Goal: Task Accomplishment & Management: Use online tool/utility

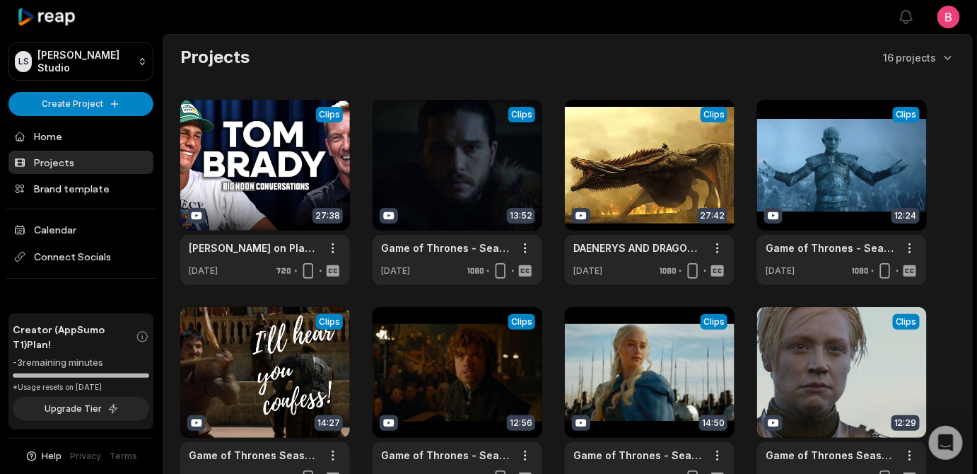
click at [171, 77] on div "Projects 16 projects View Clips Clips 27:38 [PERSON_NAME] on Player Development…" at bounding box center [567, 372] width 809 height 653
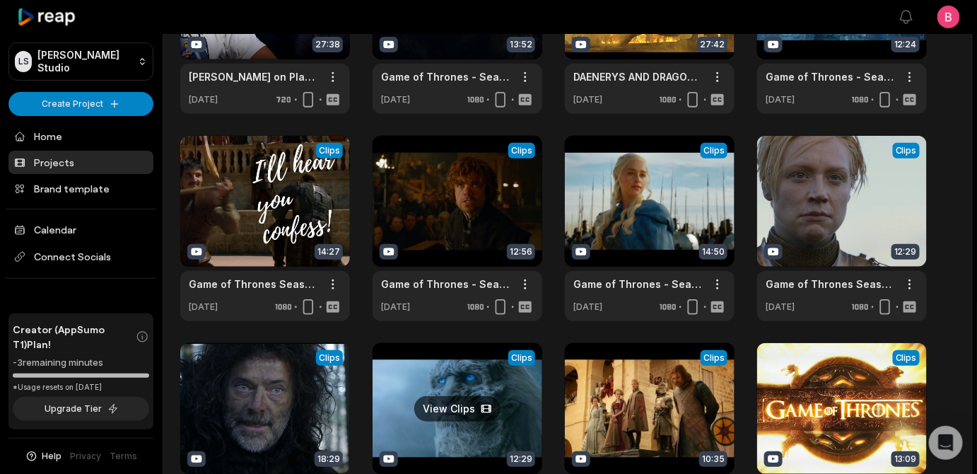
scroll to position [413, 0]
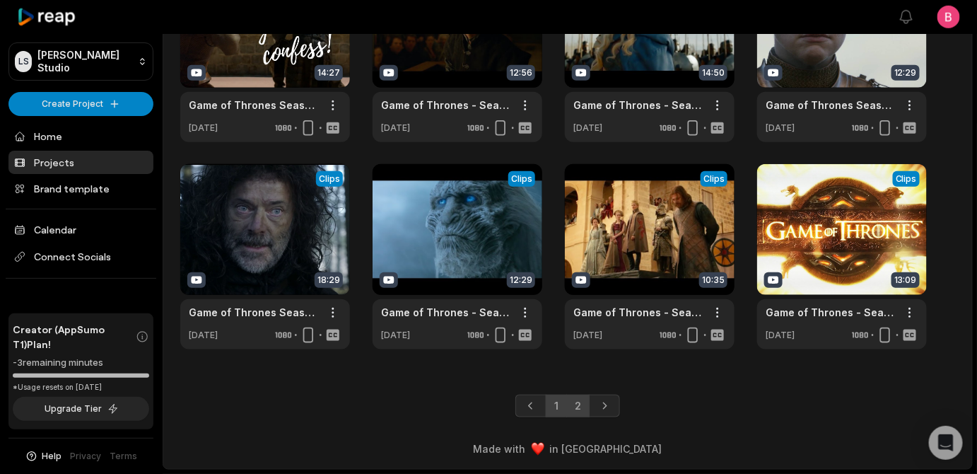
click at [584, 397] on link "2" at bounding box center [577, 406] width 23 height 23
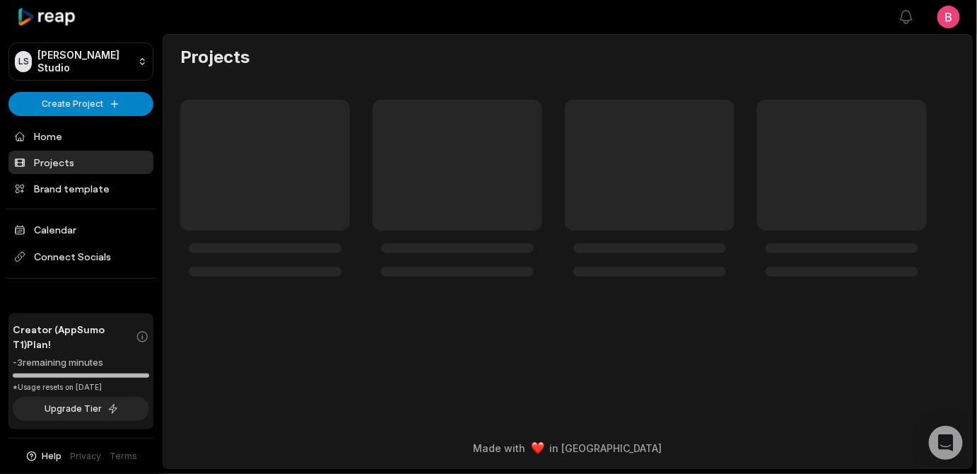
scroll to position [52, 0]
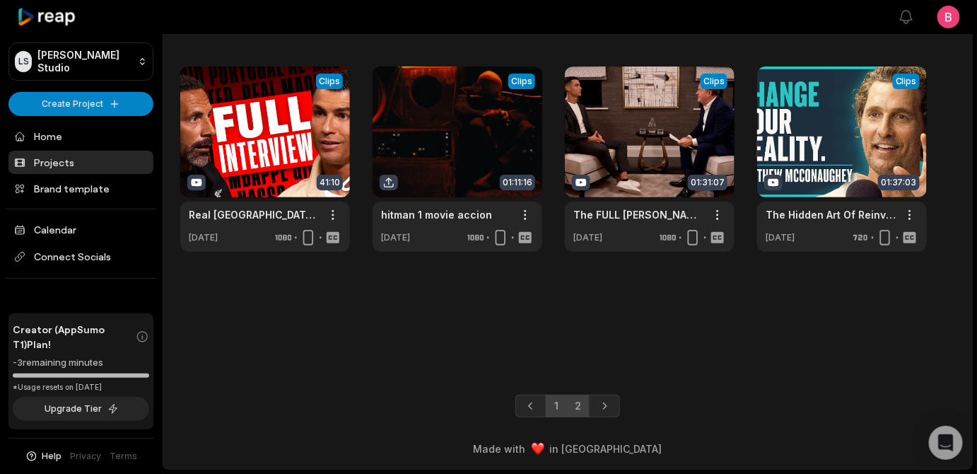
click at [555, 396] on link "1" at bounding box center [556, 406] width 21 height 23
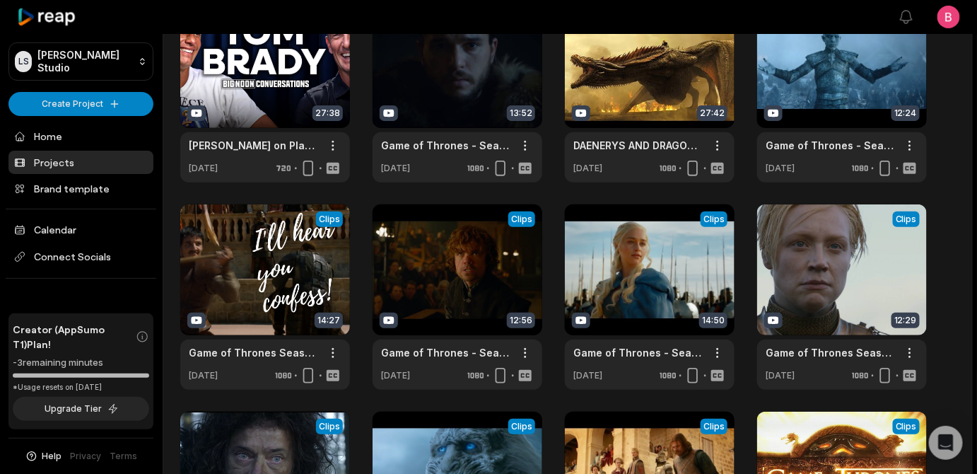
scroll to position [128, 0]
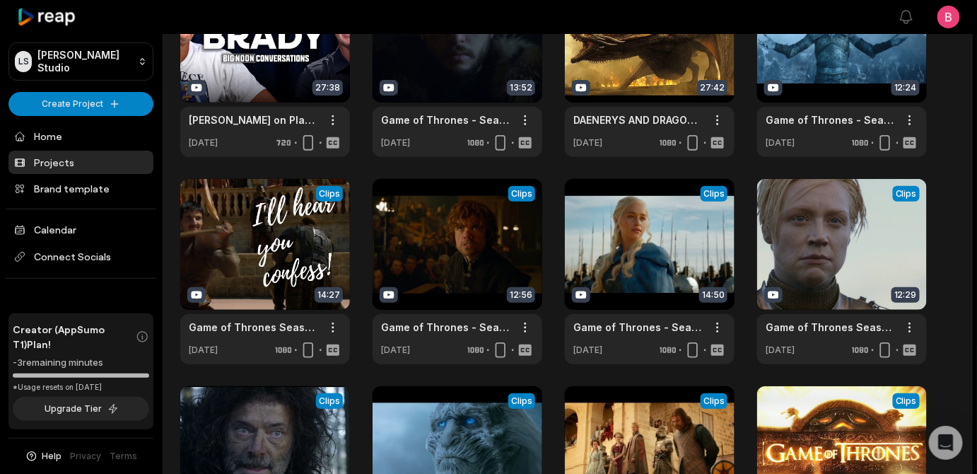
click at [165, 192] on div "Projects 16 projects View Clips Clips 27:38 Tom Brady on Player Development, Be…" at bounding box center [567, 244] width 809 height 653
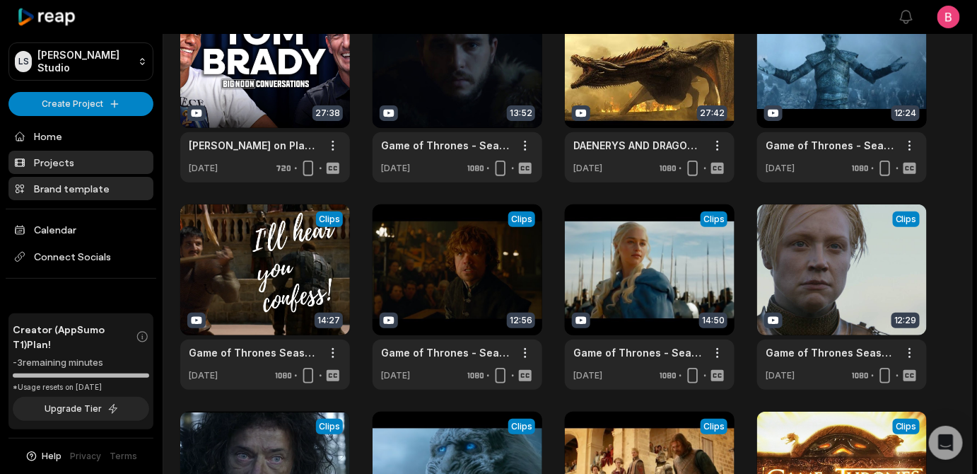
click at [98, 200] on link "Brand template" at bounding box center [80, 188] width 145 height 23
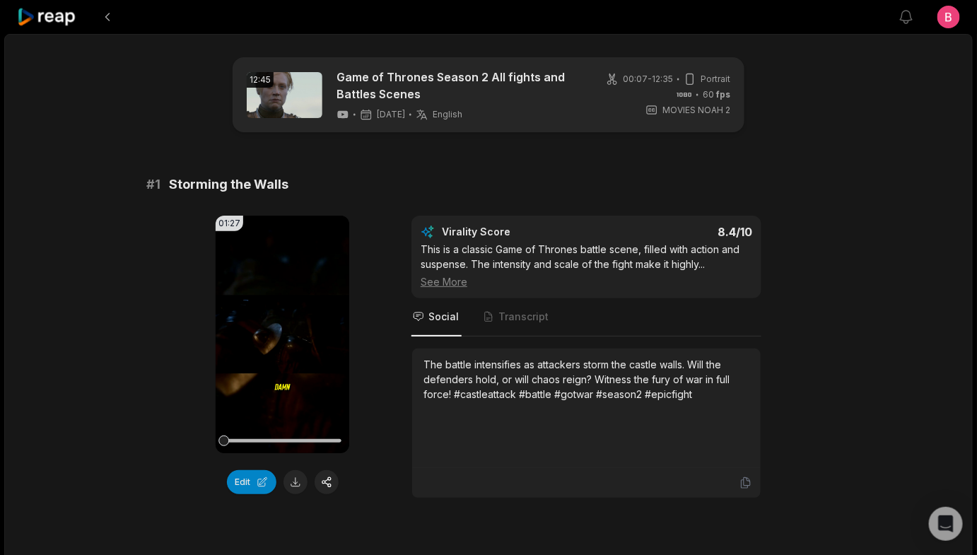
click at [416, 337] on span "Social" at bounding box center [436, 317] width 50 height 38
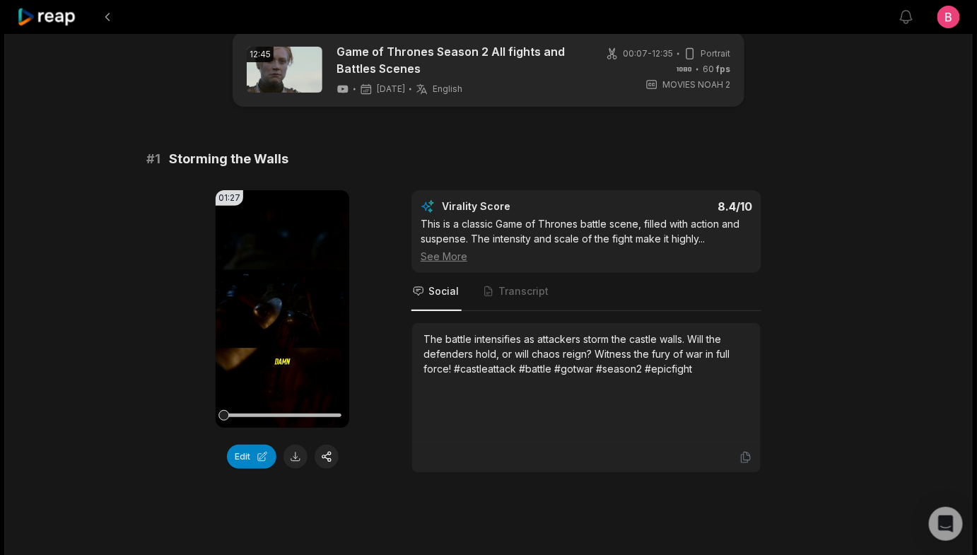
scroll to position [51, 0]
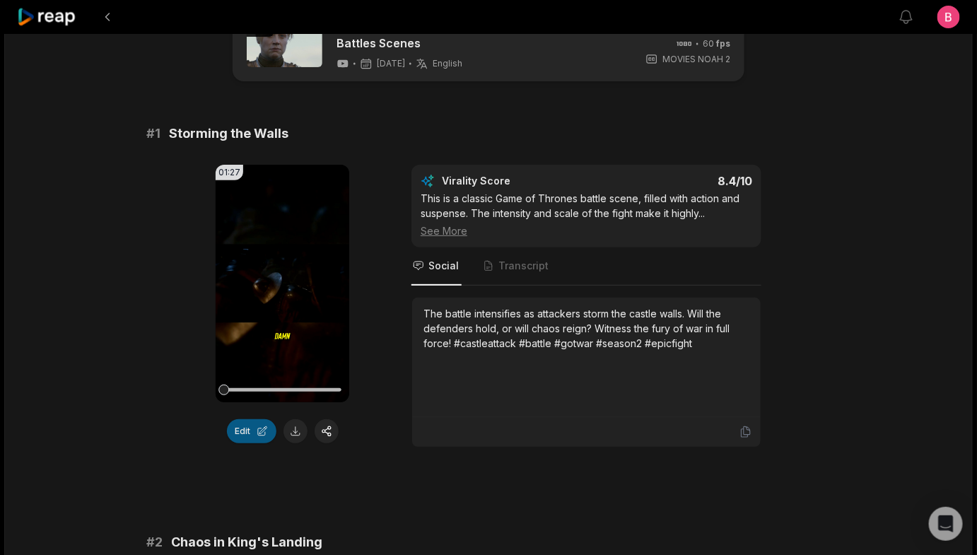
click at [247, 443] on button "Edit" at bounding box center [251, 431] width 49 height 24
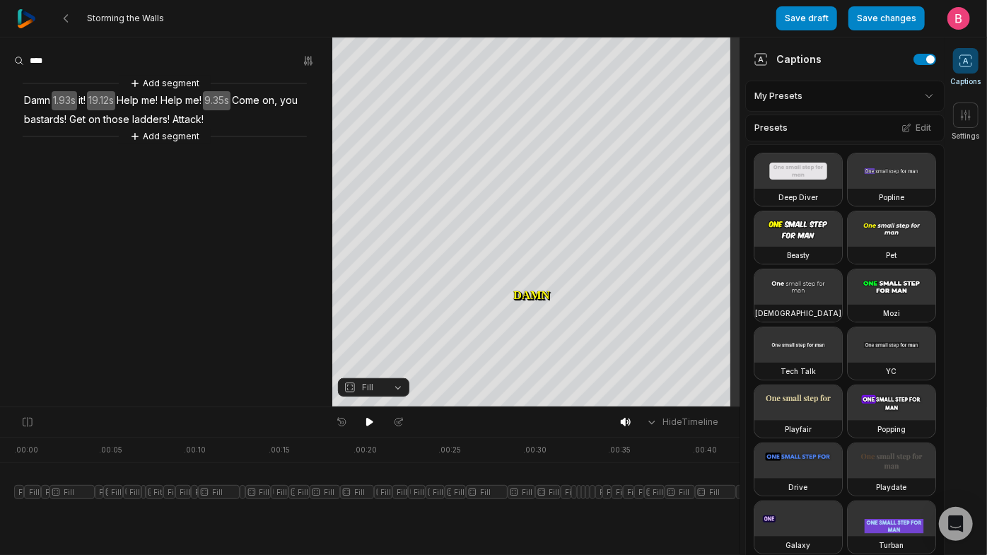
click at [839, 113] on html "Storming the Walls Save draft Save changes Open user menu Captions Settings You…" at bounding box center [493, 277] width 987 height 555
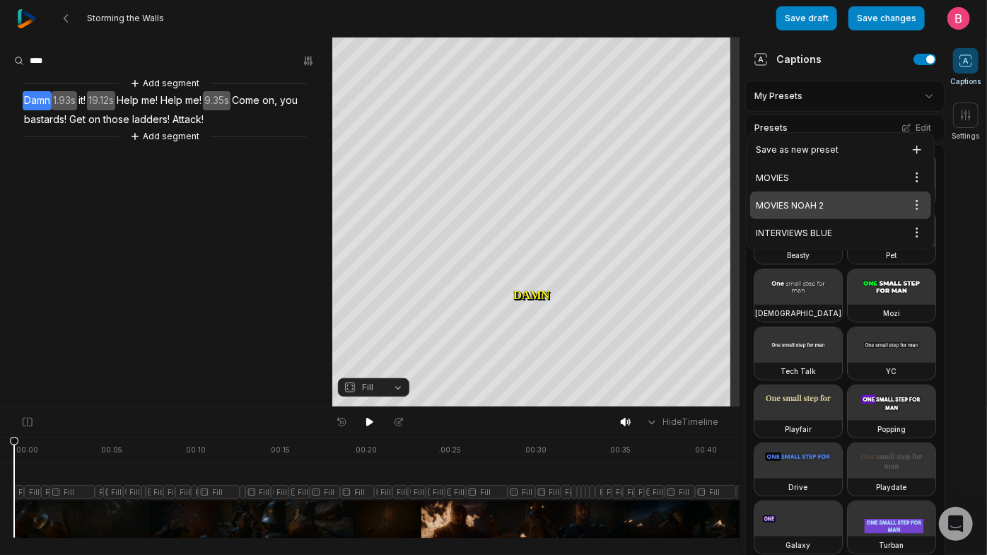
click at [860, 217] on div "MOVIES NOAH 2 Open options" at bounding box center [840, 206] width 181 height 28
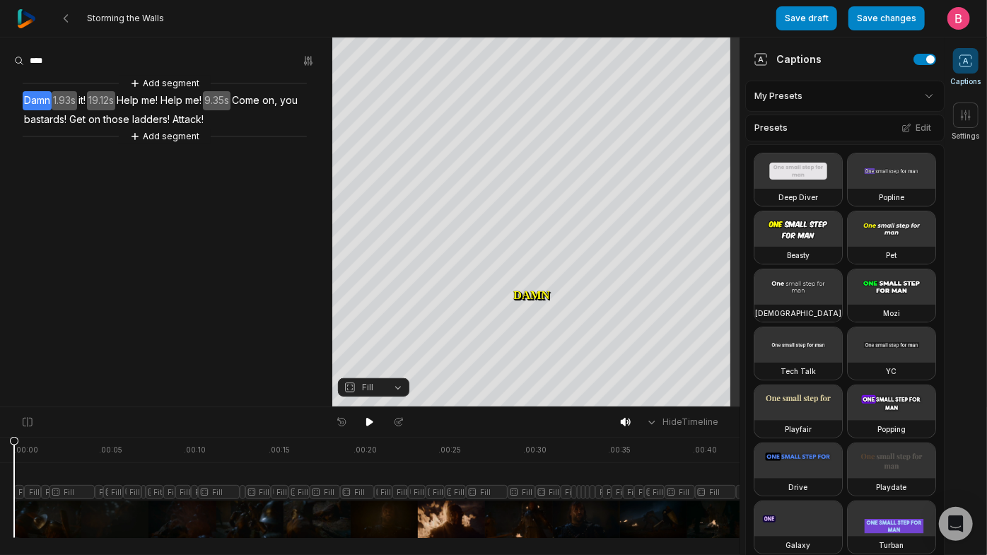
click at [905, 110] on html "Storming the Walls Save draft Save changes Open user menu Captions Settings You…" at bounding box center [493, 277] width 987 height 555
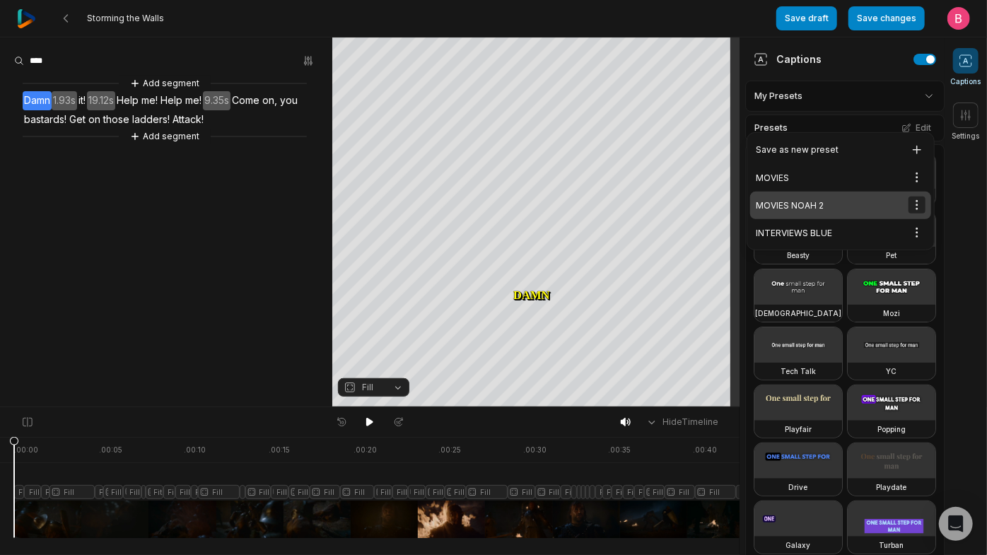
click at [913, 223] on html "Storming the Walls Save draft Save changes Open user menu Captions Settings You…" at bounding box center [493, 277] width 987 height 555
click at [870, 277] on div "Edit" at bounding box center [855, 270] width 83 height 23
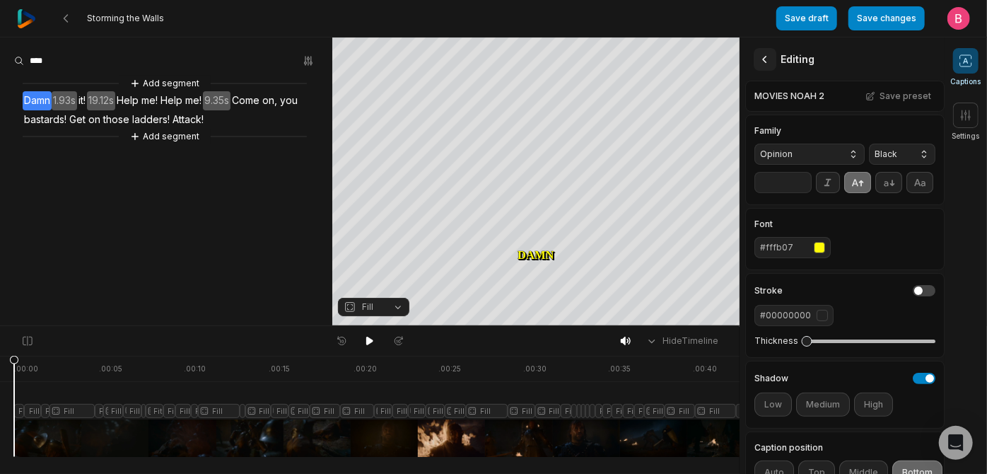
click at [766, 57] on icon at bounding box center [765, 59] width 14 height 14
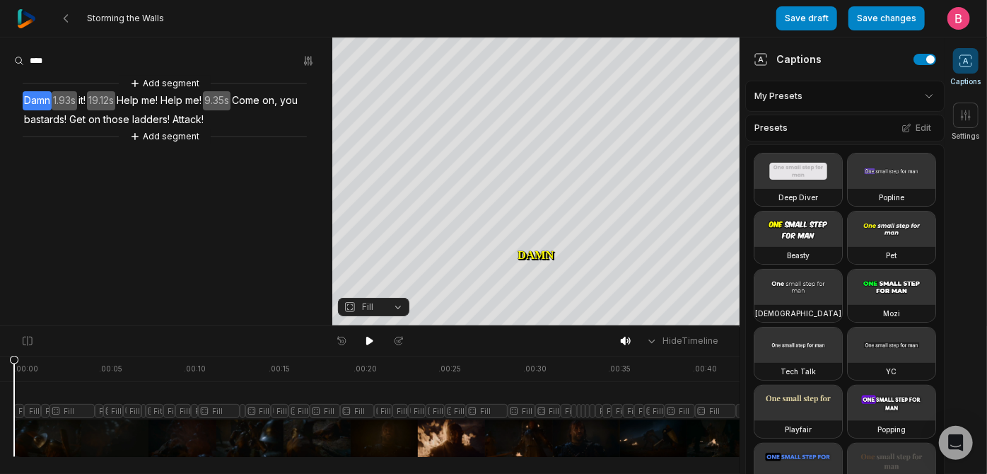
click at [902, 101] on html "Storming the Walls Save draft Save changes Open user menu Captions Settings You…" at bounding box center [493, 237] width 987 height 474
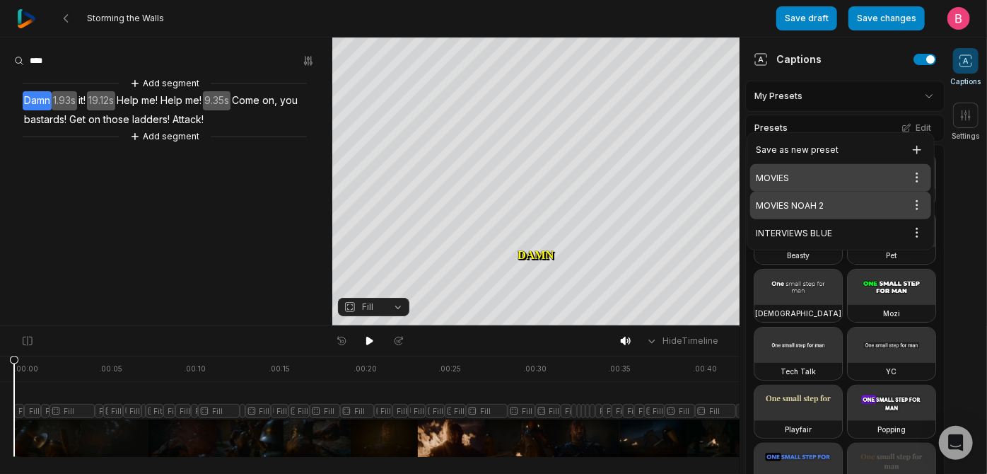
click at [829, 189] on div "MOVIES Open options" at bounding box center [840, 178] width 181 height 28
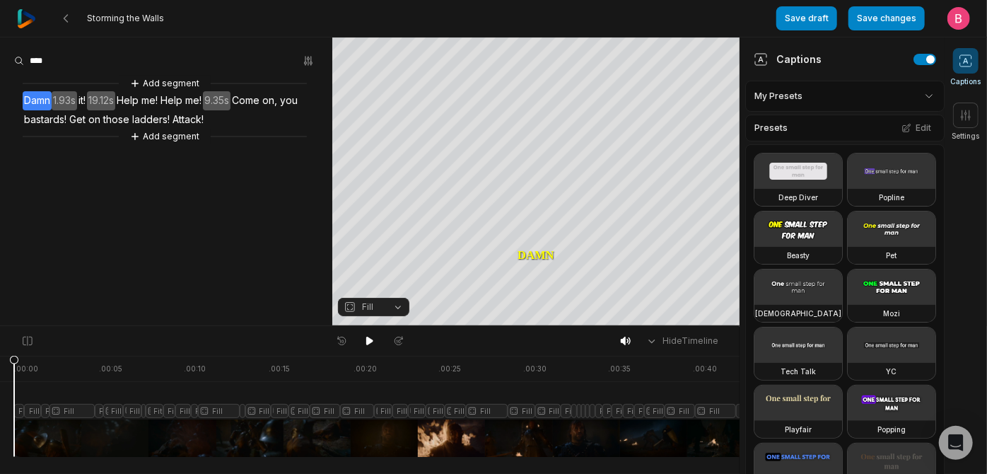
click at [905, 110] on html "Storming the Walls Save draft Save changes Open user menu Captions Settings You…" at bounding box center [493, 237] width 987 height 474
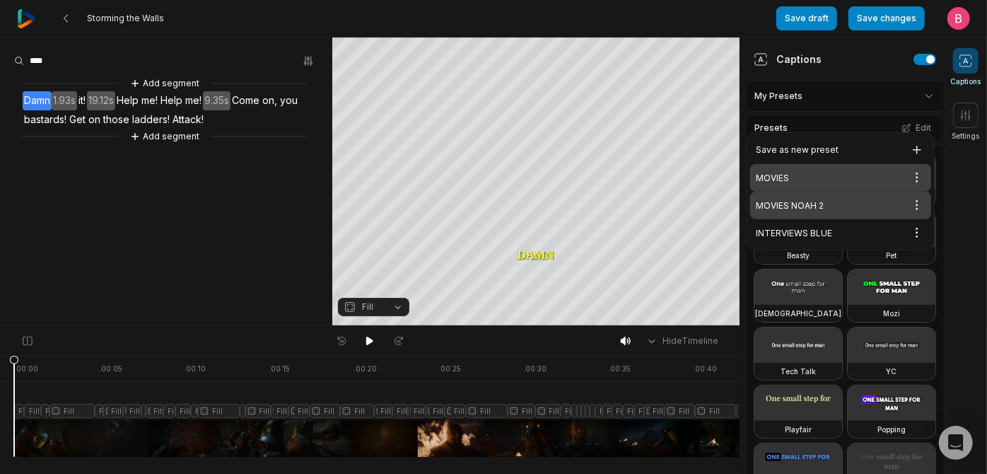
click at [823, 219] on div "MOVIES NOAH 2 Open options" at bounding box center [840, 206] width 181 height 28
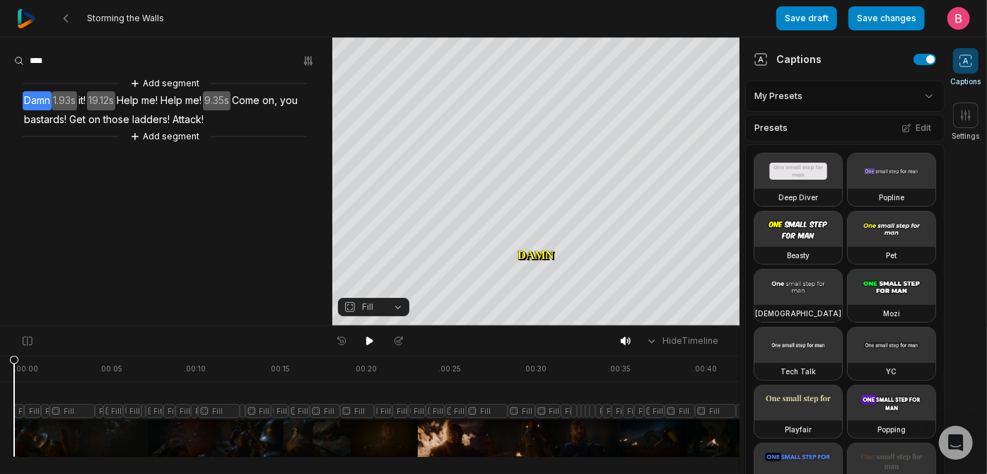
click at [909, 111] on html "Storming the Walls Save draft Save changes Open user menu Captions Settings You…" at bounding box center [493, 237] width 987 height 474
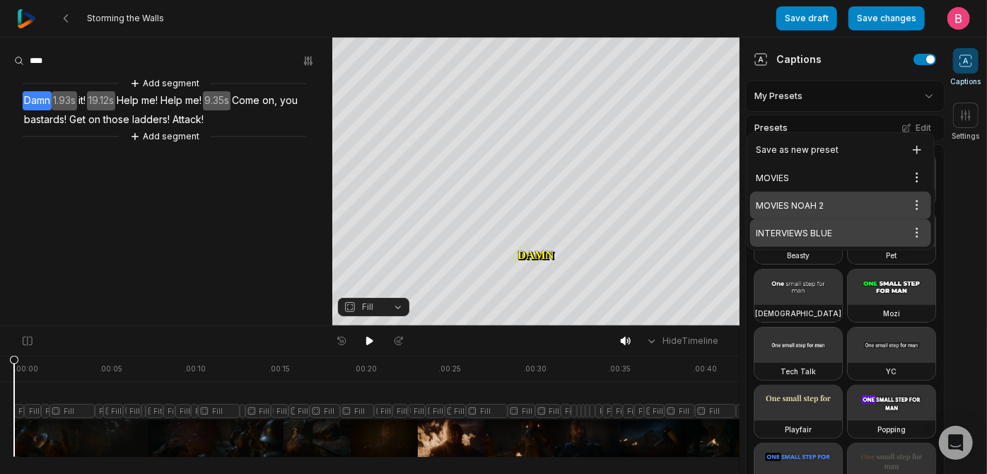
click at [848, 247] on div "INTERVIEWS BLUE Open options" at bounding box center [840, 233] width 181 height 28
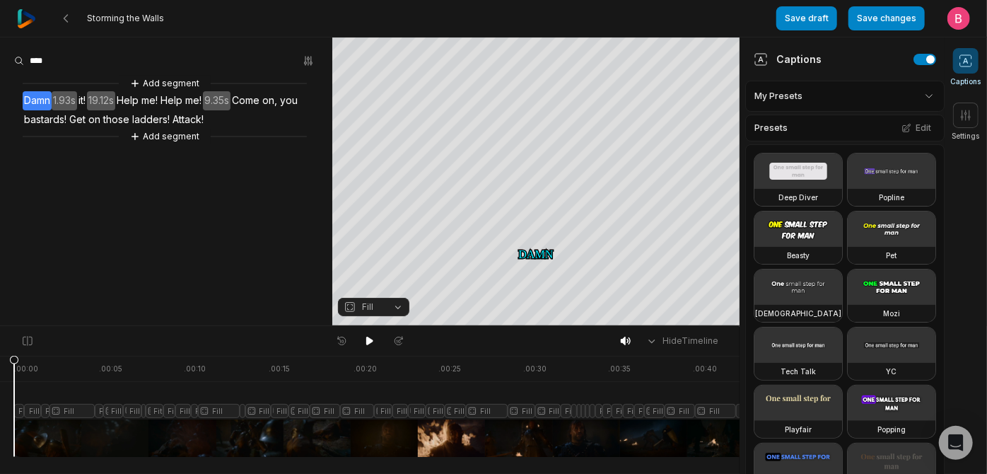
click at [892, 106] on html "Storming the Walls Save draft Save changes Open user menu Captions Settings You…" at bounding box center [493, 237] width 987 height 474
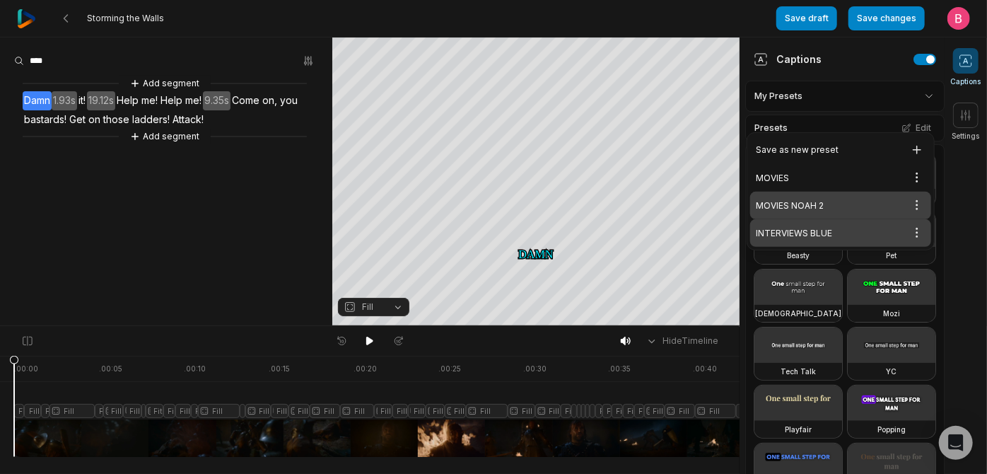
click at [833, 219] on div "MOVIES NOAH 2 Open options" at bounding box center [840, 206] width 181 height 28
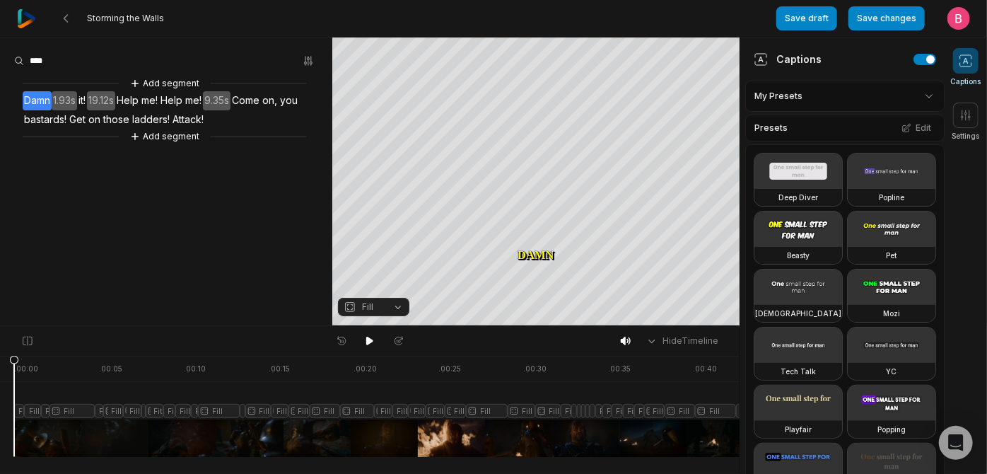
click at [915, 110] on html "Storming the Walls Save draft Save changes Open user menu Captions Settings You…" at bounding box center [493, 237] width 987 height 474
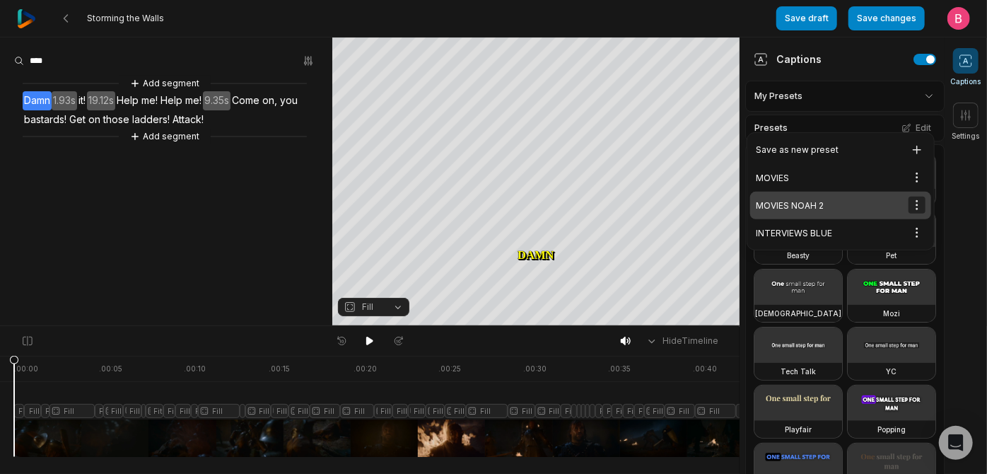
click at [916, 225] on html "Storming the Walls Save draft Save changes Open user menu Captions Settings You…" at bounding box center [493, 237] width 987 height 474
click at [858, 273] on span "Edit" at bounding box center [850, 269] width 16 height 11
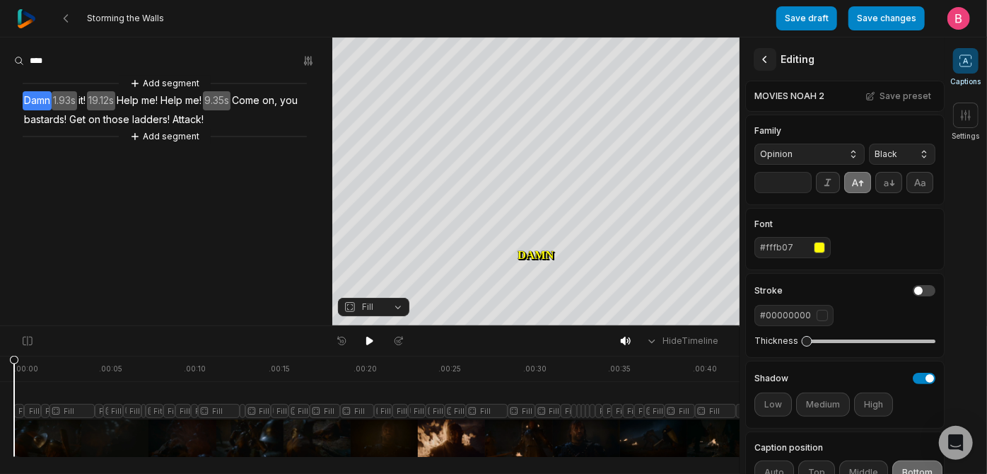
click at [768, 53] on icon at bounding box center [765, 59] width 14 height 14
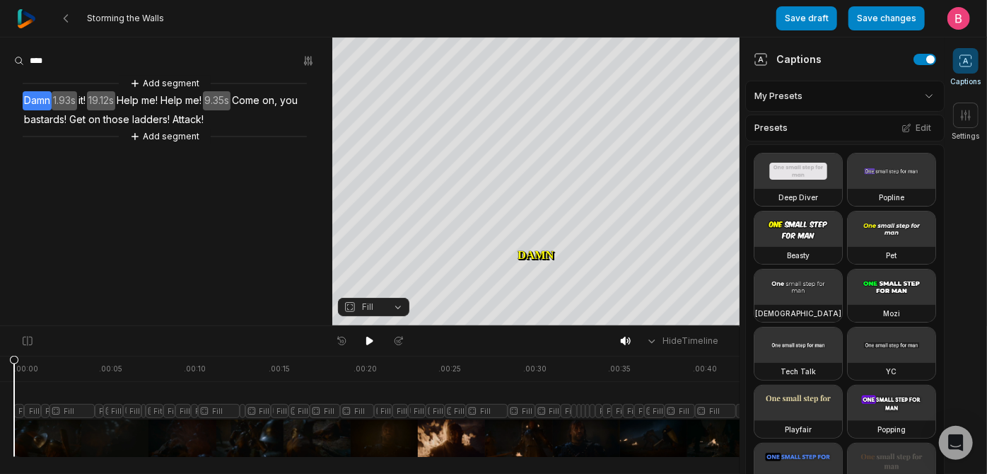
click at [793, 107] on html "Storming the Walls Save draft Save changes Open user menu Captions Settings You…" at bounding box center [493, 237] width 987 height 474
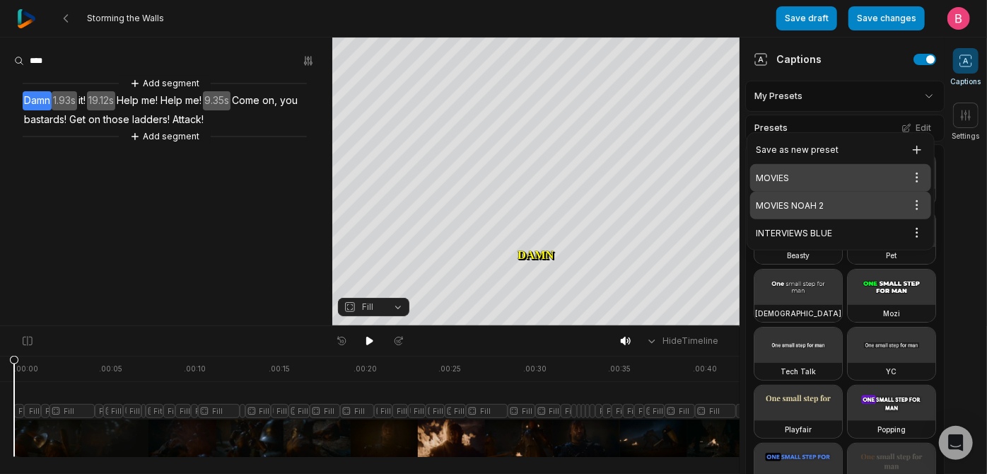
click at [821, 180] on div "MOVIES Open options" at bounding box center [840, 178] width 181 height 28
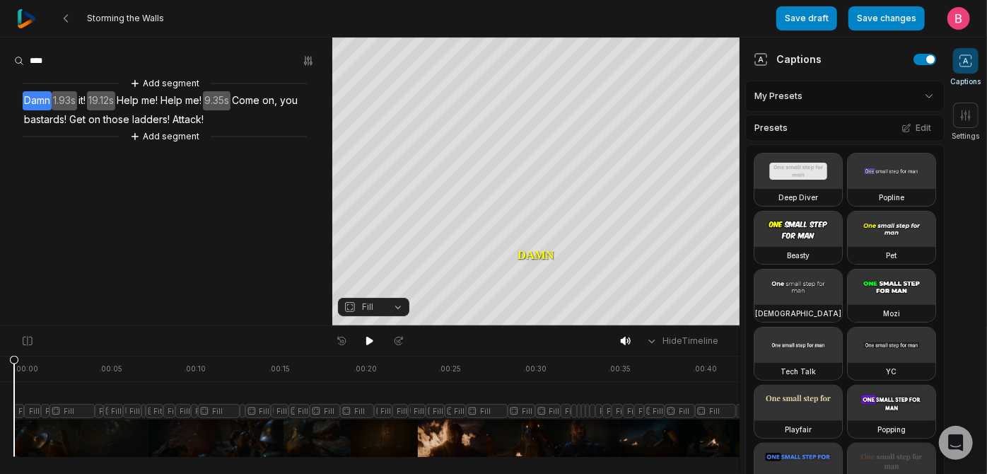
click at [969, 59] on icon at bounding box center [966, 61] width 14 height 14
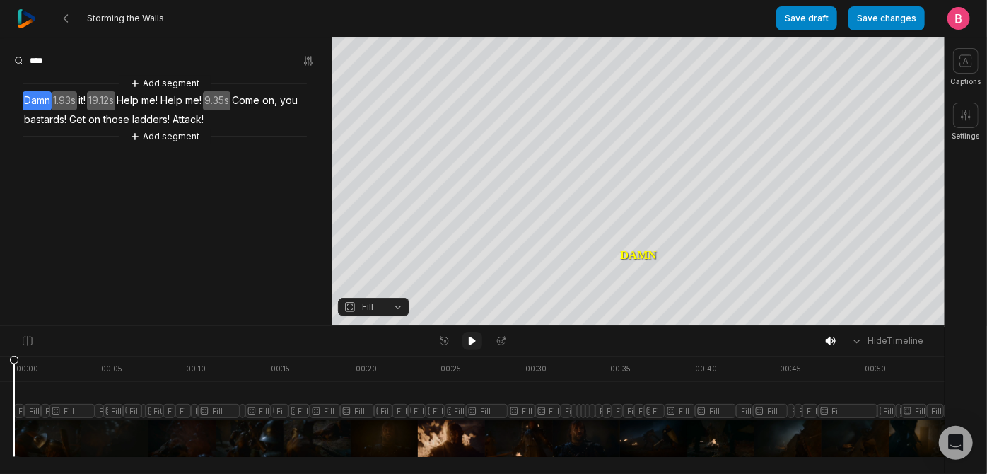
click at [477, 346] on icon at bounding box center [472, 340] width 11 height 11
click at [472, 341] on icon at bounding box center [472, 340] width 11 height 11
click at [467, 344] on icon at bounding box center [472, 340] width 11 height 11
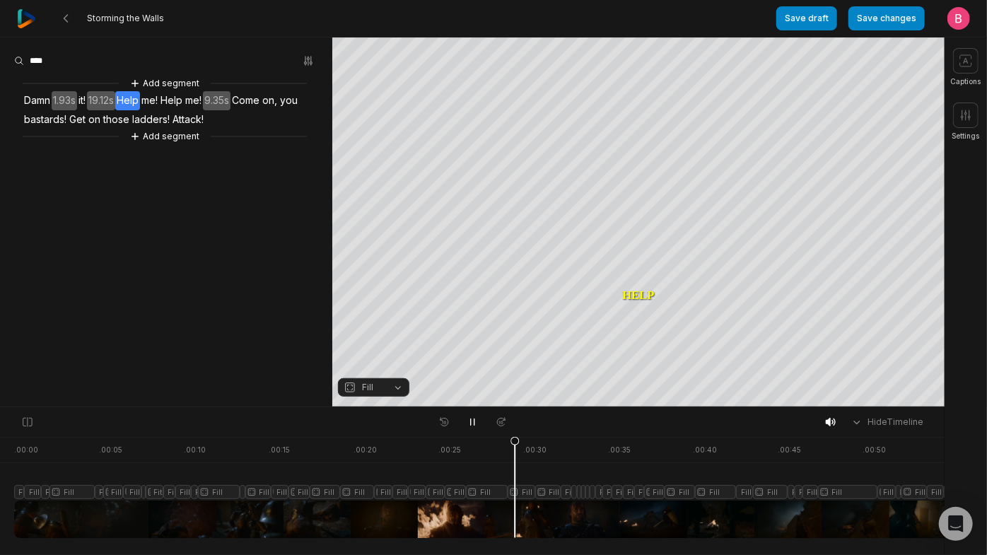
scroll to position [0, 498]
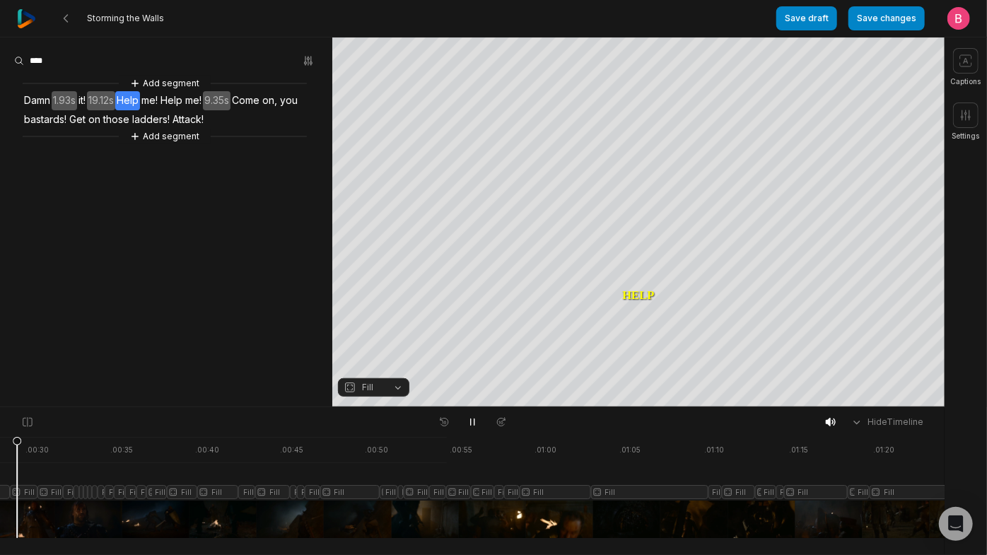
click at [21, 511] on div at bounding box center [256, 487] width 1481 height 101
drag, startPoint x: 98, startPoint y: 486, endPoint x: 169, endPoint y: 486, distance: 71.4
click at [247, 486] on div at bounding box center [256, 487] width 1481 height 101
drag, startPoint x: 79, startPoint y: 485, endPoint x: -570, endPoint y: 467, distance: 649.3
click at [0, 467] on html "Storming the Walls Save draft Save changes Open user menu Captions Settings You…" at bounding box center [493, 277] width 987 height 555
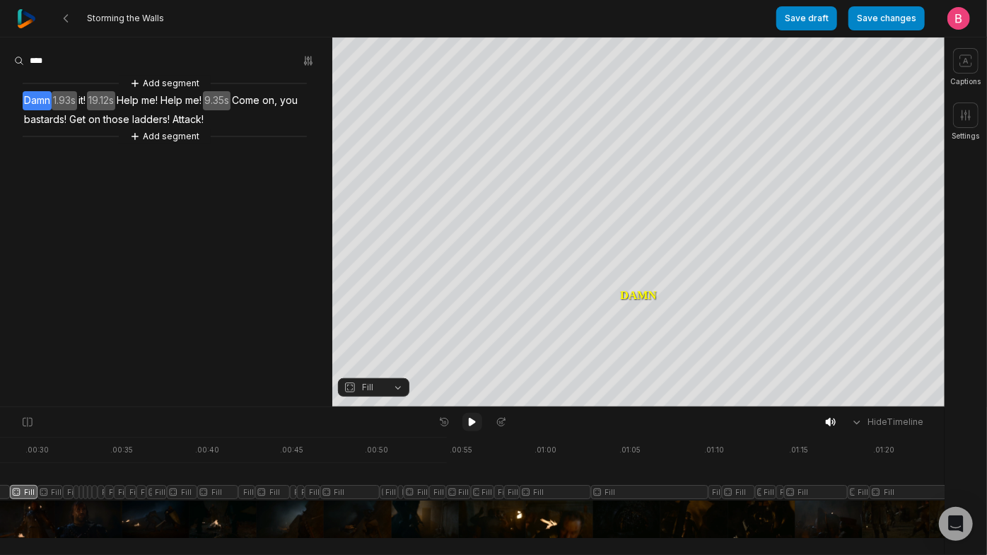
click at [470, 424] on icon at bounding box center [472, 422] width 7 height 8
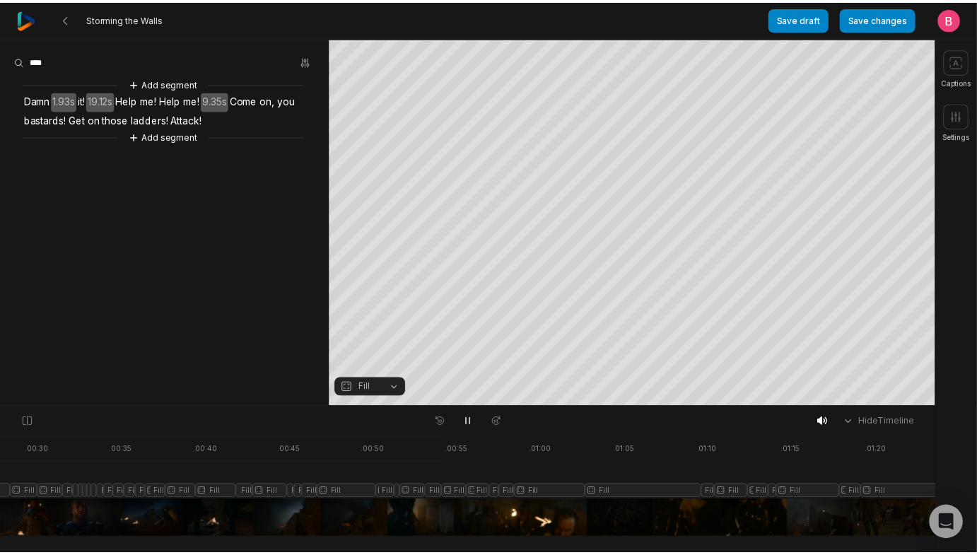
scroll to position [0, 0]
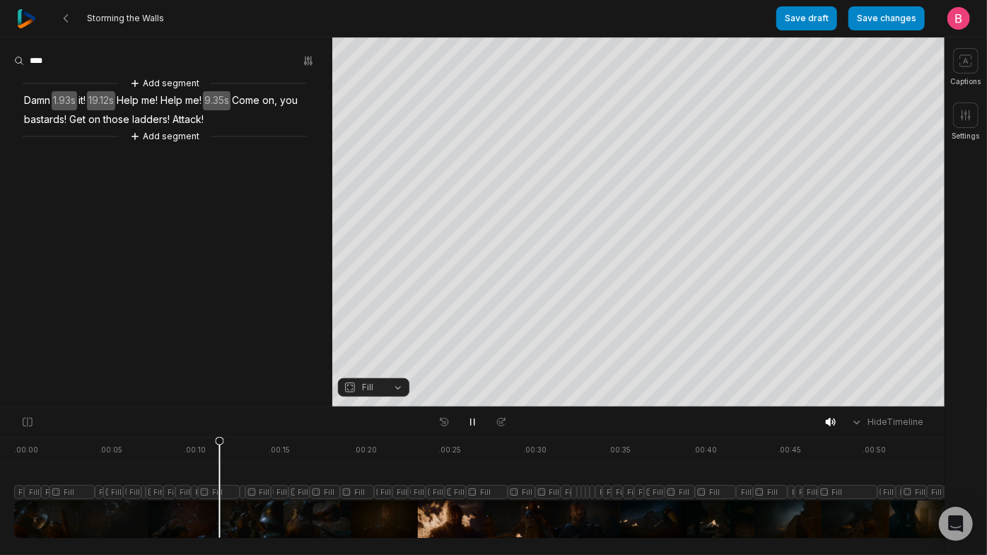
click at [4, 484] on div ". 00:00 . 00:05 . 00:10 . 00:15 . 00:20 . 00:25 . 00:30 . 00:35 . 00:40 . 00:45…" at bounding box center [472, 496] width 945 height 118
click at [473, 422] on icon at bounding box center [472, 421] width 11 height 11
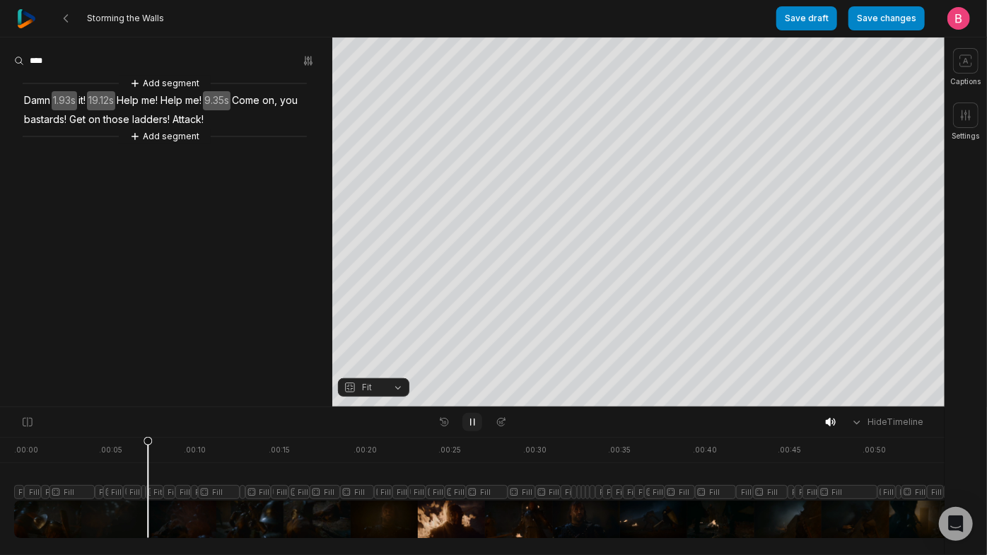
click at [473, 422] on icon at bounding box center [472, 421] width 11 height 11
click at [78, 15] on button at bounding box center [65, 18] width 25 height 25
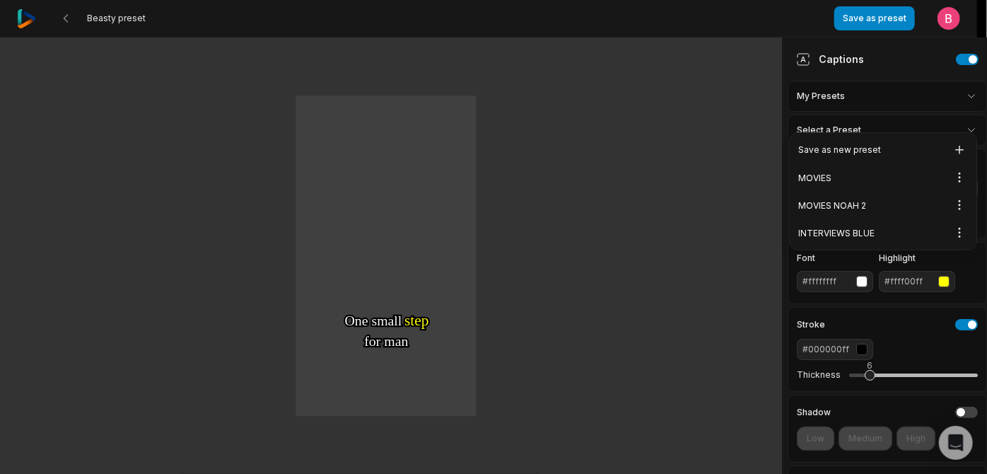
click at [886, 104] on html "Beasty preset Save as preset Open user menu One One small small step step for f…" at bounding box center [493, 237] width 987 height 474
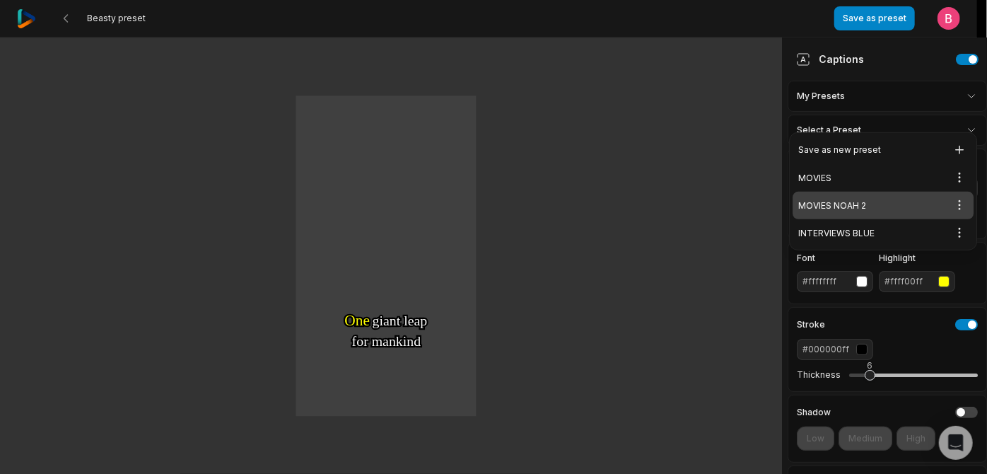
click at [880, 219] on div "MOVIES NOAH 2 Open options" at bounding box center [883, 206] width 181 height 28
type input "**"
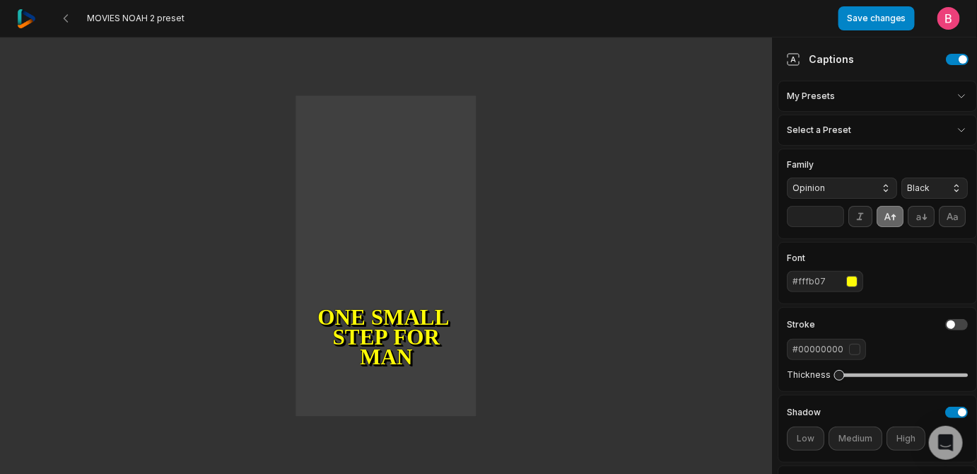
click at [36, 20] on img at bounding box center [26, 18] width 19 height 19
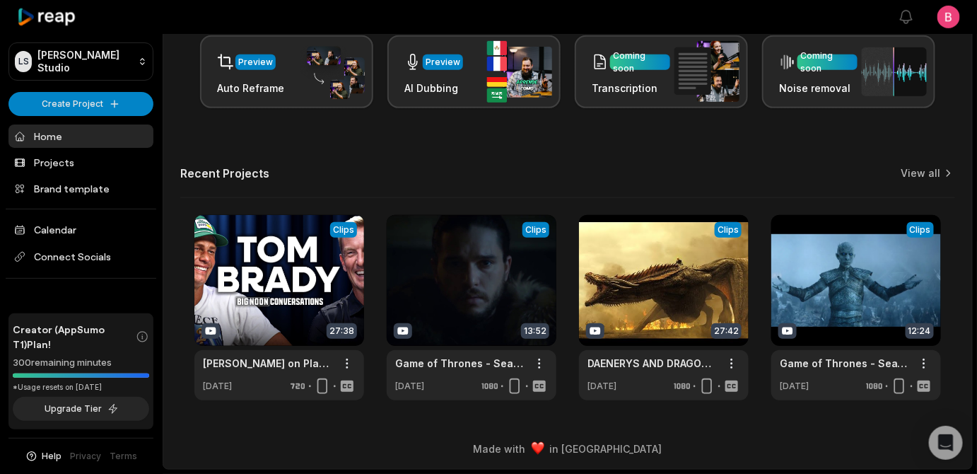
scroll to position [467, 0]
click at [931, 166] on link "View all" at bounding box center [921, 173] width 40 height 14
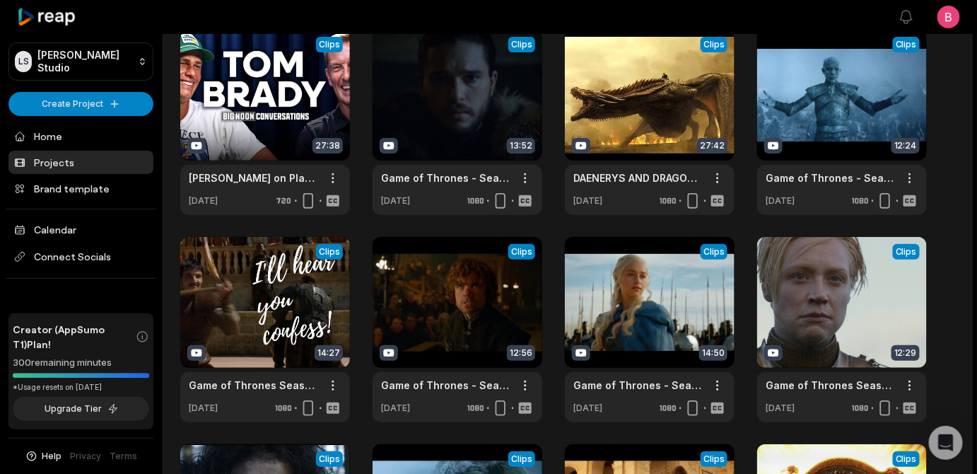
scroll to position [242, 0]
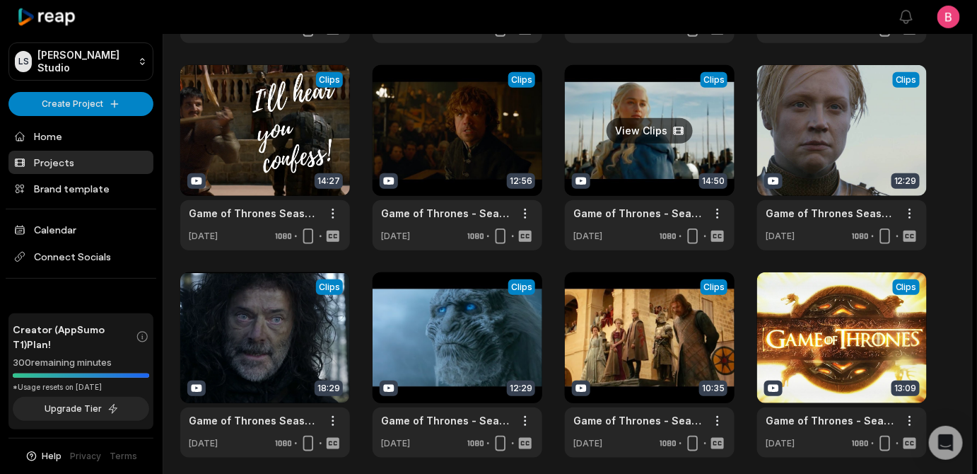
click at [653, 161] on link at bounding box center [650, 157] width 170 height 185
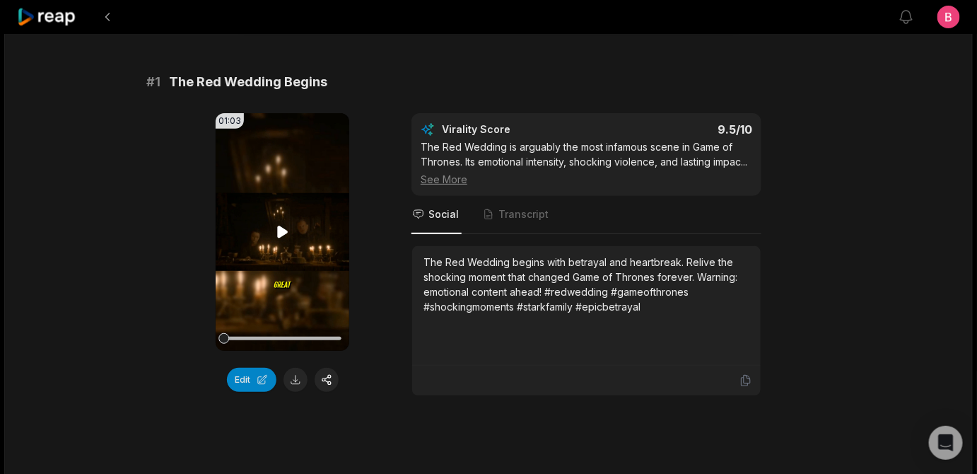
scroll to position [128, 0]
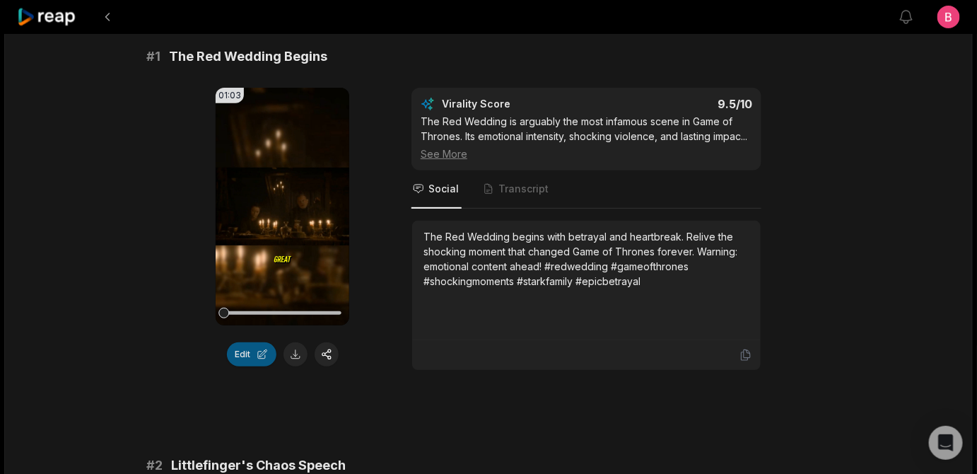
click at [251, 366] on button "Edit" at bounding box center [251, 354] width 49 height 24
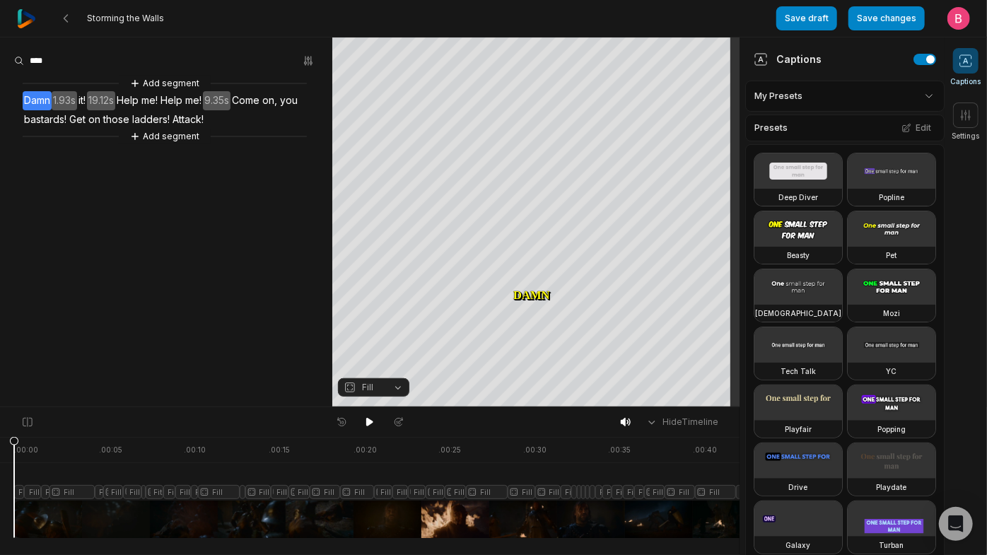
click at [901, 112] on html "Storming the Walls Save draft Save changes Open user menu Captions Settings You…" at bounding box center [493, 277] width 987 height 555
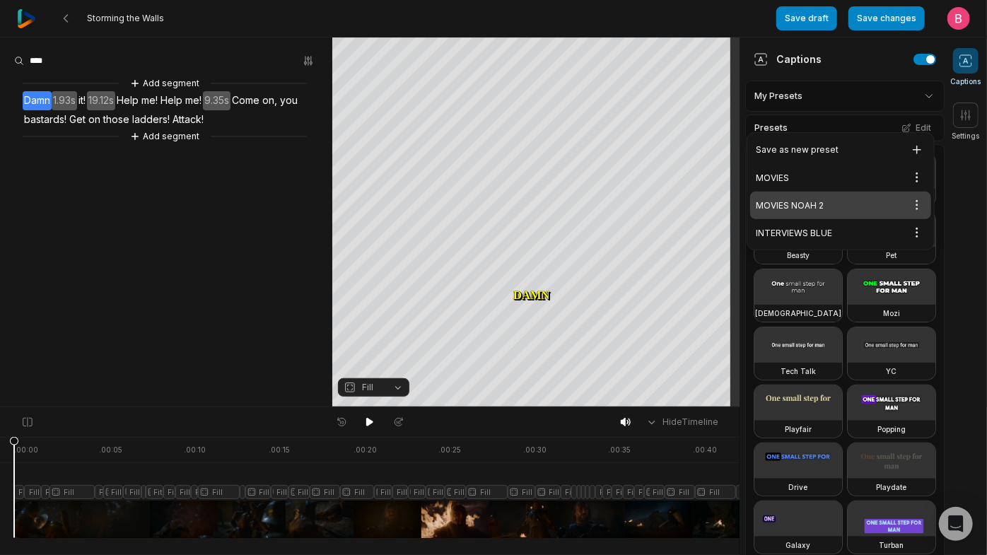
click at [824, 214] on div "MOVIES NOAH 2 Open options" at bounding box center [840, 206] width 181 height 28
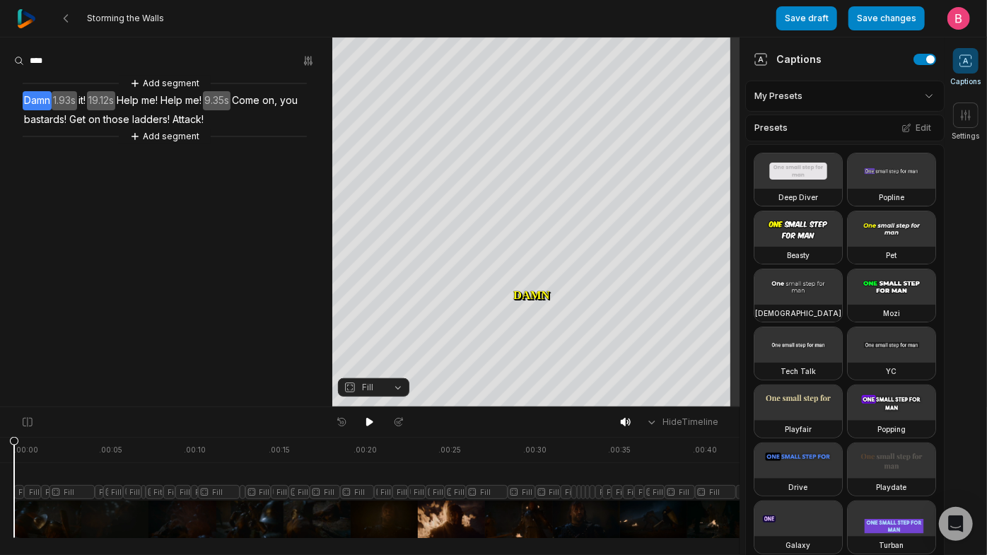
click at [916, 116] on html "Storming the Walls Save draft Save changes Open user menu Captions Settings You…" at bounding box center [493, 277] width 987 height 555
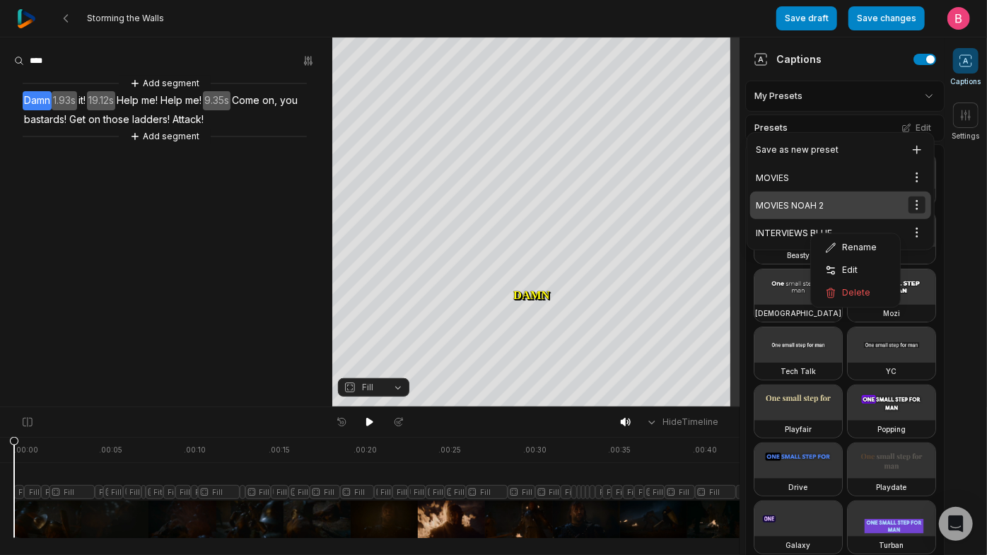
click at [921, 217] on html "Storming the Walls Save draft Save changes Open user menu Captions Settings You…" at bounding box center [493, 277] width 987 height 555
click at [851, 276] on span "Edit" at bounding box center [850, 269] width 16 height 11
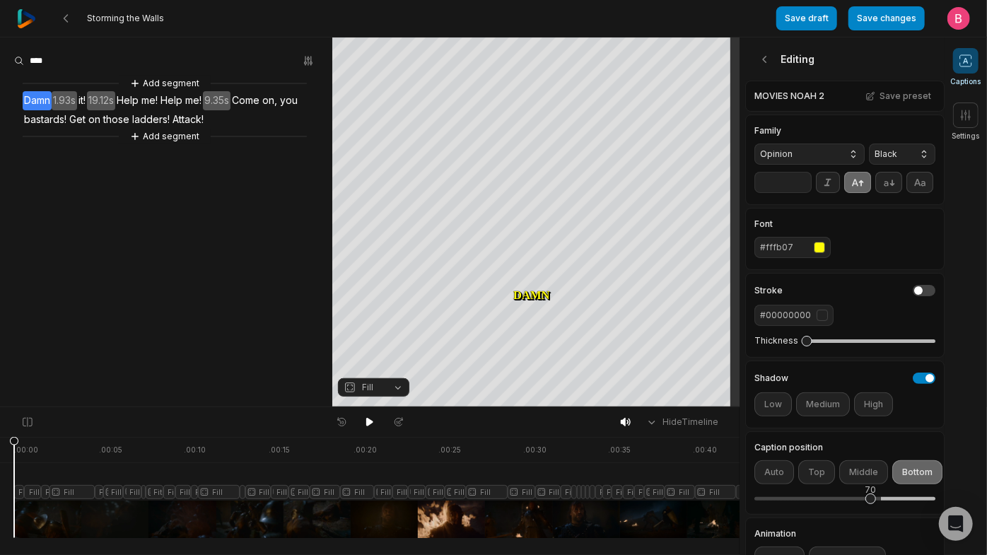
click at [802, 193] on input "**" at bounding box center [782, 182] width 57 height 21
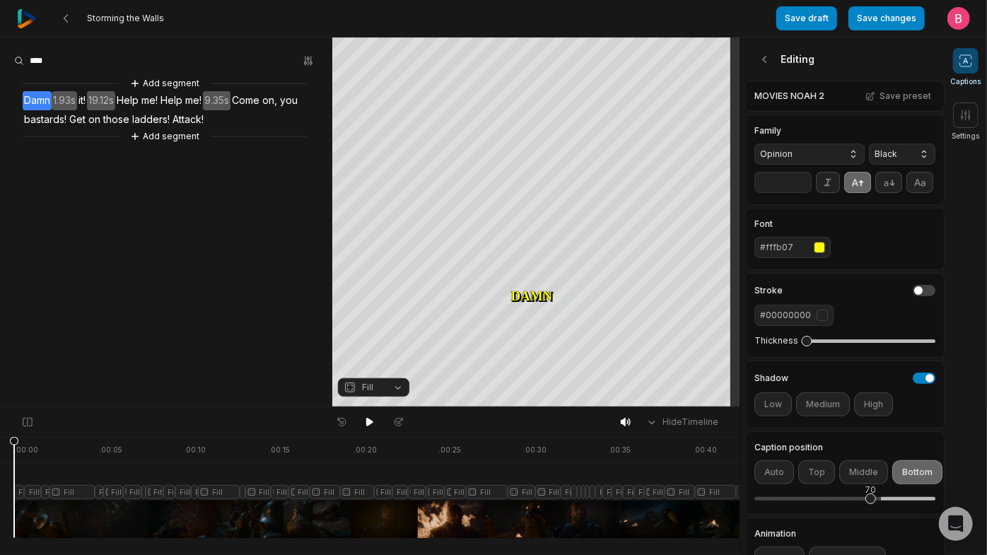
click at [802, 193] on input "**" at bounding box center [782, 182] width 57 height 21
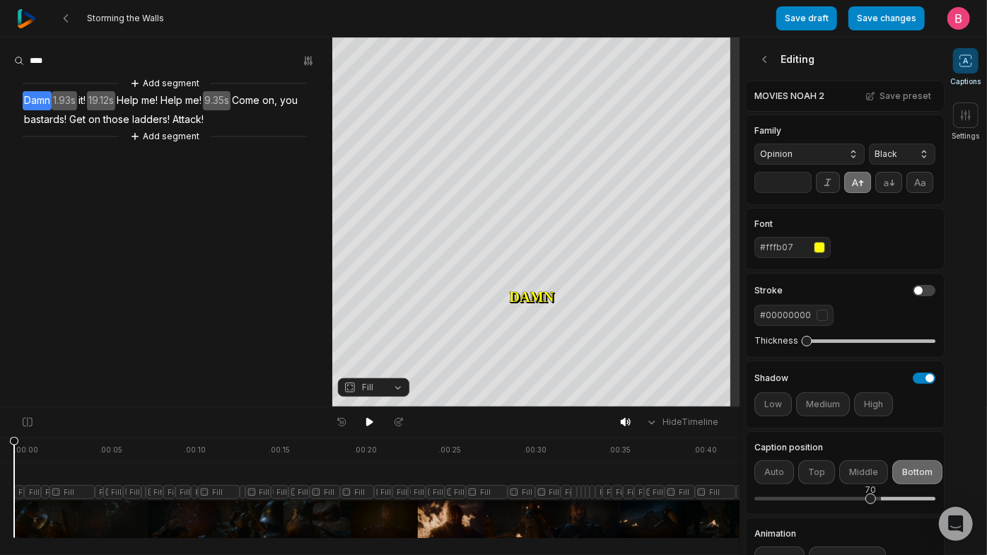
click at [802, 193] on input "**" at bounding box center [782, 182] width 57 height 21
click at [894, 102] on button "Save preset" at bounding box center [898, 96] width 74 height 18
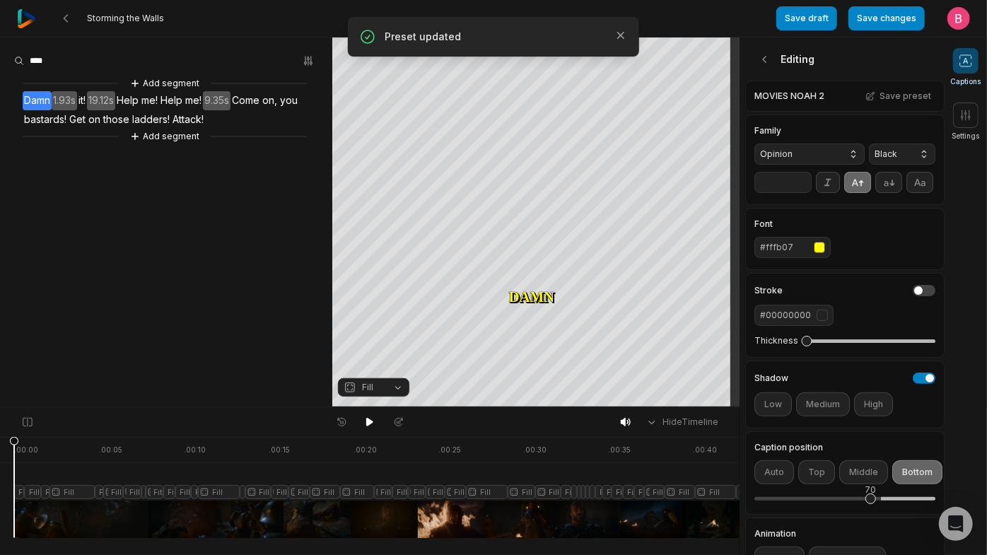
type input "**"
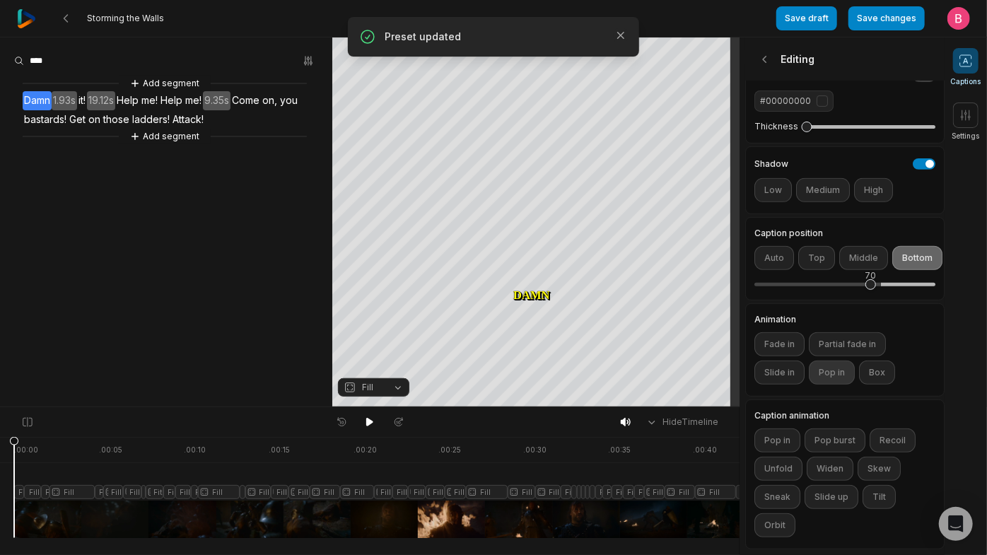
scroll to position [399, 0]
click at [846, 361] on button "Pop in" at bounding box center [832, 373] width 46 height 24
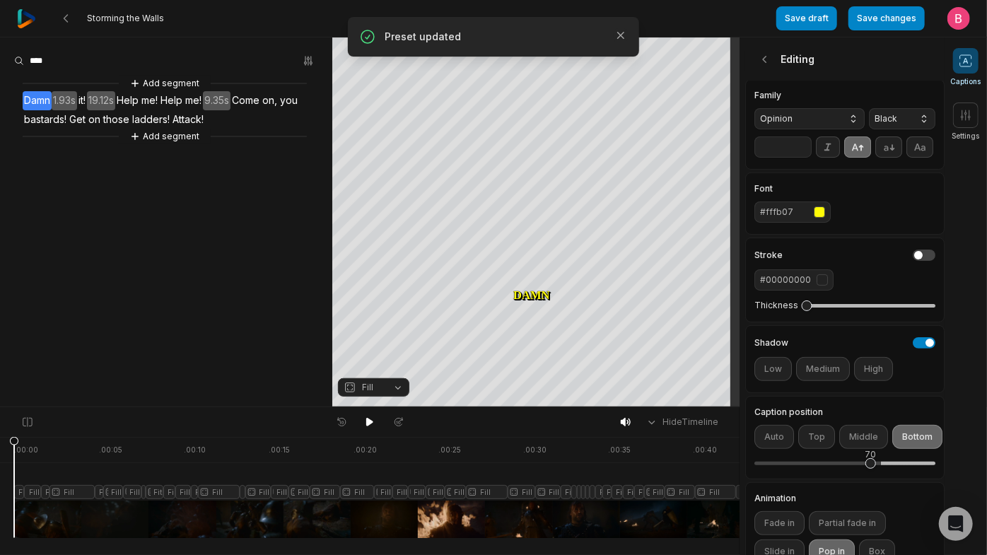
scroll to position [0, 0]
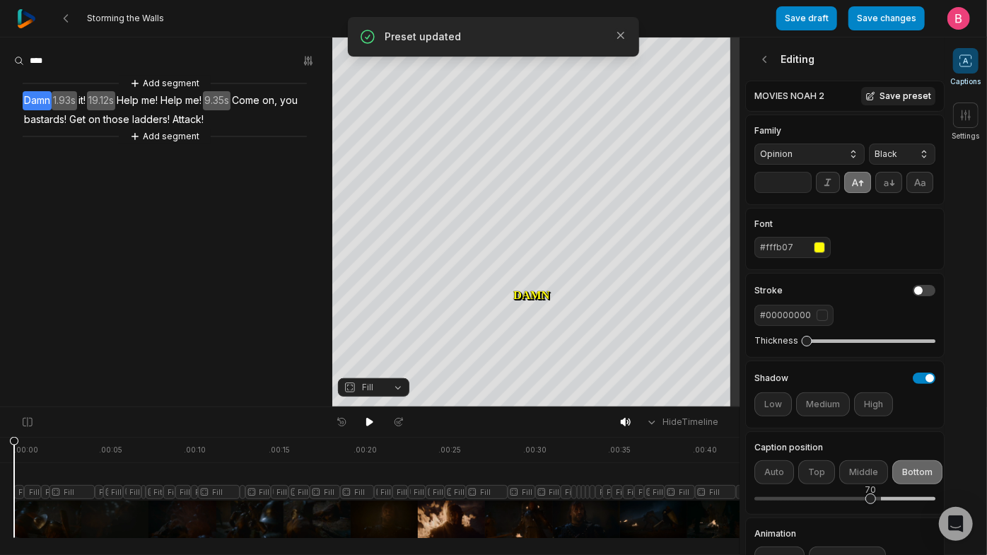
click at [884, 105] on button "Save preset" at bounding box center [898, 96] width 74 height 18
click at [156, 91] on button "Add segment" at bounding box center [164, 84] width 75 height 16
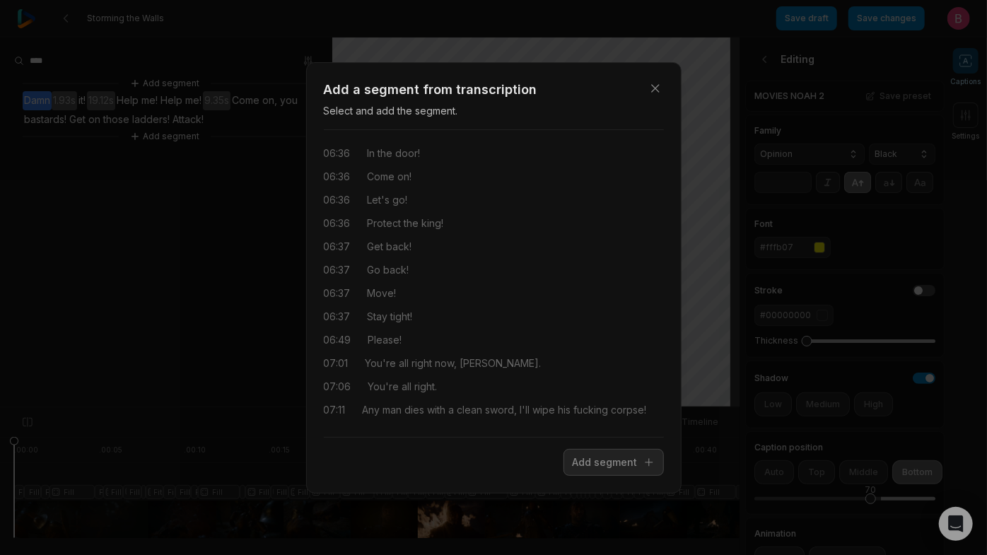
scroll to position [1821, 0]
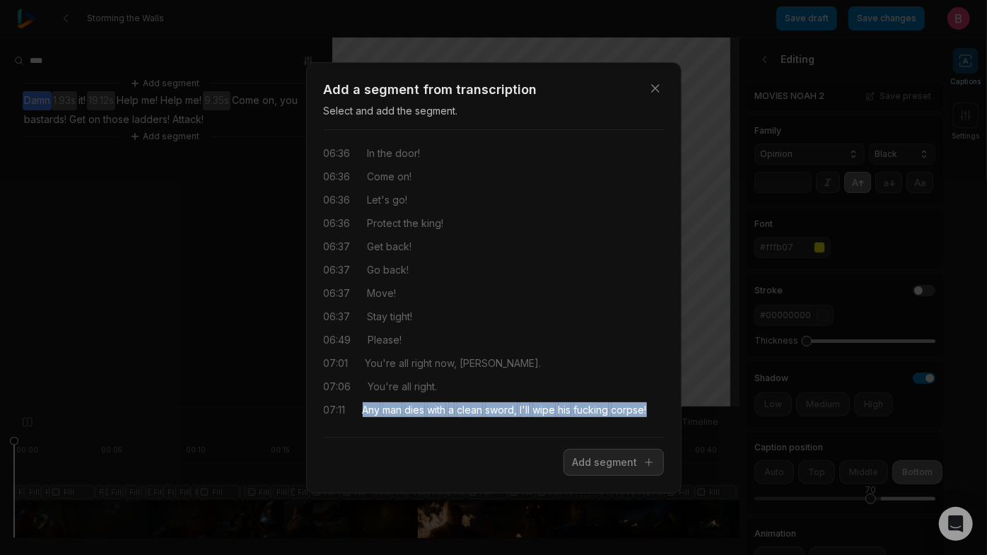
drag, startPoint x: 482, startPoint y: 407, endPoint x: 371, endPoint y: 385, distance: 113.3
click at [371, 402] on div "07:11 Any man dies with a clean sword, I'll wipe his fucking corpse!" at bounding box center [494, 409] width 340 height 15
click at [586, 468] on button "Add segment" at bounding box center [614, 462] width 100 height 27
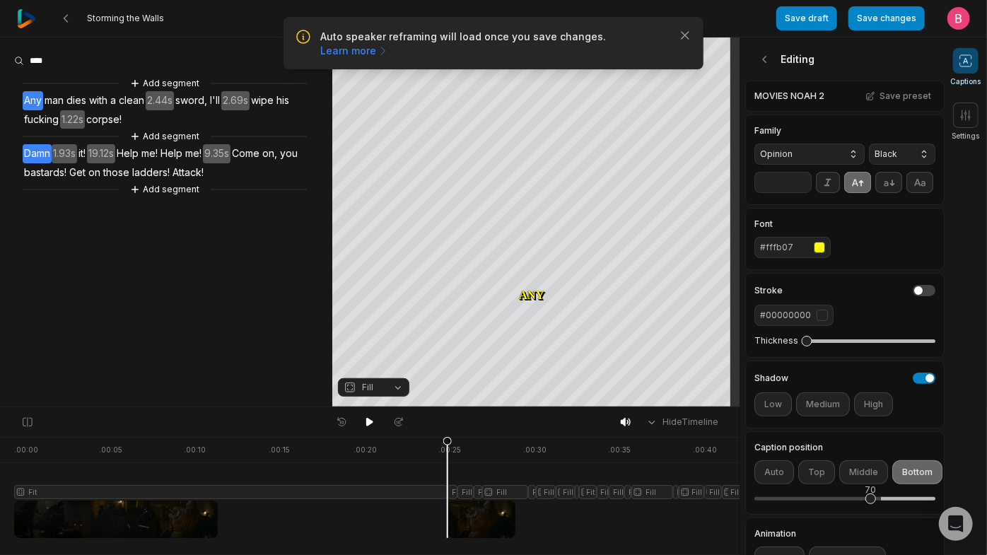
click at [43, 110] on span "Any" at bounding box center [33, 100] width 21 height 19
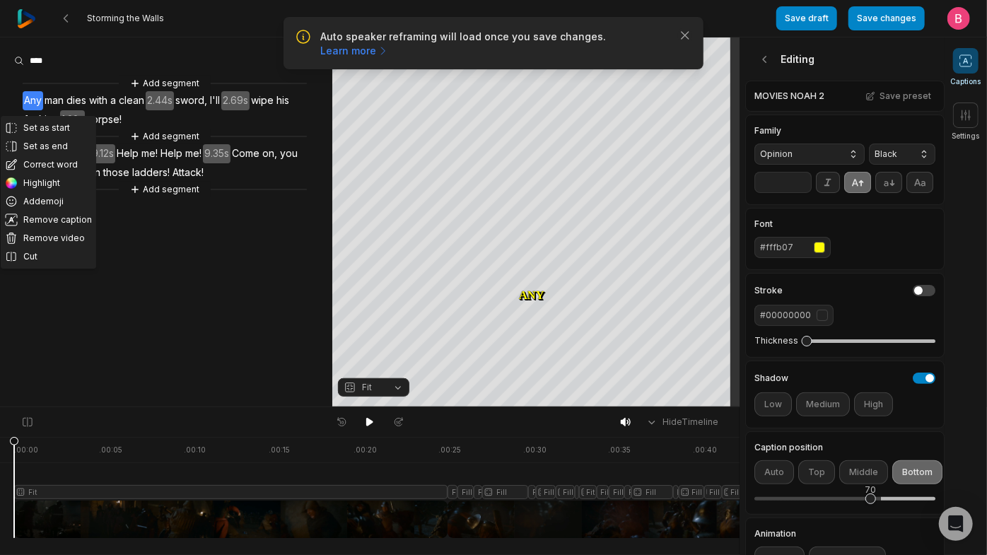
click at [967, 64] on icon at bounding box center [966, 61] width 5 height 6
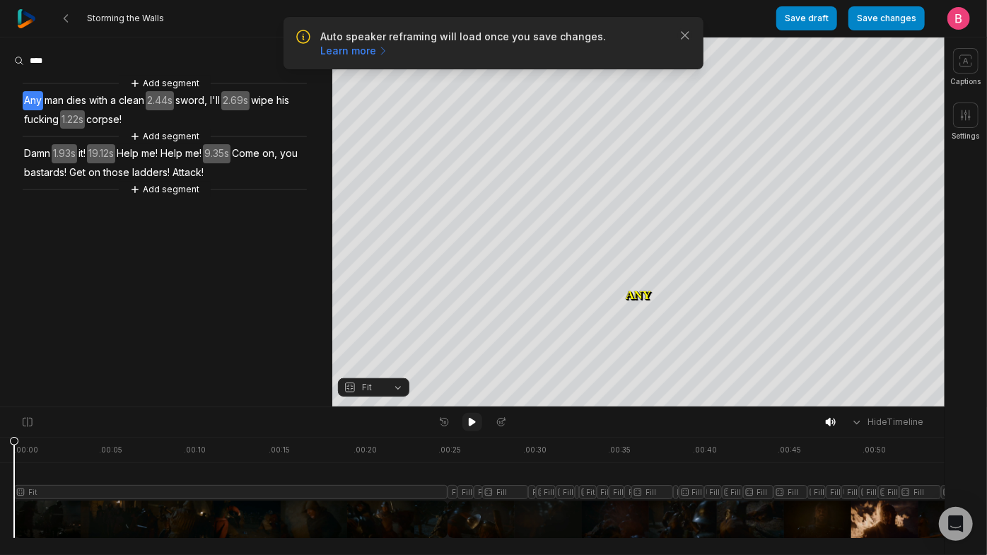
click at [471, 428] on icon at bounding box center [472, 421] width 11 height 11
click at [679, 42] on icon "button" at bounding box center [685, 35] width 14 height 14
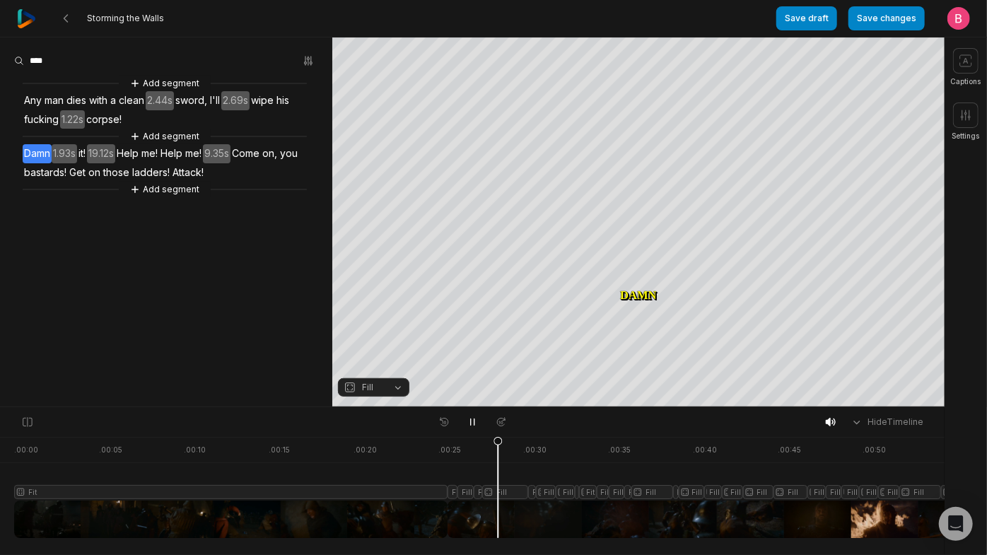
click at [473, 509] on div at bounding box center [971, 487] width 1914 height 101
click at [42, 513] on div at bounding box center [971, 487] width 1914 height 101
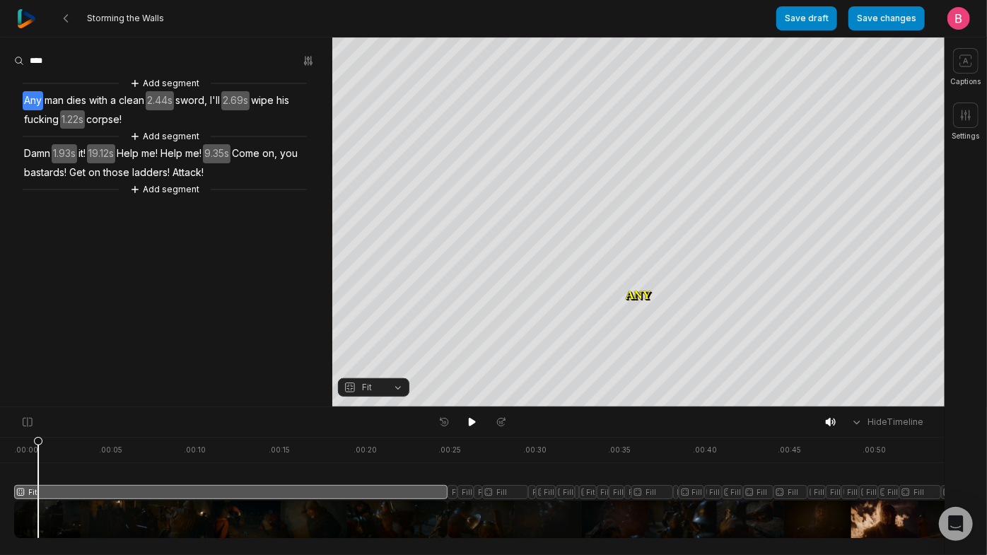
click at [398, 383] on button "Fit" at bounding box center [373, 387] width 71 height 18
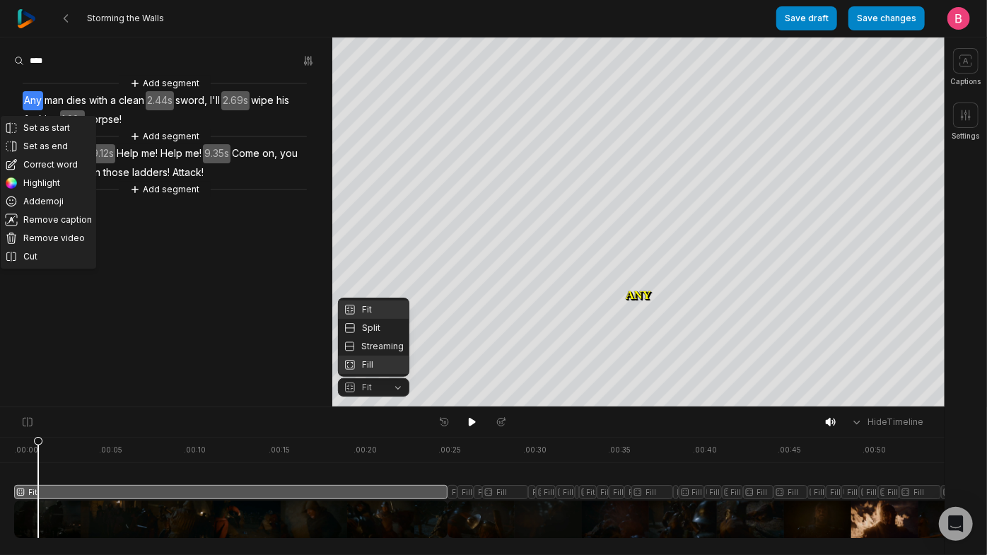
click at [380, 361] on div "Fill" at bounding box center [373, 365] width 71 height 18
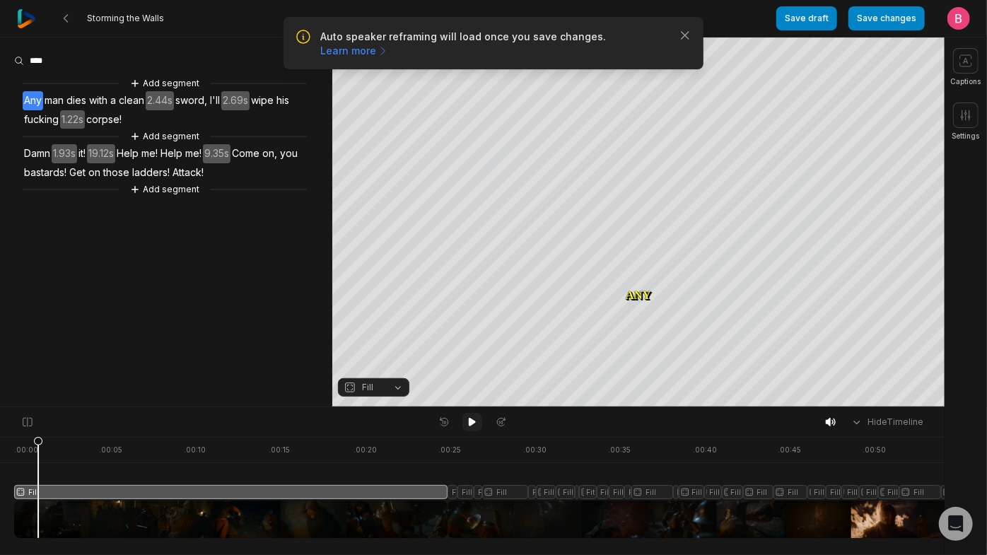
click at [472, 425] on icon at bounding box center [472, 422] width 7 height 8
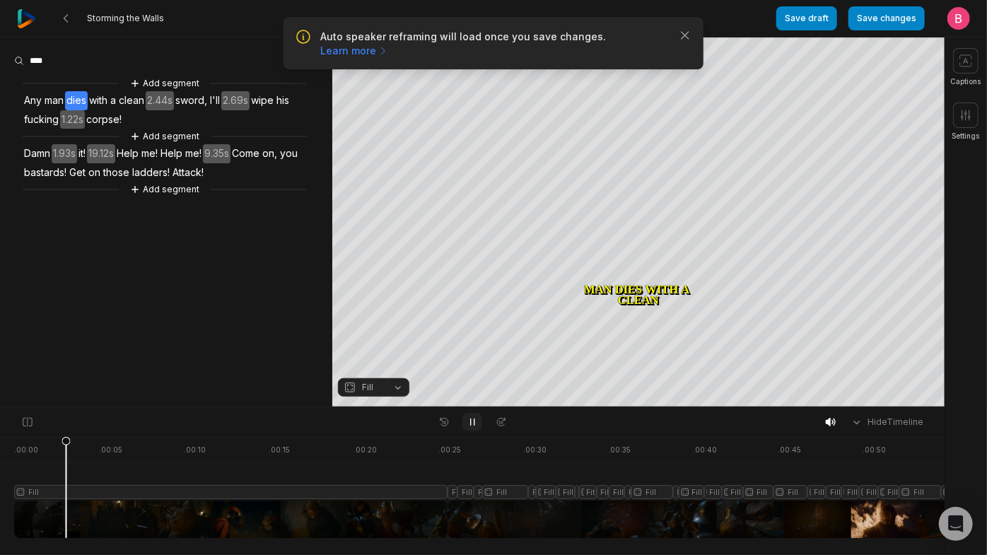
click at [472, 425] on icon at bounding box center [472, 421] width 11 height 11
click at [472, 425] on icon at bounding box center [472, 422] width 7 height 8
click at [472, 425] on icon at bounding box center [472, 421] width 11 height 11
click at [472, 425] on icon at bounding box center [472, 422] width 7 height 8
click at [472, 425] on icon at bounding box center [472, 421] width 11 height 11
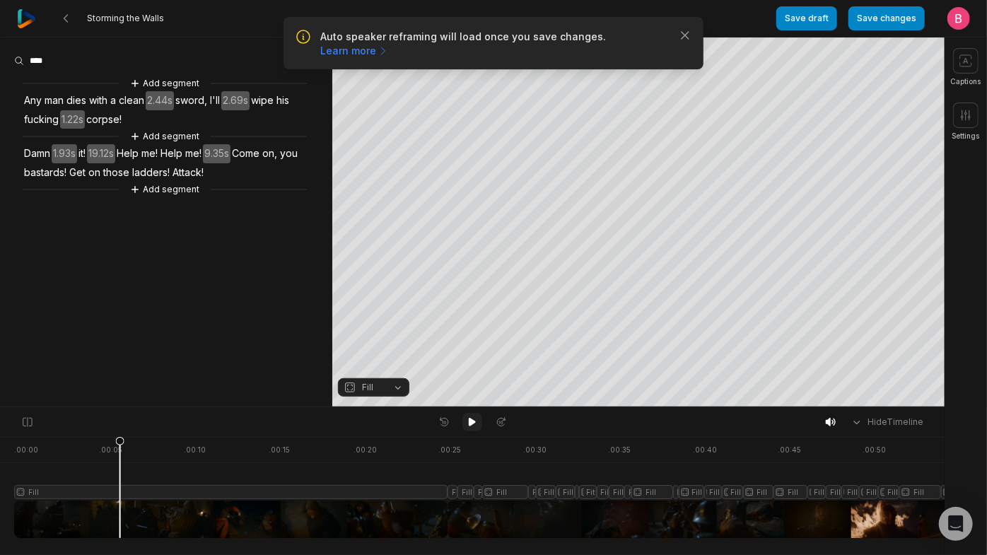
click at [472, 425] on icon at bounding box center [472, 422] width 7 height 8
click at [472, 425] on icon at bounding box center [472, 421] width 11 height 11
click at [472, 425] on icon at bounding box center [472, 422] width 7 height 8
click at [472, 425] on icon at bounding box center [472, 421] width 11 height 11
click at [209, 110] on span "sword," at bounding box center [191, 100] width 35 height 19
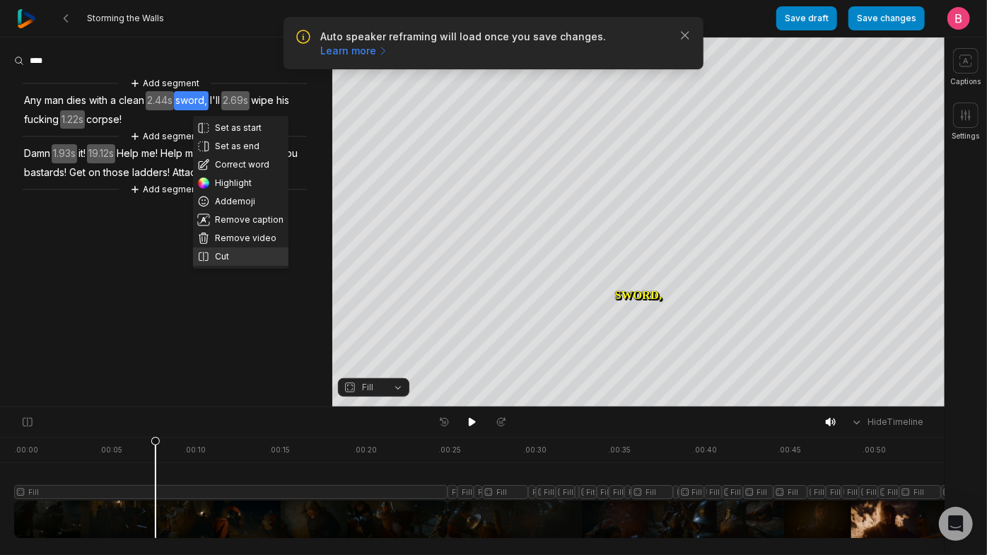
click at [226, 266] on button "Cut" at bounding box center [240, 256] width 95 height 18
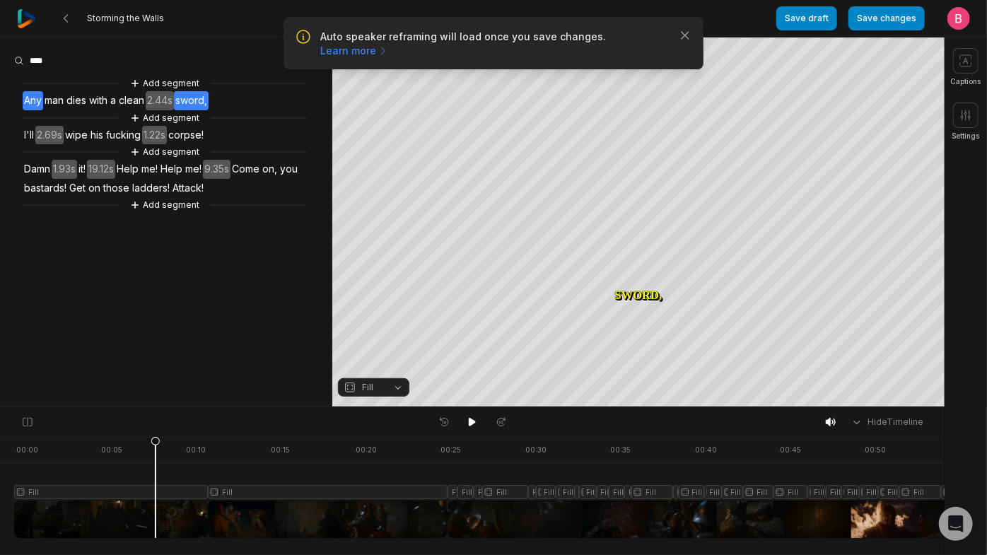
click at [43, 110] on span "Any" at bounding box center [33, 100] width 21 height 19
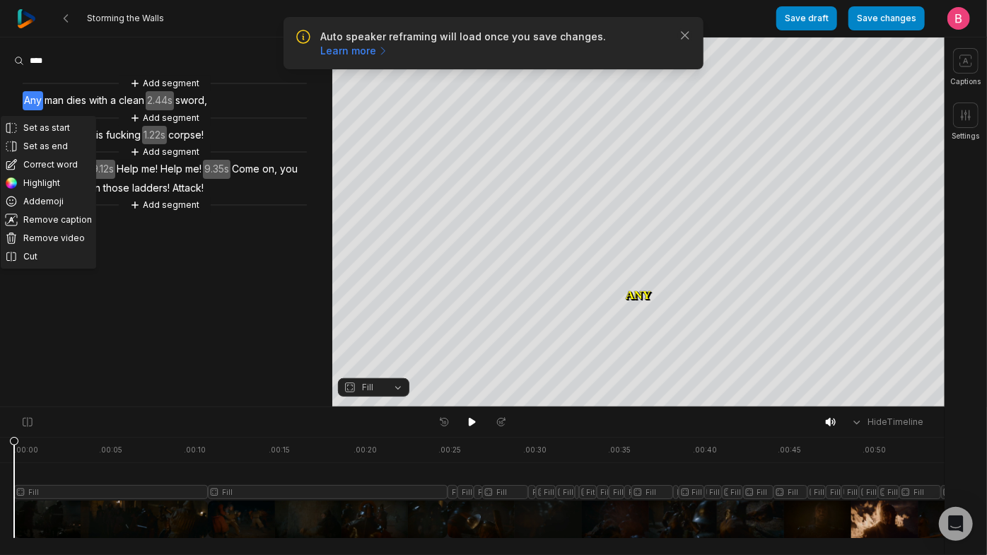
click at [401, 386] on button "Fill" at bounding box center [373, 387] width 71 height 18
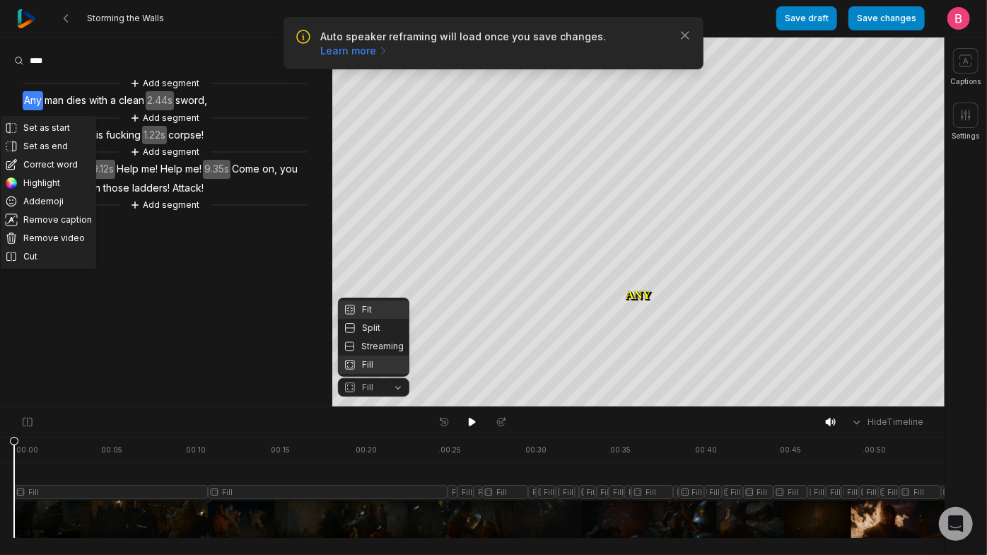
click at [387, 300] on div "Fit" at bounding box center [373, 309] width 71 height 18
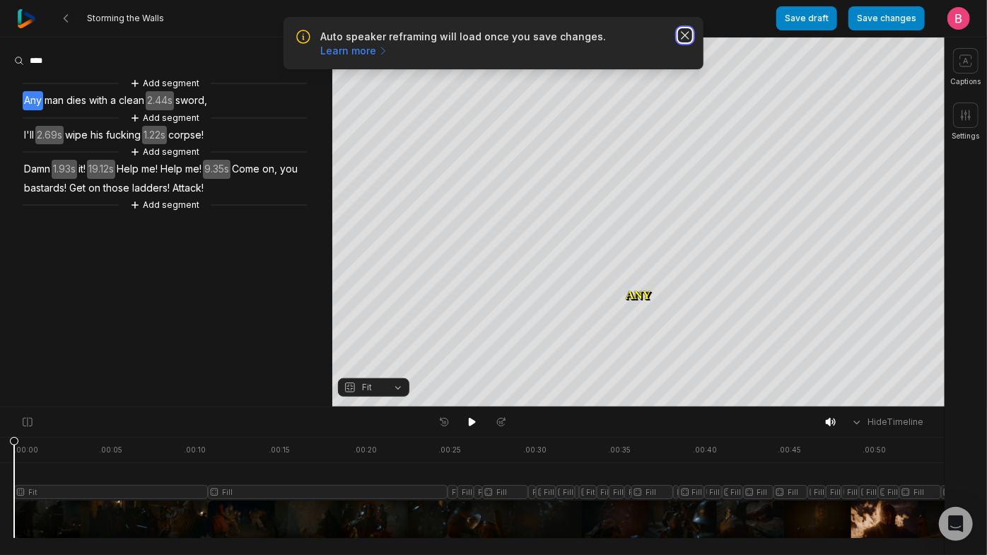
click at [678, 42] on icon "button" at bounding box center [685, 35] width 14 height 14
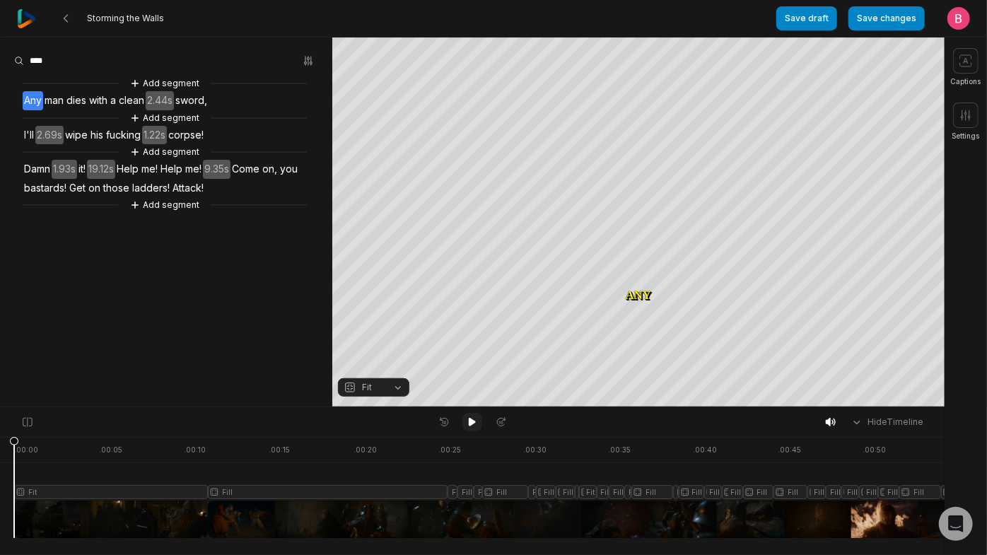
click at [469, 423] on icon at bounding box center [472, 422] width 7 height 8
click at [477, 510] on div at bounding box center [971, 487] width 1914 height 101
click at [395, 390] on button "Fill" at bounding box center [373, 387] width 71 height 18
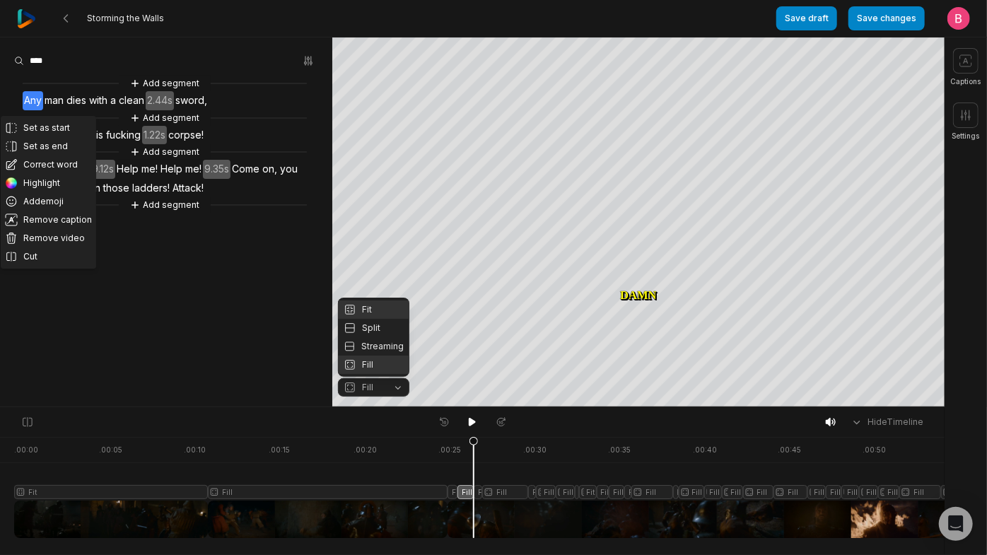
click at [375, 300] on div "Fit" at bounding box center [373, 309] width 71 height 18
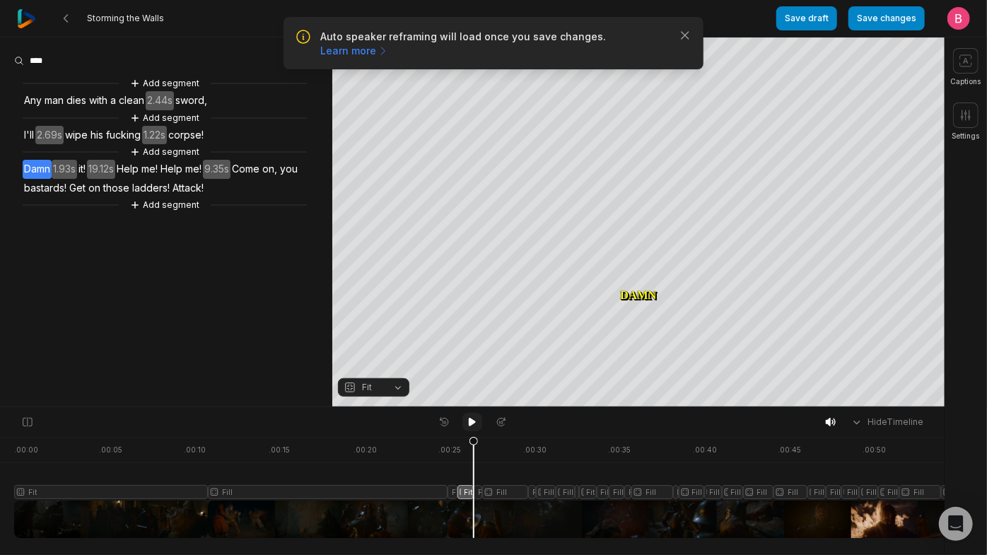
click at [474, 421] on icon at bounding box center [472, 421] width 11 height 11
click at [679, 40] on icon "button" at bounding box center [685, 35] width 14 height 14
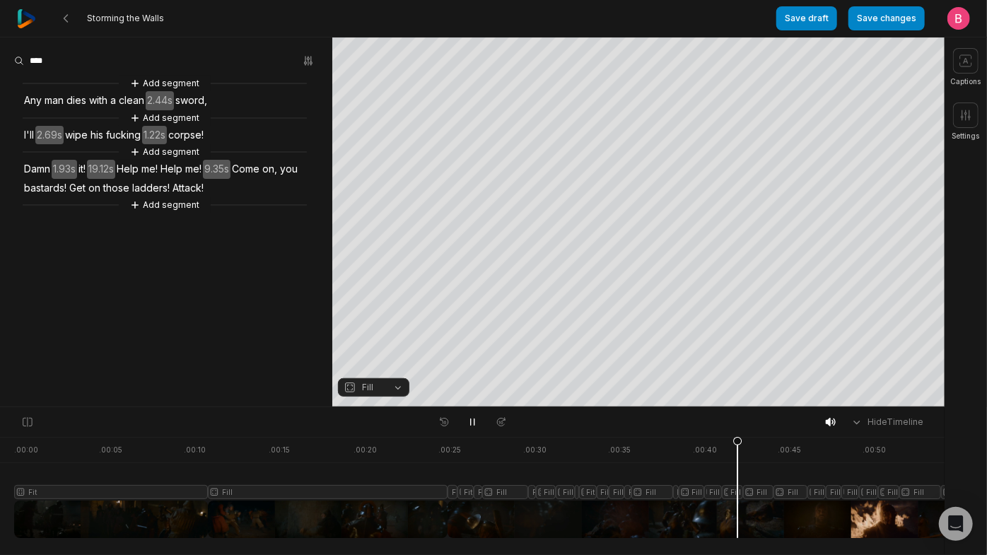
click at [741, 511] on div at bounding box center [971, 487] width 1914 height 101
click at [396, 383] on button "Fill" at bounding box center [373, 387] width 71 height 18
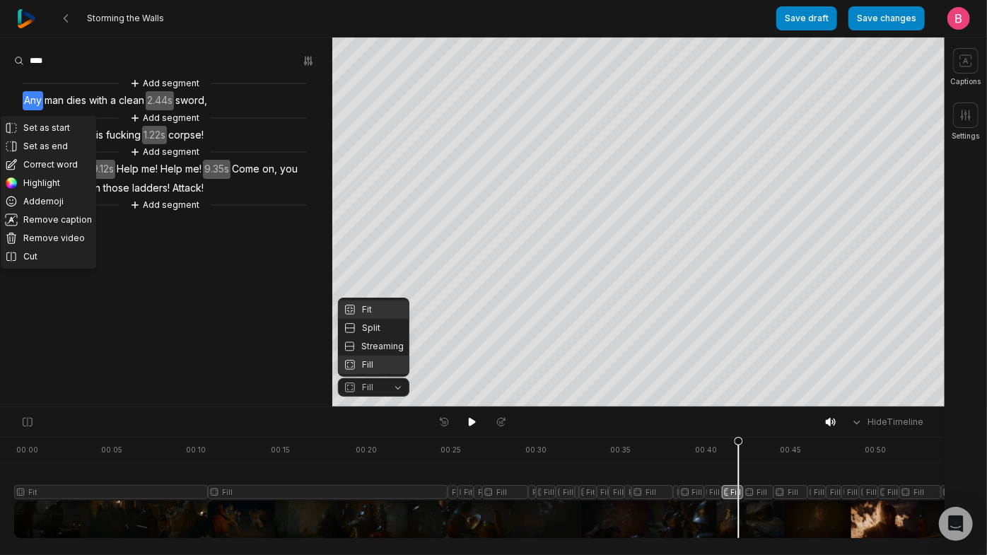
click at [383, 300] on div "Fit" at bounding box center [373, 309] width 71 height 18
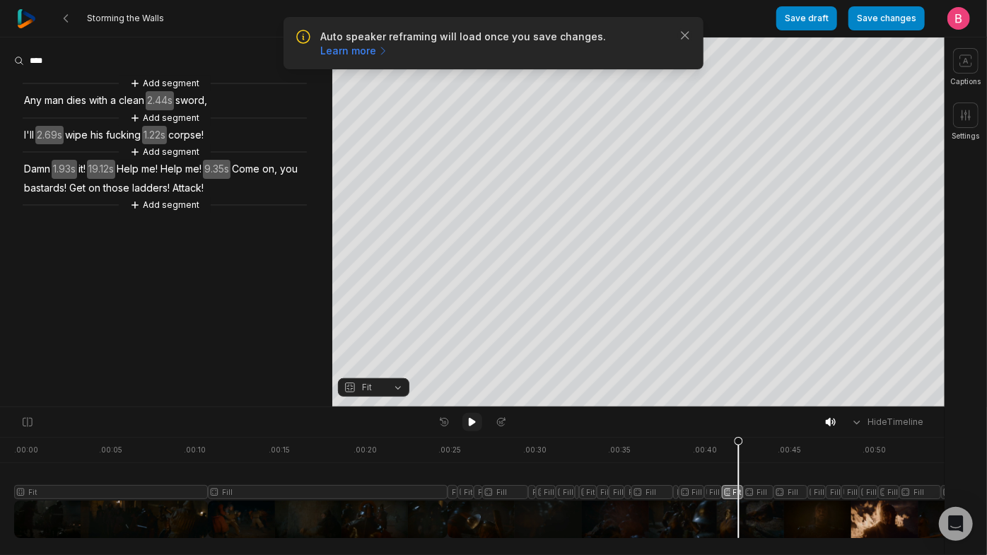
click at [473, 428] on icon at bounding box center [472, 421] width 11 height 11
click at [396, 388] on button "Fill" at bounding box center [373, 387] width 71 height 18
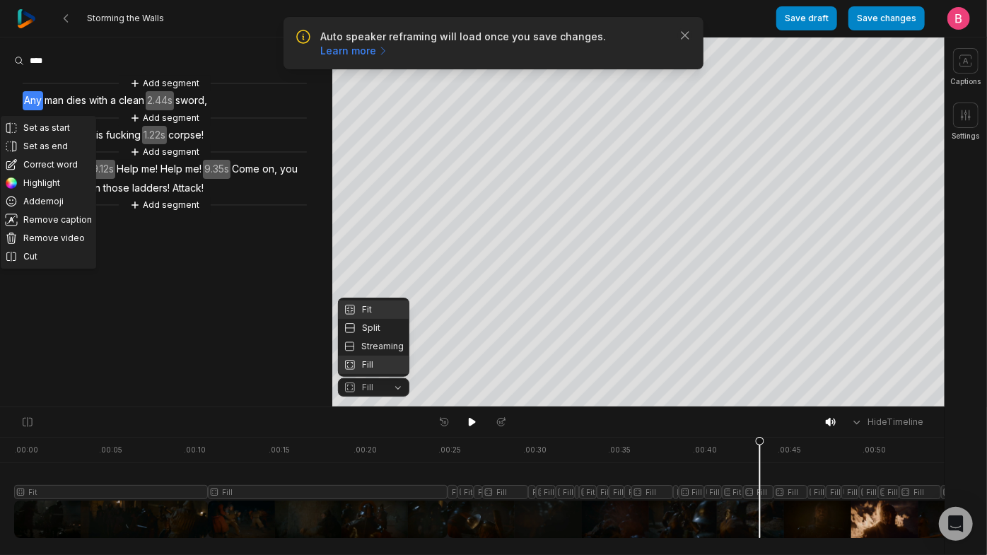
click at [383, 300] on div "Fit" at bounding box center [373, 309] width 71 height 18
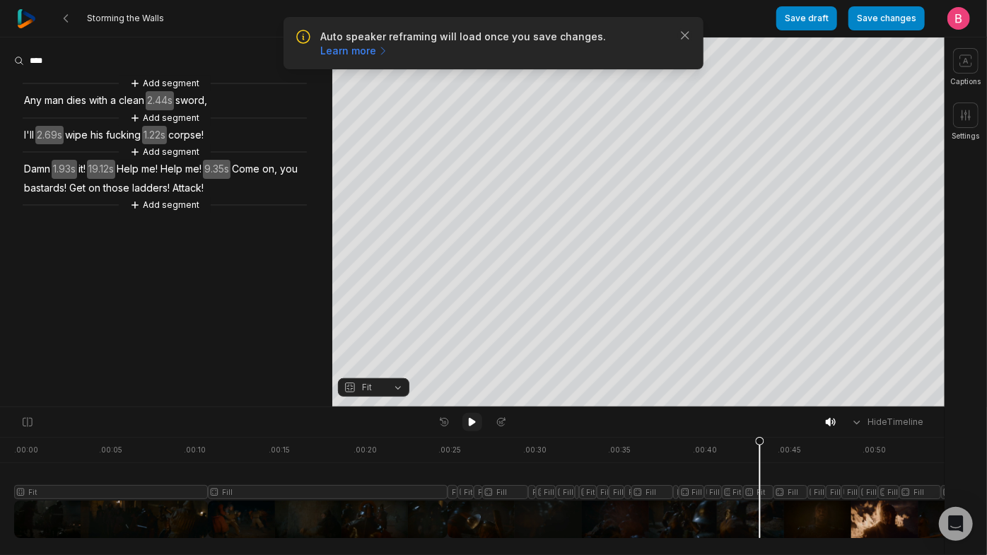
click at [467, 431] on button at bounding box center [472, 422] width 20 height 18
click at [475, 424] on icon at bounding box center [472, 421] width 11 height 11
click at [399, 389] on button "Fill" at bounding box center [373, 387] width 71 height 18
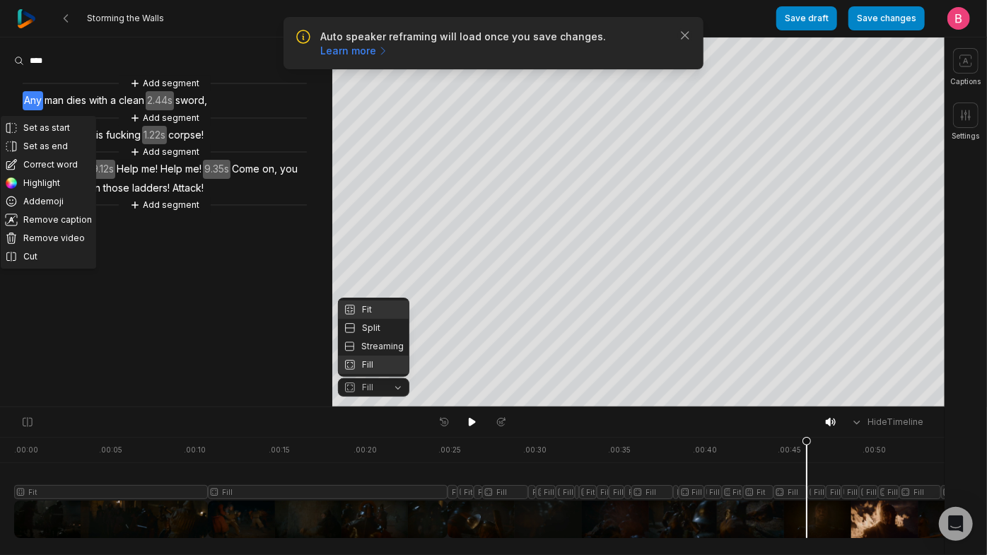
click at [389, 300] on div "Fit" at bounding box center [373, 309] width 71 height 18
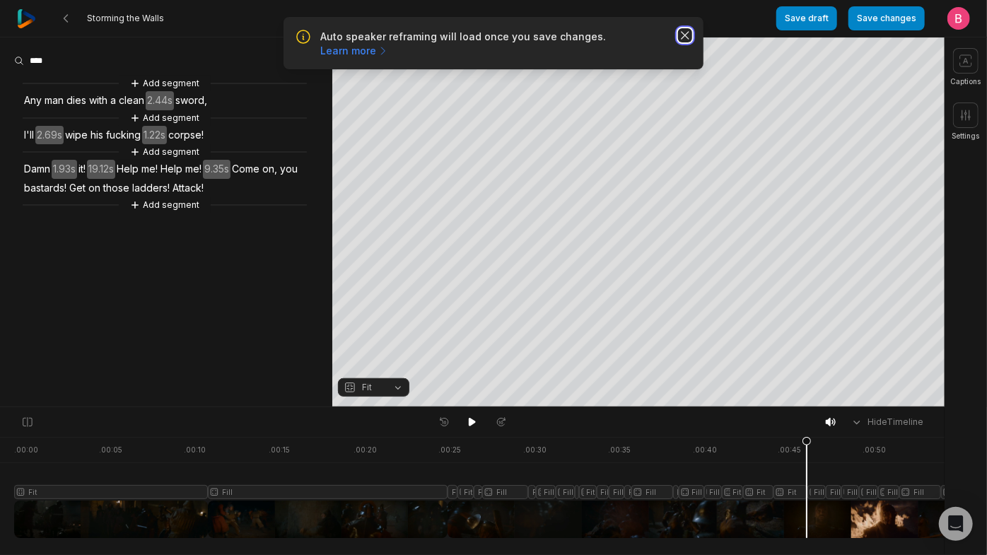
click at [678, 42] on icon "button" at bounding box center [685, 35] width 14 height 14
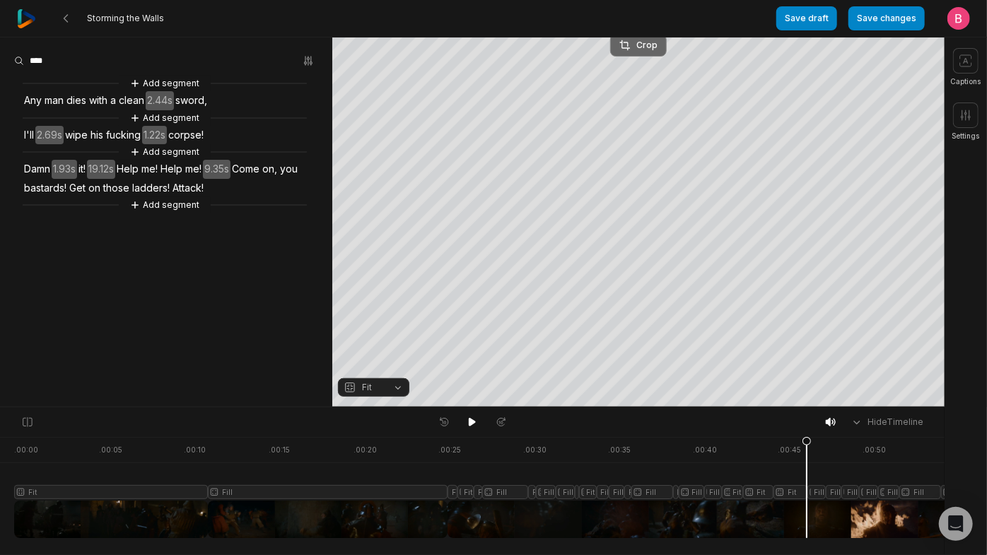
click at [636, 45] on div "Crop" at bounding box center [638, 45] width 38 height 13
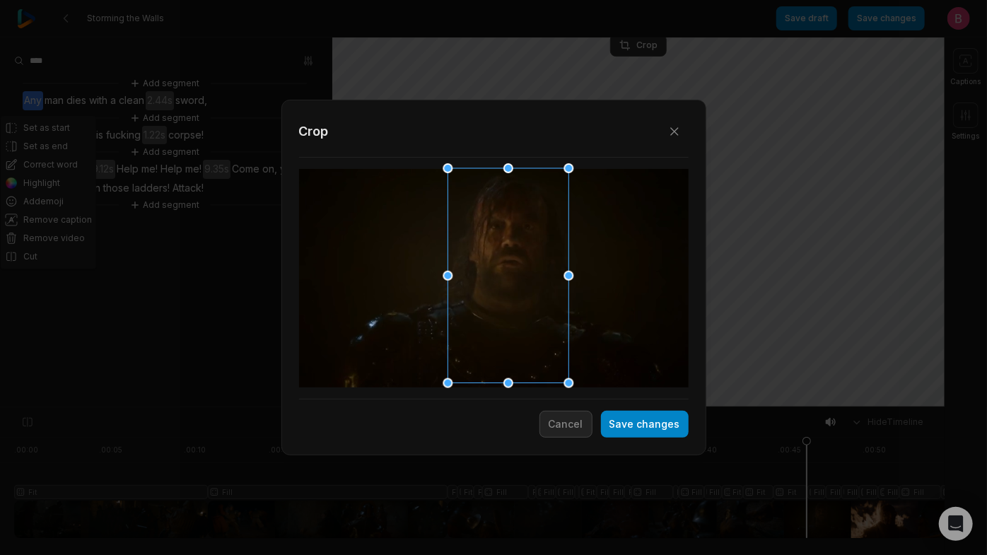
drag, startPoint x: 518, startPoint y: 282, endPoint x: 532, endPoint y: 279, distance: 14.4
click at [532, 279] on div at bounding box center [503, 276] width 121 height 215
click at [611, 431] on button "Save changes" at bounding box center [645, 424] width 88 height 27
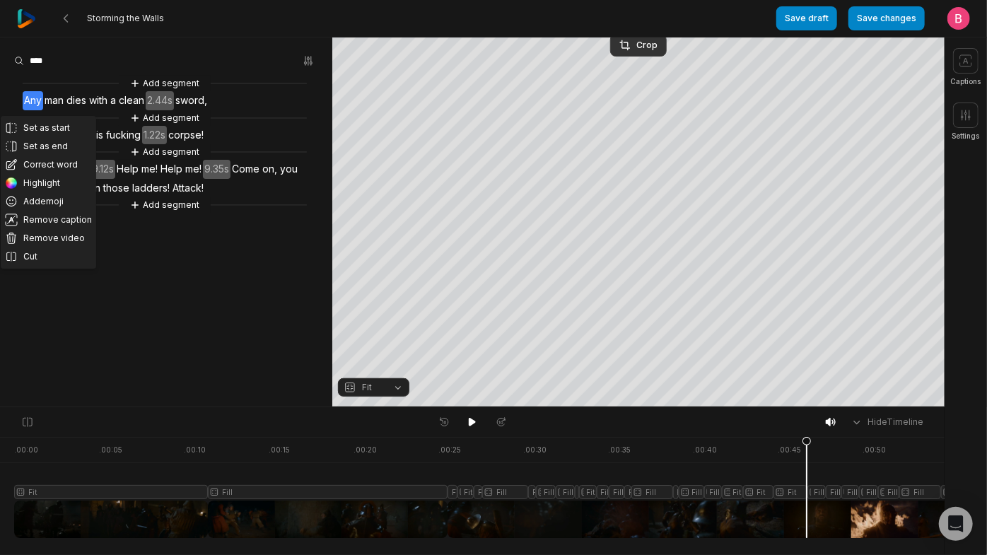
click at [788, 514] on div at bounding box center [971, 487] width 1914 height 101
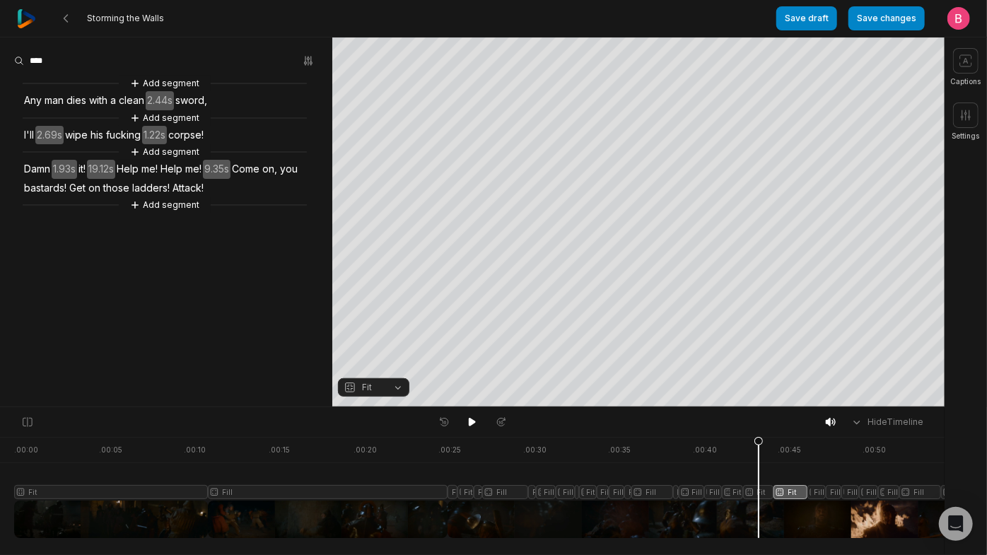
click at [762, 513] on div at bounding box center [971, 487] width 1914 height 101
click at [471, 428] on icon at bounding box center [472, 421] width 11 height 11
click at [479, 428] on button at bounding box center [472, 422] width 20 height 18
click at [395, 384] on button "Fill" at bounding box center [373, 387] width 71 height 18
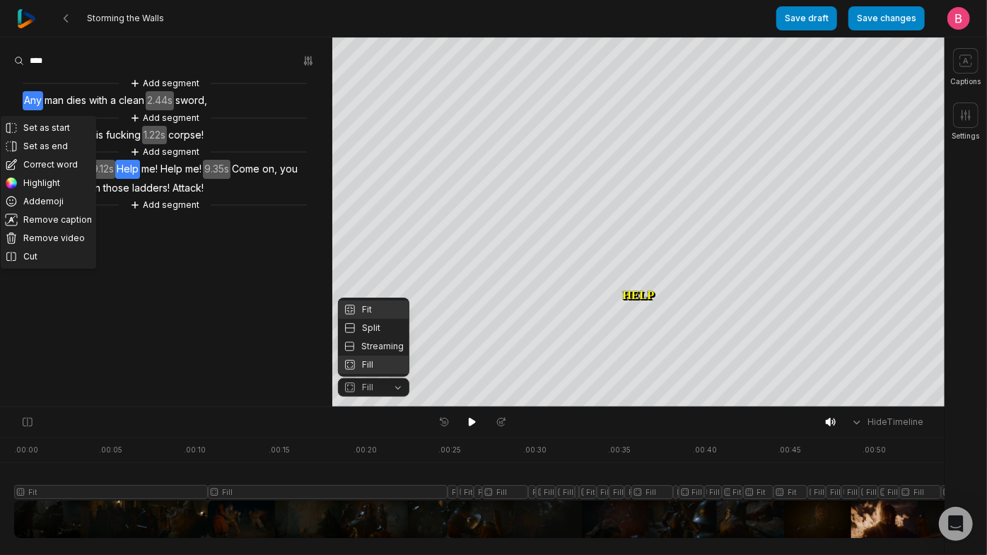
click at [373, 300] on div "Fit" at bounding box center [373, 309] width 71 height 18
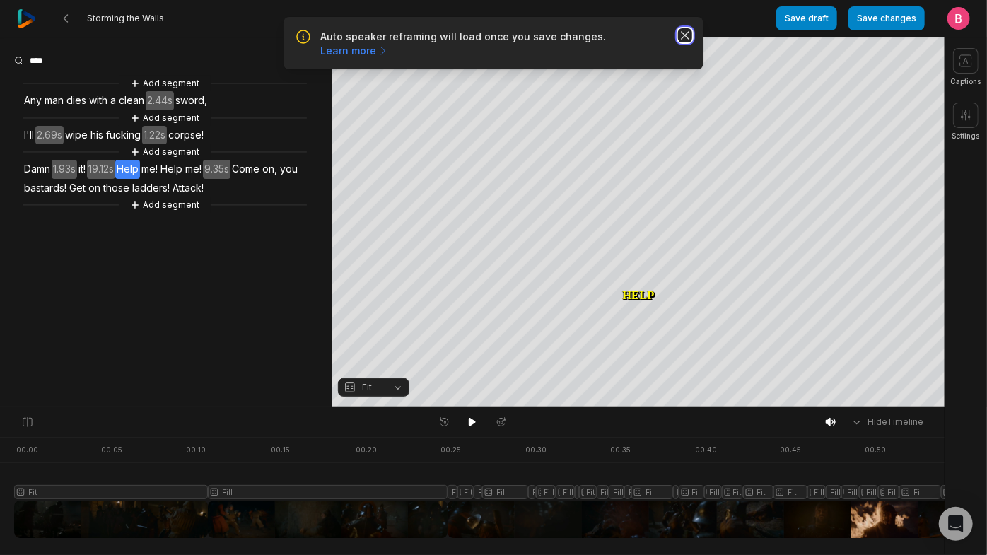
click at [682, 42] on icon "button" at bounding box center [685, 35] width 14 height 14
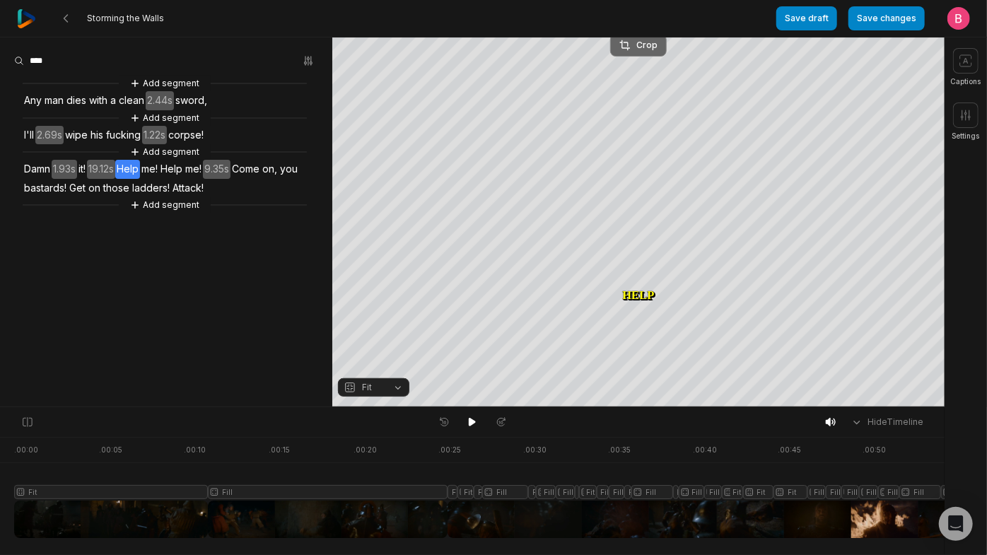
click at [634, 52] on button "Crop" at bounding box center [638, 45] width 57 height 23
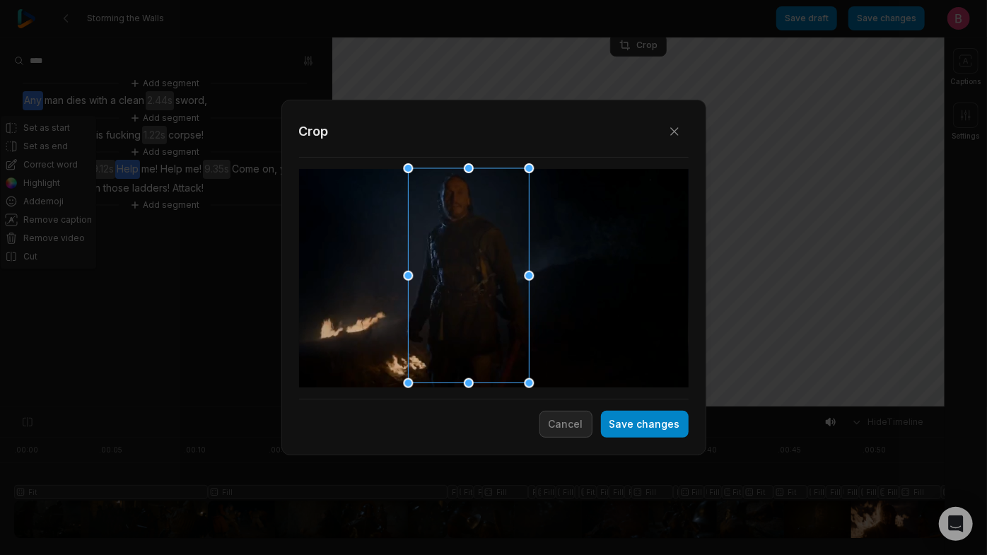
drag, startPoint x: 486, startPoint y: 276, endPoint x: 461, endPoint y: 279, distance: 25.6
click at [461, 279] on div at bounding box center [464, 276] width 121 height 215
click at [631, 433] on button "Save changes" at bounding box center [645, 424] width 88 height 27
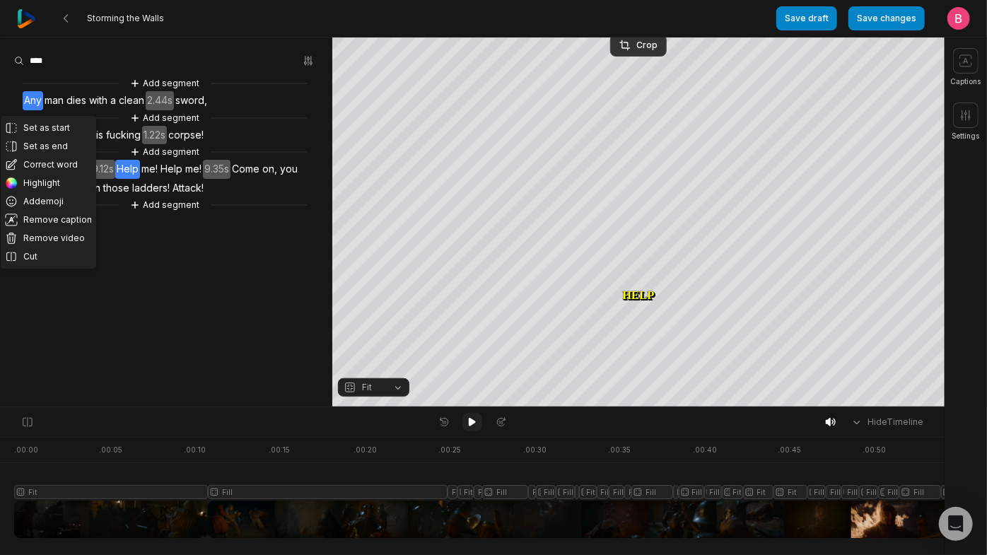
click at [471, 425] on icon at bounding box center [472, 422] width 7 height 8
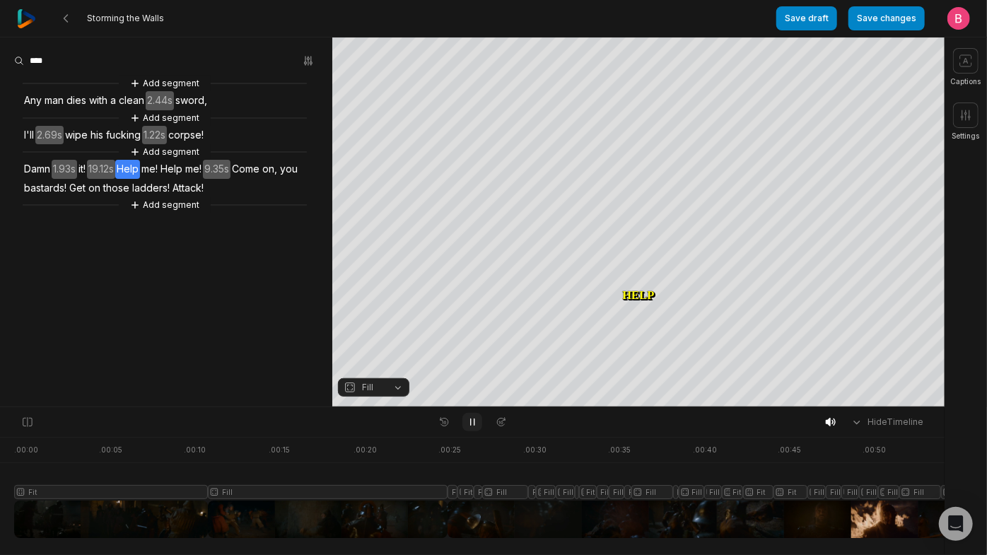
click at [471, 425] on icon at bounding box center [473, 422] width 4 height 6
click at [396, 383] on button "Fill" at bounding box center [373, 387] width 71 height 18
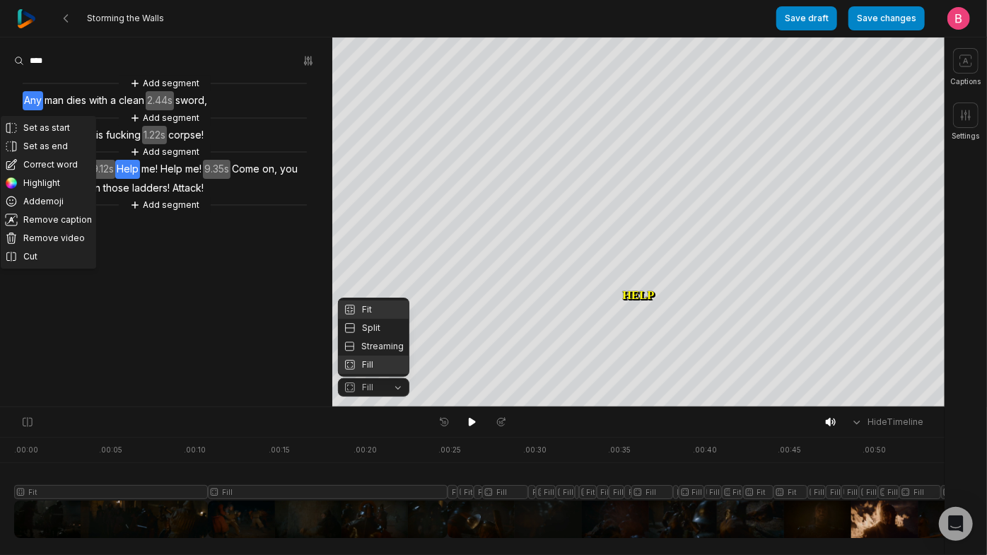
click at [371, 300] on div "Fit" at bounding box center [373, 309] width 71 height 18
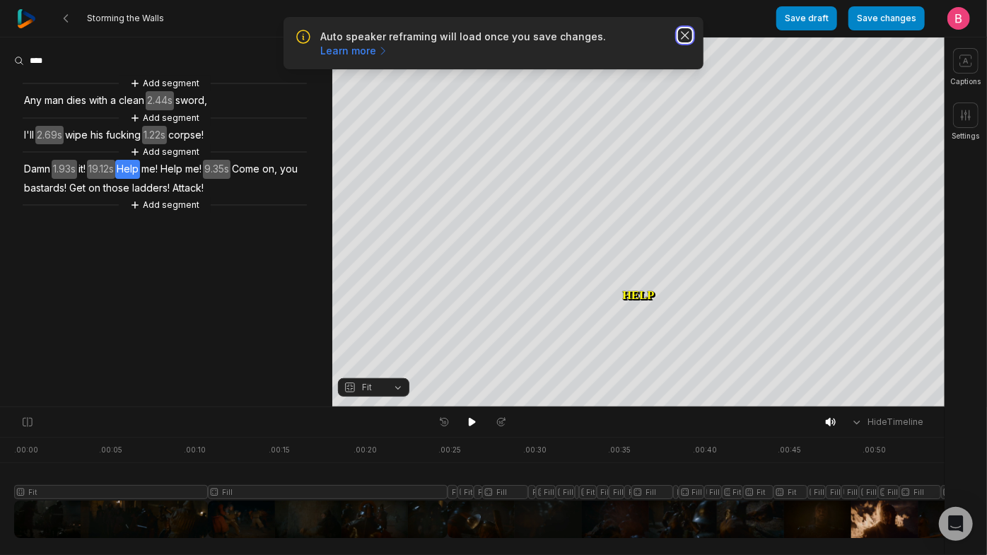
click at [678, 42] on icon "button" at bounding box center [685, 35] width 14 height 14
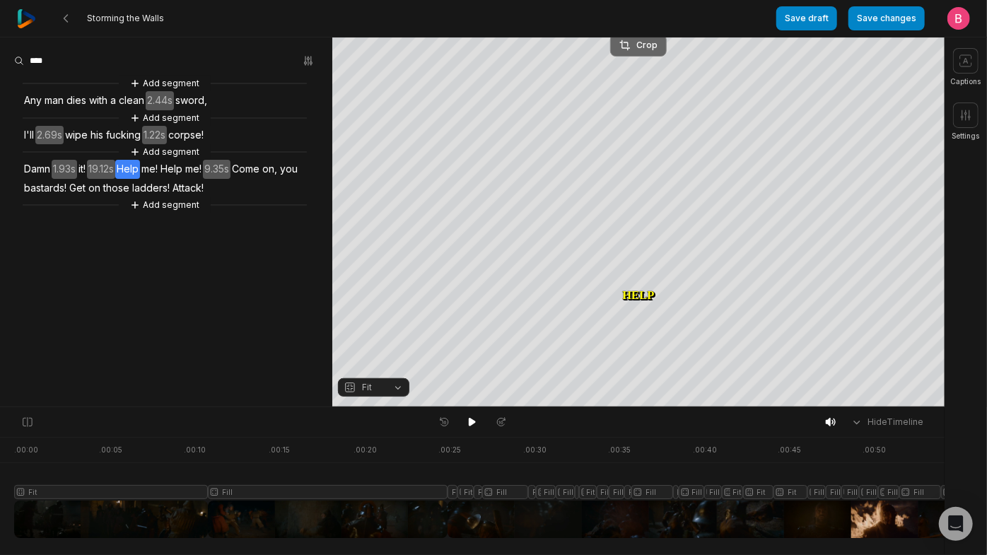
click at [627, 44] on icon at bounding box center [624, 45] width 11 height 11
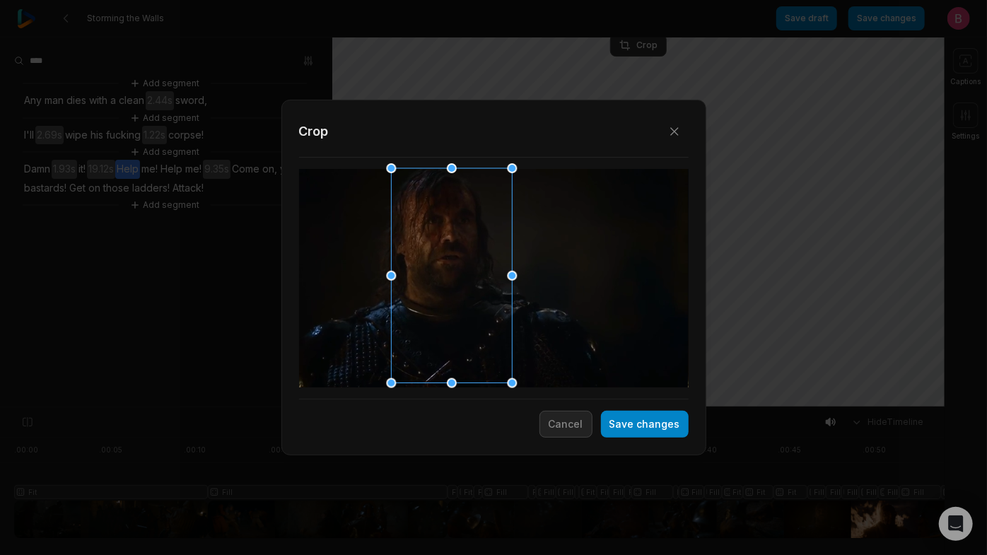
drag, startPoint x: 479, startPoint y: 269, endPoint x: 437, endPoint y: 272, distance: 42.5
click at [437, 272] on div at bounding box center [447, 276] width 121 height 215
click at [628, 425] on button "Save changes" at bounding box center [645, 424] width 88 height 27
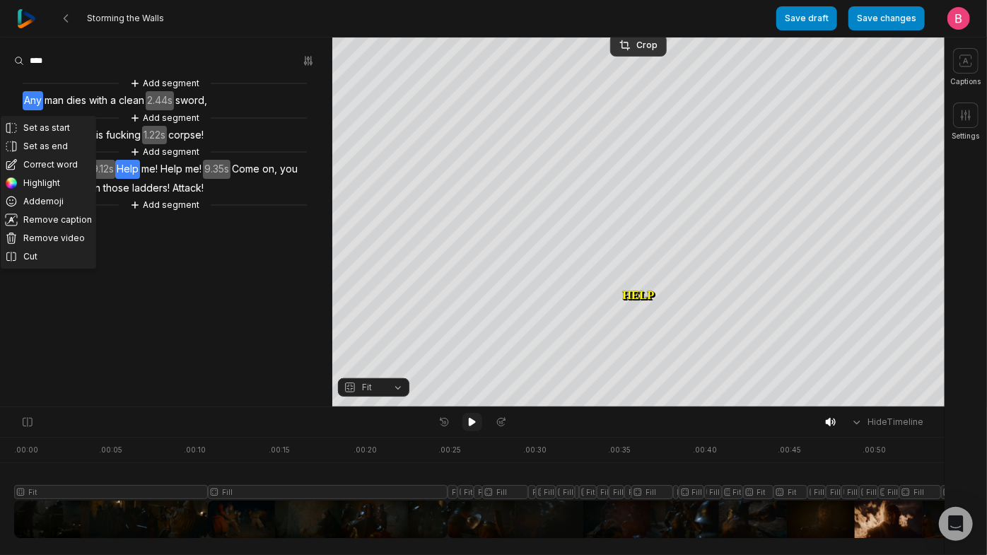
click at [467, 424] on icon at bounding box center [472, 421] width 11 height 11
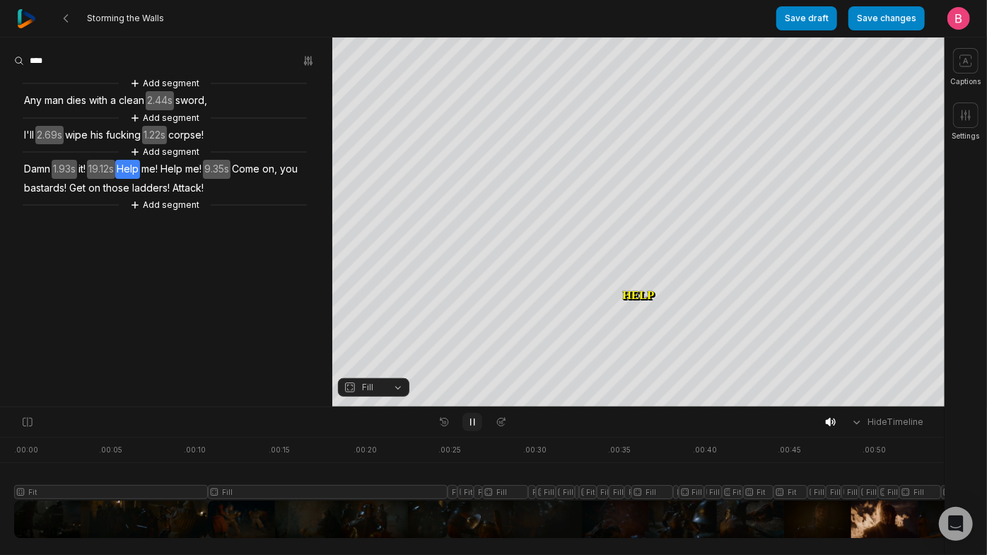
click at [469, 424] on icon at bounding box center [472, 421] width 11 height 11
click at [469, 424] on icon at bounding box center [472, 422] width 7 height 8
click at [469, 424] on icon at bounding box center [472, 421] width 11 height 11
click at [469, 424] on icon at bounding box center [472, 422] width 7 height 8
click at [469, 424] on icon at bounding box center [472, 421] width 11 height 11
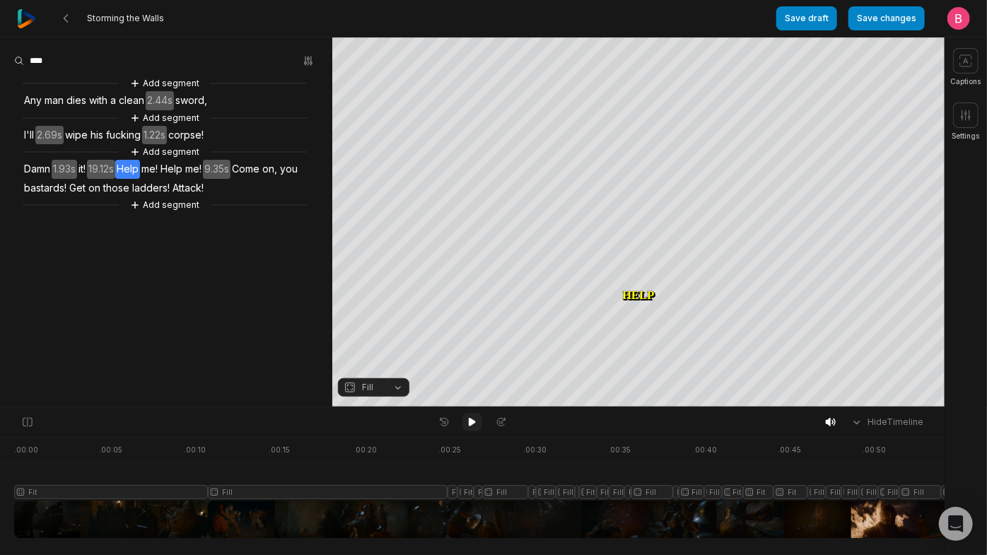
click at [469, 424] on icon at bounding box center [472, 422] width 7 height 8
click at [472, 425] on icon at bounding box center [472, 421] width 11 height 11
click at [171, 198] on span "ladders!" at bounding box center [151, 188] width 40 height 19
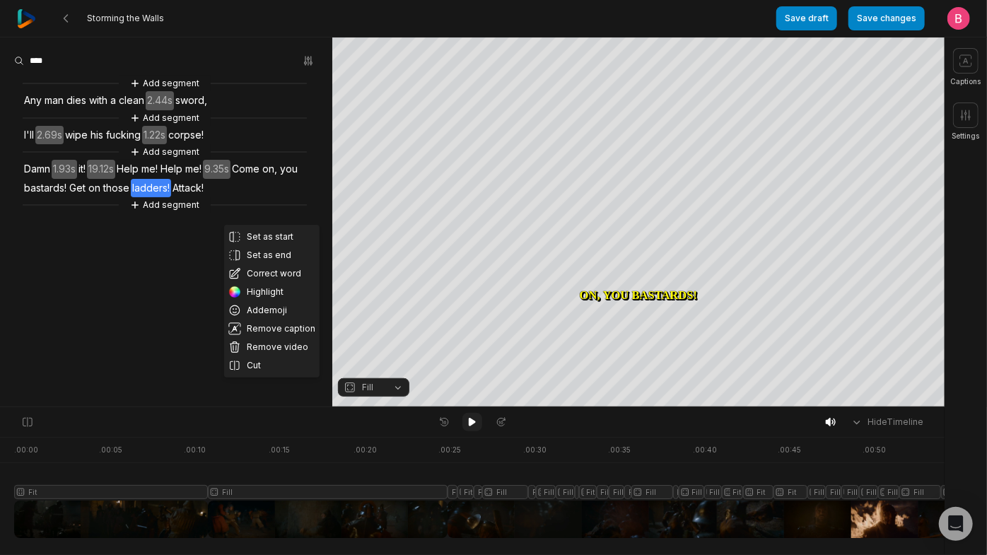
click at [471, 425] on icon at bounding box center [472, 422] width 7 height 8
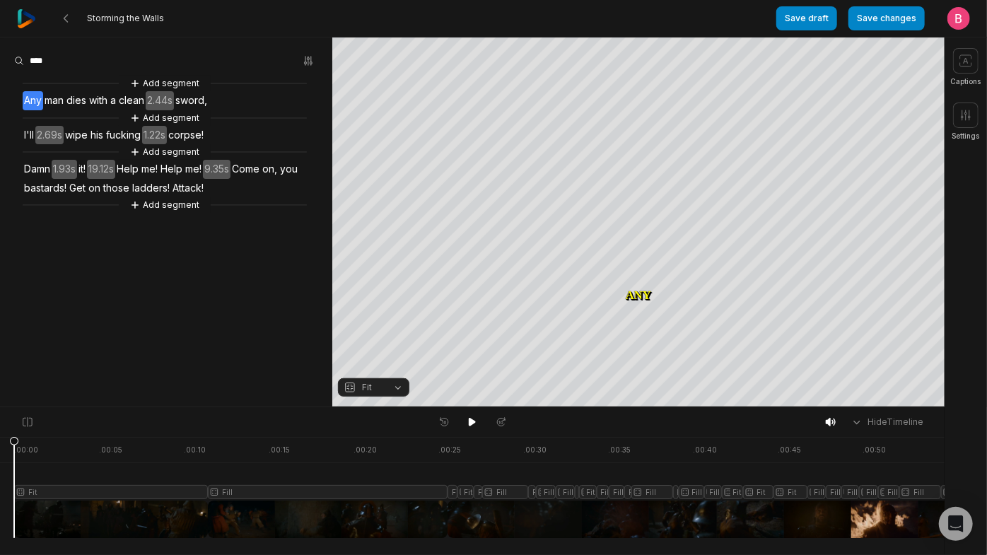
click at [102, 198] on span "on" at bounding box center [94, 188] width 15 height 19
click at [469, 436] on div "Hide Timeline" at bounding box center [472, 422] width 945 height 30
click at [473, 428] on icon at bounding box center [472, 421] width 11 height 11
click at [930, 481] on div at bounding box center [971, 487] width 1914 height 101
click at [472, 424] on icon at bounding box center [472, 422] width 7 height 8
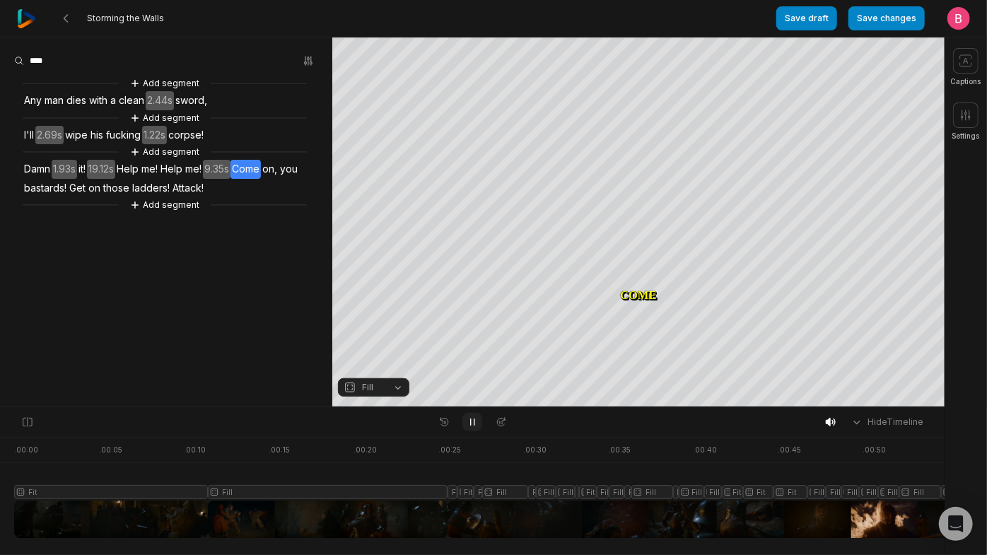
click at [474, 424] on icon at bounding box center [473, 422] width 4 height 6
click at [472, 422] on icon at bounding box center [472, 421] width 11 height 11
click at [399, 397] on button "Fill" at bounding box center [373, 387] width 71 height 18
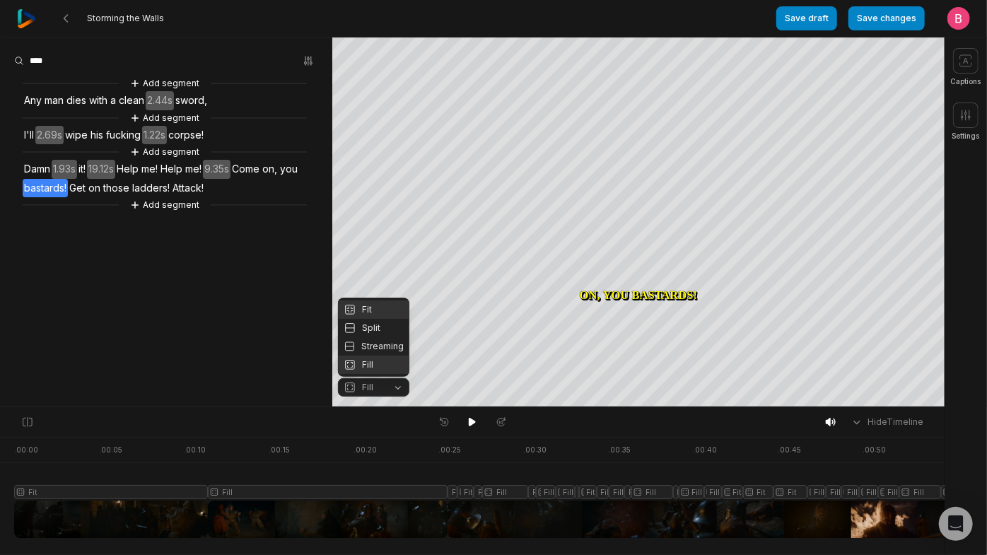
click at [370, 300] on div "Fit" at bounding box center [373, 309] width 71 height 18
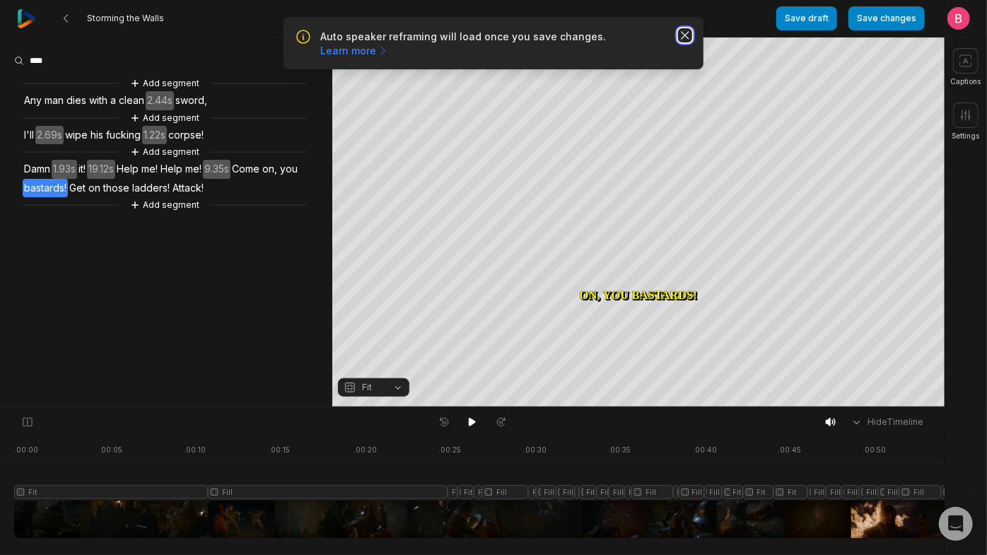
click at [679, 42] on icon "button" at bounding box center [685, 35] width 14 height 14
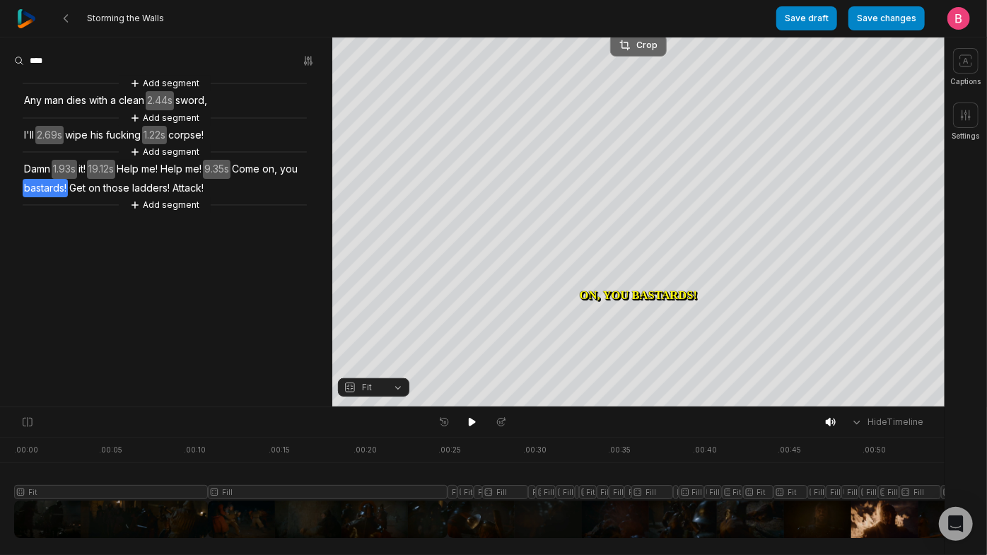
click at [636, 40] on div "Crop" at bounding box center [638, 45] width 38 height 13
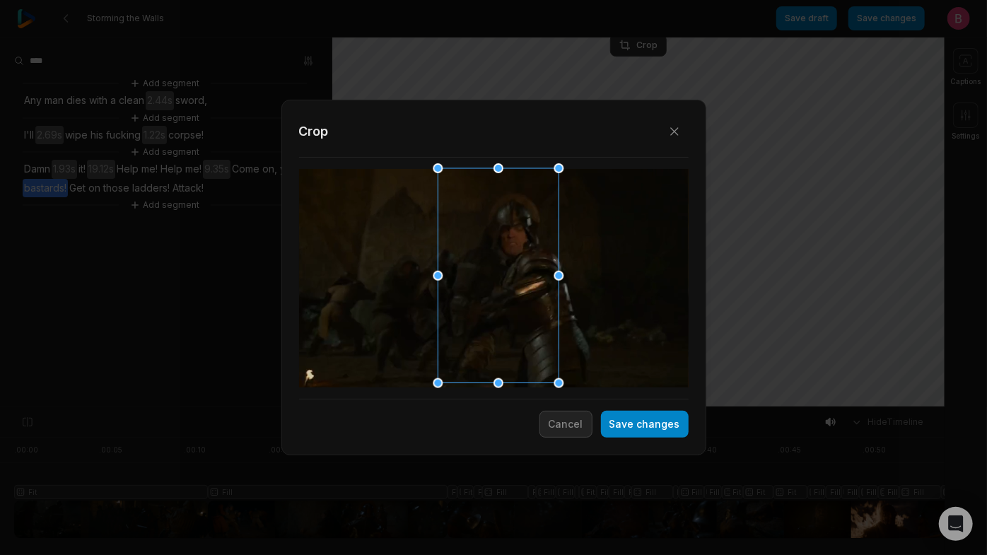
click at [533, 273] on div at bounding box center [493, 276] width 121 height 215
click at [633, 424] on button "Save changes" at bounding box center [645, 424] width 88 height 27
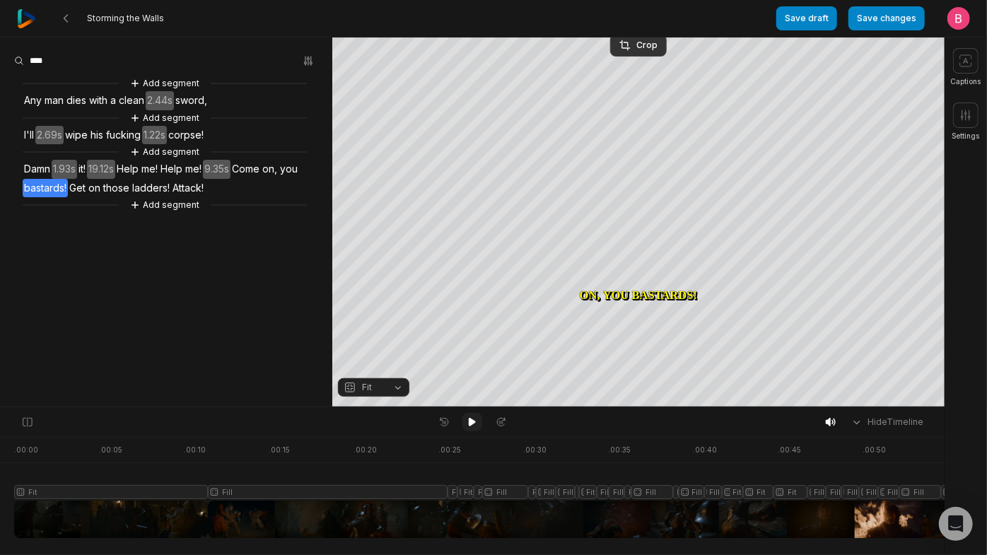
click at [475, 421] on icon at bounding box center [472, 421] width 11 height 11
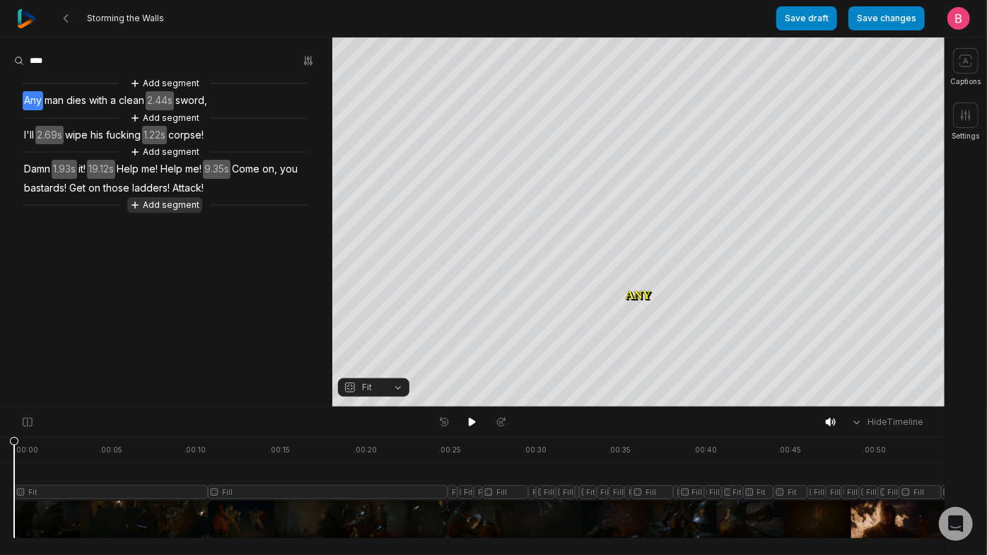
click at [172, 213] on button "Add segment" at bounding box center [164, 205] width 75 height 16
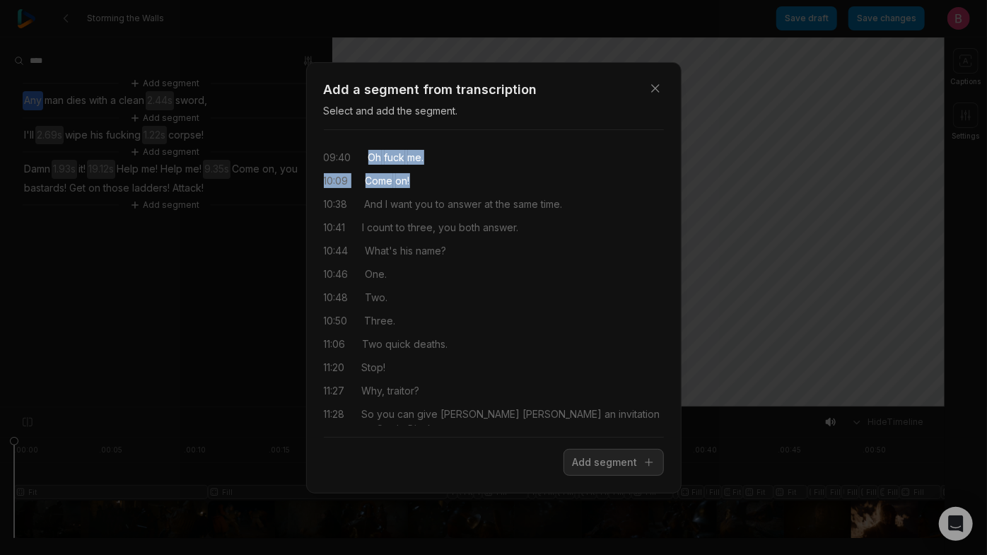
drag, startPoint x: 378, startPoint y: 162, endPoint x: 516, endPoint y: 197, distance: 142.8
click at [516, 197] on div "09:40 Oh fuck me. 10:09 Come on! 10:38 And I want you to answer at the same tim…" at bounding box center [494, 283] width 340 height 284
click at [583, 465] on button "Add segment" at bounding box center [614, 462] width 100 height 27
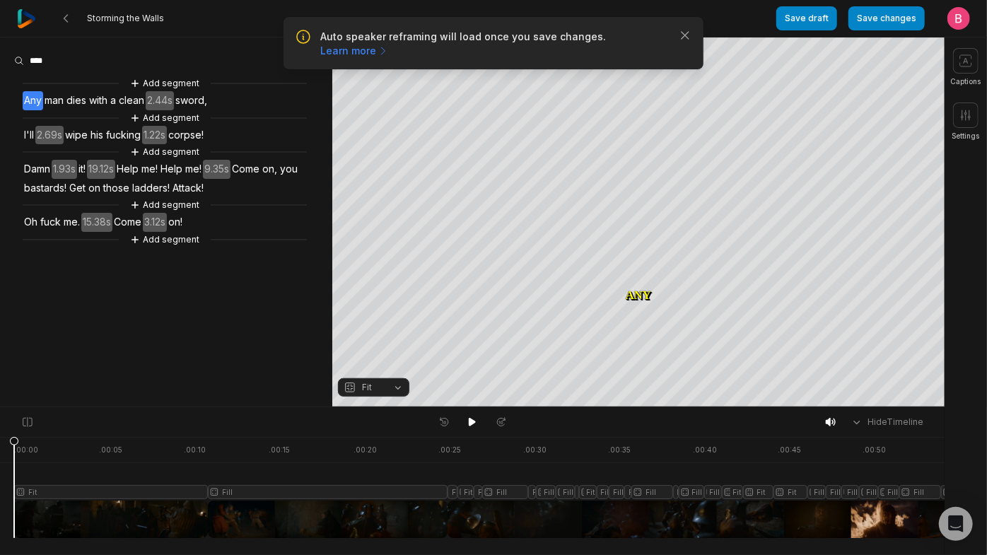
click at [171, 198] on span "Attack!" at bounding box center [188, 188] width 34 height 19
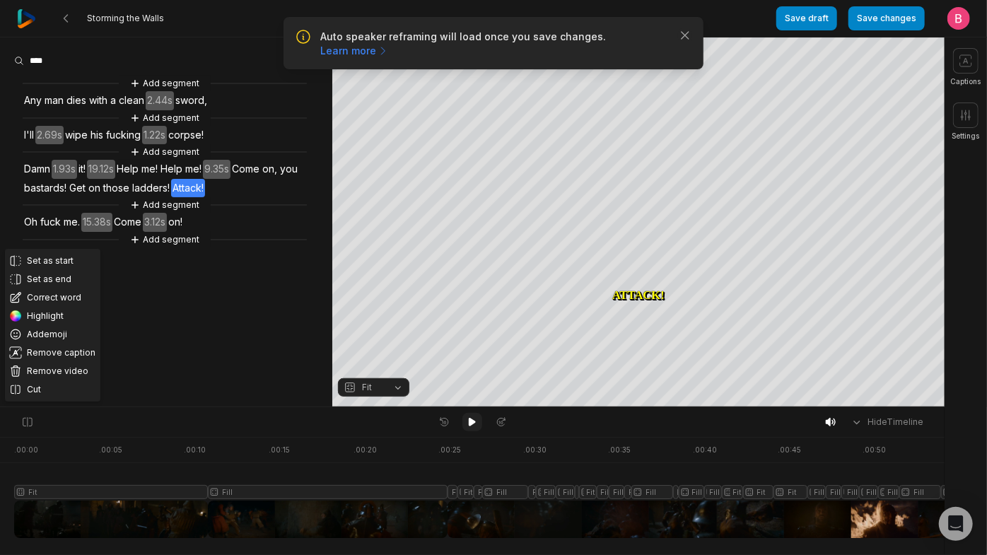
click at [477, 426] on icon at bounding box center [472, 421] width 11 height 11
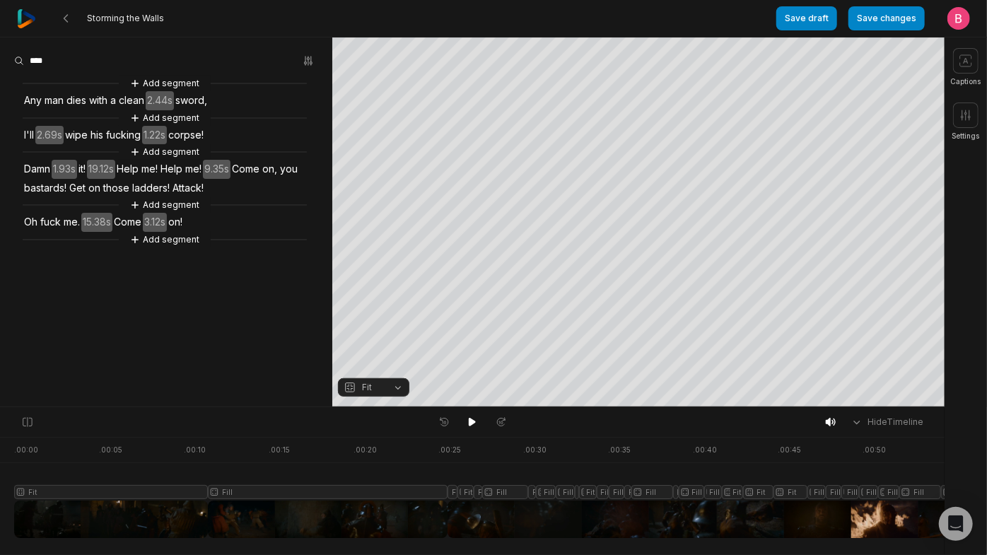
click at [392, 388] on button "Fit" at bounding box center [373, 387] width 71 height 18
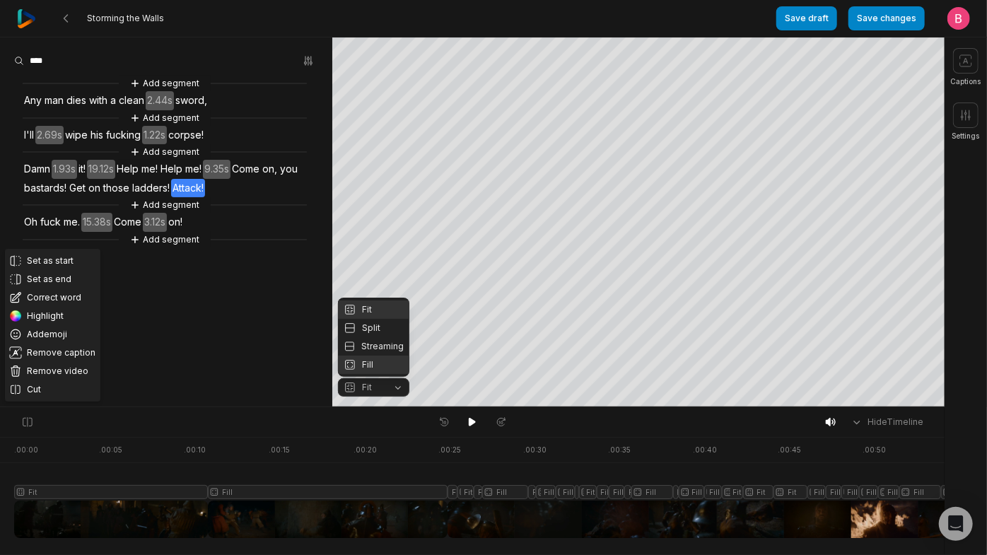
click at [384, 368] on div "Fill" at bounding box center [373, 365] width 71 height 18
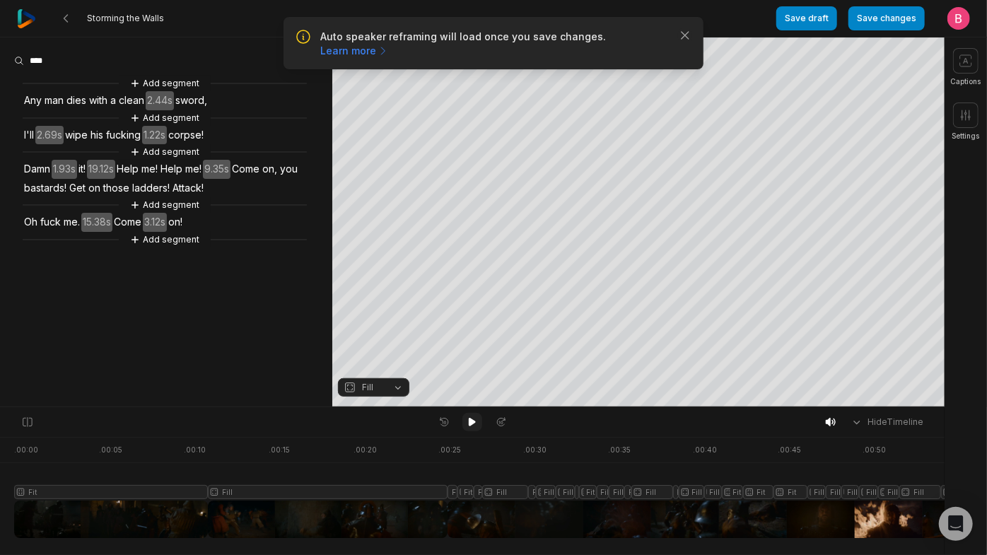
click at [467, 424] on icon at bounding box center [472, 421] width 11 height 11
click at [389, 388] on button "Fill" at bounding box center [373, 387] width 71 height 18
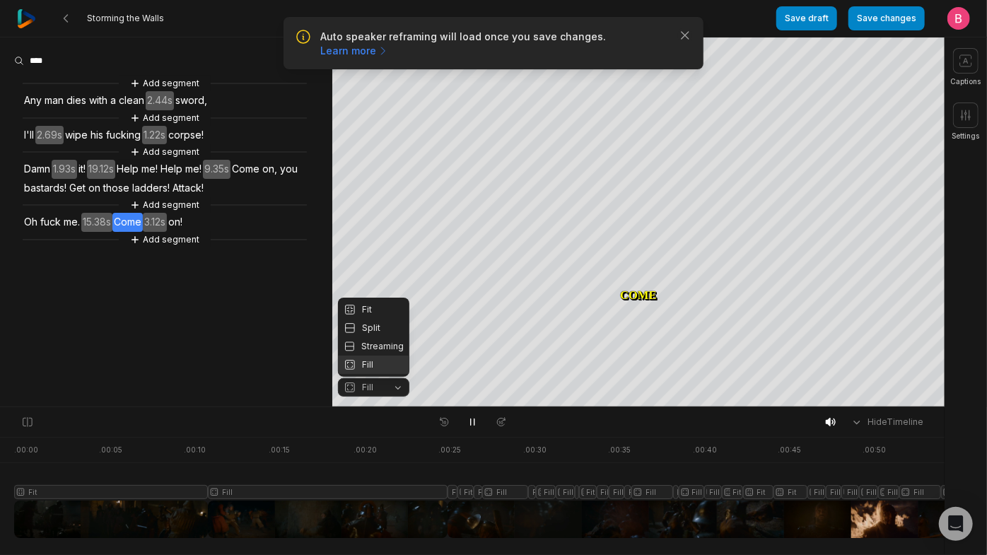
click at [611, 433] on body "Auto speaker reframing will load once you save changes. Learn more Close Stormi…" at bounding box center [493, 277] width 987 height 555
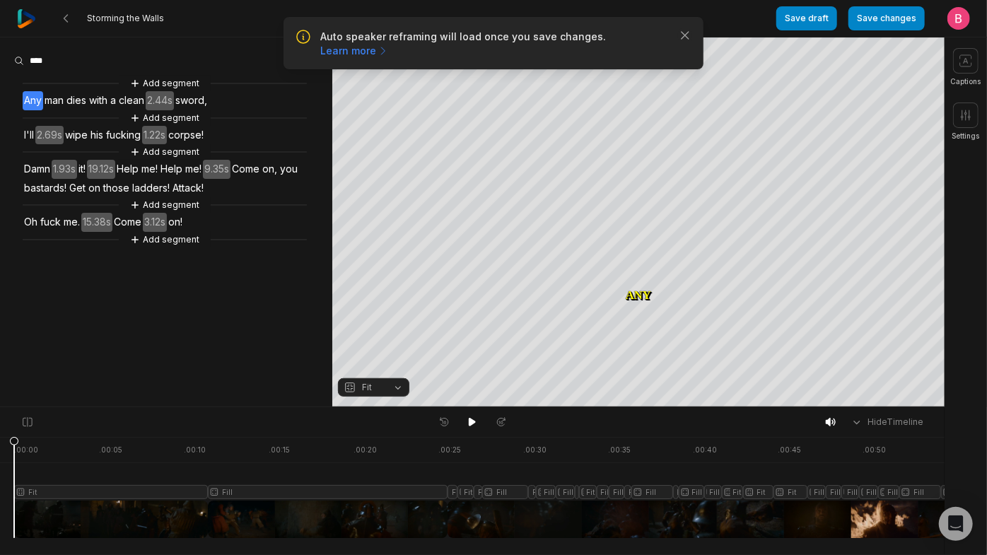
click at [143, 232] on span "Come" at bounding box center [127, 222] width 30 height 19
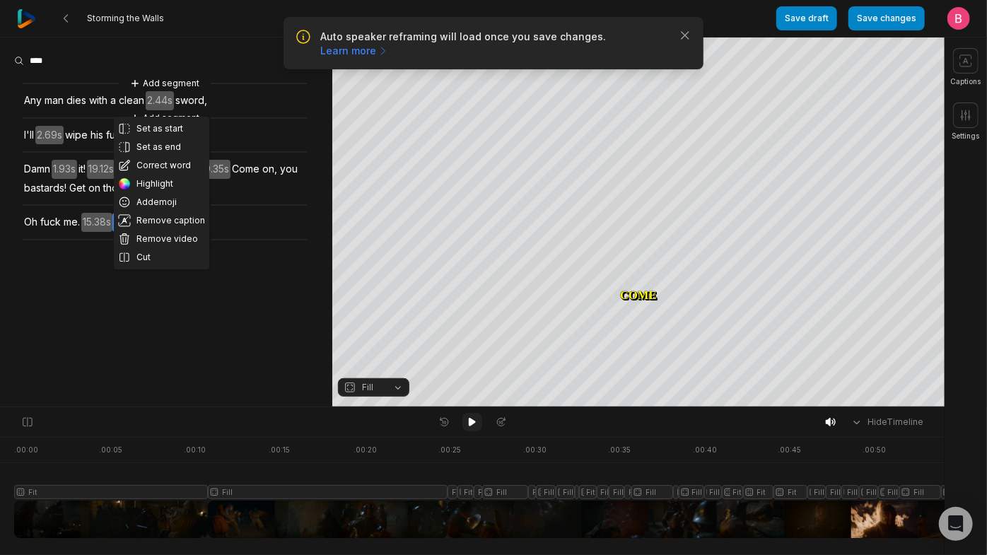
click at [477, 428] on icon at bounding box center [472, 421] width 11 height 11
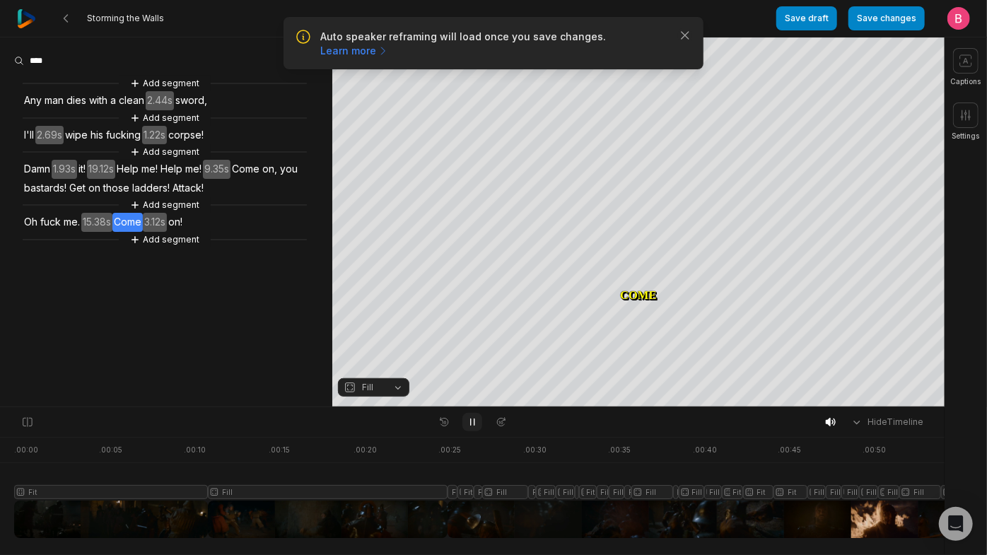
click at [471, 426] on icon at bounding box center [473, 422] width 4 height 6
click at [471, 426] on icon at bounding box center [472, 422] width 7 height 8
click at [471, 426] on icon at bounding box center [473, 422] width 4 height 6
click at [471, 426] on icon at bounding box center [472, 422] width 7 height 8
click at [143, 232] on span "Come" at bounding box center [127, 222] width 30 height 19
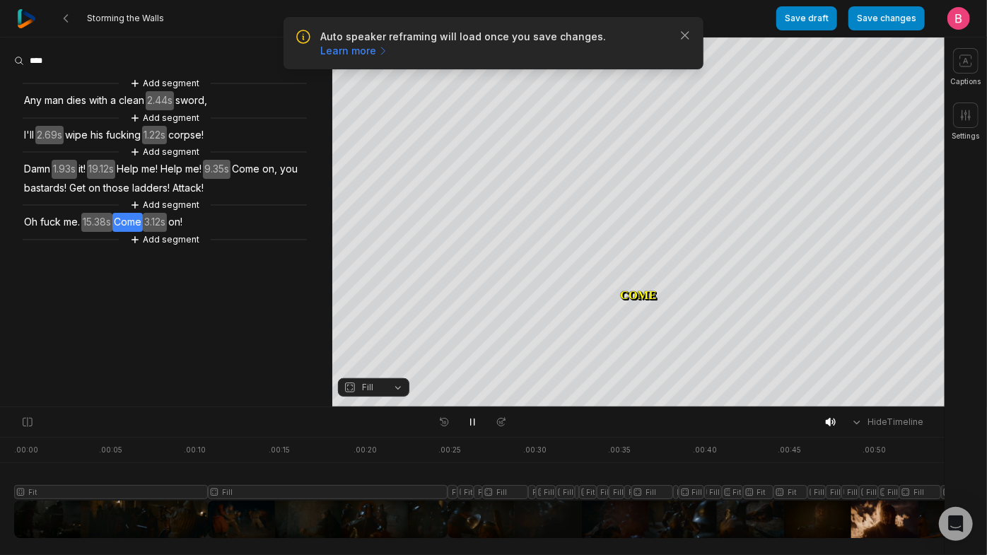
click at [184, 232] on span "on!" at bounding box center [175, 222] width 17 height 19
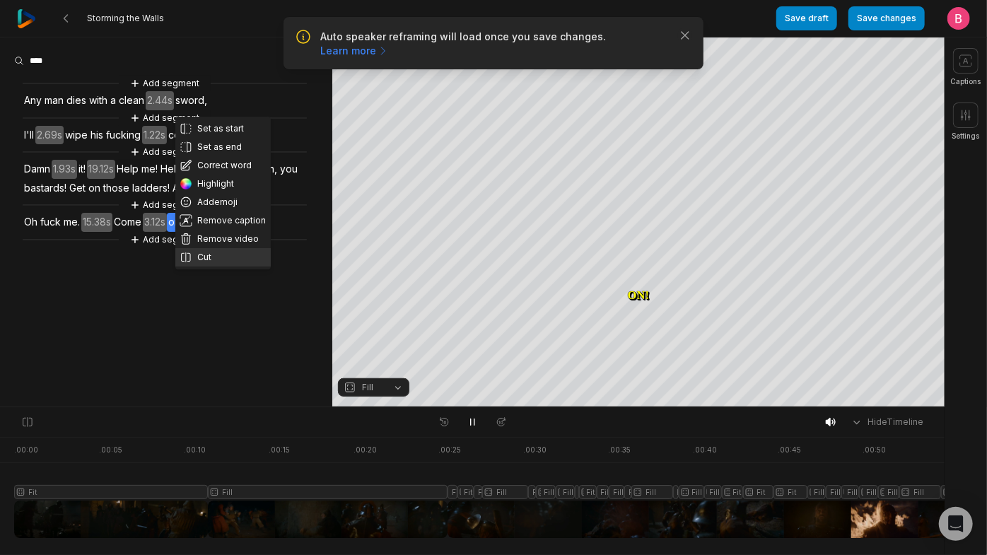
click at [221, 267] on button "Cut" at bounding box center [222, 257] width 95 height 18
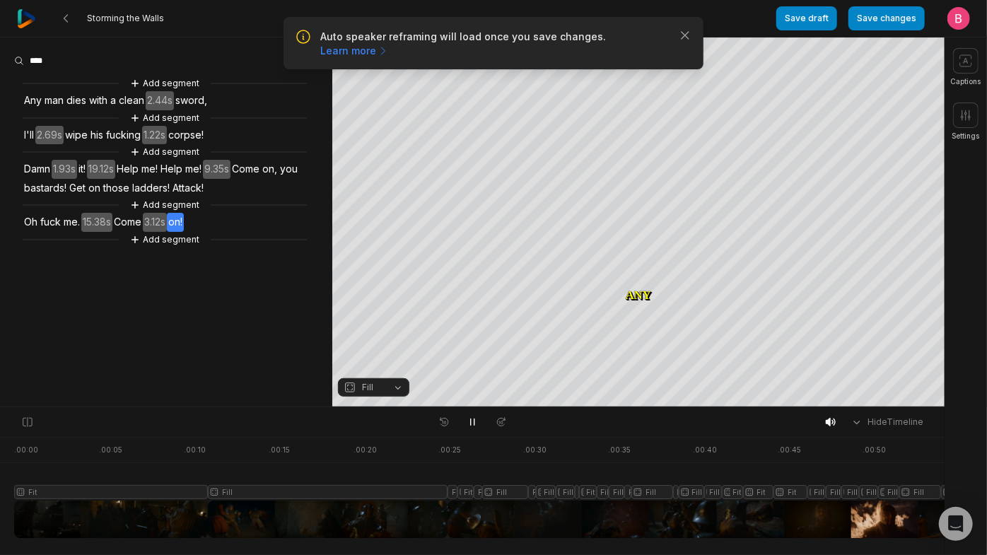
click at [397, 390] on button "Fill" at bounding box center [373, 387] width 71 height 18
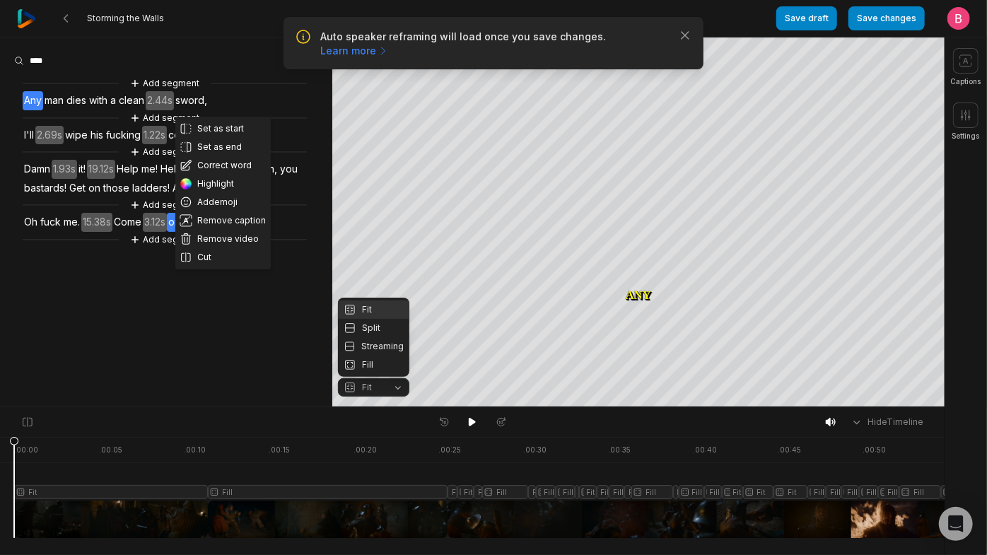
click at [235, 362] on div "Your browser does not support mp4 format. Your browser does not support mp4 for…" at bounding box center [472, 222] width 945 height 370
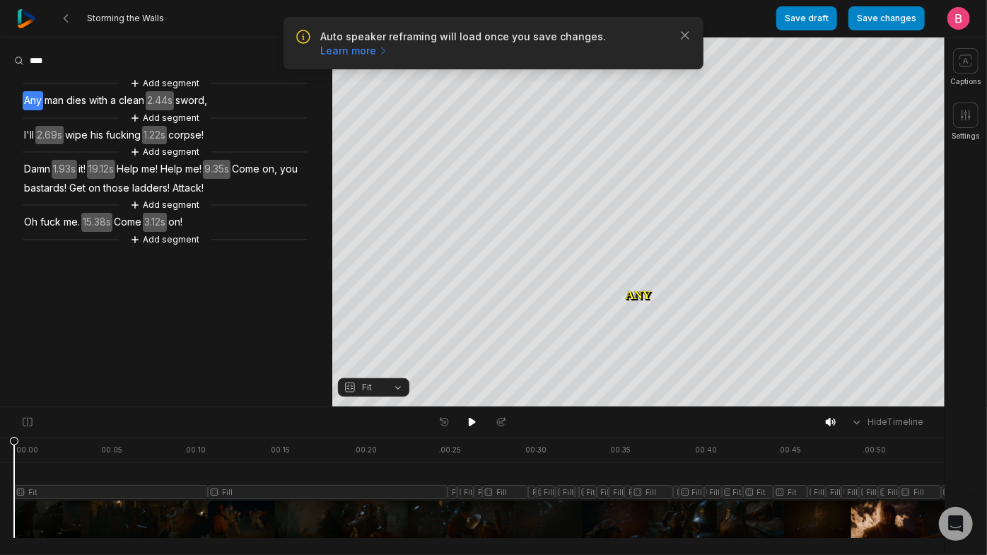
click at [184, 232] on span "on!" at bounding box center [175, 222] width 17 height 19
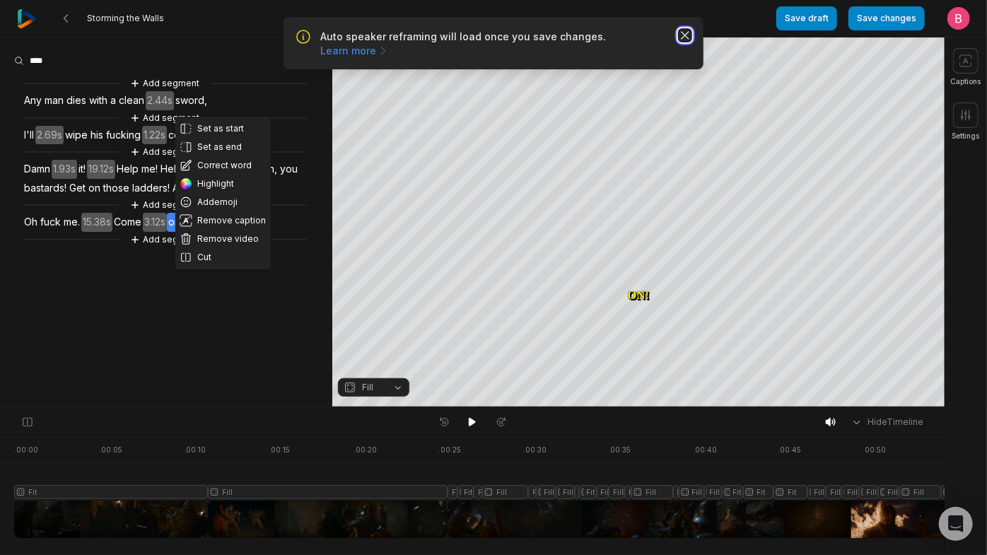
click at [678, 42] on icon "button" at bounding box center [685, 35] width 14 height 14
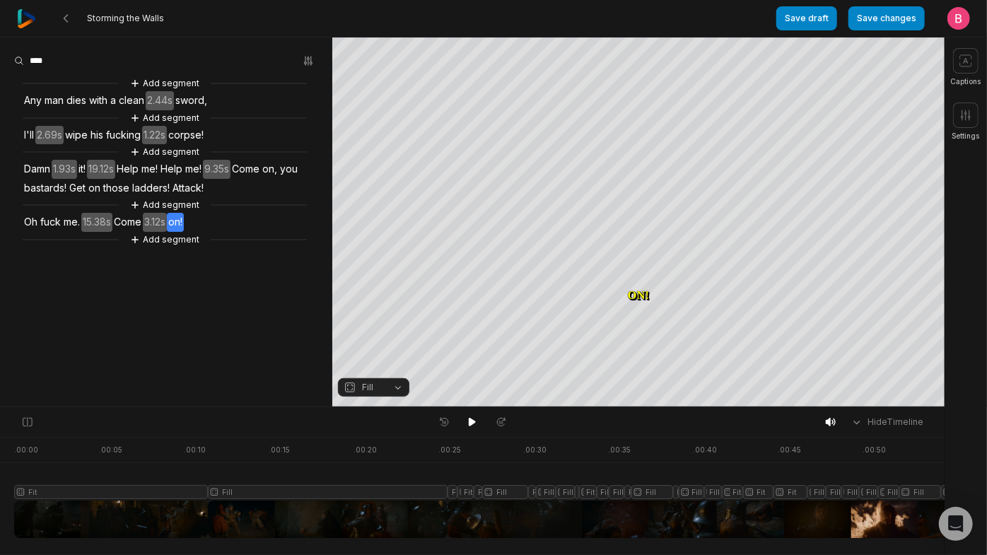
click at [394, 392] on button "Fill" at bounding box center [373, 387] width 71 height 18
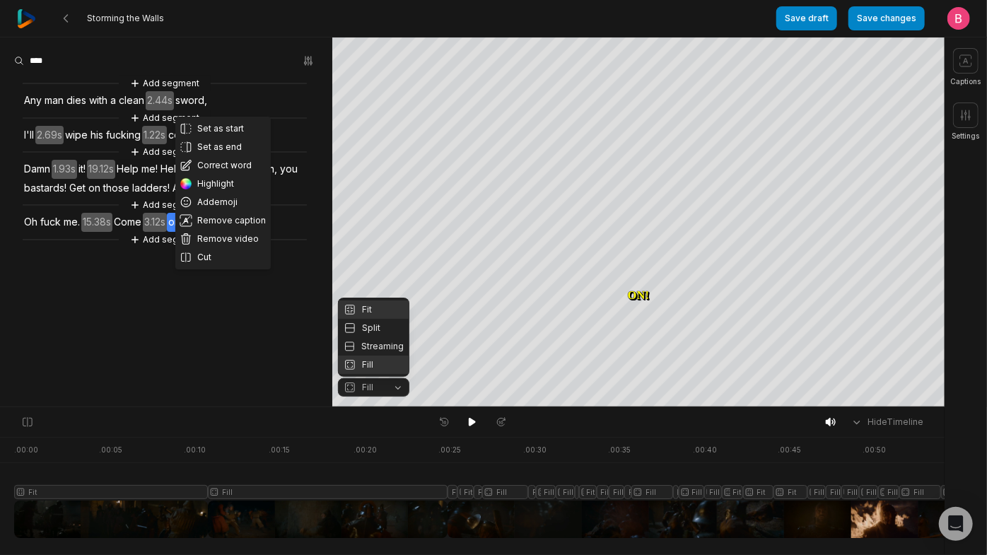
click at [382, 300] on div "Fit" at bounding box center [373, 309] width 71 height 18
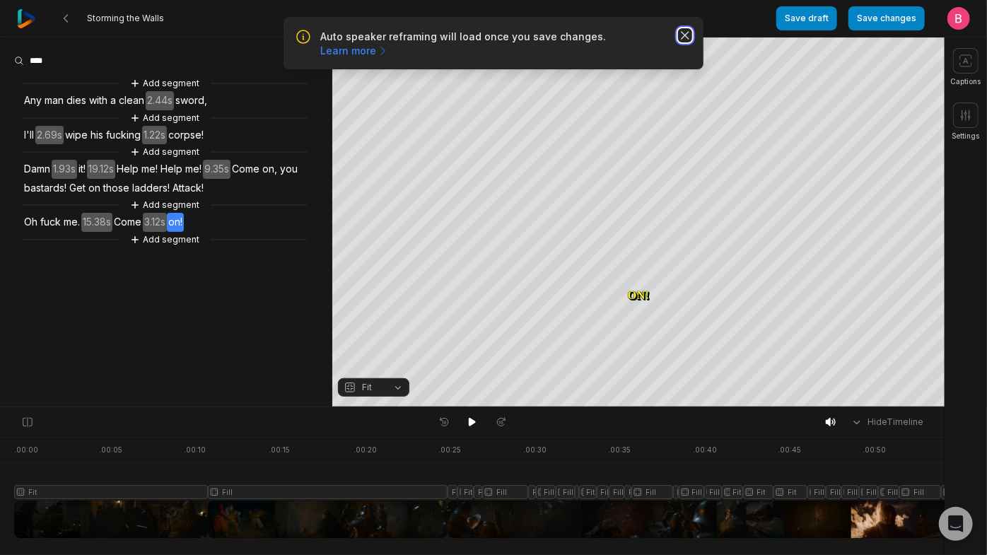
click at [685, 41] on icon "button" at bounding box center [685, 35] width 14 height 14
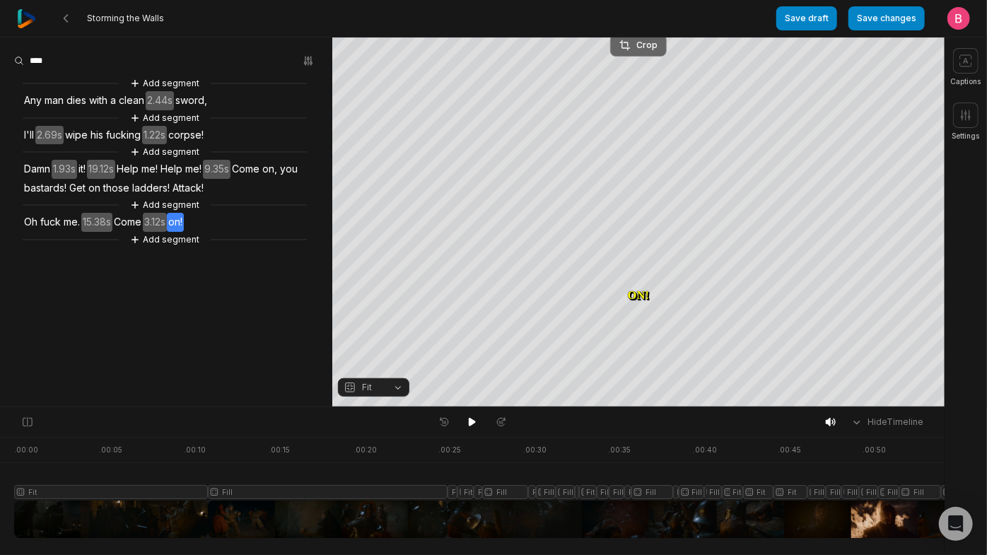
click at [631, 48] on div "Crop" at bounding box center [638, 45] width 38 height 13
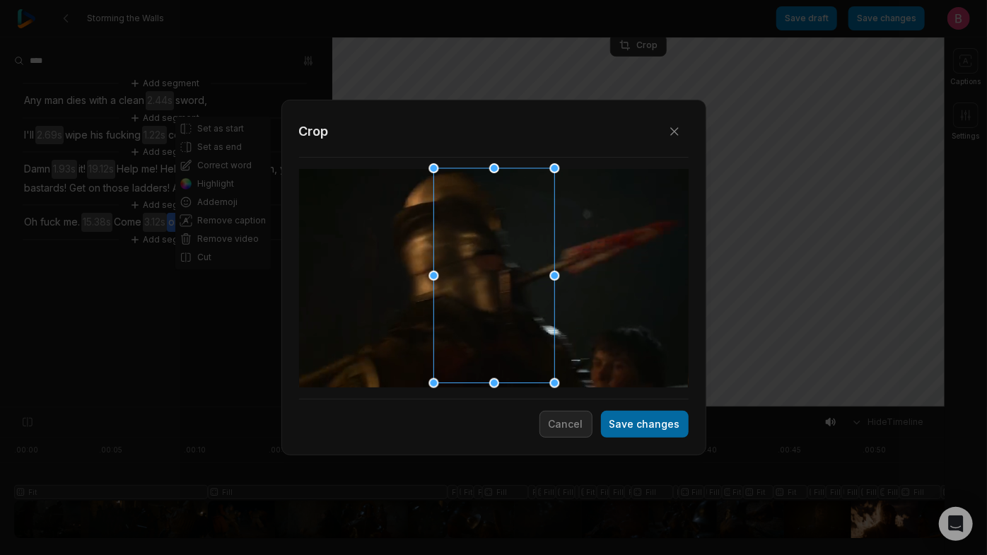
click at [607, 430] on button "Save changes" at bounding box center [645, 424] width 88 height 27
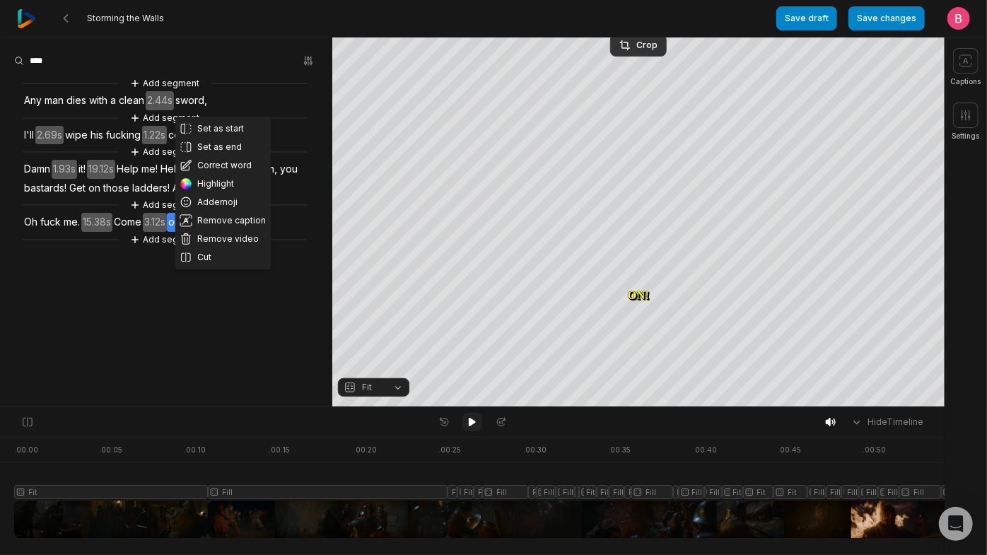
click at [468, 424] on icon at bounding box center [472, 421] width 11 height 11
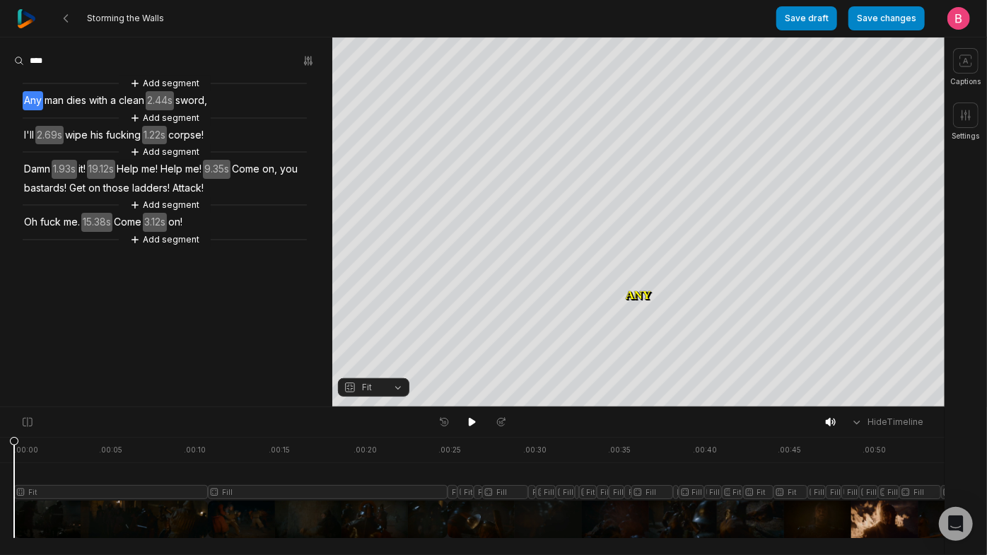
click at [184, 232] on span "on!" at bounding box center [175, 222] width 17 height 19
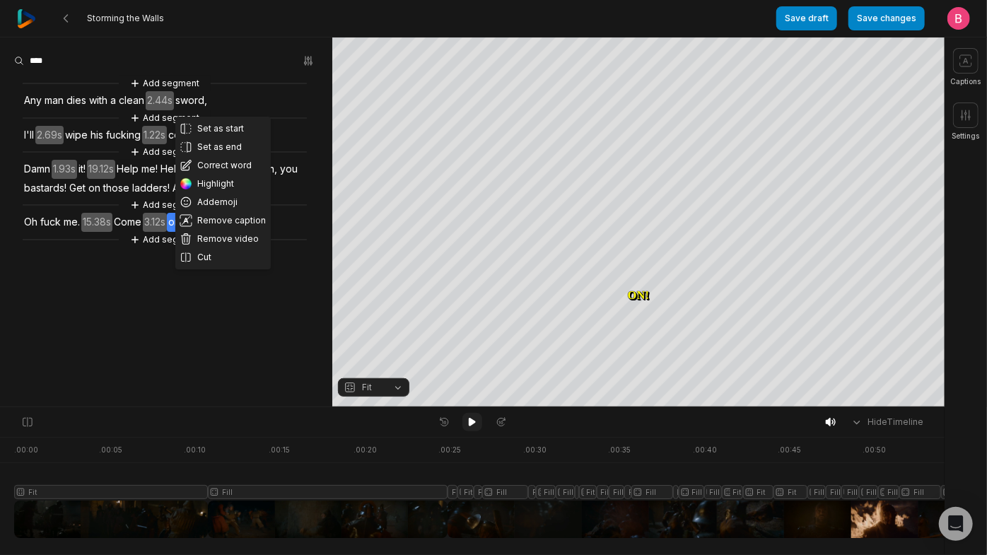
click at [471, 426] on icon at bounding box center [472, 422] width 7 height 8
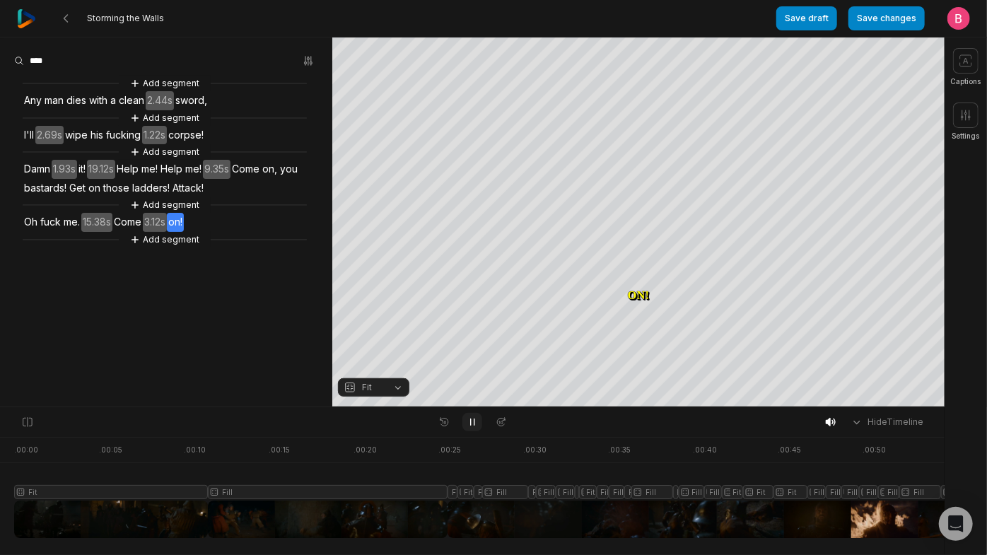
click at [471, 426] on icon at bounding box center [473, 422] width 4 height 6
click at [474, 428] on icon at bounding box center [472, 421] width 11 height 11
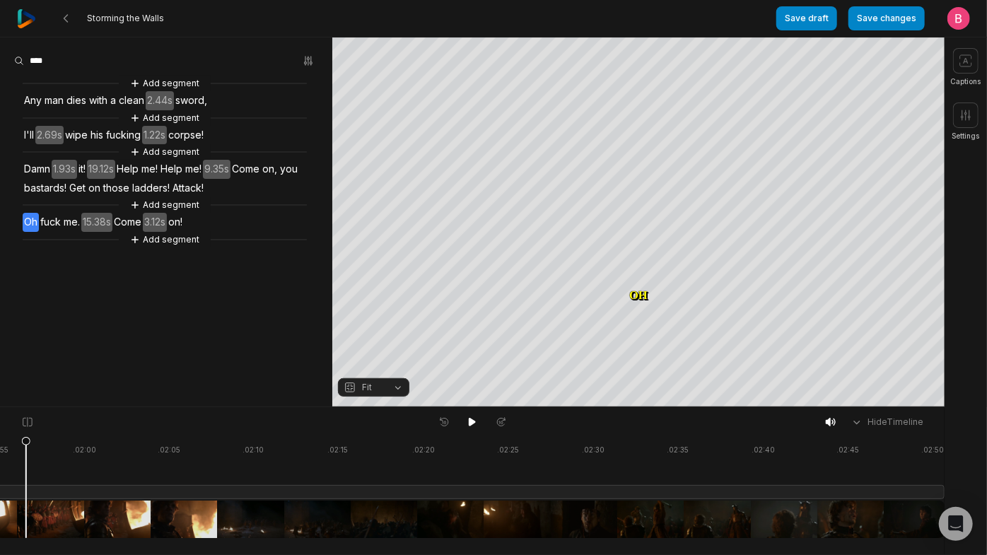
drag, startPoint x: 929, startPoint y: 486, endPoint x: 26, endPoint y: 491, distance: 902.9
click at [389, 390] on button "Fit" at bounding box center [373, 387] width 71 height 18
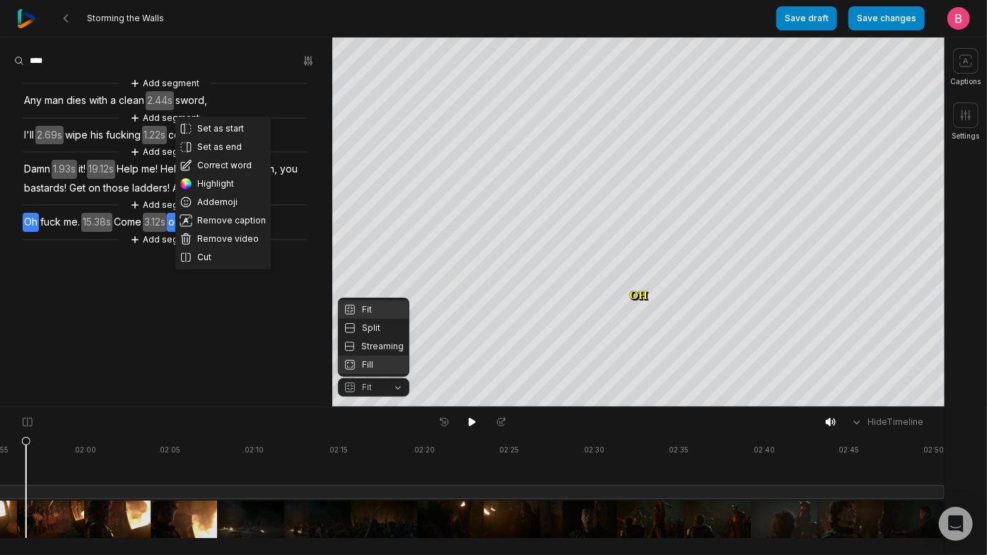
click at [381, 363] on div "Fill" at bounding box center [373, 365] width 71 height 18
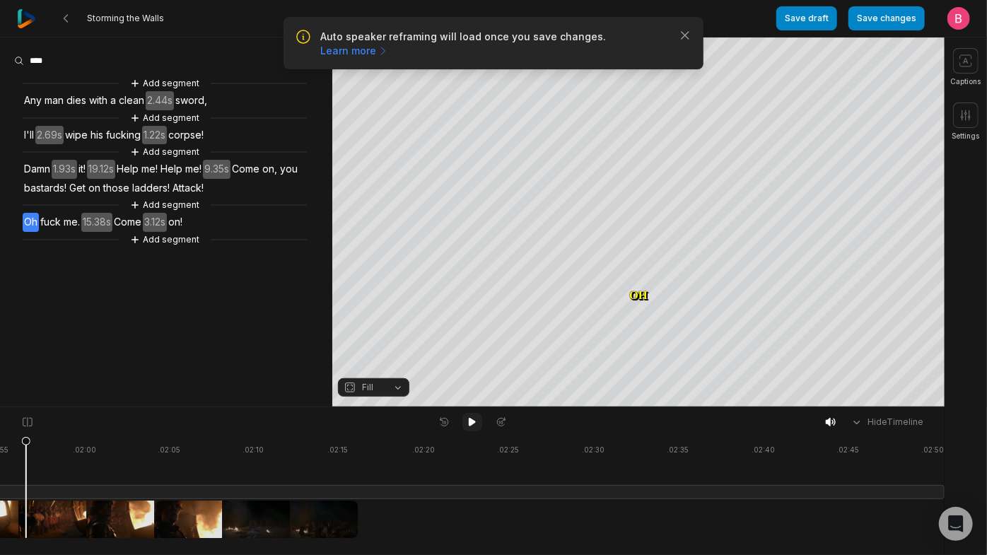
click at [479, 429] on button at bounding box center [472, 422] width 20 height 18
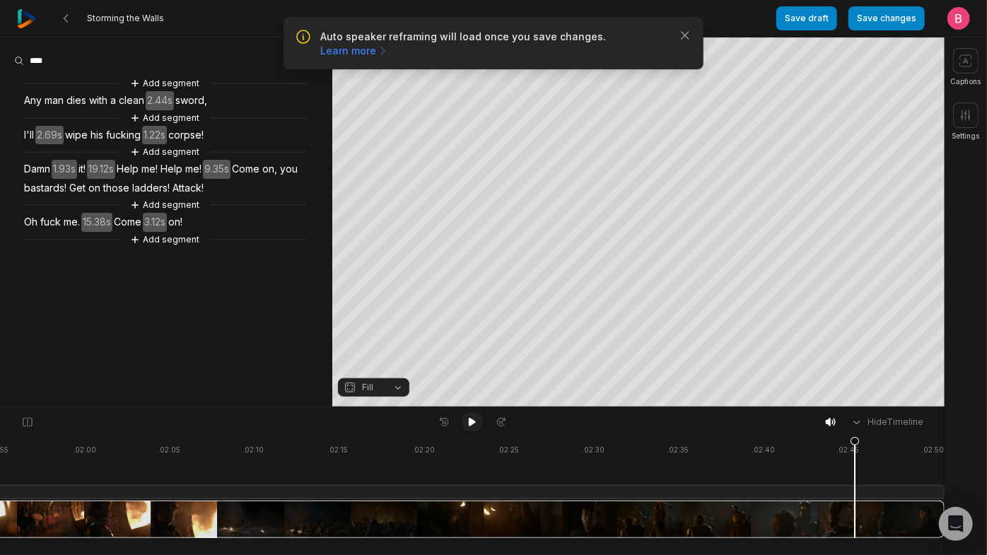
click at [469, 426] on icon at bounding box center [472, 422] width 7 height 8
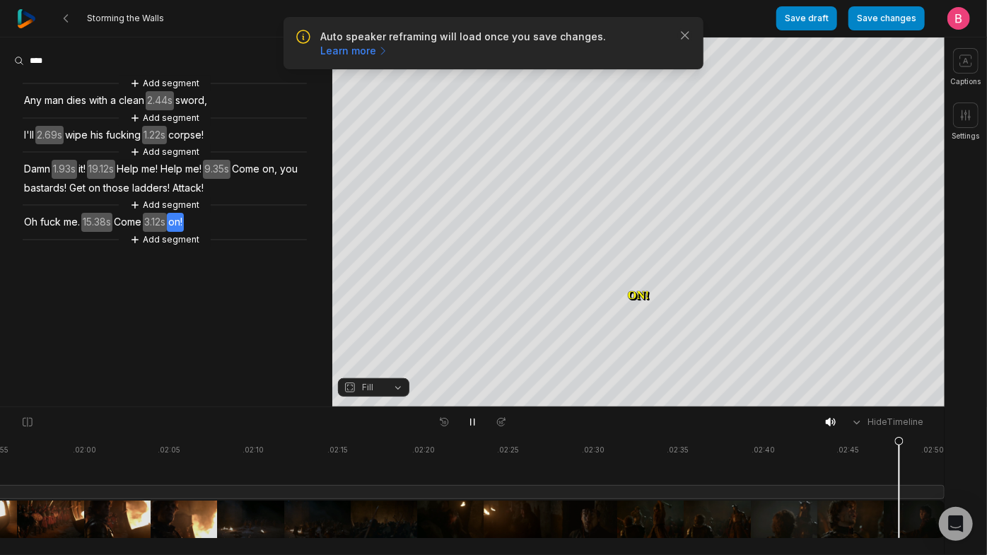
click at [467, 415] on div "Hide Timeline" at bounding box center [472, 422] width 945 height 30
click at [467, 424] on icon at bounding box center [472, 421] width 11 height 11
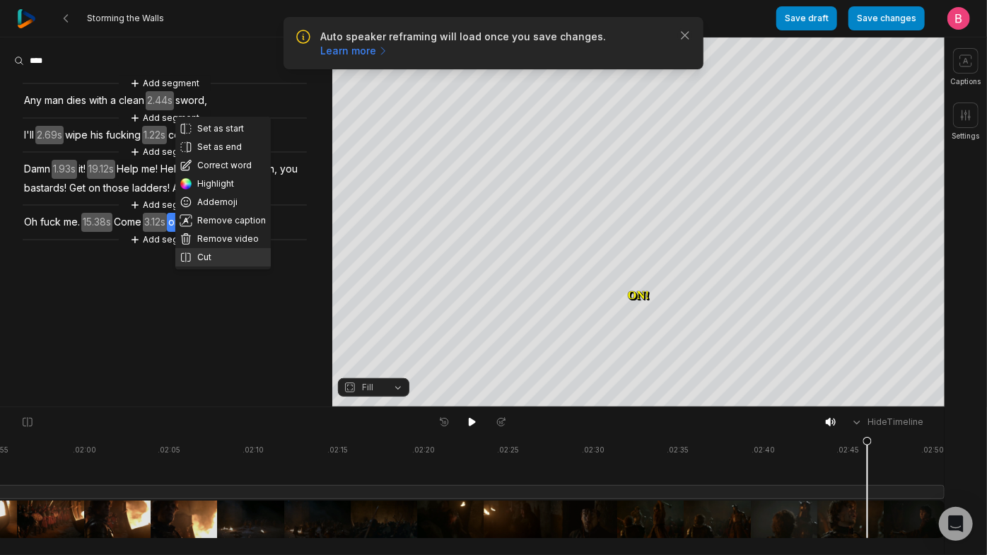
drag, startPoint x: 218, startPoint y: 284, endPoint x: 209, endPoint y: 299, distance: 18.1
click at [209, 267] on button "Cut" at bounding box center [222, 257] width 95 height 18
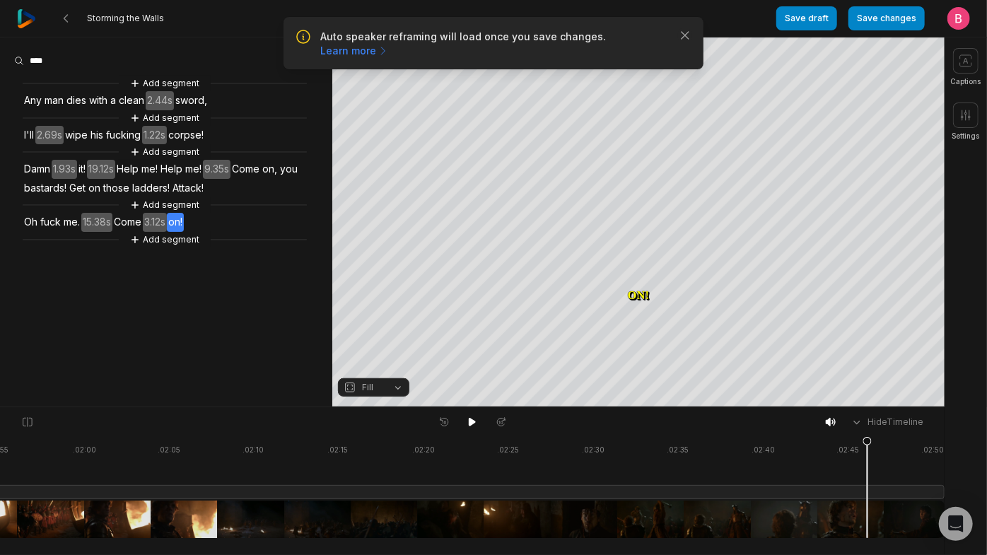
click at [184, 232] on span "on!" at bounding box center [175, 222] width 17 height 19
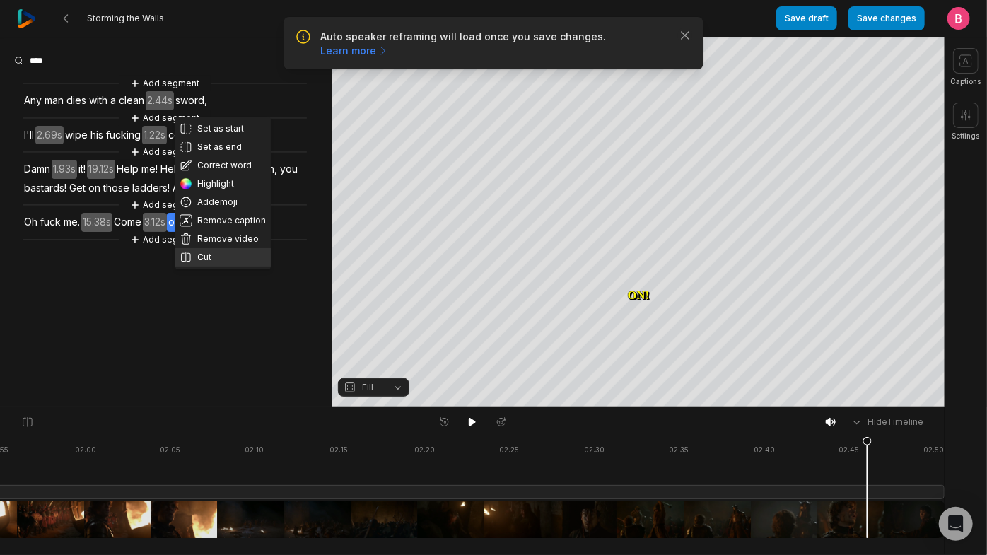
click at [223, 267] on button "Cut" at bounding box center [222, 257] width 95 height 18
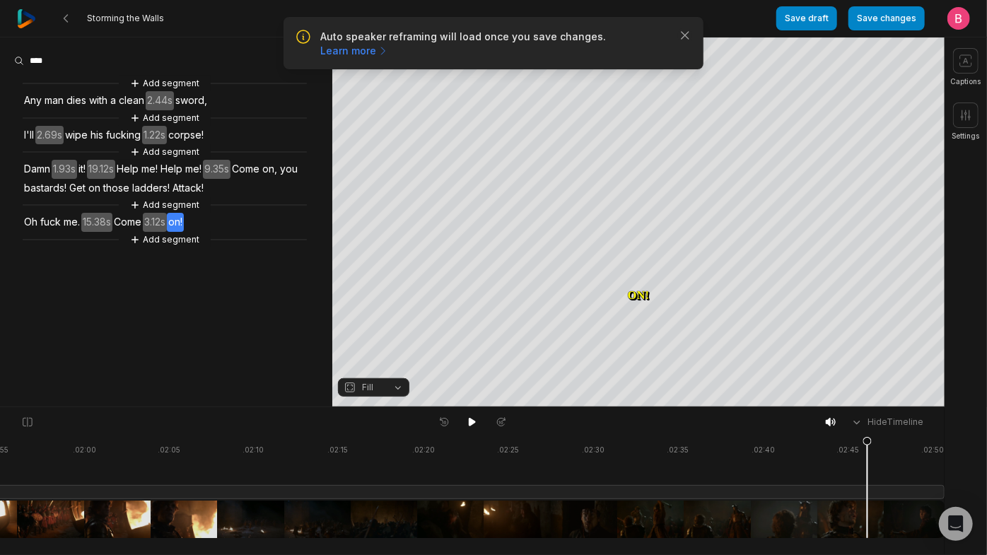
click at [167, 232] on span "3.12s" at bounding box center [155, 222] width 24 height 19
click at [246, 247] on div "Add segment" at bounding box center [165, 240] width 284 height 16
click at [184, 232] on span "on!" at bounding box center [175, 222] width 17 height 19
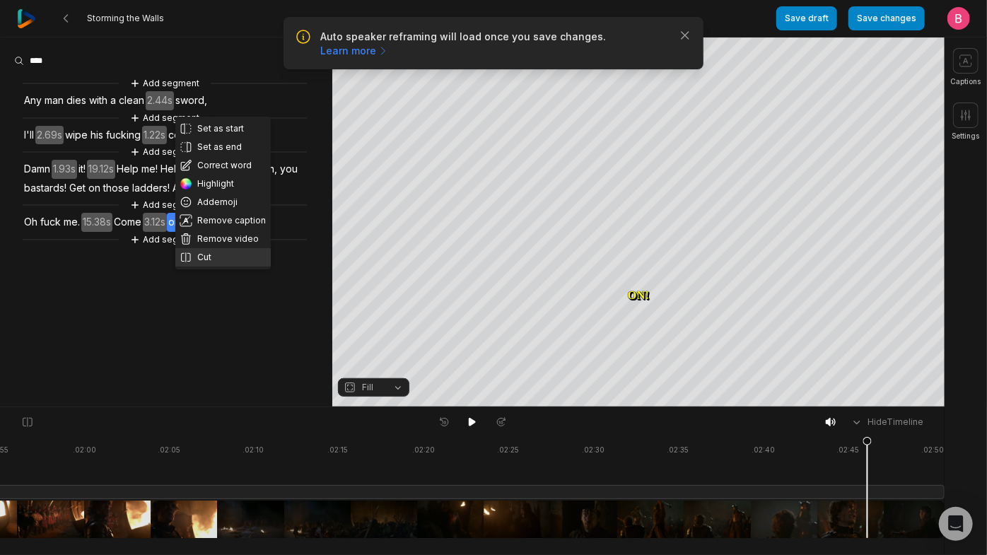
click at [219, 267] on button "Cut" at bounding box center [222, 257] width 95 height 18
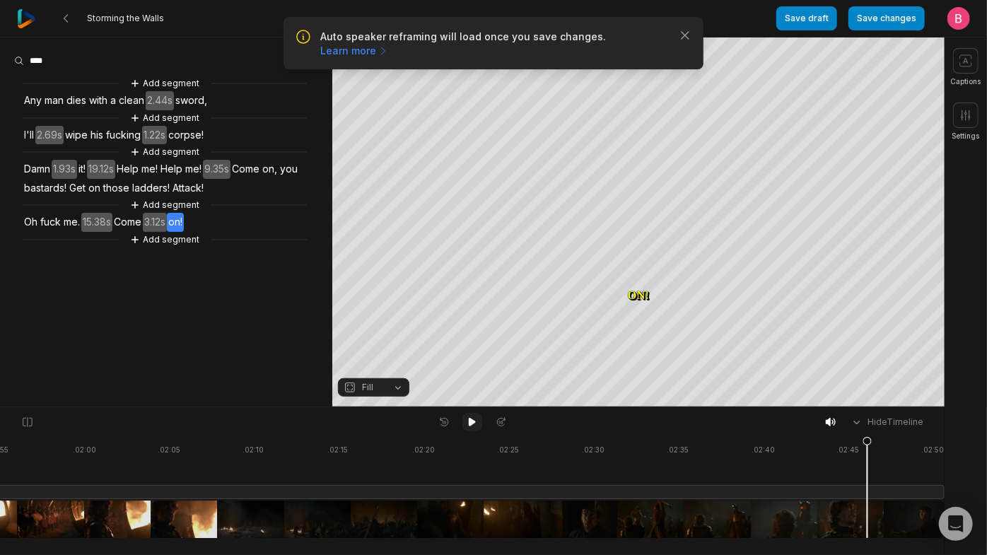
click at [471, 426] on icon at bounding box center [472, 422] width 7 height 8
click at [471, 426] on icon at bounding box center [472, 421] width 11 height 11
click at [143, 232] on span "Come" at bounding box center [127, 222] width 30 height 19
click at [232, 247] on div "Add segment Any man dies with a clean 2.44s sword, Add segment I'll 2.69s wipe …" at bounding box center [166, 162] width 332 height 172
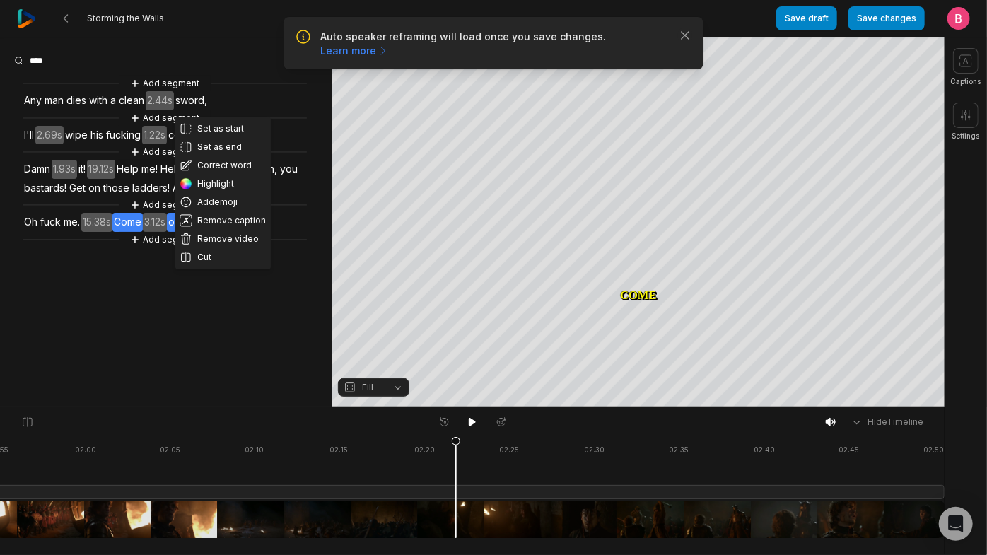
click at [298, 352] on aside "Set as start Set as end Correct word Highlight Add emoji Remove caption Remove …" at bounding box center [166, 221] width 332 height 369
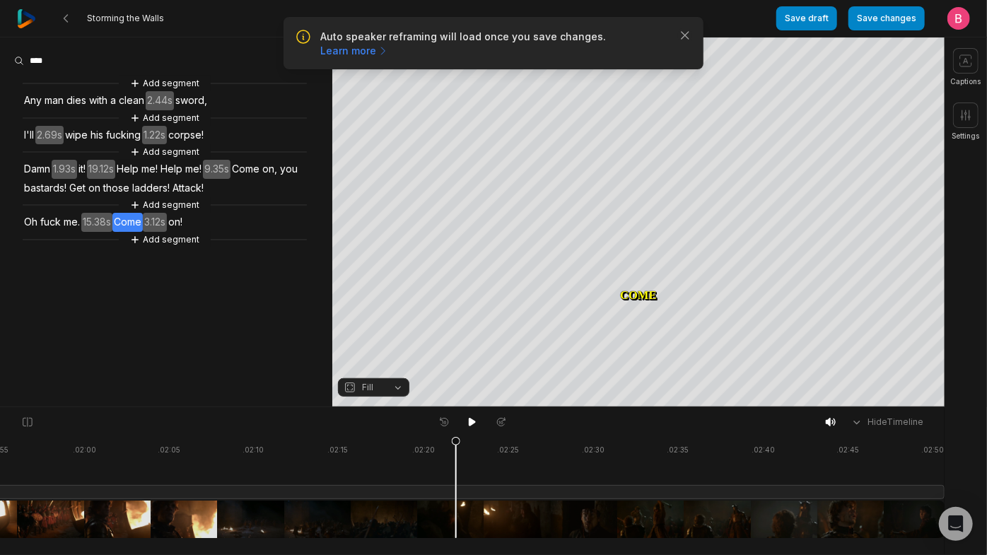
click at [184, 232] on span "on!" at bounding box center [175, 222] width 17 height 19
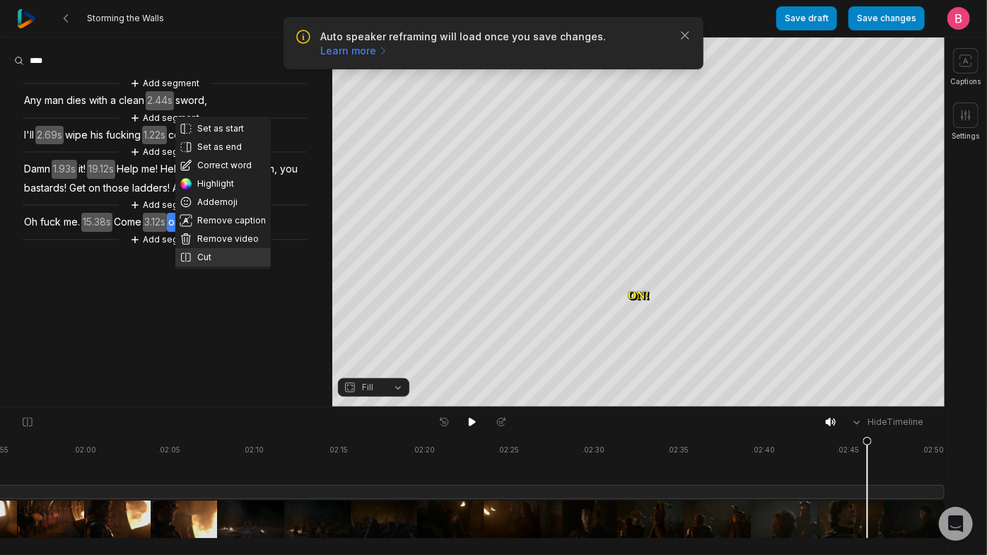
click at [225, 267] on button "Cut" at bounding box center [222, 257] width 95 height 18
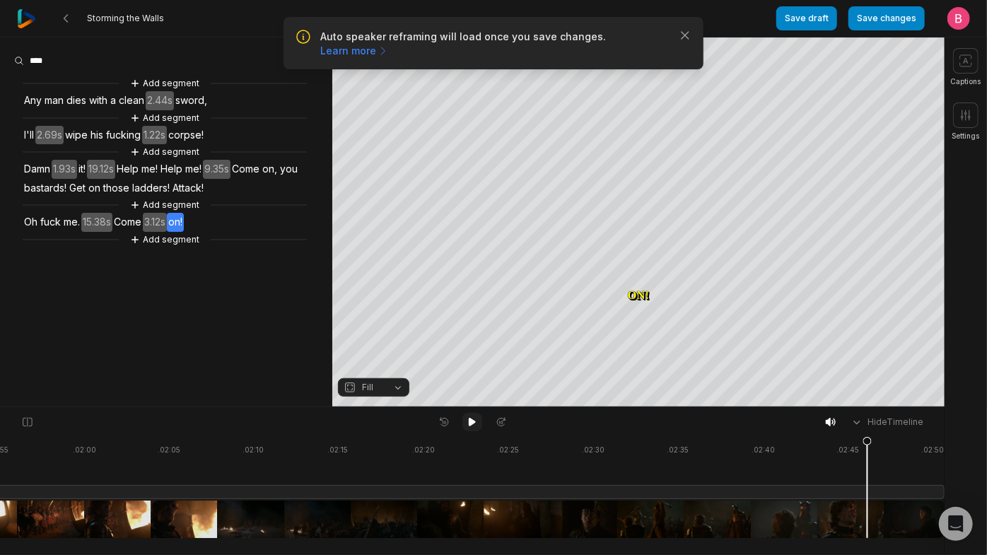
click at [470, 420] on icon at bounding box center [472, 421] width 11 height 11
click at [168, 91] on button "Add segment" at bounding box center [164, 84] width 75 height 16
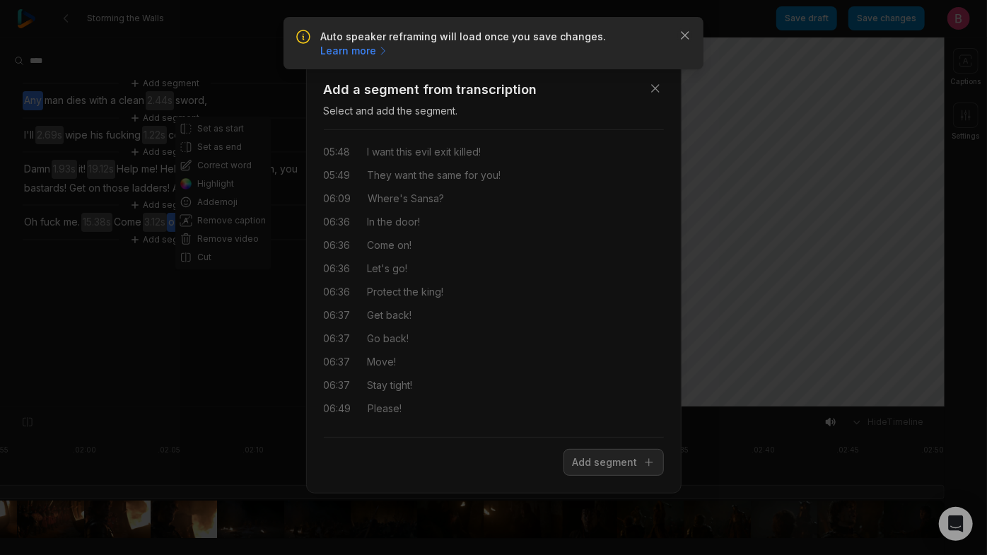
scroll to position [1773, 0]
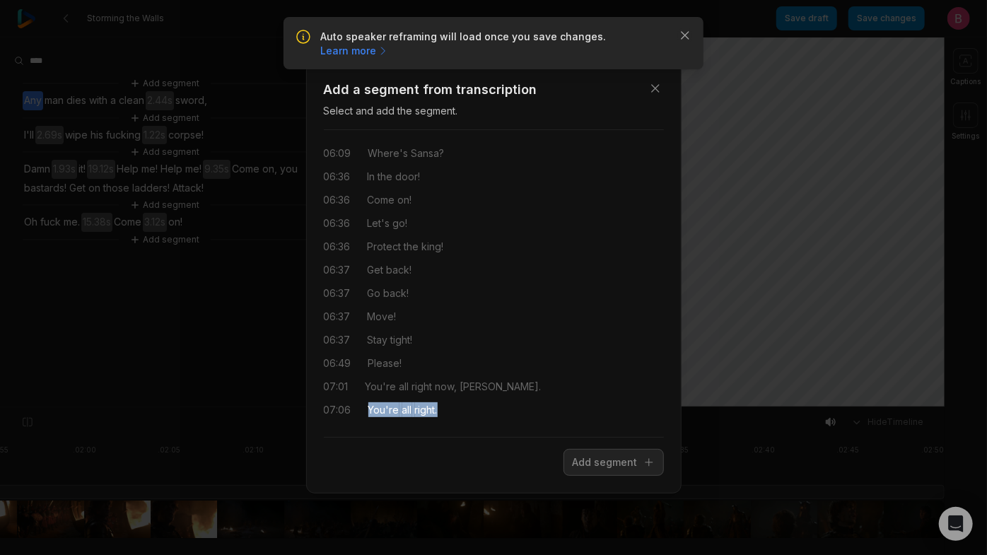
drag, startPoint x: 494, startPoint y: 407, endPoint x: 385, endPoint y: 398, distance: 109.3
click at [385, 402] on div "07:06 You're all right." at bounding box center [494, 409] width 340 height 15
click at [564, 465] on button "Add segment" at bounding box center [614, 462] width 100 height 27
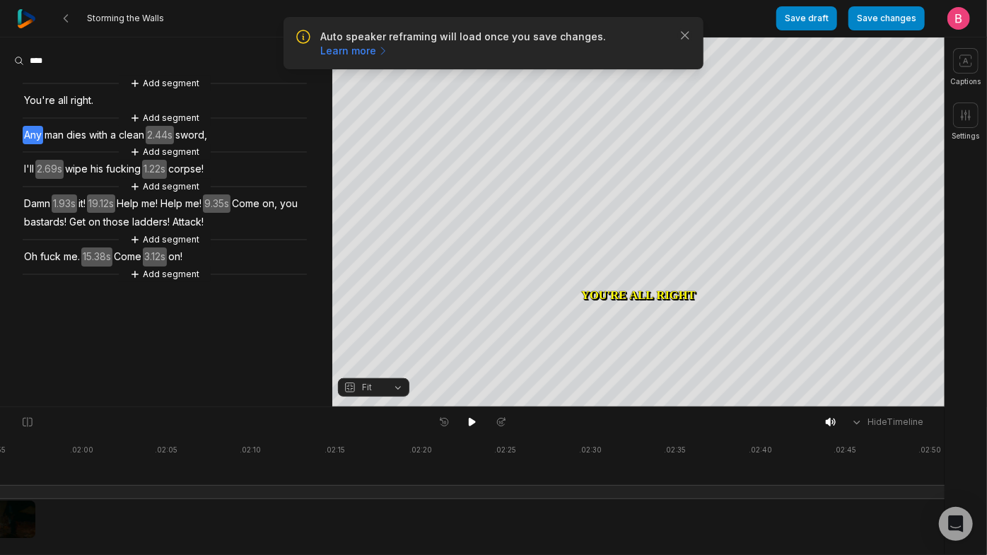
click at [35, 110] on span "You're" at bounding box center [40, 100] width 34 height 19
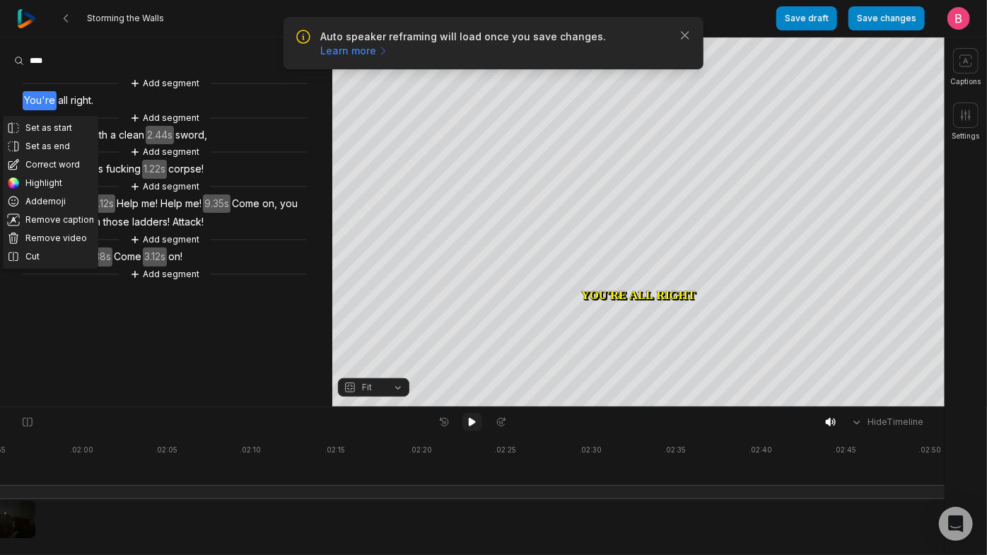
click at [469, 426] on icon at bounding box center [472, 422] width 7 height 8
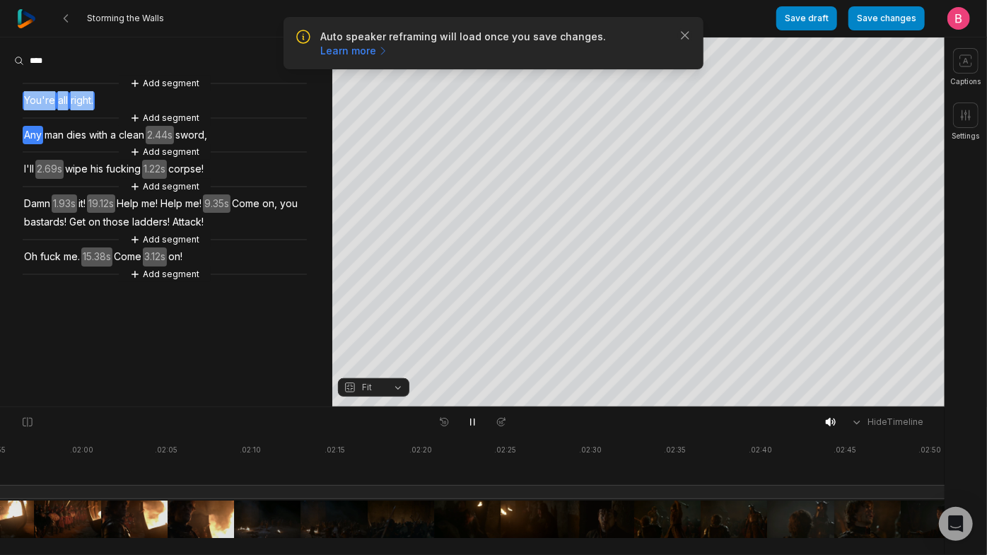
drag, startPoint x: 160, startPoint y: 108, endPoint x: 25, endPoint y: 108, distance: 135.0
click at [25, 108] on div "Add segment You're all right. Add segment Any man dies with a clean 2.44s sword…" at bounding box center [166, 179] width 332 height 206
click at [98, 156] on button "Remove video" at bounding box center [102, 146] width 95 height 18
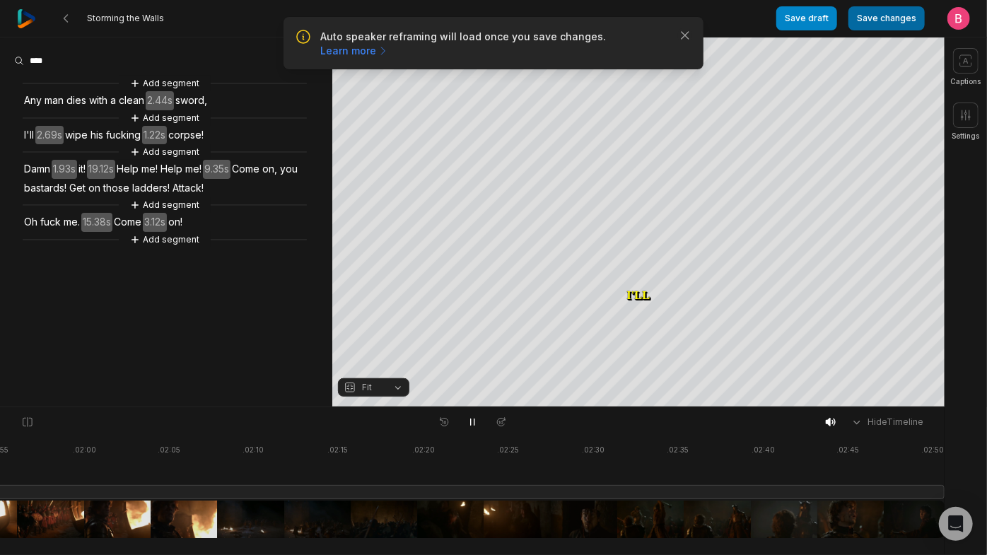
click at [848, 24] on button "Save changes" at bounding box center [886, 18] width 76 height 24
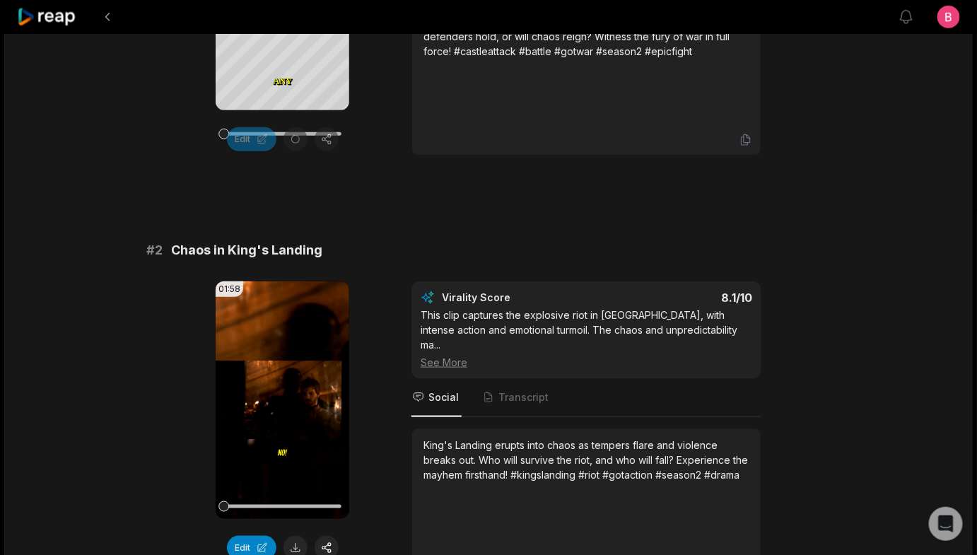
scroll to position [514, 0]
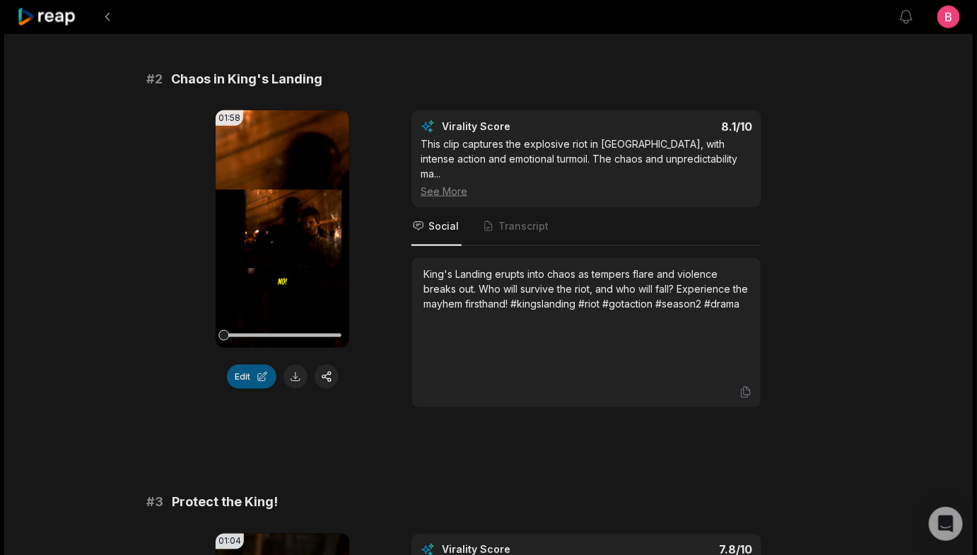
click at [235, 389] on button "Edit" at bounding box center [251, 377] width 49 height 24
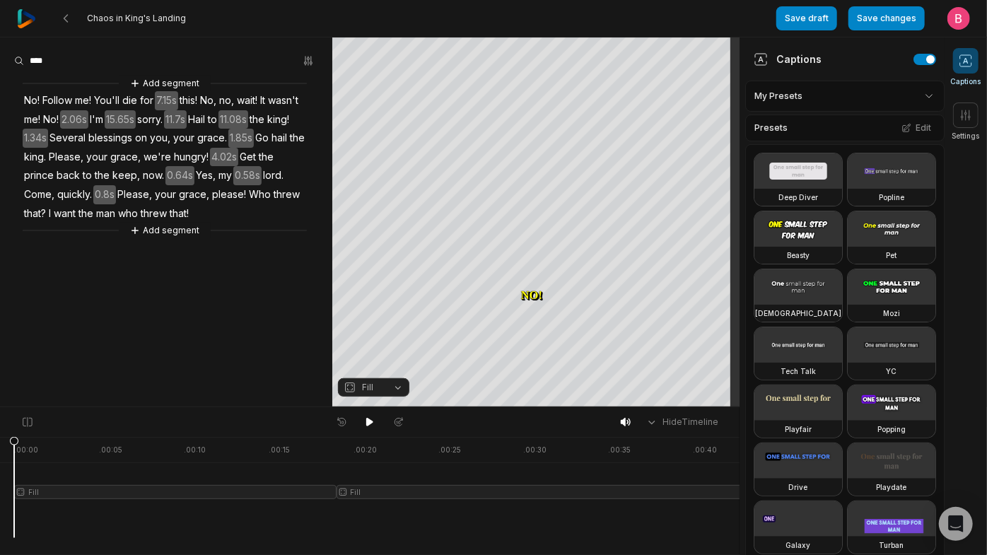
click at [904, 110] on html "Chaos in King's Landing Save draft Save changes Open user menu Captions Setting…" at bounding box center [493, 277] width 987 height 555
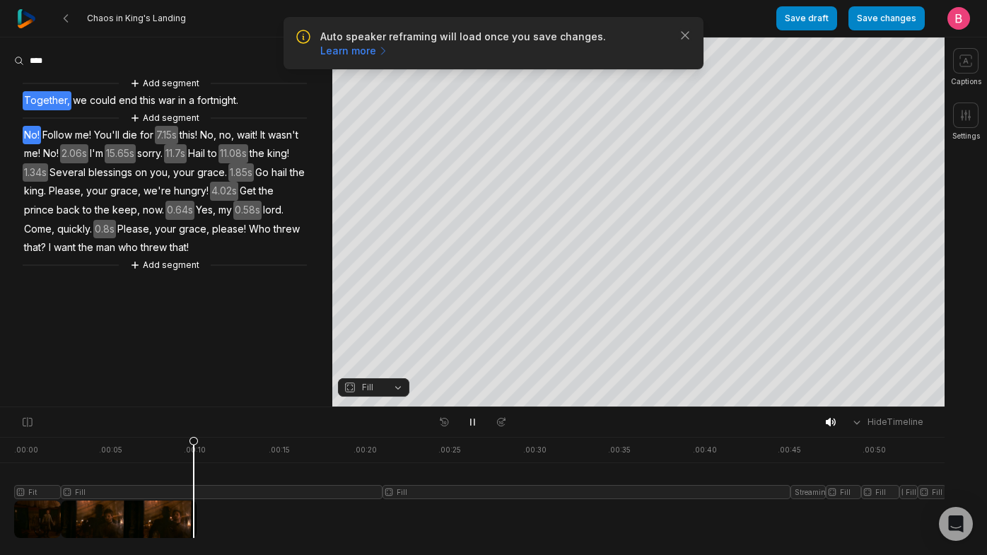
click at [45, 110] on span "Together," at bounding box center [47, 100] width 49 height 19
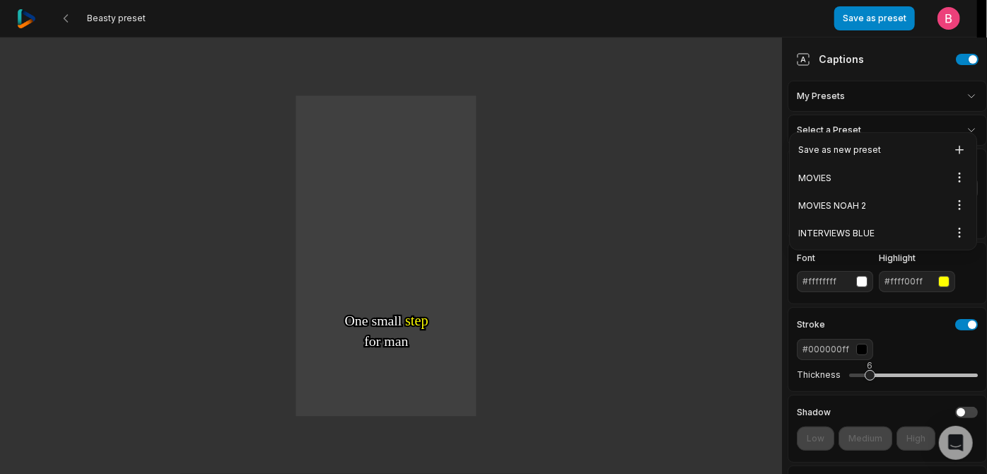
click at [941, 106] on html "Beasty preset Save as preset Open user menu One One small small step step for f…" at bounding box center [493, 237] width 987 height 474
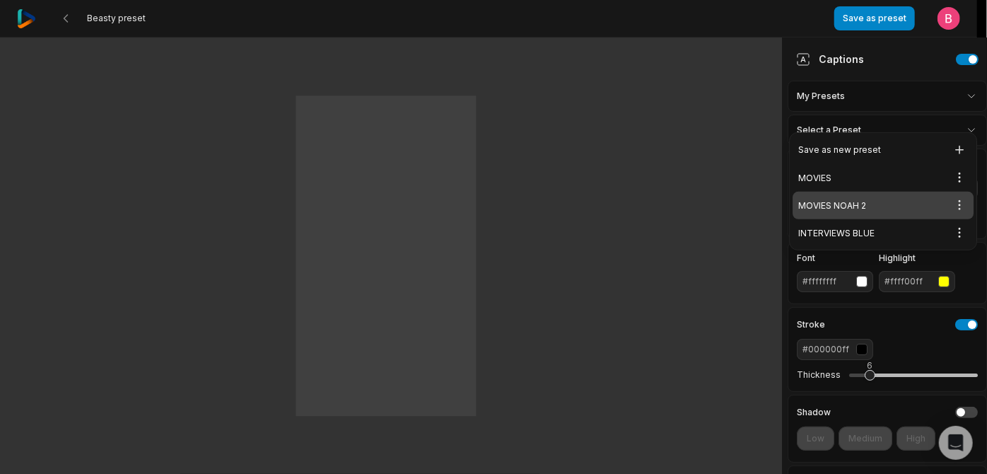
click at [839, 214] on div "MOVIES NOAH 2 Open options" at bounding box center [883, 206] width 181 height 28
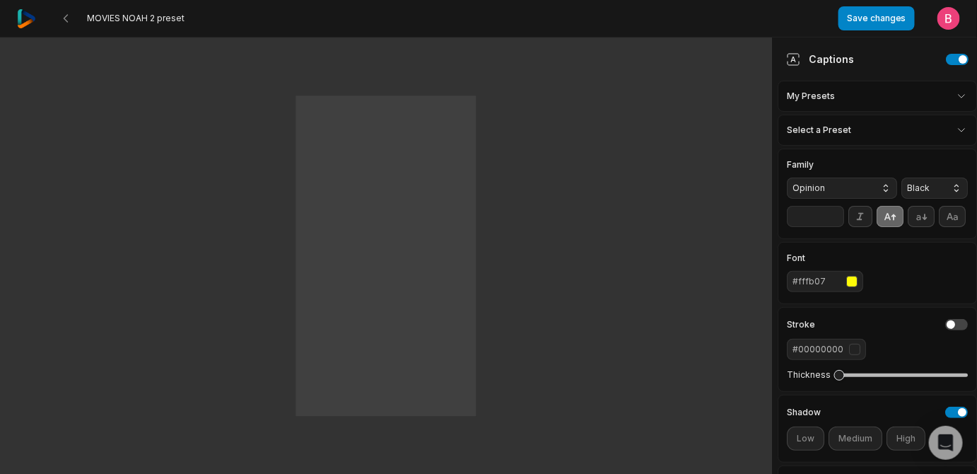
click at [837, 227] on input "**" at bounding box center [815, 216] width 57 height 21
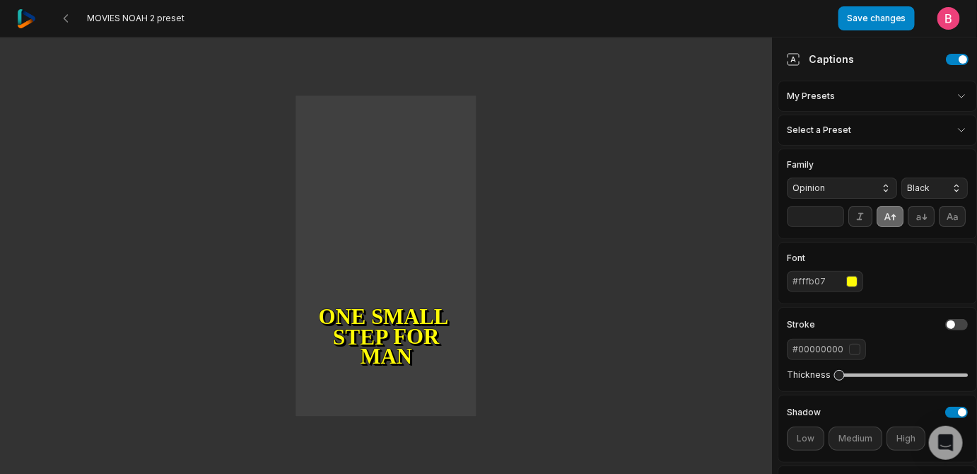
click at [837, 227] on input "**" at bounding box center [815, 216] width 57 height 21
type input "**"
click at [837, 227] on input "**" at bounding box center [815, 216] width 57 height 21
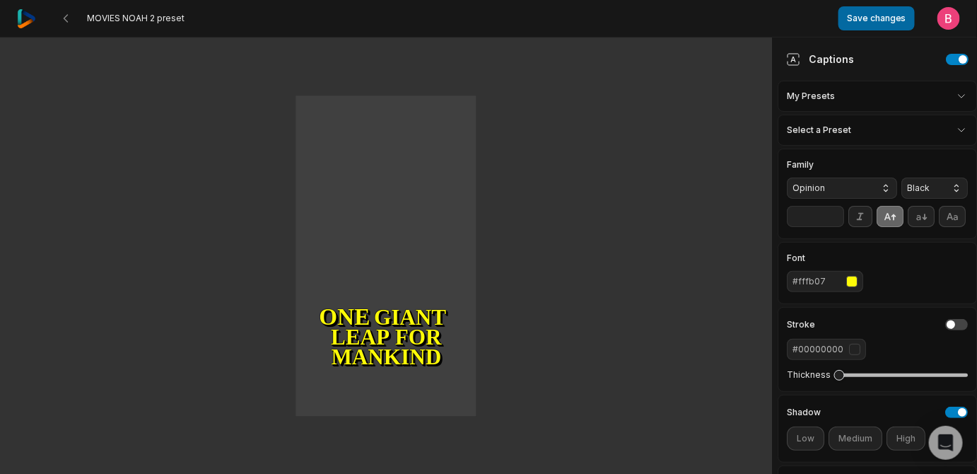
click at [851, 25] on button "Save changes" at bounding box center [877, 18] width 76 height 24
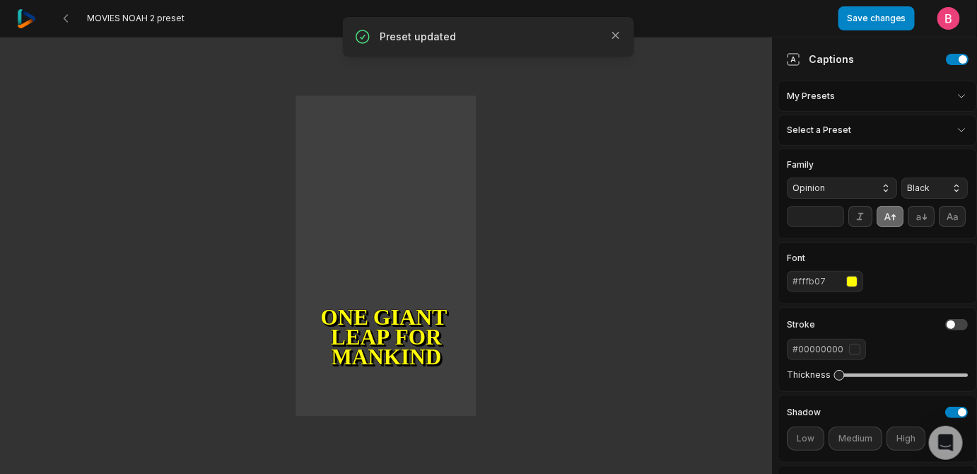
click at [30, 17] on img at bounding box center [26, 18] width 19 height 19
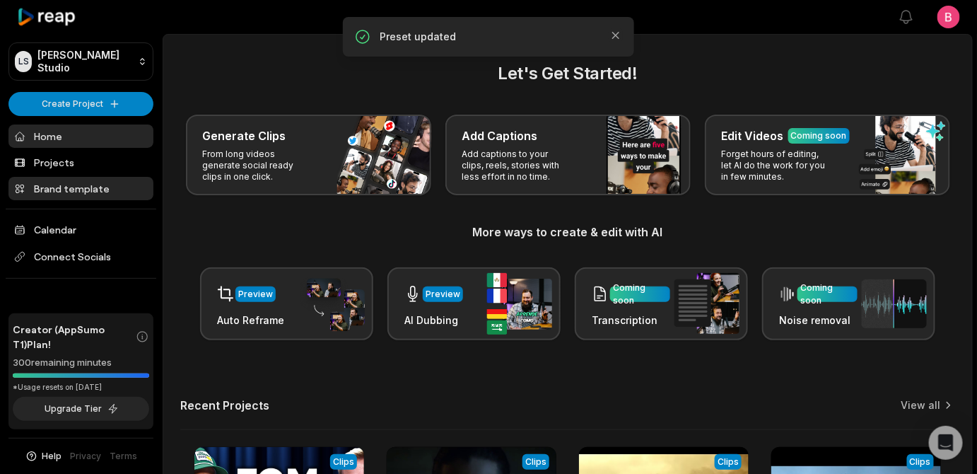
click at [90, 200] on link "Brand template" at bounding box center [80, 188] width 145 height 23
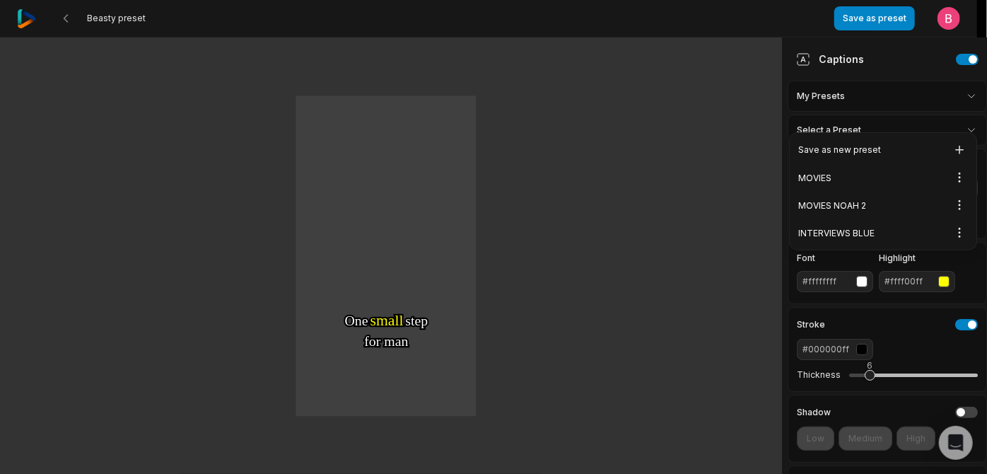
click at [923, 107] on html "Beasty preset Save as preset Open user menu One One small small step step for f…" at bounding box center [493, 237] width 987 height 474
click at [952, 185] on html "Beasty preset Save as preset Open user menu One One small small step step for f…" at bounding box center [493, 237] width 987 height 474
click at [905, 242] on span "Delete" at bounding box center [899, 235] width 28 height 11
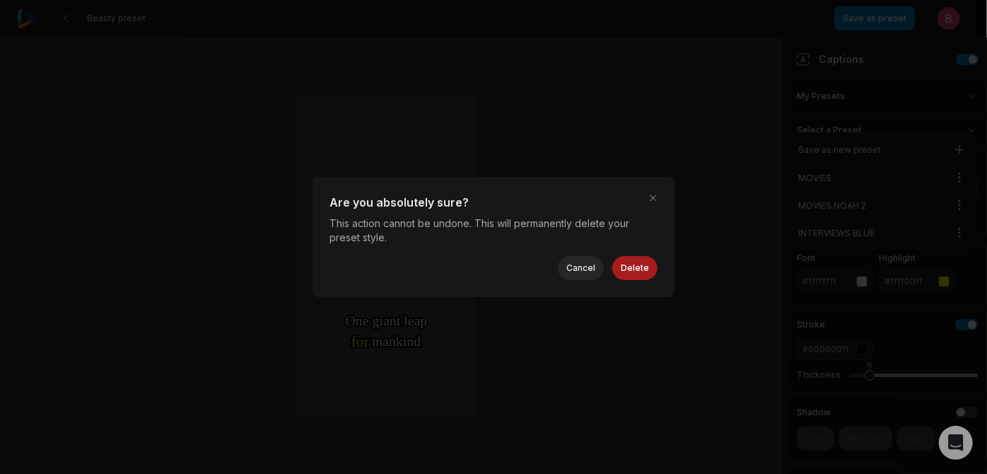
click at [658, 274] on button "Delete" at bounding box center [634, 268] width 45 height 24
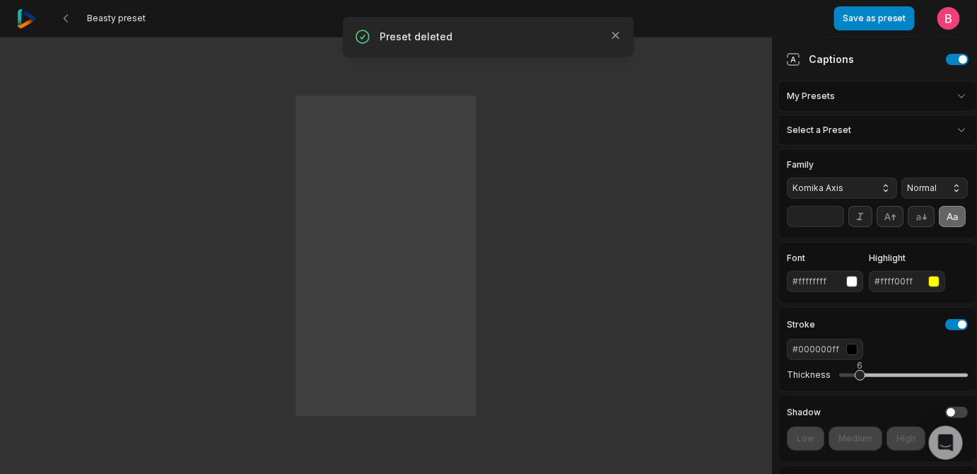
click at [35, 23] on img at bounding box center [26, 18] width 19 height 19
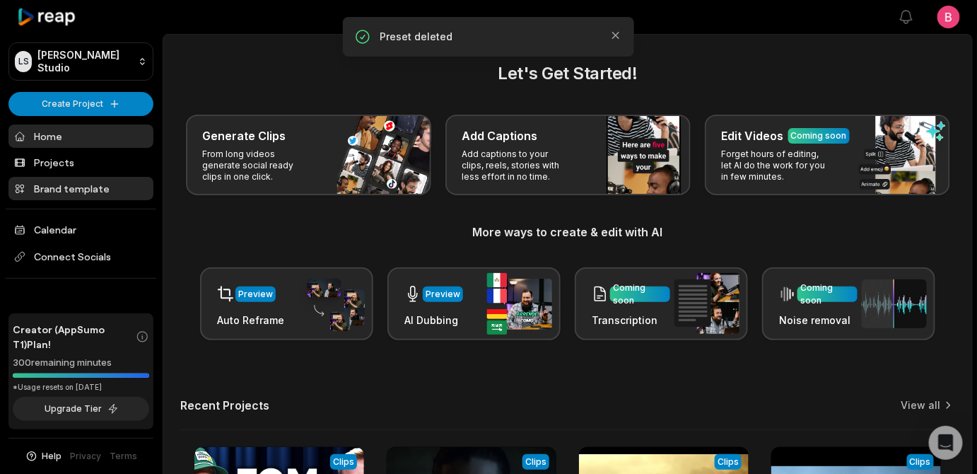
click at [81, 200] on link "Brand template" at bounding box center [80, 188] width 145 height 23
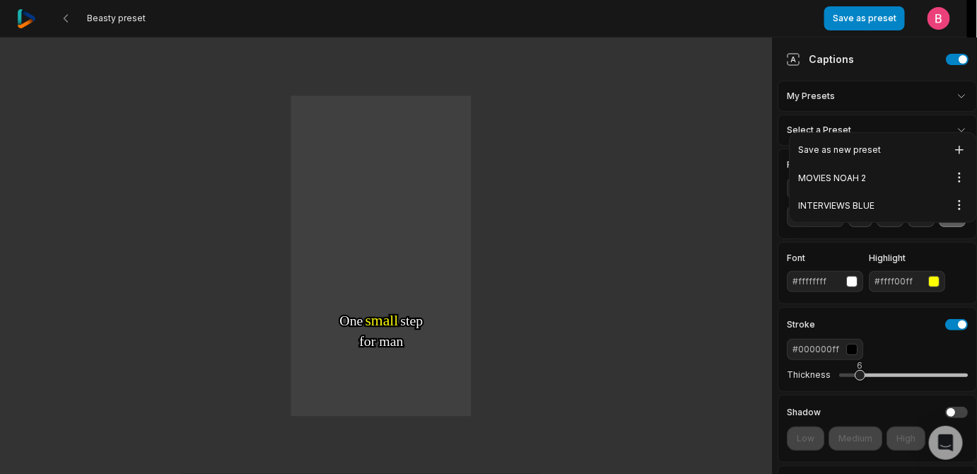
click at [833, 103] on html "Beasty preset Save as preset Open user menu One One small small step step for f…" at bounding box center [488, 237] width 977 height 474
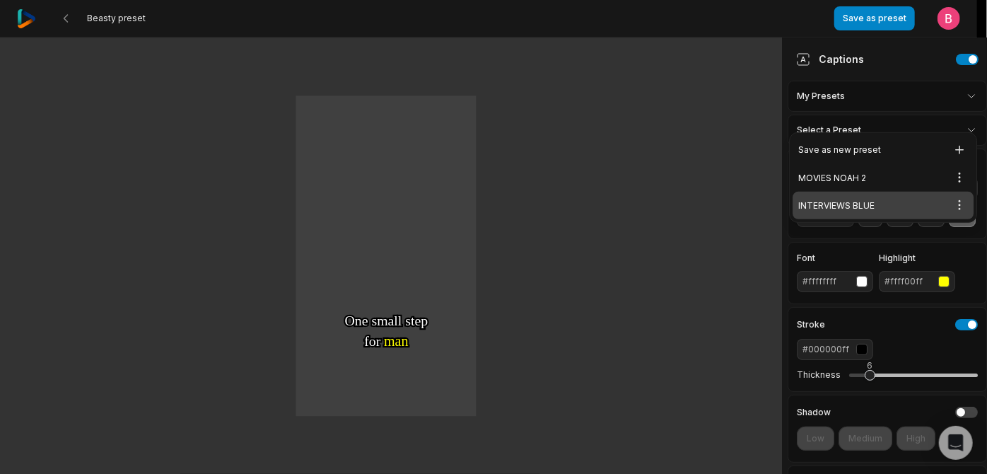
click at [863, 211] on div "INTERVIEWS BLUE Open options" at bounding box center [883, 206] width 181 height 28
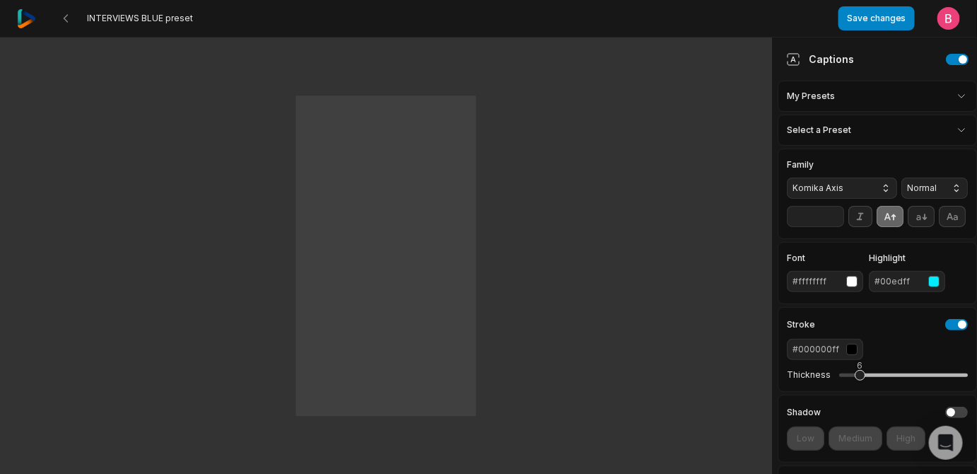
click at [909, 110] on html "INTERVIEWS BLUE preset Save changes Open user menu One One small small step ste…" at bounding box center [488, 237] width 977 height 474
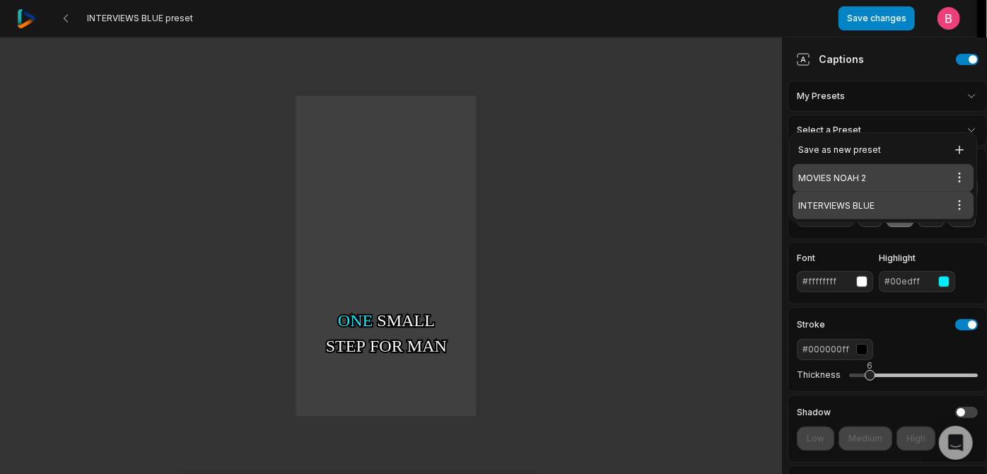
click at [857, 173] on div "MOVIES NOAH 2 Open options" at bounding box center [883, 178] width 181 height 28
type input "**"
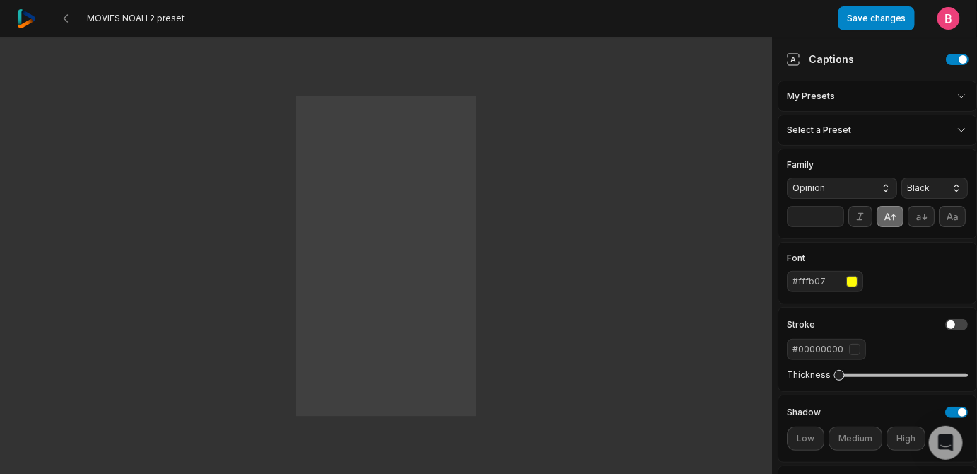
click at [12, 18] on div "MOVIES NOAH 2 preset Save changes Open user menu" at bounding box center [488, 18] width 977 height 37
click at [22, 18] on img at bounding box center [26, 18] width 19 height 19
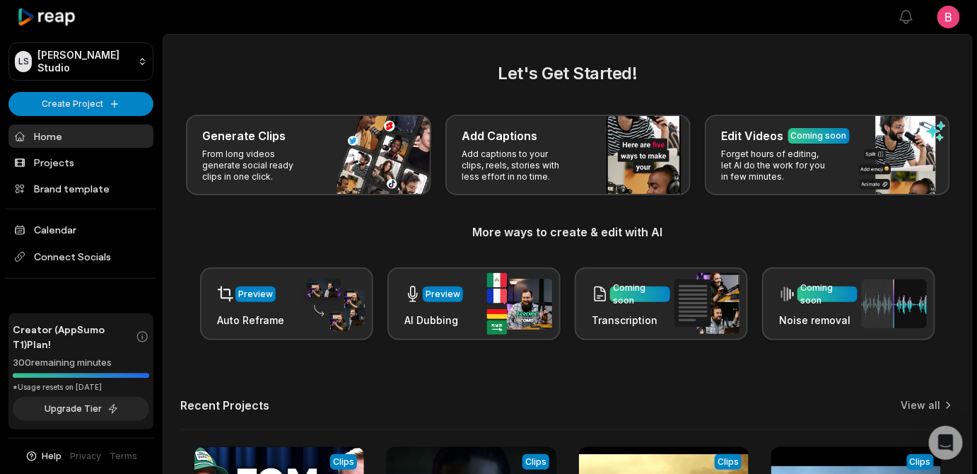
scroll to position [467, 0]
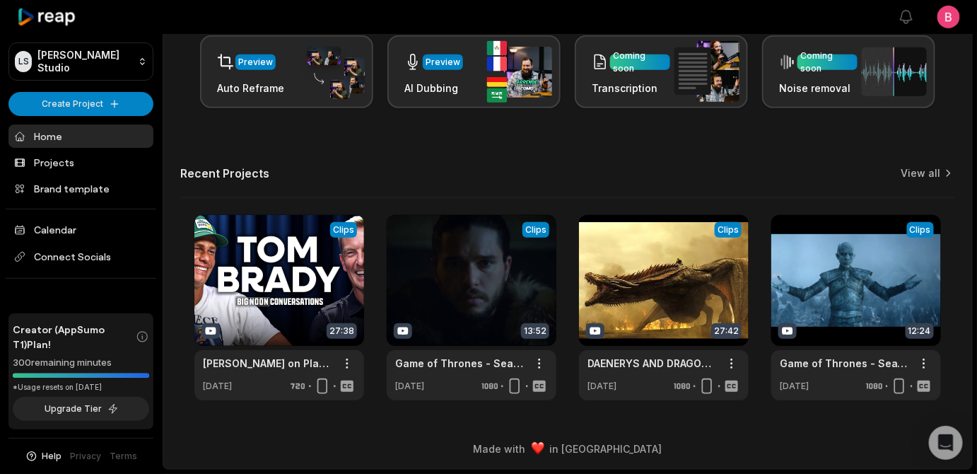
click at [901, 166] on div "Recent Projects View all" at bounding box center [567, 182] width 775 height 32
click at [907, 166] on link "View all" at bounding box center [921, 173] width 40 height 14
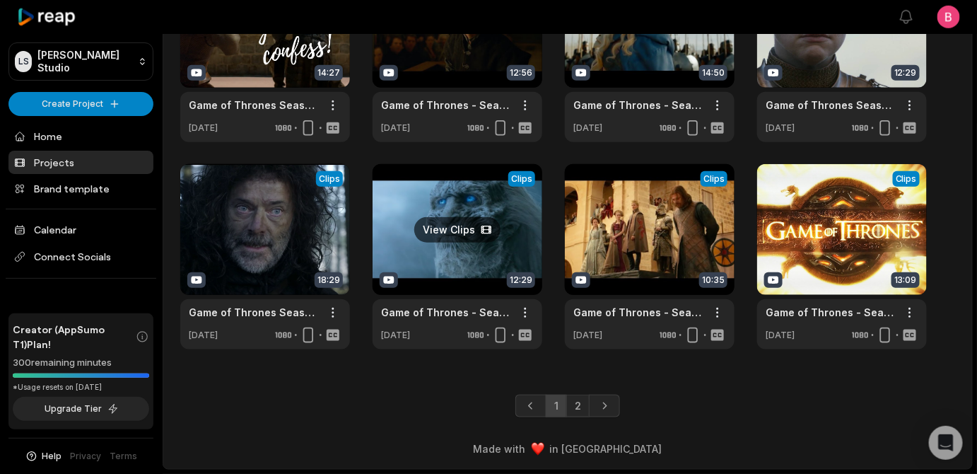
scroll to position [242, 0]
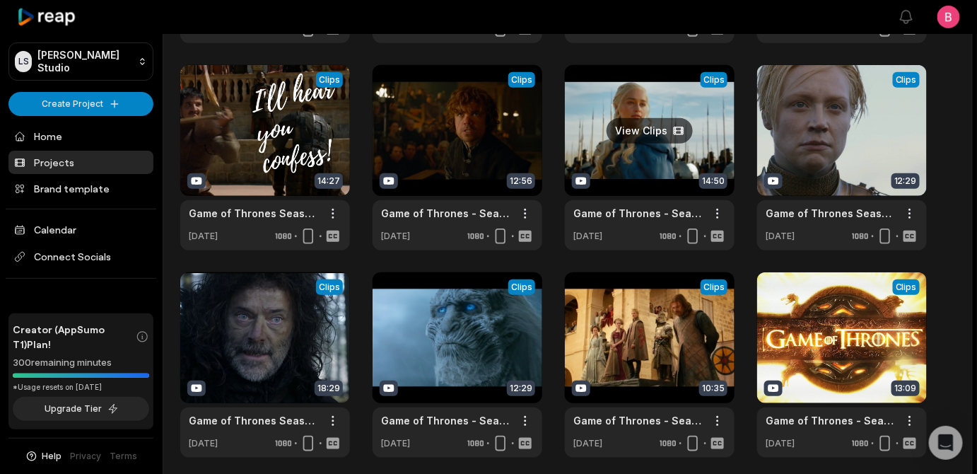
click at [688, 152] on link at bounding box center [650, 157] width 170 height 185
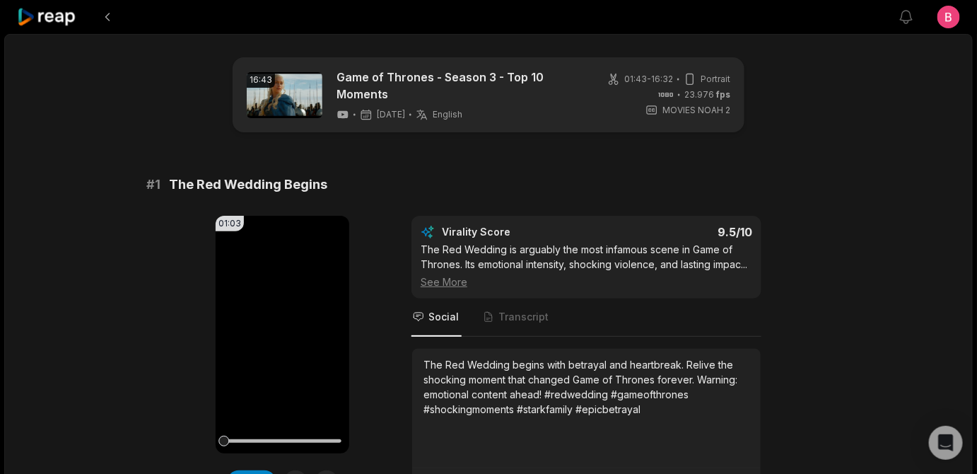
scroll to position [171, 0]
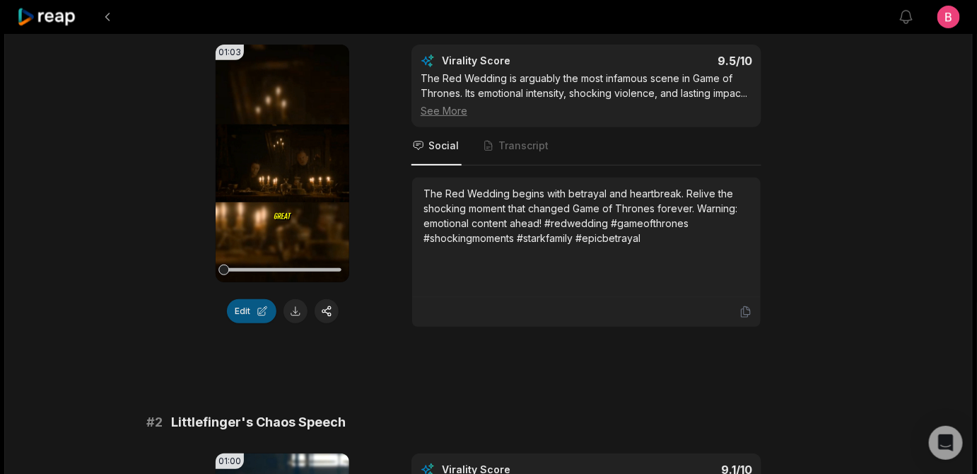
click at [239, 323] on button "Edit" at bounding box center [251, 311] width 49 height 24
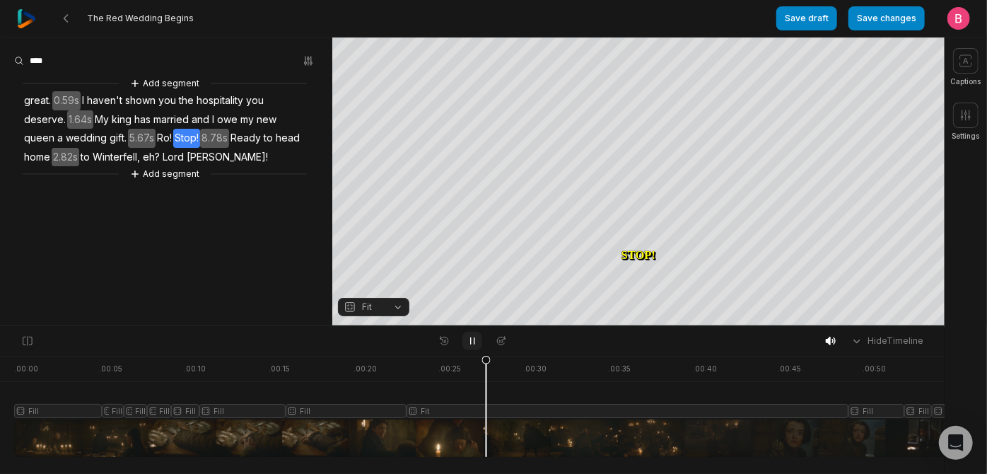
click at [478, 339] on button at bounding box center [472, 341] width 20 height 18
click at [475, 341] on icon at bounding box center [472, 340] width 11 height 11
click at [393, 309] on button "Fit" at bounding box center [373, 307] width 71 height 18
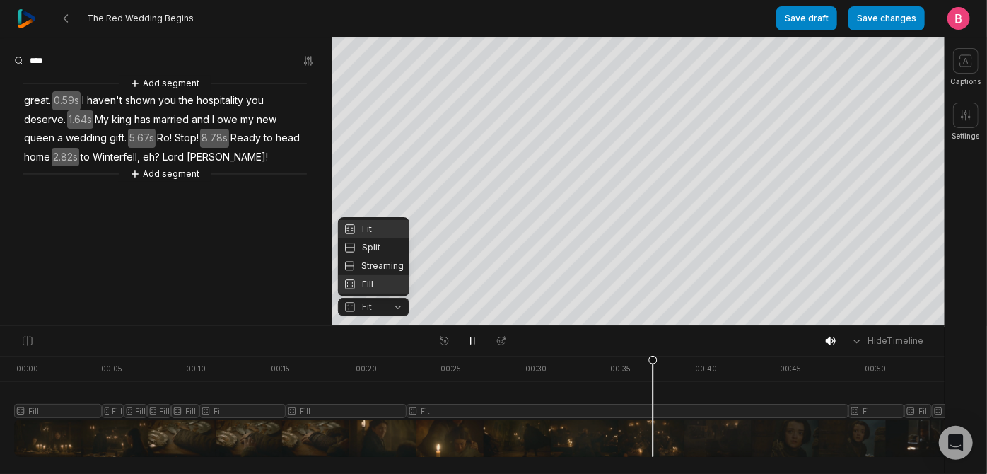
click at [383, 285] on div "Fill" at bounding box center [373, 284] width 71 height 18
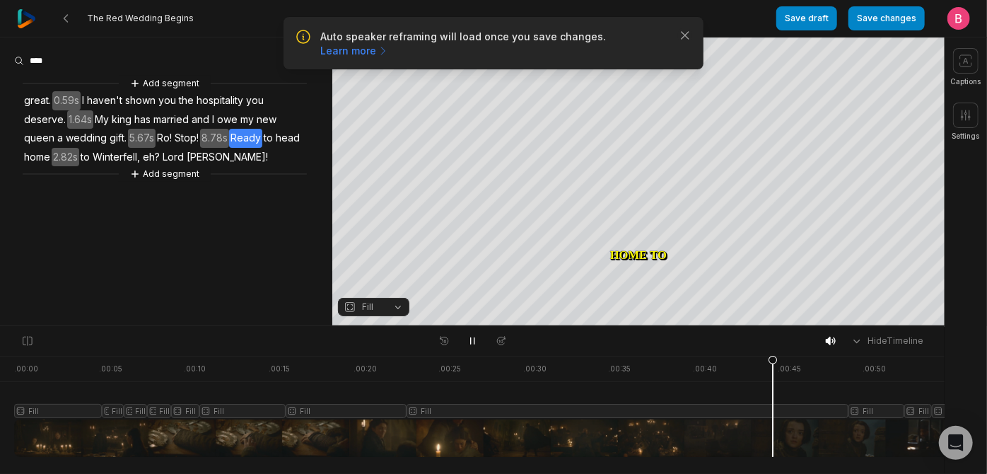
click at [229, 148] on span "Ready" at bounding box center [245, 138] width 33 height 19
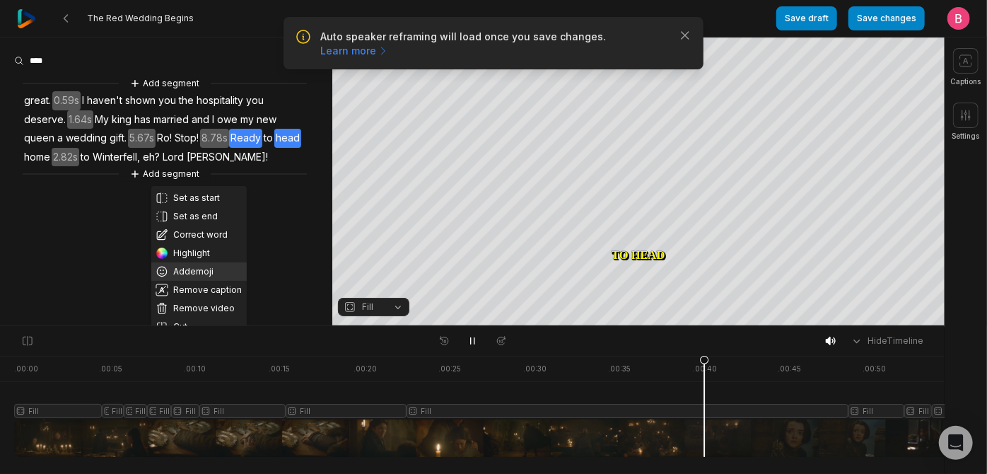
scroll to position [57, 0]
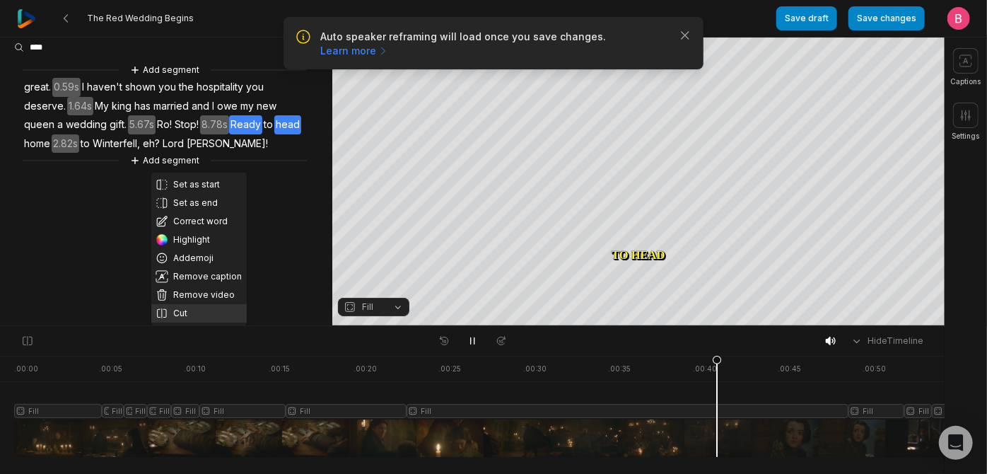
click at [204, 309] on button "Cut" at bounding box center [198, 313] width 95 height 18
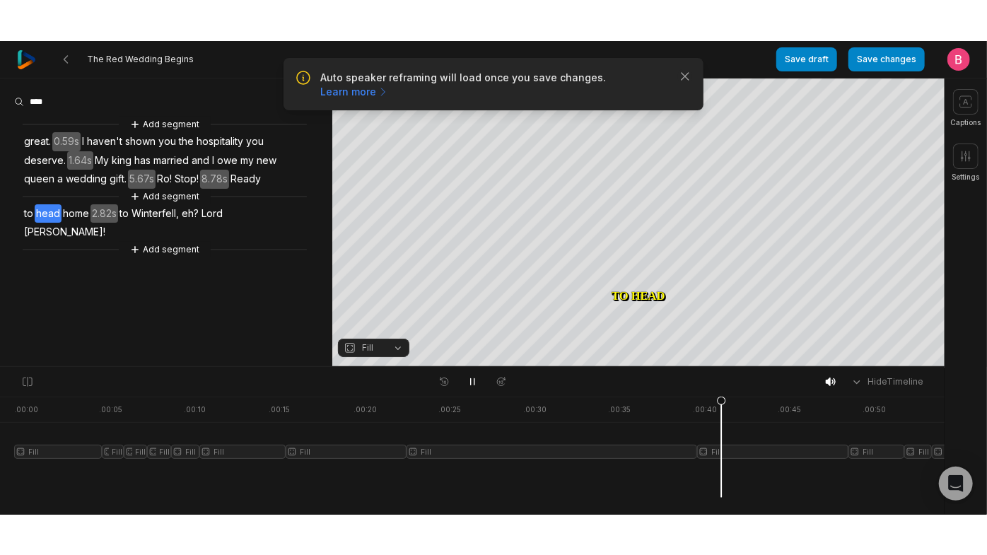
scroll to position [0, 0]
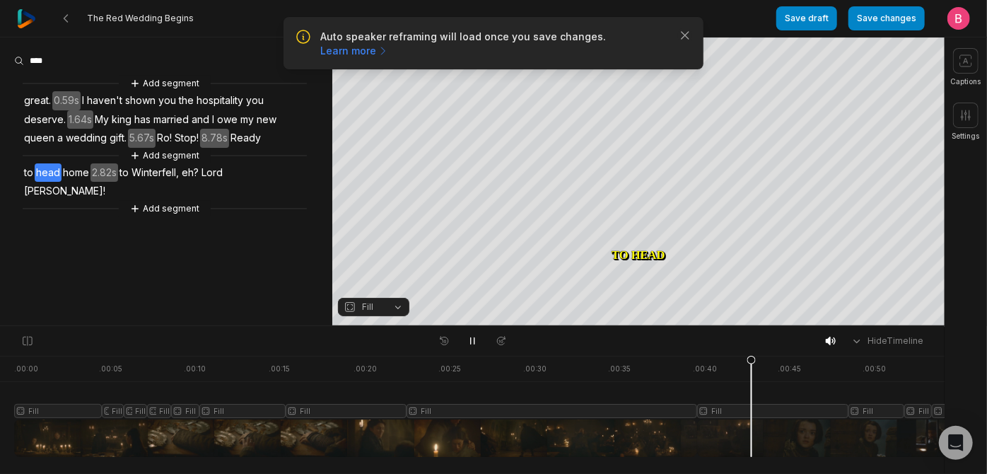
click at [229, 148] on span "Ready" at bounding box center [245, 138] width 33 height 19
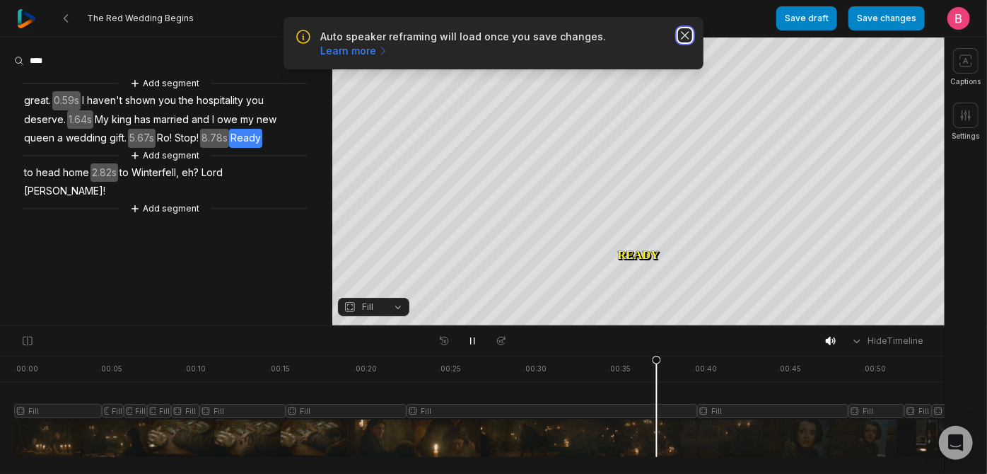
click at [681, 42] on icon "button" at bounding box center [685, 35] width 14 height 14
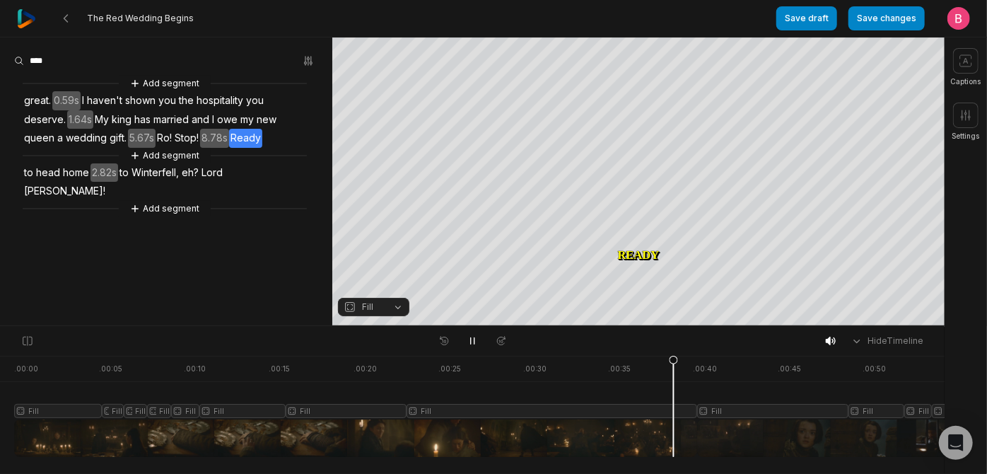
click at [229, 148] on span "Ready" at bounding box center [245, 138] width 33 height 19
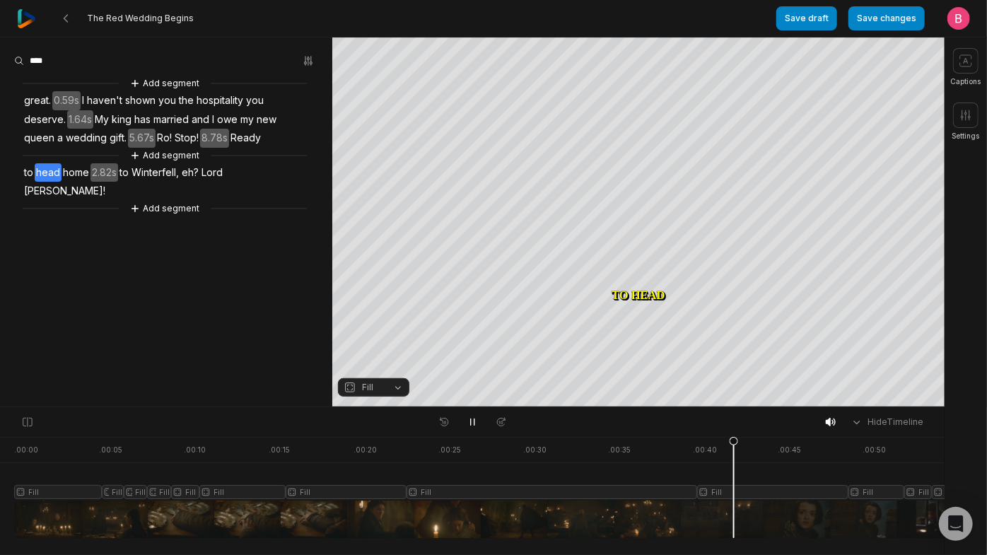
click at [229, 148] on span "Ready" at bounding box center [245, 138] width 33 height 19
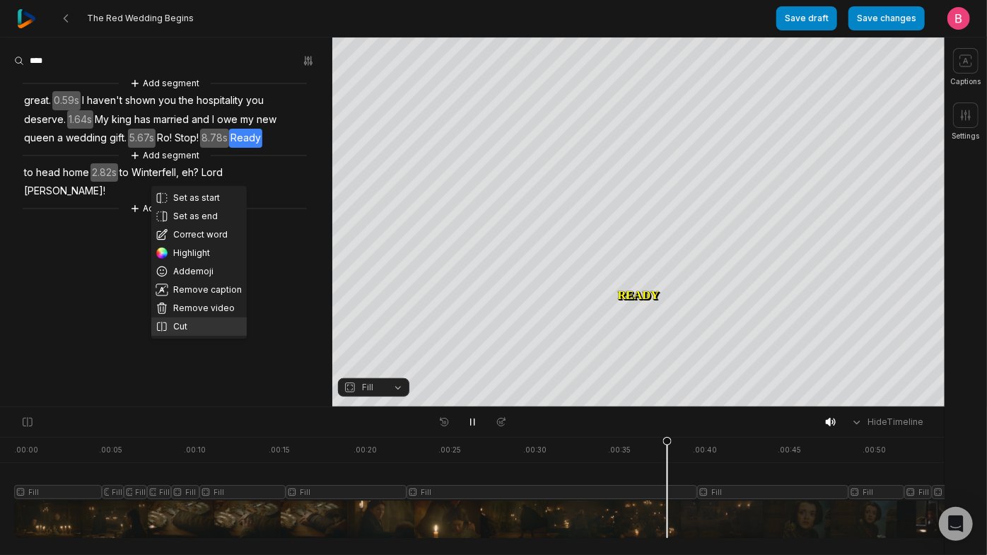
click at [209, 336] on button "Cut" at bounding box center [198, 326] width 95 height 18
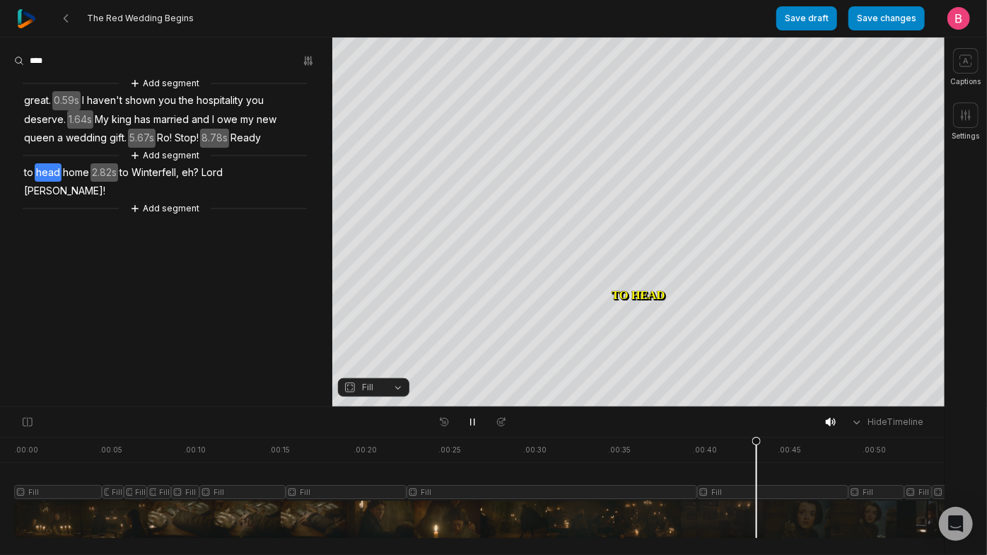
click at [740, 473] on div at bounding box center [550, 487] width 1073 height 101
click at [469, 424] on icon at bounding box center [472, 422] width 7 height 8
click at [476, 424] on icon at bounding box center [472, 421] width 11 height 11
click at [920, 473] on div at bounding box center [550, 487] width 1073 height 101
click at [467, 428] on icon at bounding box center [472, 421] width 11 height 11
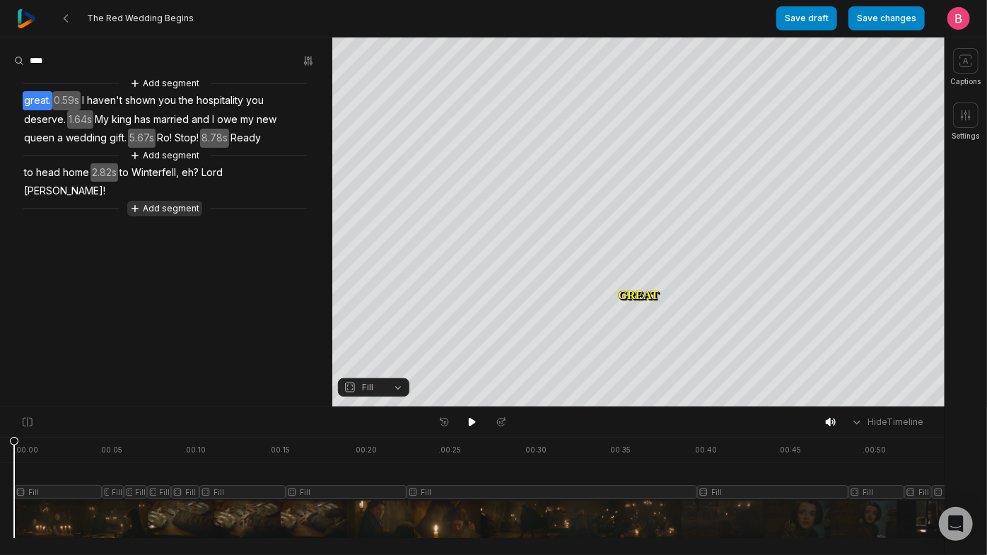
click at [160, 216] on button "Add segment" at bounding box center [164, 209] width 75 height 16
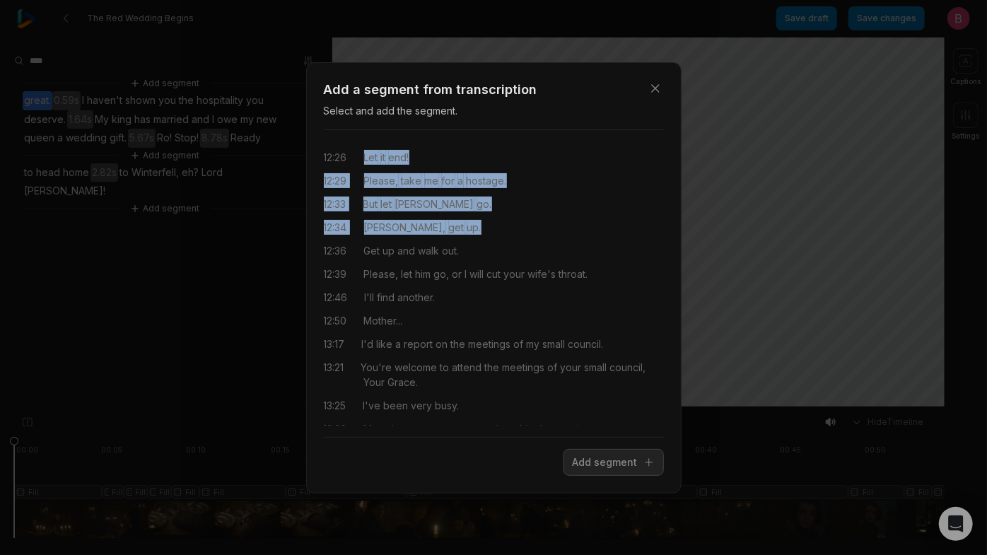
drag, startPoint x: 369, startPoint y: 160, endPoint x: 535, endPoint y: 240, distance: 184.0
click at [535, 240] on div "12:26 Let it end! 12:29 Please, take me for a hostage. 12:33 But let Rob go. 12…" at bounding box center [494, 283] width 340 height 284
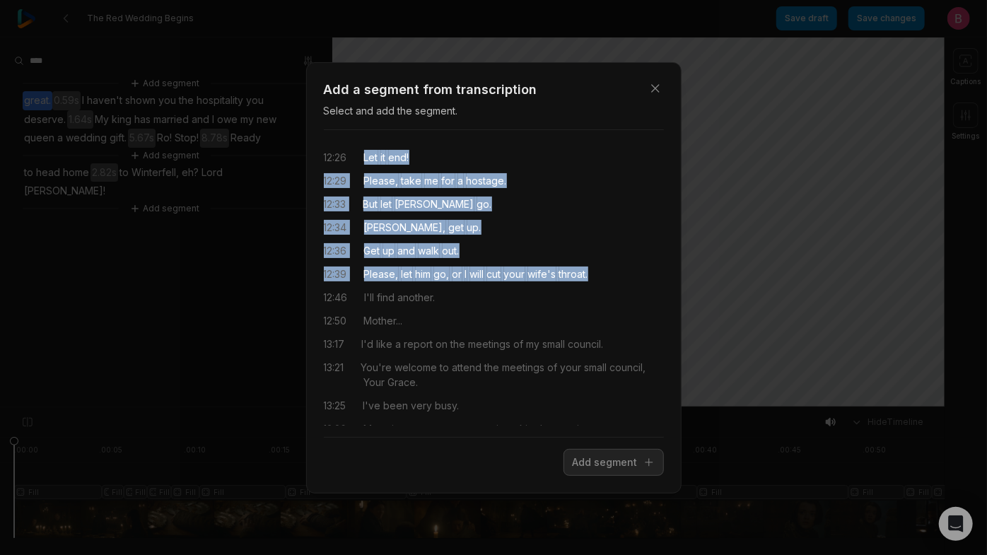
drag, startPoint x: 455, startPoint y: 324, endPoint x: 377, endPoint y: 154, distance: 187.0
click at [377, 154] on div "12:26 Let it end! 12:29 Please, take me for a hostage. 12:33 But let Rob go. 12…" at bounding box center [494, 283] width 340 height 284
click at [564, 461] on button "Add segment" at bounding box center [614, 462] width 100 height 27
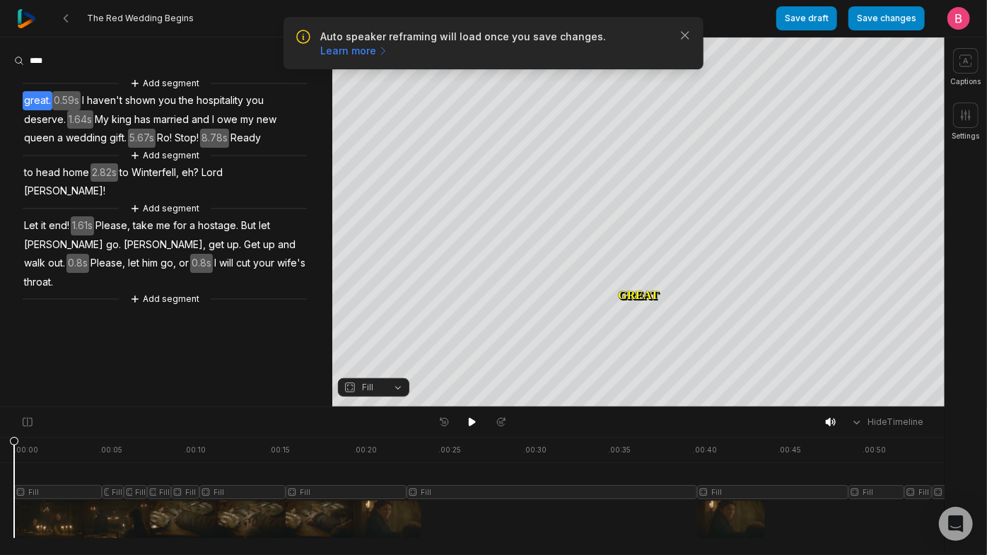
click at [37, 235] on span "Let" at bounding box center [31, 225] width 17 height 19
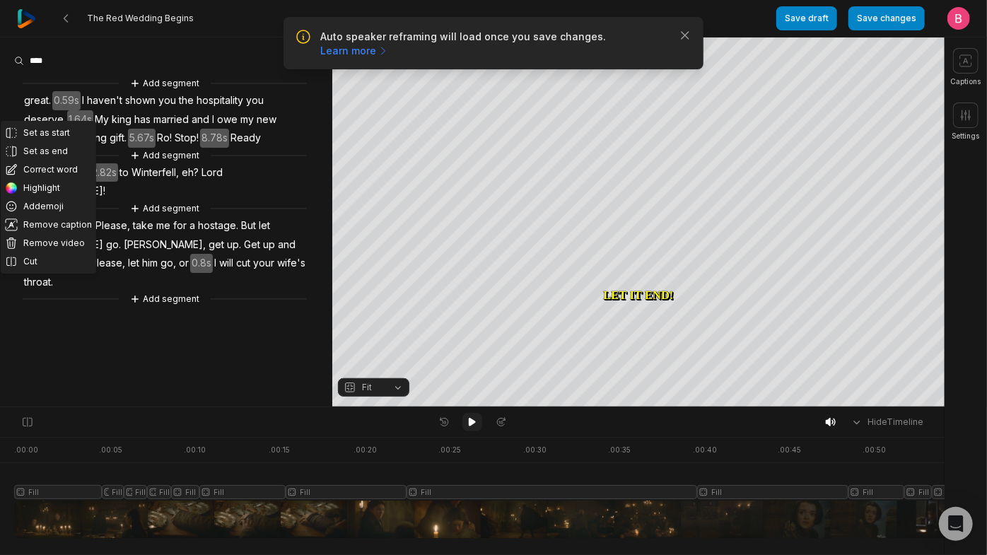
click at [477, 421] on icon at bounding box center [472, 421] width 11 height 11
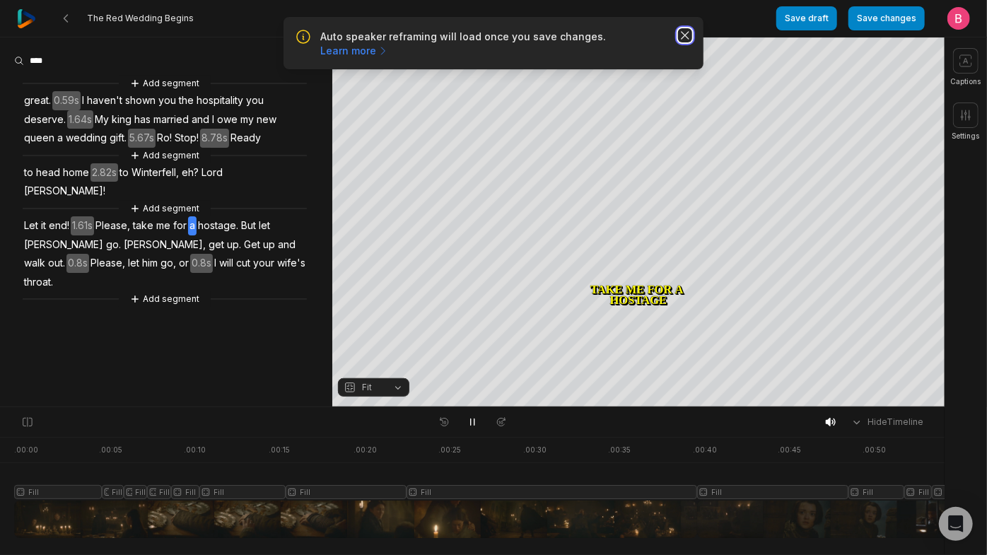
click at [682, 38] on icon "button" at bounding box center [685, 35] width 14 height 14
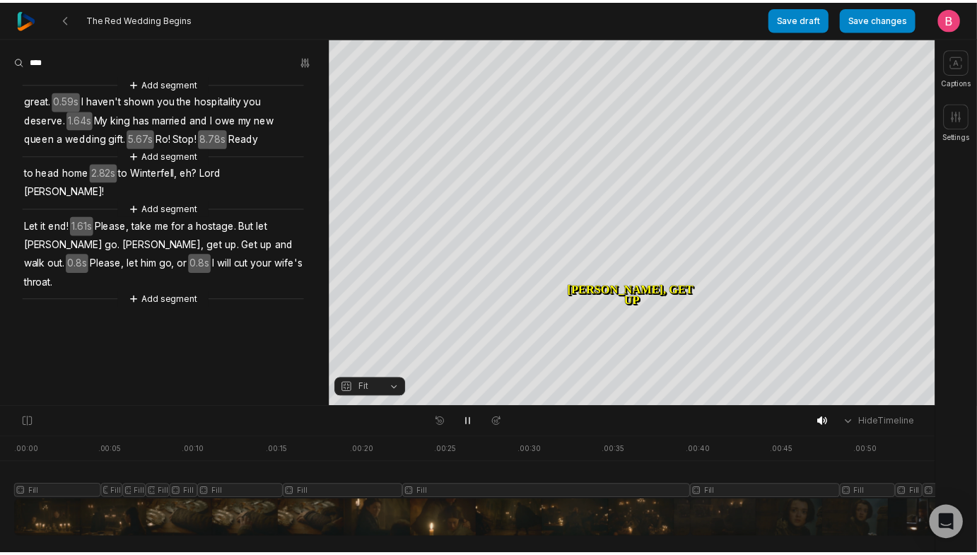
scroll to position [0, 489]
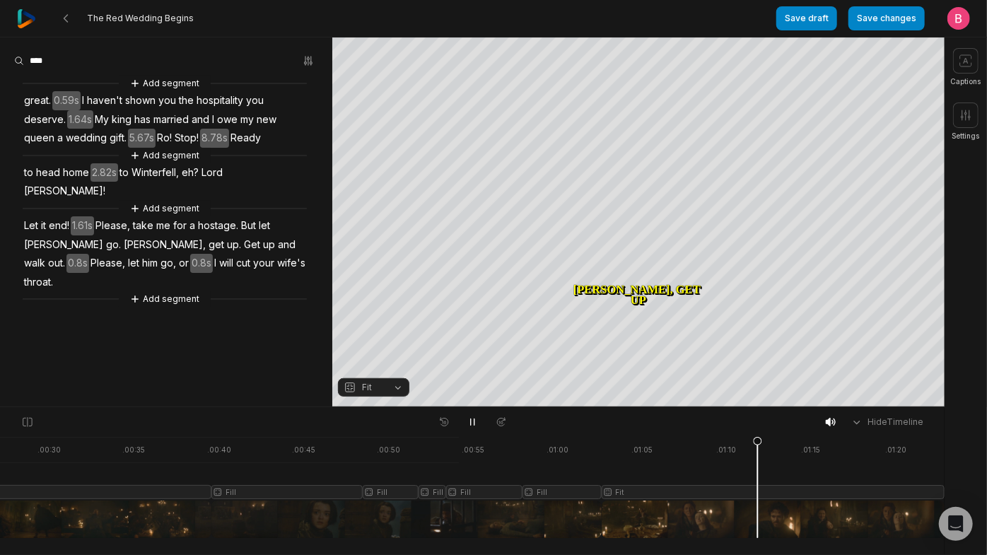
click at [929, 473] on div at bounding box center [236, 487] width 1416 height 101
click at [213, 473] on div at bounding box center [236, 487] width 1416 height 101
click at [479, 426] on button at bounding box center [472, 422] width 20 height 18
click at [458, 473] on div at bounding box center [236, 487] width 1416 height 101
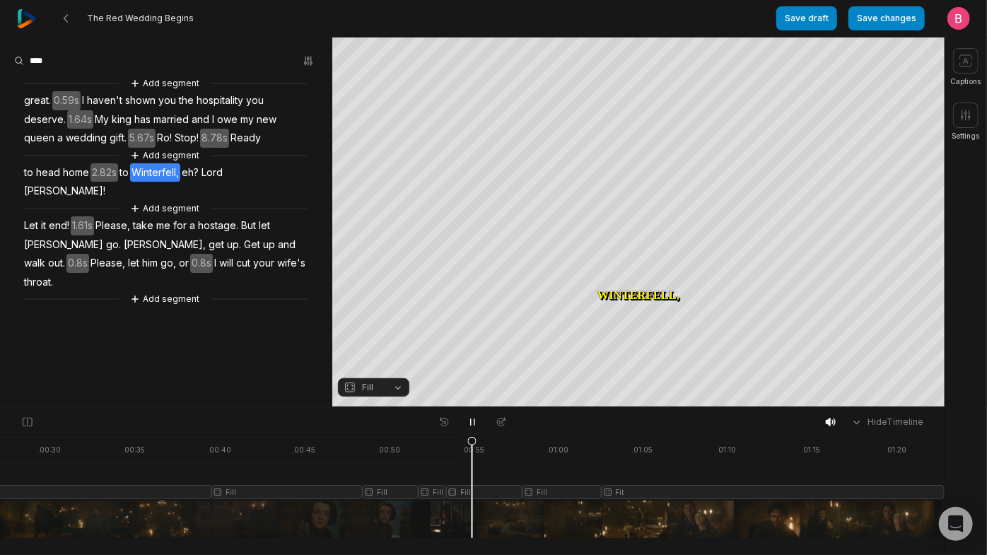
click at [428, 473] on div at bounding box center [236, 487] width 1416 height 101
click at [532, 473] on div at bounding box center [236, 487] width 1416 height 101
click at [384, 386] on button "Fit" at bounding box center [373, 387] width 71 height 18
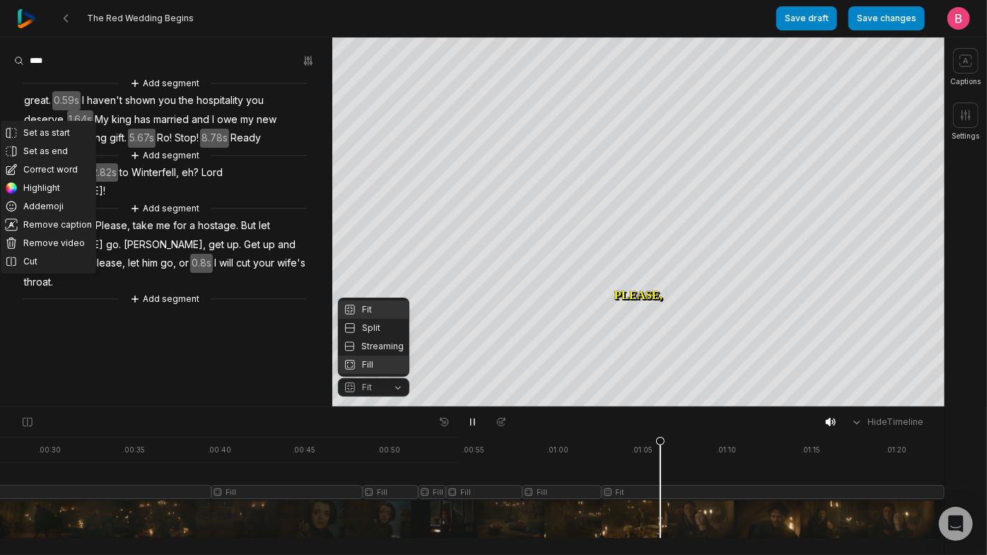
click at [380, 366] on div "Fill" at bounding box center [373, 365] width 71 height 18
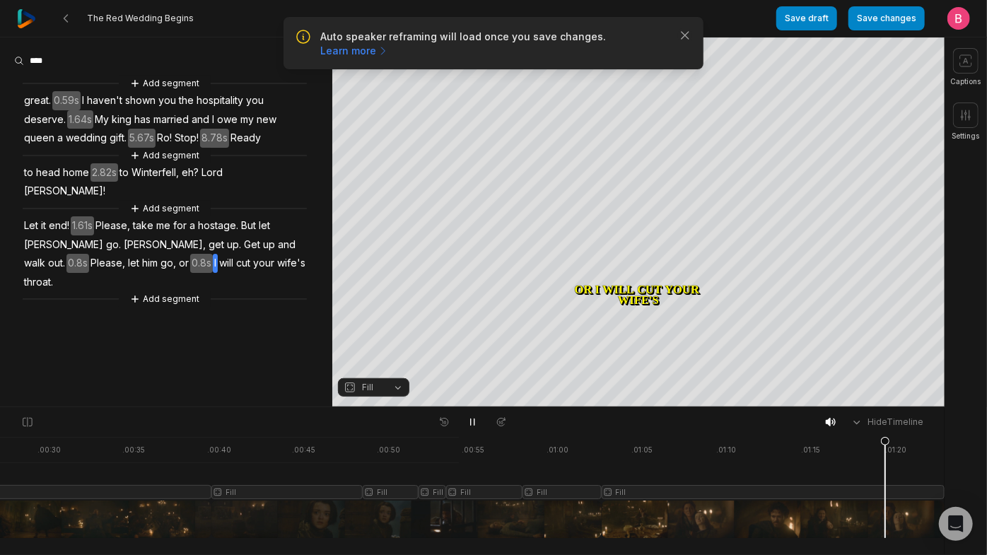
click at [775, 473] on div at bounding box center [236, 487] width 1416 height 101
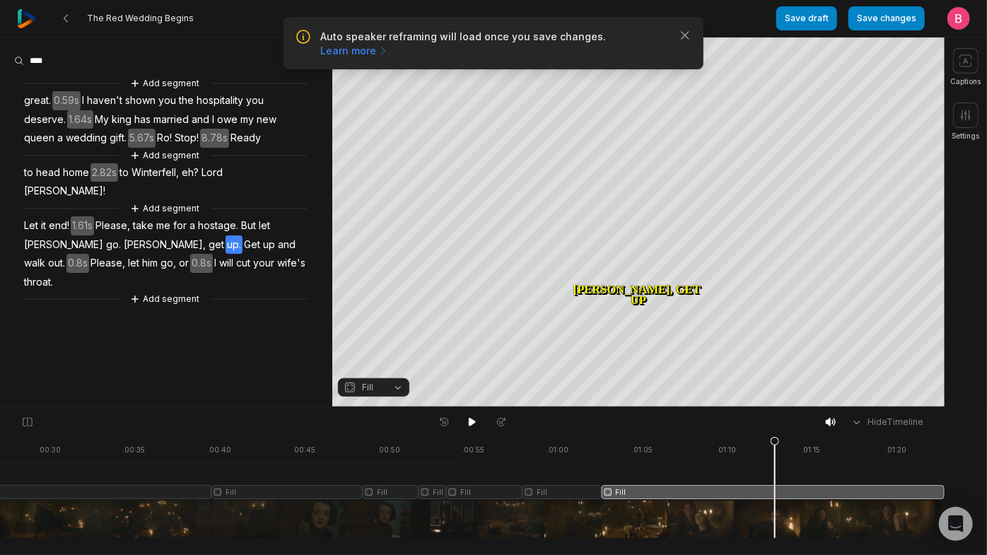
click at [40, 235] on span "Let" at bounding box center [31, 225] width 17 height 19
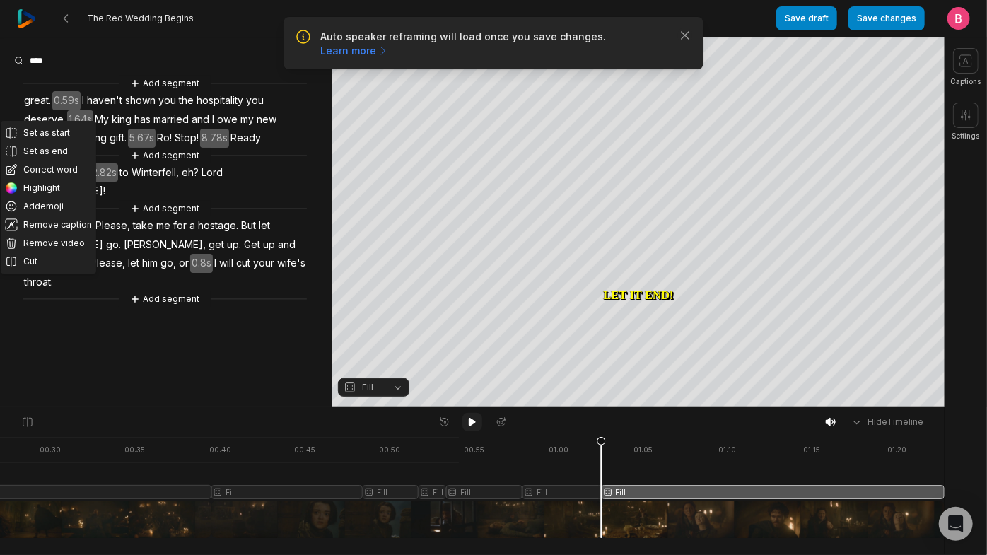
click at [471, 426] on icon at bounding box center [472, 422] width 7 height 8
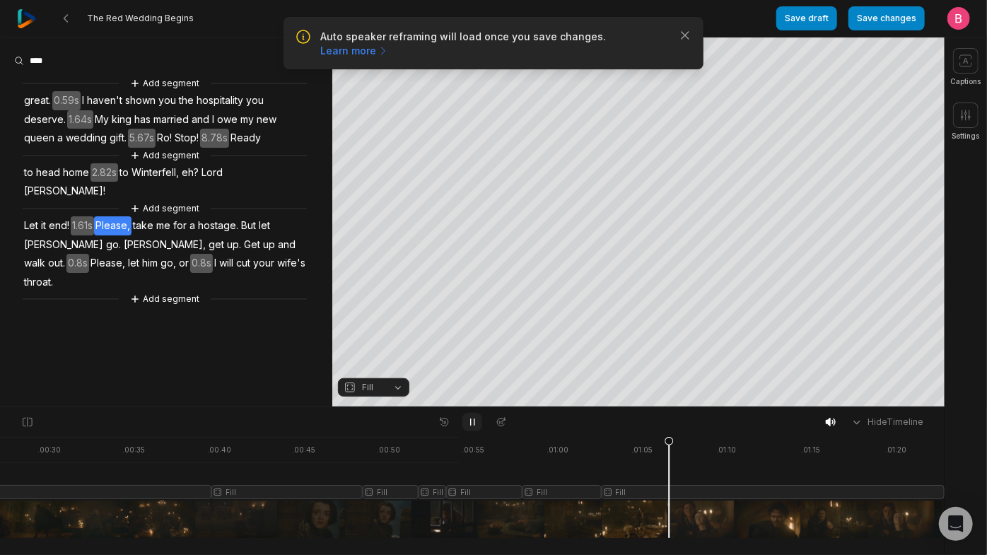
click at [471, 426] on icon at bounding box center [473, 422] width 4 height 6
click at [854, 28] on button "Save changes" at bounding box center [886, 18] width 76 height 24
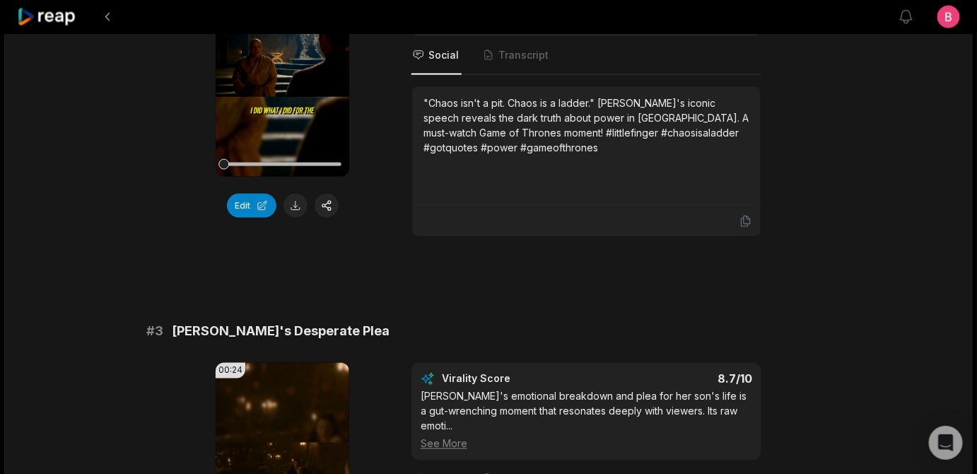
scroll to position [514, 0]
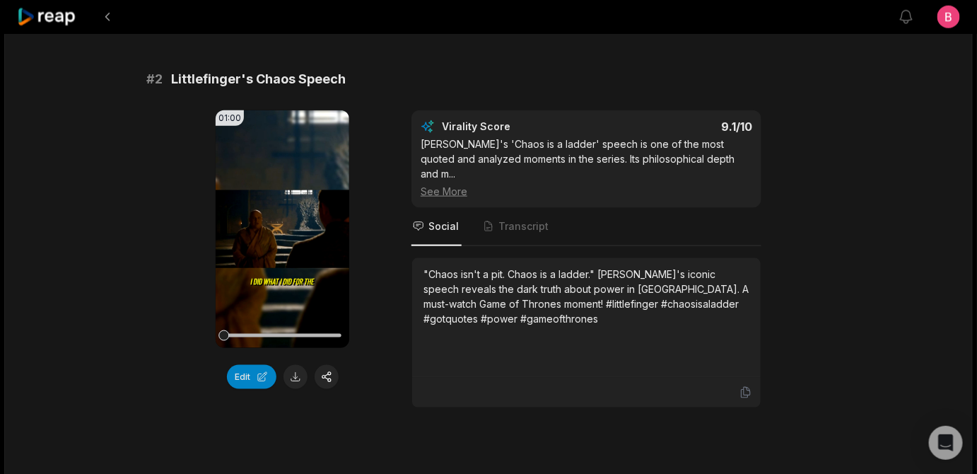
click at [411, 250] on div "01:00 Your browser does not support mp4 format. Edit Virality Score 9.1 /10 [PE…" at bounding box center [488, 259] width 684 height 298
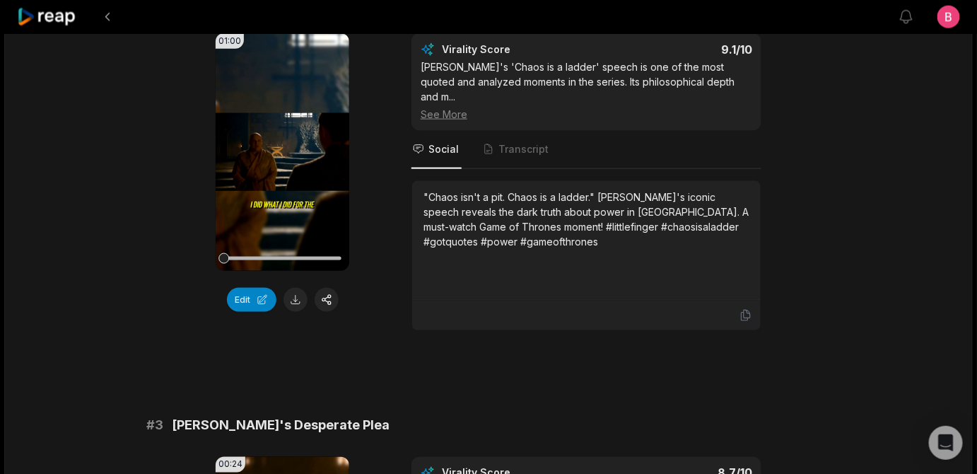
scroll to position [617, 0]
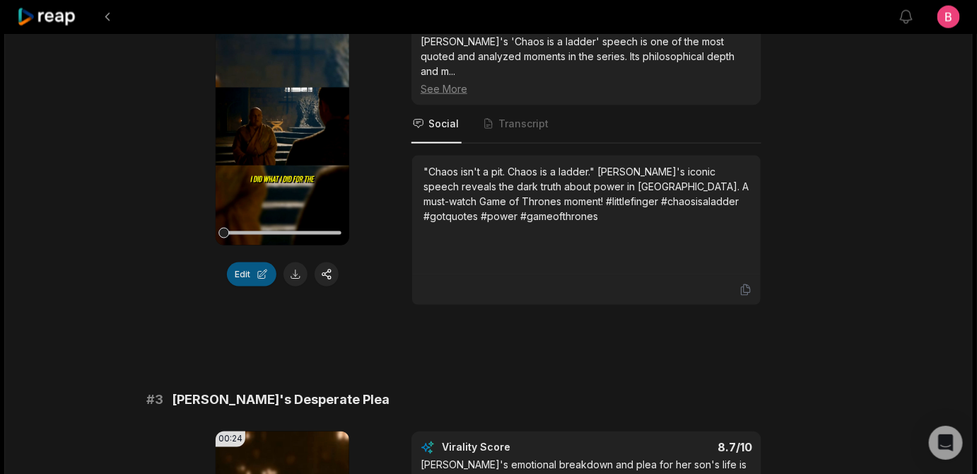
click at [258, 286] on button "Edit" at bounding box center [251, 274] width 49 height 24
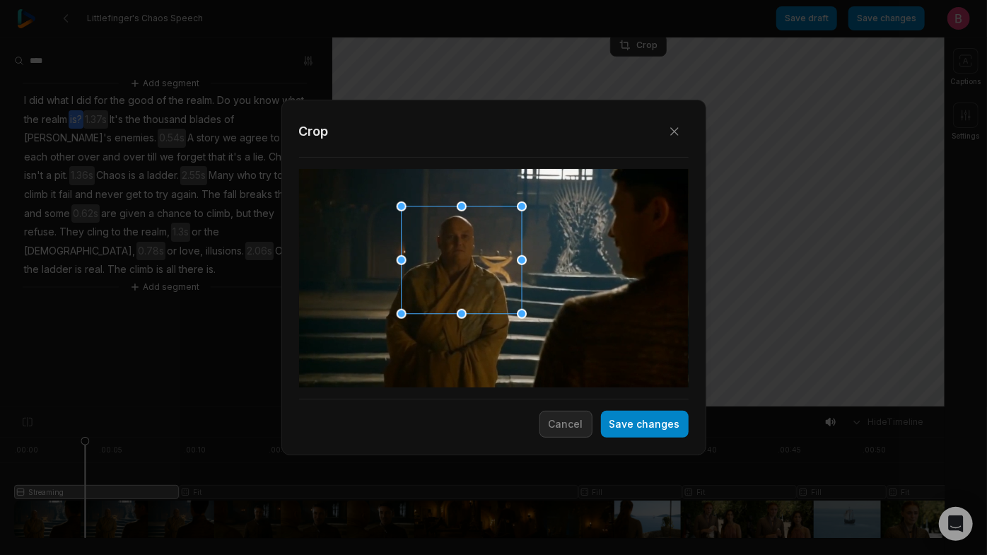
drag, startPoint x: 478, startPoint y: 266, endPoint x: 445, endPoint y: 250, distance: 36.1
click at [445, 250] on div at bounding box center [457, 260] width 120 height 107
click at [618, 424] on button "Save changes" at bounding box center [645, 424] width 88 height 27
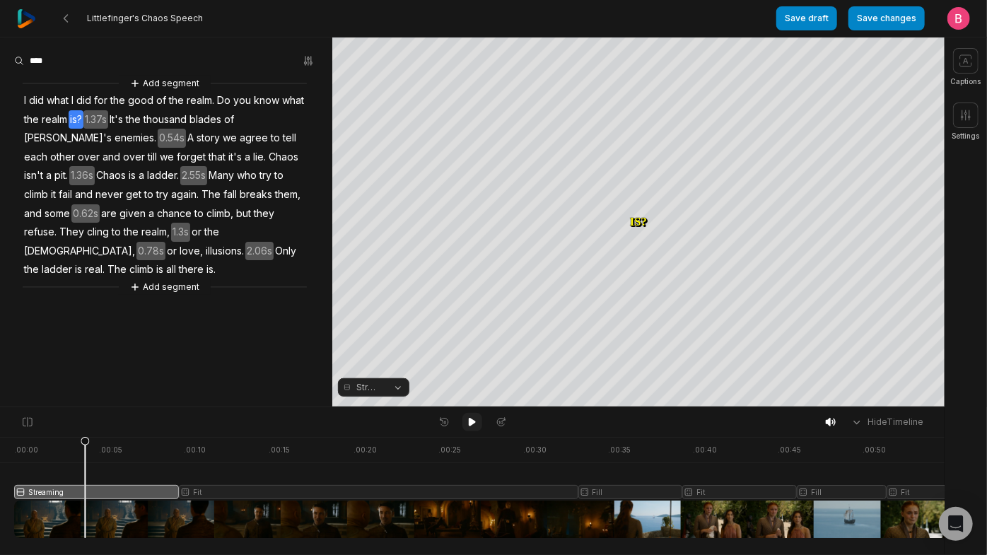
click at [469, 426] on icon at bounding box center [472, 422] width 7 height 8
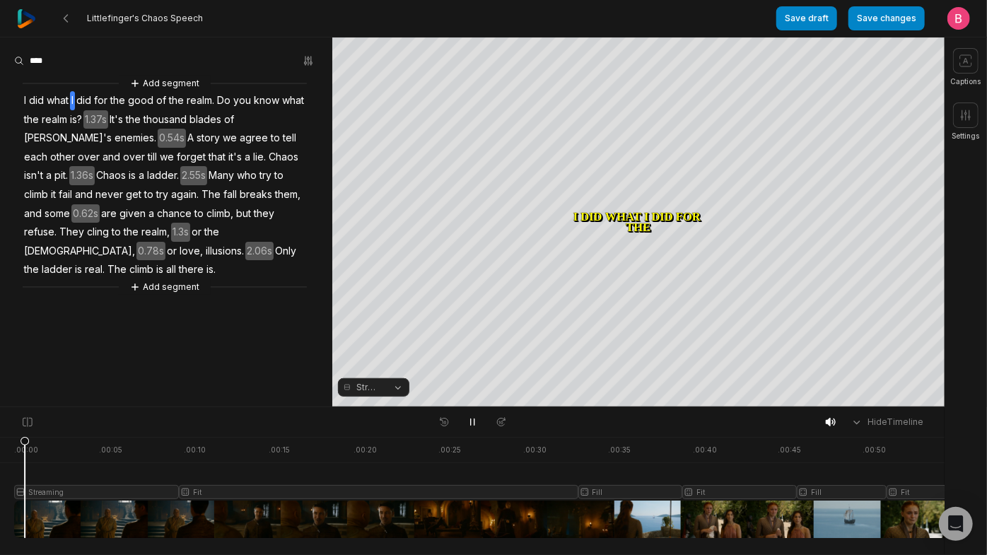
click at [28, 515] on div at bounding box center [524, 487] width 1020 height 101
click at [472, 426] on icon at bounding box center [472, 422] width 7 height 8
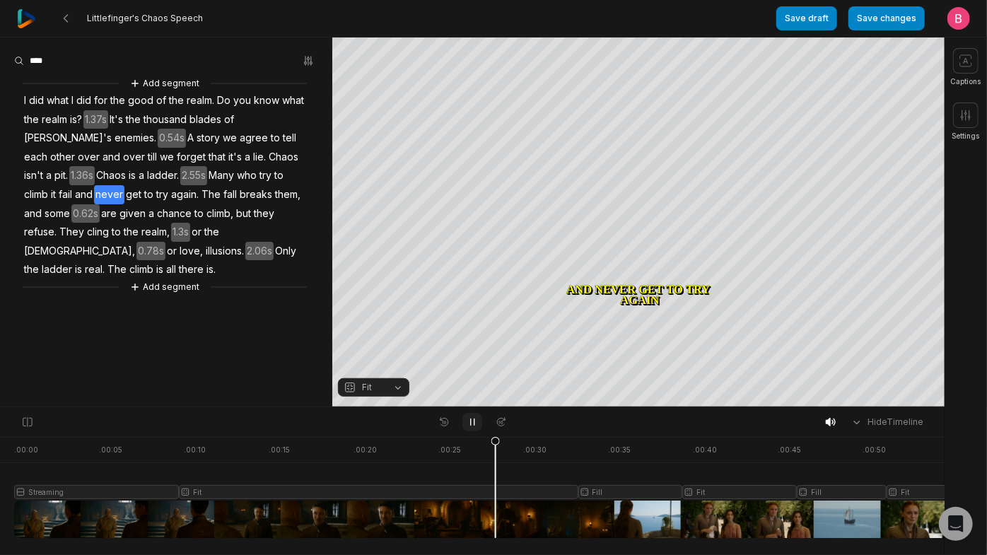
click at [473, 431] on button at bounding box center [472, 422] width 20 height 18
click at [235, 185] on span "Many" at bounding box center [221, 175] width 28 height 19
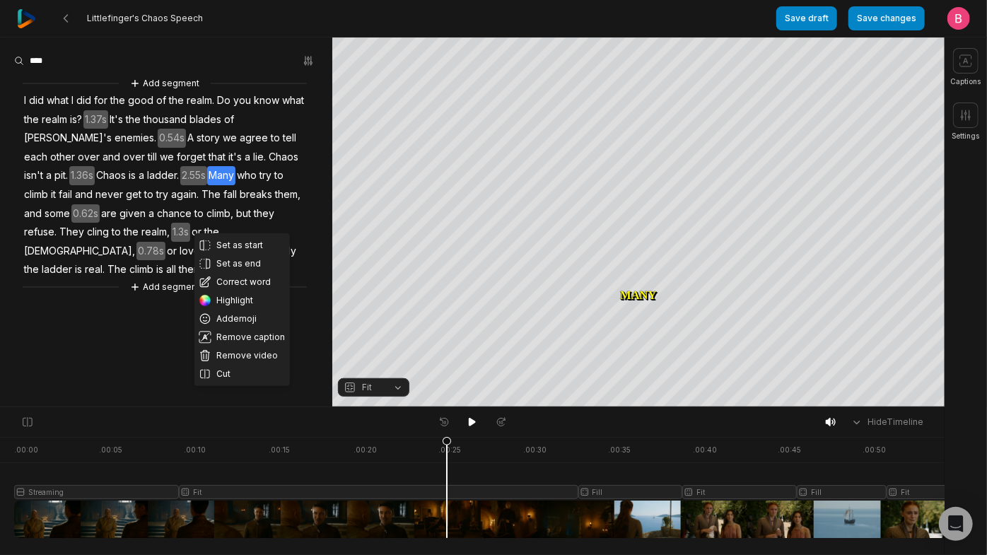
click at [95, 185] on span "Chaos" at bounding box center [111, 175] width 33 height 19
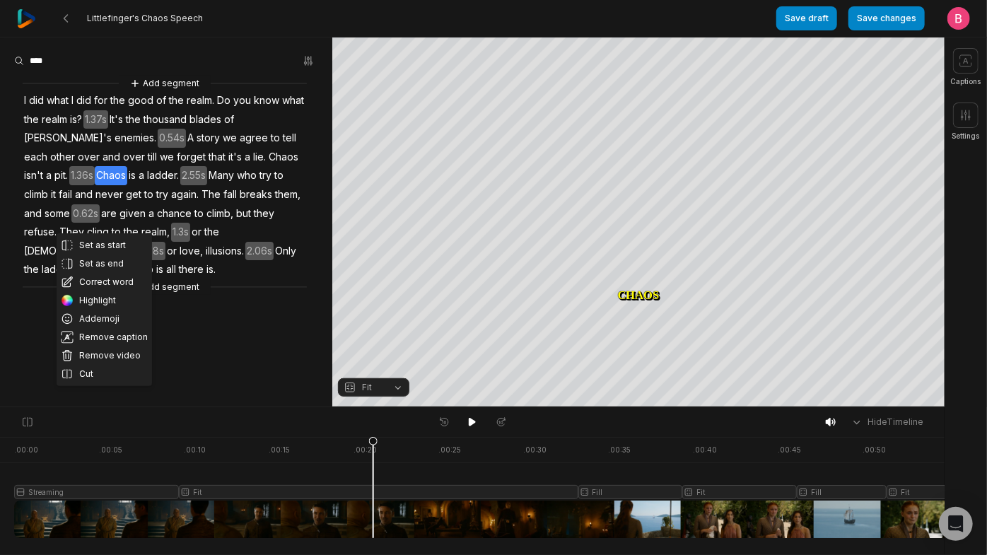
click at [234, 185] on span "Many" at bounding box center [221, 175] width 28 height 19
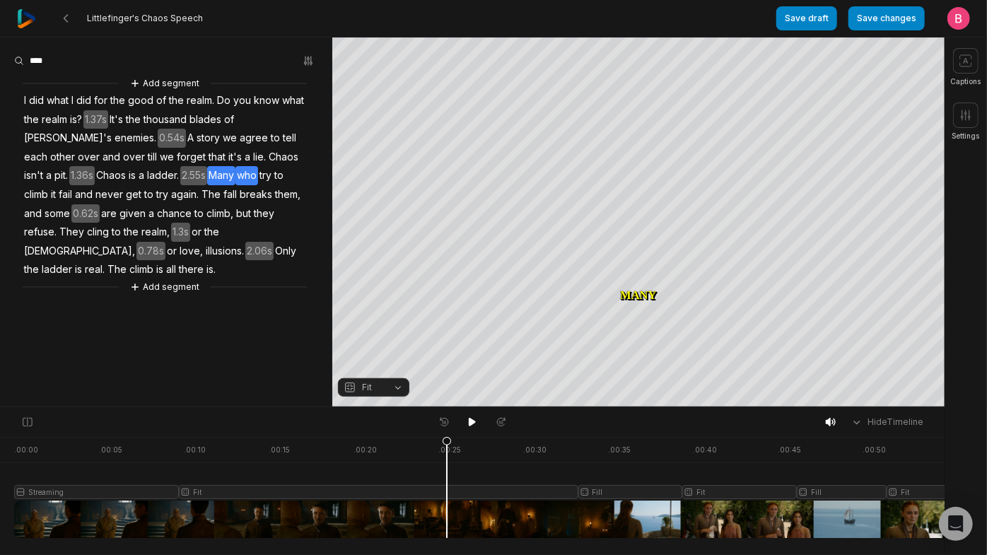
click at [258, 185] on span "who" at bounding box center [246, 175] width 23 height 19
click at [235, 185] on span "Many" at bounding box center [221, 175] width 28 height 19
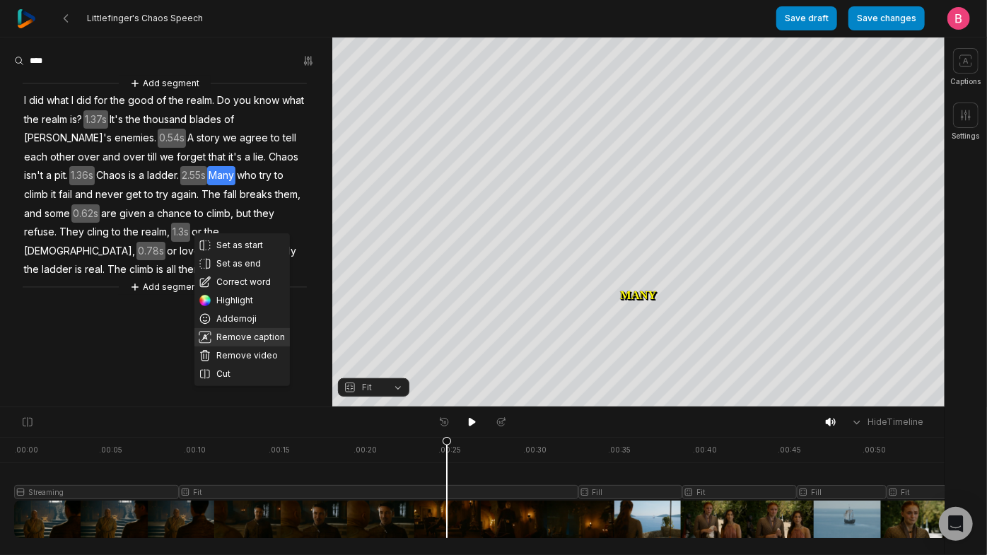
scroll to position [23, 0]
click at [233, 383] on button "Cut" at bounding box center [241, 374] width 95 height 18
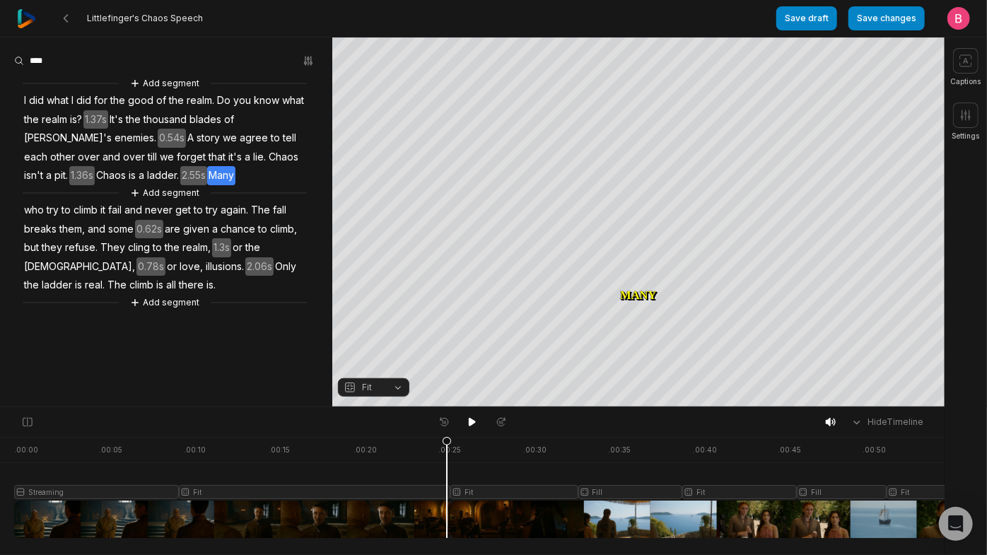
click at [41, 220] on span "who" at bounding box center [34, 210] width 23 height 19
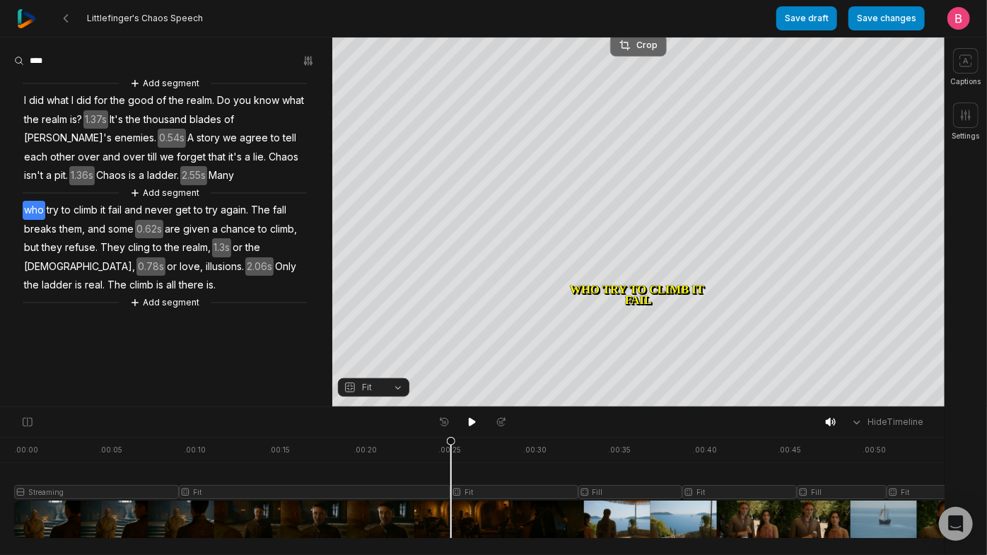
click at [645, 40] on div "Crop" at bounding box center [638, 45] width 38 height 13
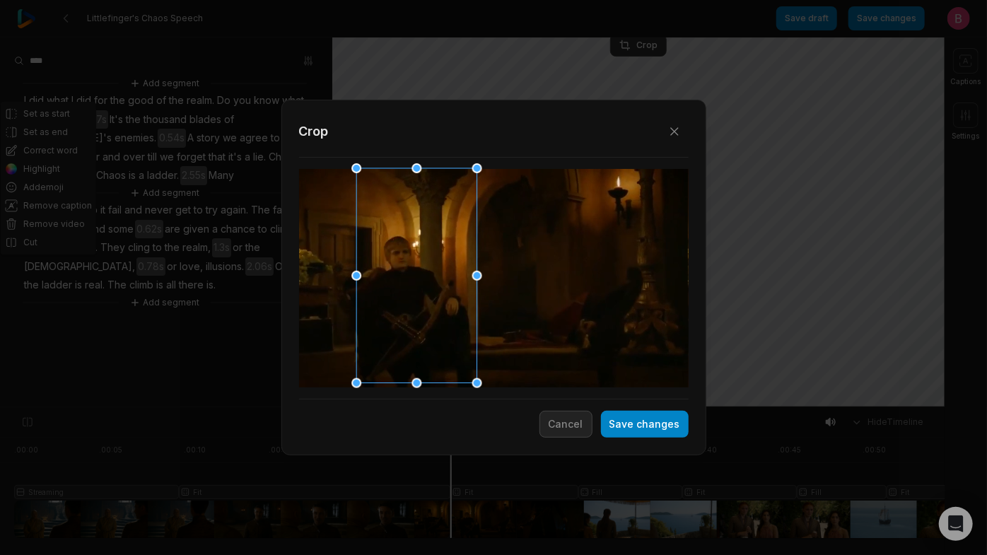
drag, startPoint x: 535, startPoint y: 267, endPoint x: 438, endPoint y: 260, distance: 97.1
click at [438, 260] on div at bounding box center [412, 276] width 120 height 215
click at [620, 435] on button "Save changes" at bounding box center [645, 424] width 88 height 27
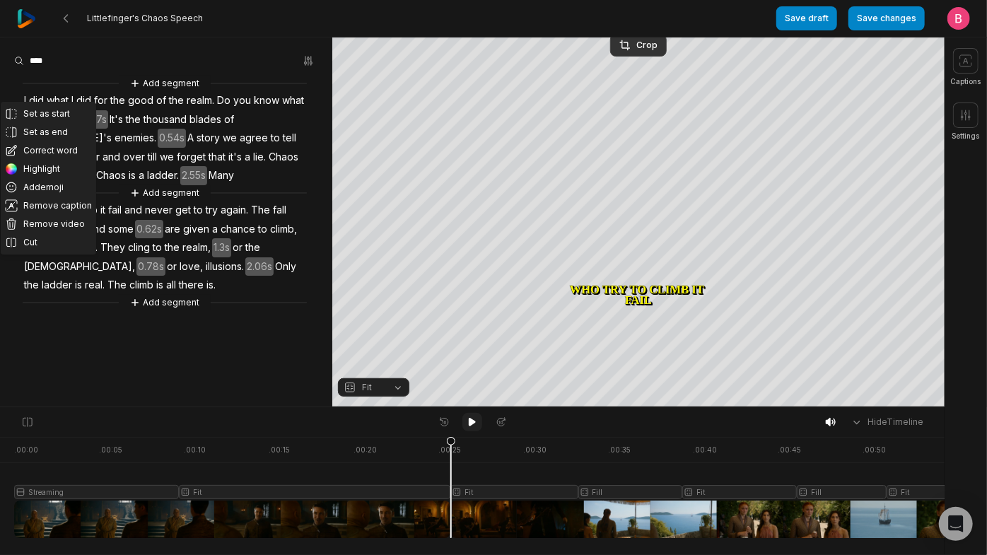
click at [469, 425] on icon at bounding box center [472, 422] width 7 height 8
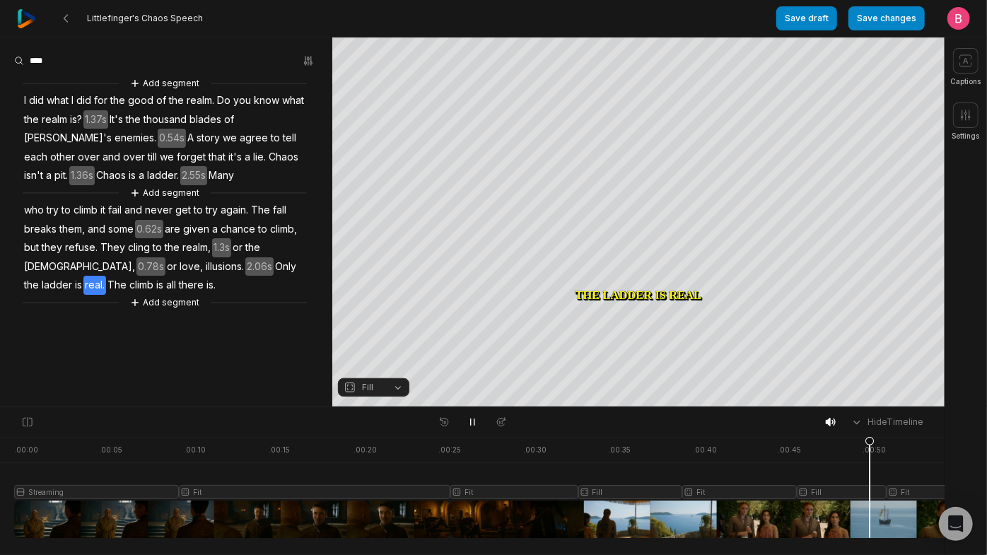
click at [805, 515] on div at bounding box center [524, 487] width 1020 height 101
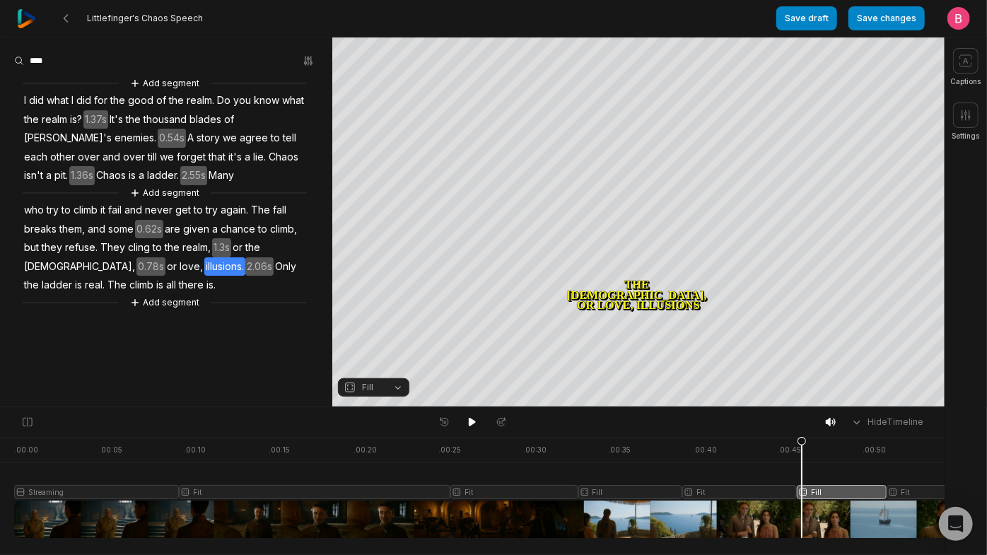
click at [393, 394] on button "Fill" at bounding box center [373, 387] width 71 height 18
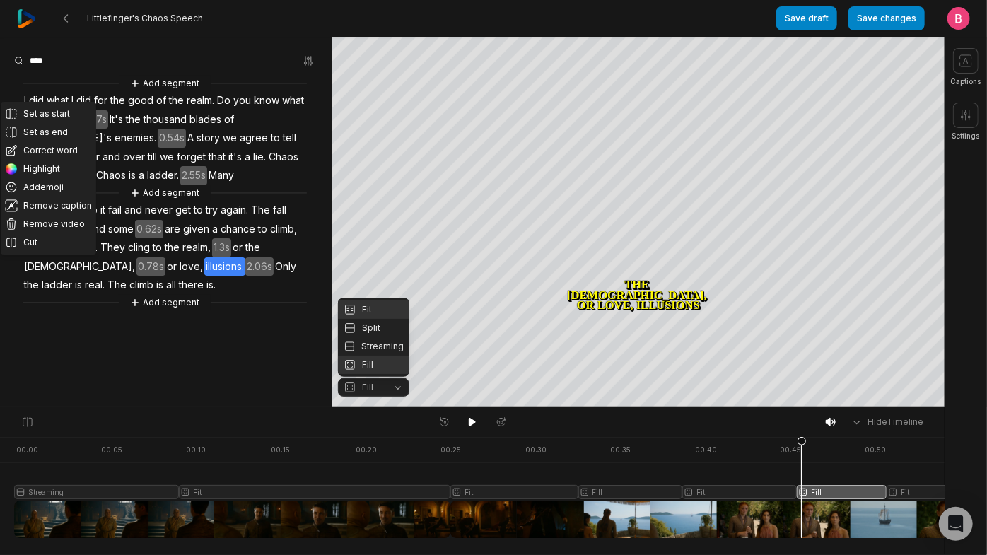
click at [383, 301] on div "Fit" at bounding box center [373, 309] width 71 height 18
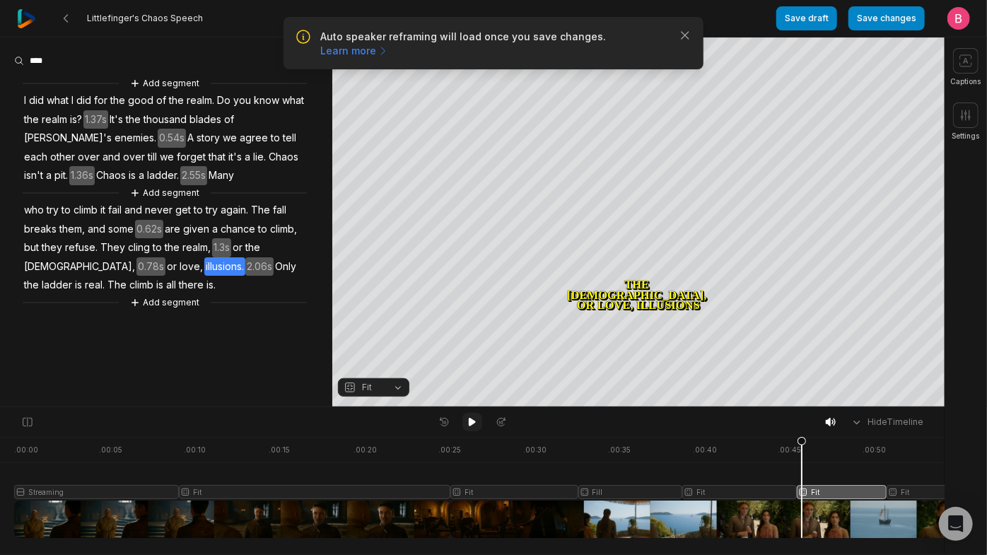
click at [470, 426] on icon at bounding box center [472, 422] width 7 height 8
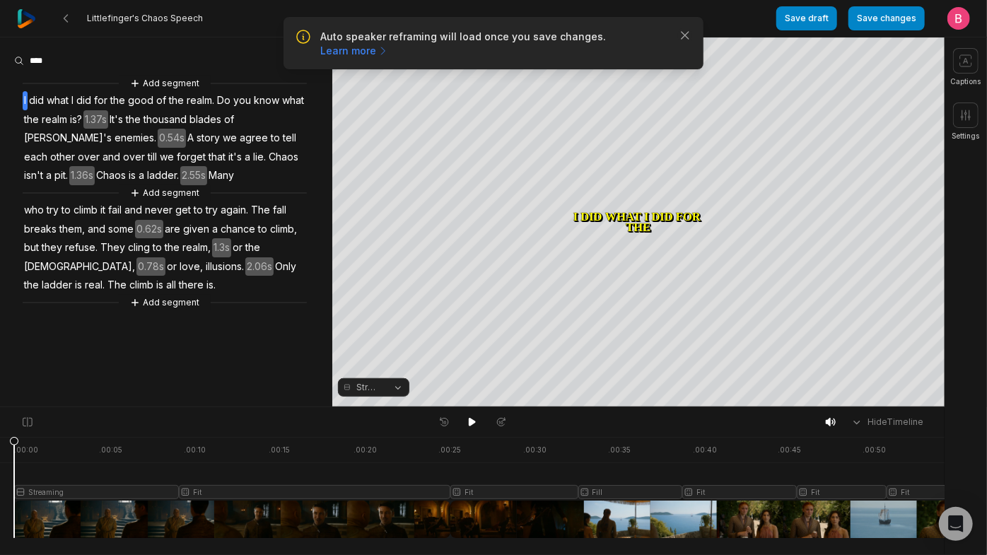
click at [106, 295] on span "The" at bounding box center [117, 285] width 22 height 19
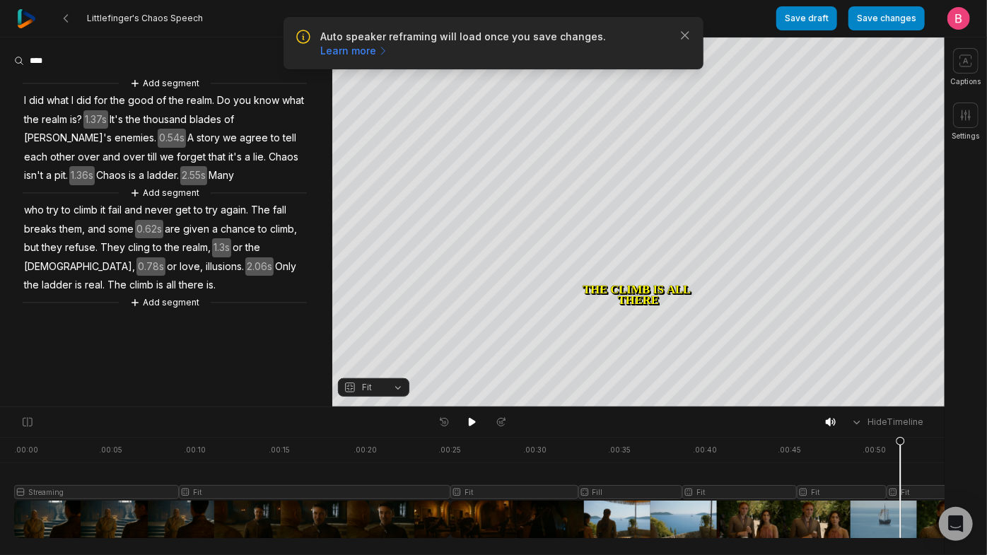
click at [473, 414] on div "Hide Timeline" at bounding box center [472, 422] width 945 height 30
click at [475, 424] on icon at bounding box center [472, 421] width 11 height 11
click at [472, 424] on icon at bounding box center [472, 421] width 11 height 11
click at [472, 424] on icon at bounding box center [472, 422] width 7 height 8
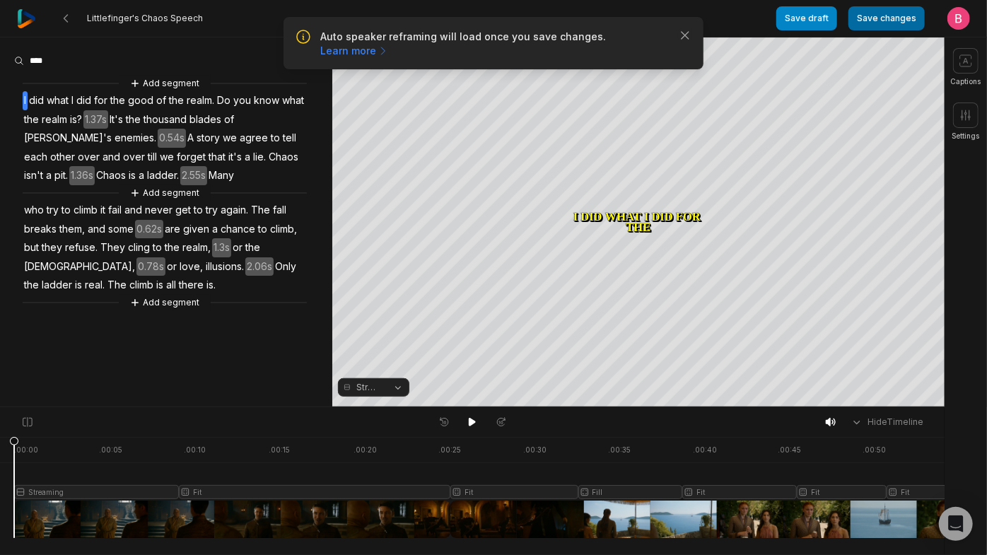
click at [858, 21] on button "Save changes" at bounding box center [886, 18] width 76 height 24
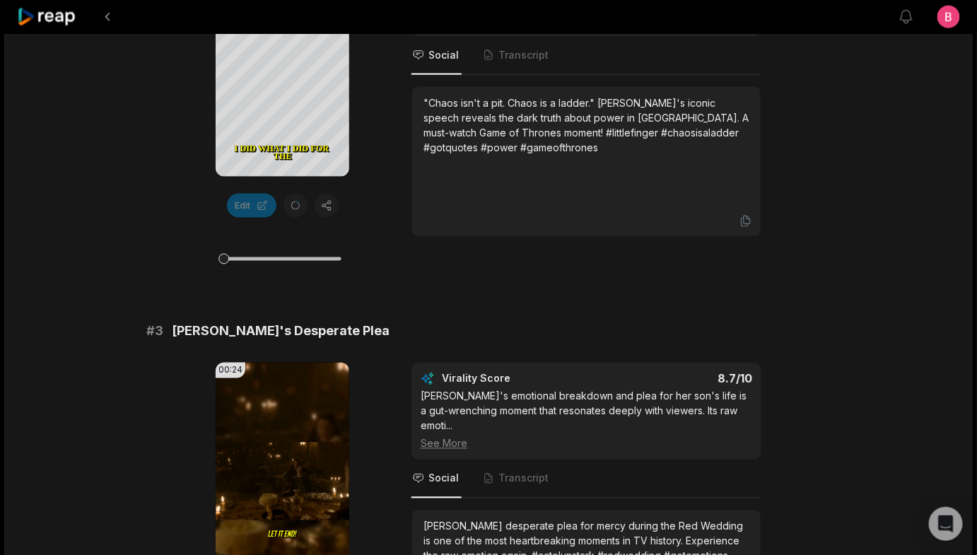
scroll to position [1028, 0]
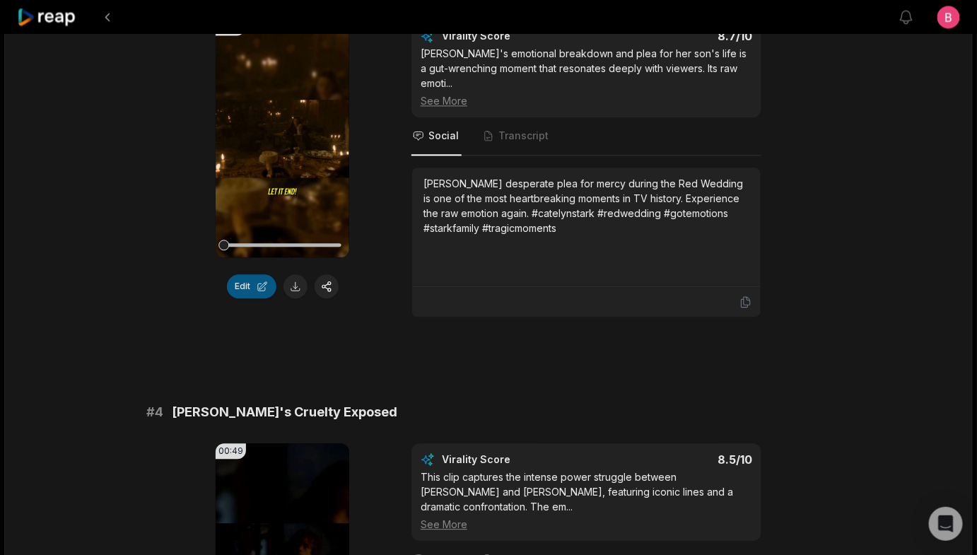
click at [232, 298] on button "Edit" at bounding box center [251, 286] width 49 height 24
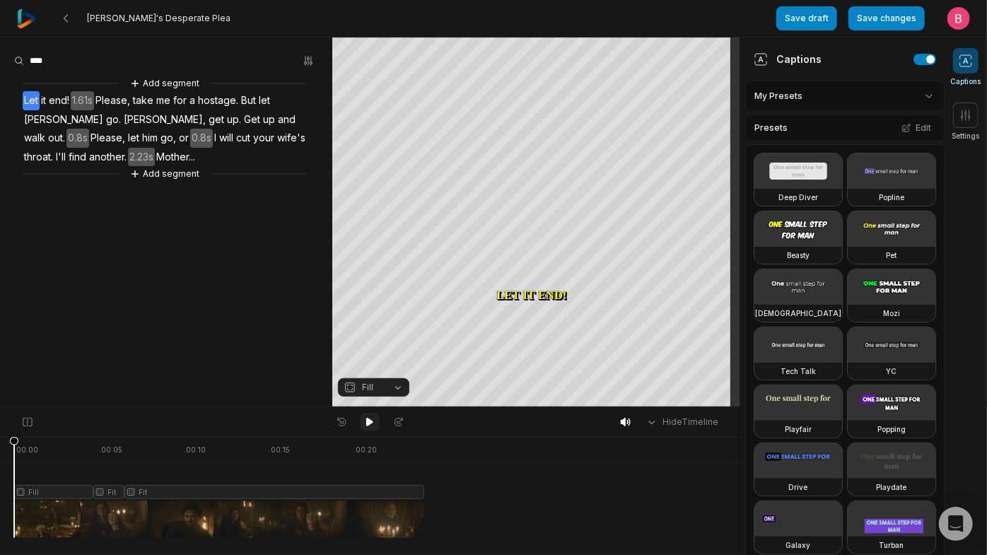
click at [366, 426] on icon at bounding box center [369, 421] width 11 height 11
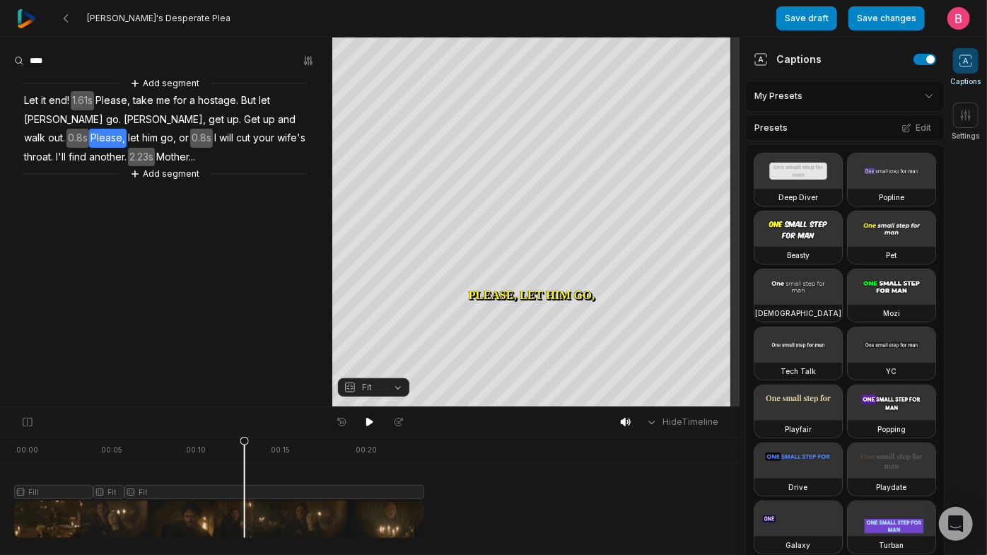
click at [135, 148] on span "let" at bounding box center [134, 138] width 14 height 19
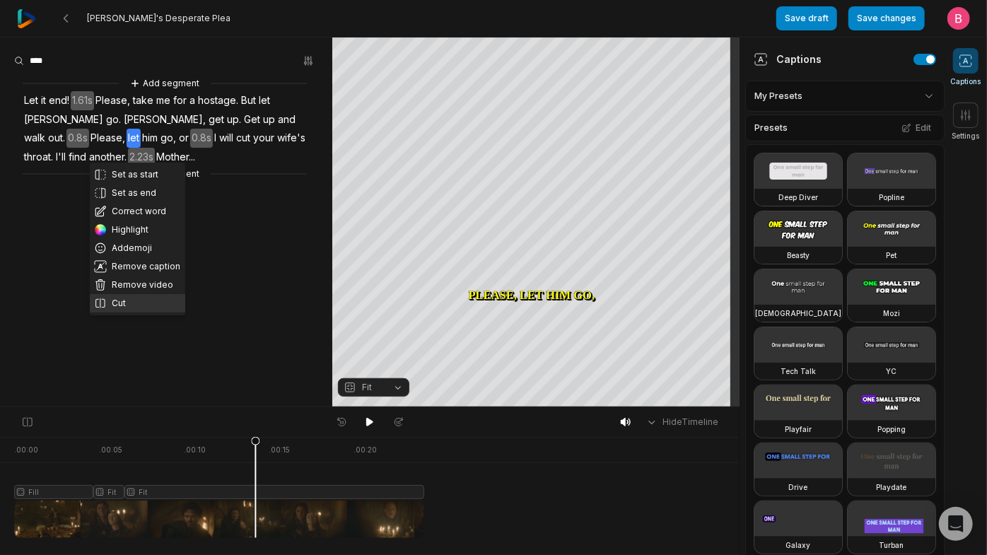
click at [132, 313] on button "Cut" at bounding box center [137, 303] width 95 height 18
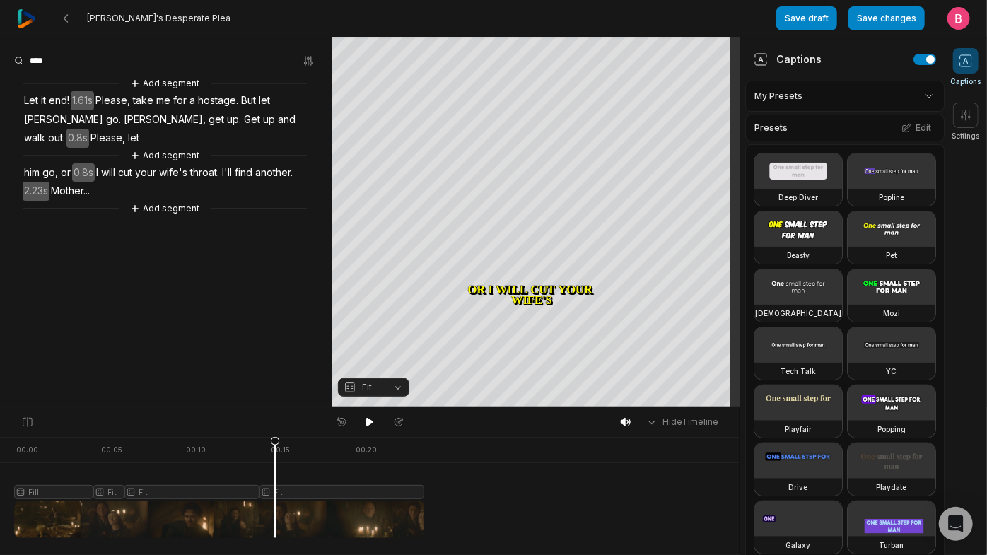
click at [279, 508] on div at bounding box center [219, 487] width 410 height 101
click at [373, 417] on button at bounding box center [370, 422] width 20 height 18
click at [547, 44] on div "Crop" at bounding box center [536, 45] width 38 height 13
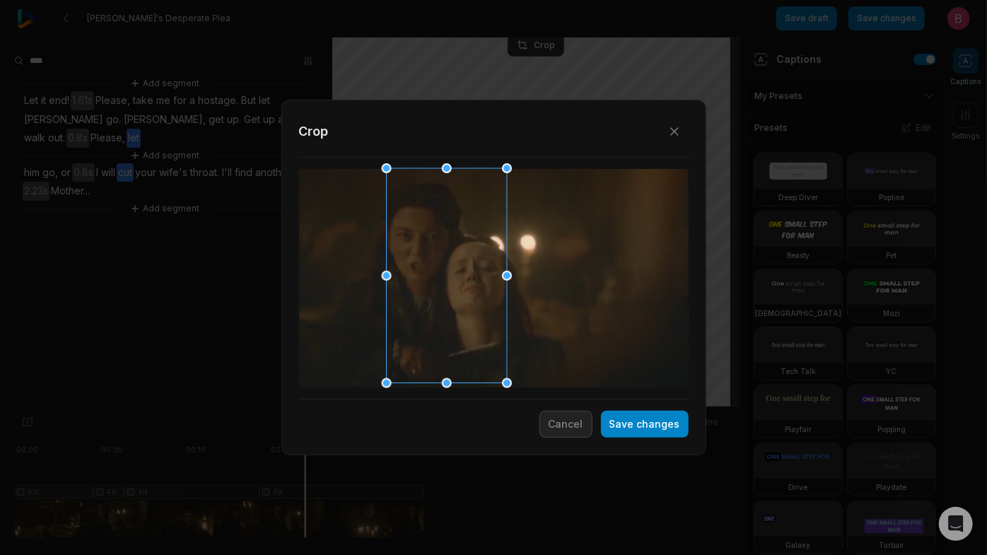
drag, startPoint x: 535, startPoint y: 279, endPoint x: 437, endPoint y: 272, distance: 97.8
click at [437, 272] on div at bounding box center [442, 276] width 120 height 215
click at [611, 427] on button "Save changes" at bounding box center [645, 424] width 88 height 27
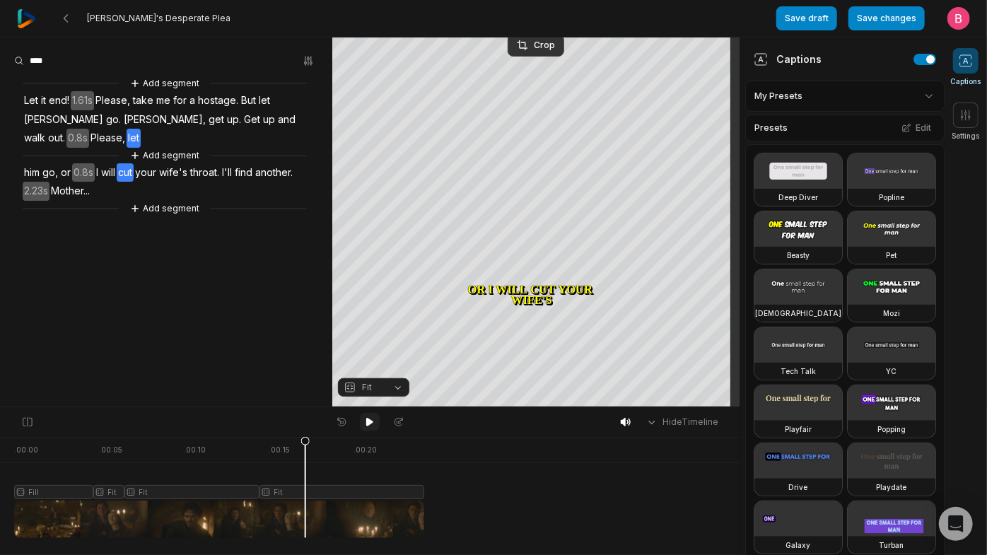
click at [373, 428] on icon at bounding box center [369, 421] width 11 height 11
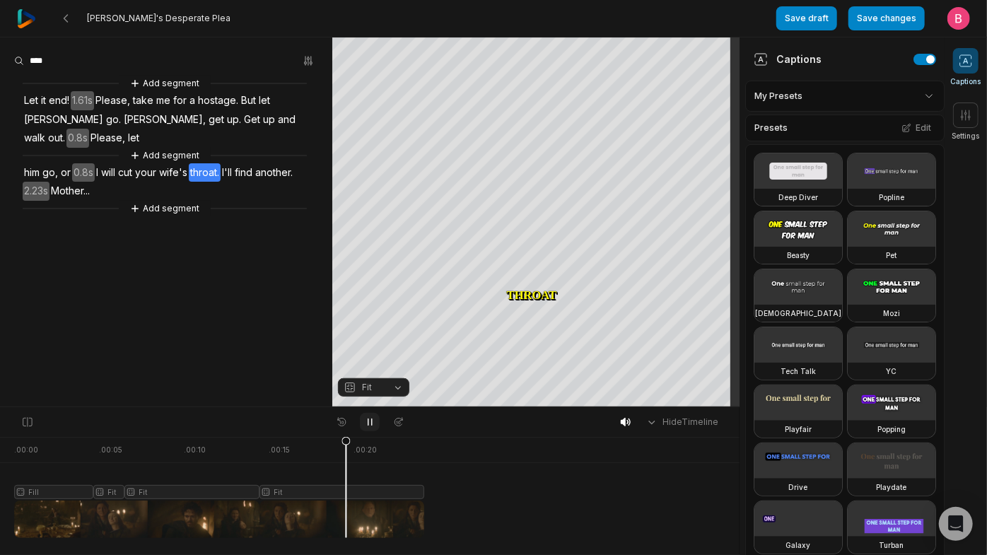
click at [372, 426] on icon at bounding box center [370, 422] width 4 height 6
click at [391, 390] on button "Fit" at bounding box center [373, 387] width 71 height 18
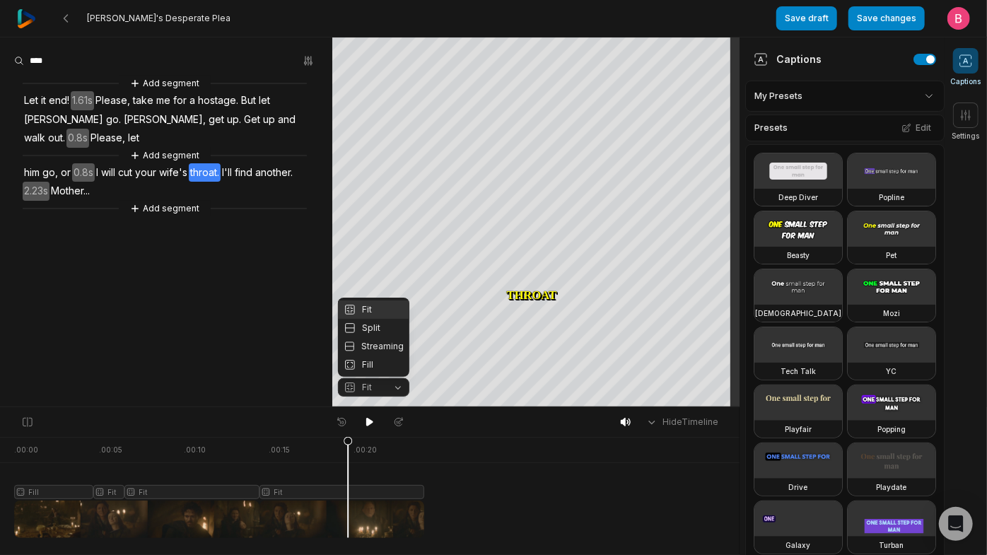
click at [239, 205] on div "Your browser does not support mp4 format. Your browser does not support mp4 for…" at bounding box center [370, 222] width 740 height 370
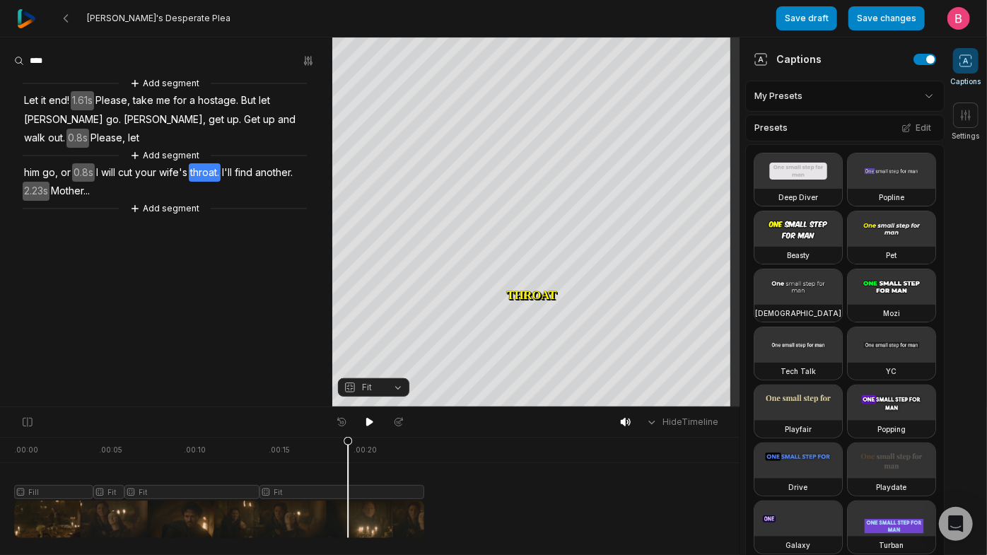
click at [189, 182] on span "wife's" at bounding box center [173, 172] width 31 height 19
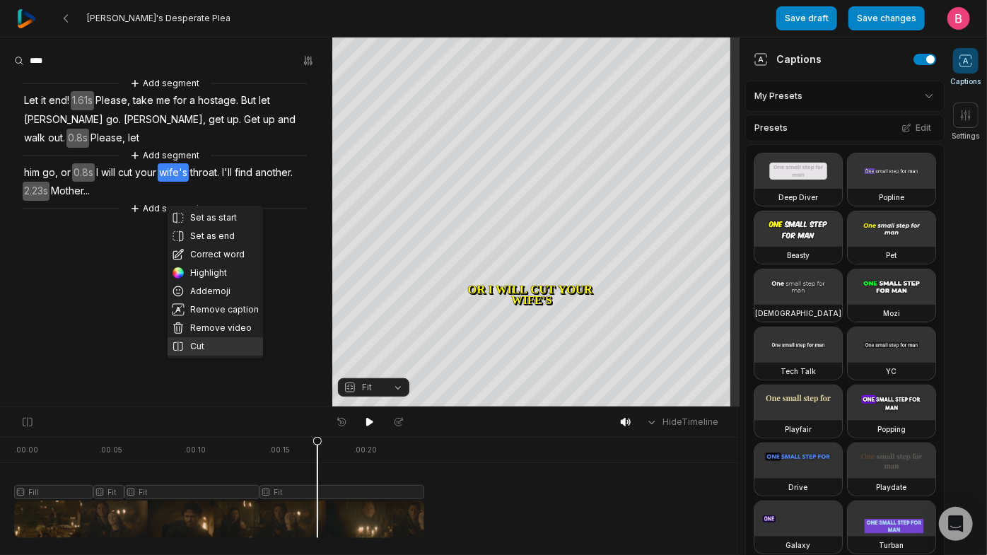
click at [215, 356] on button "Cut" at bounding box center [215, 346] width 95 height 18
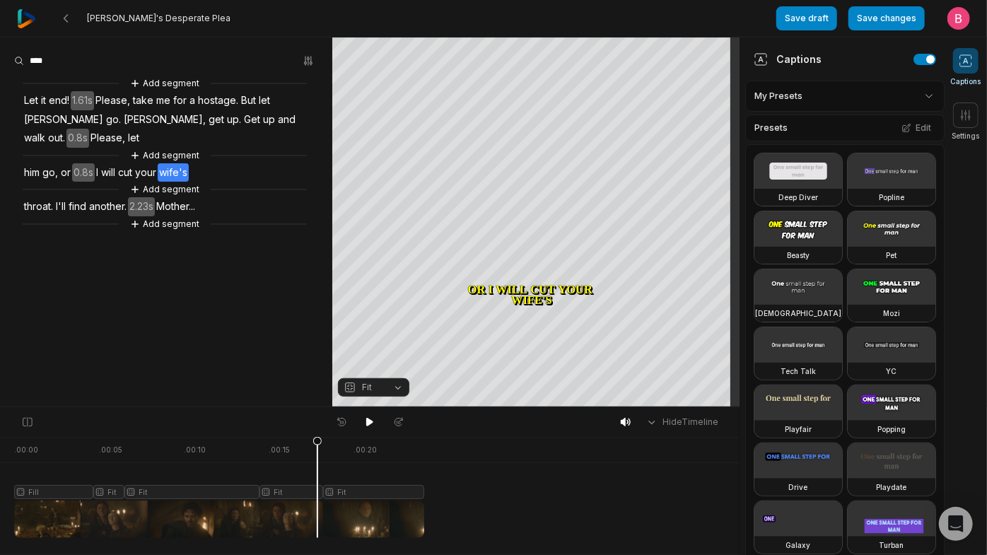
click at [47, 216] on span "throat." at bounding box center [39, 206] width 32 height 19
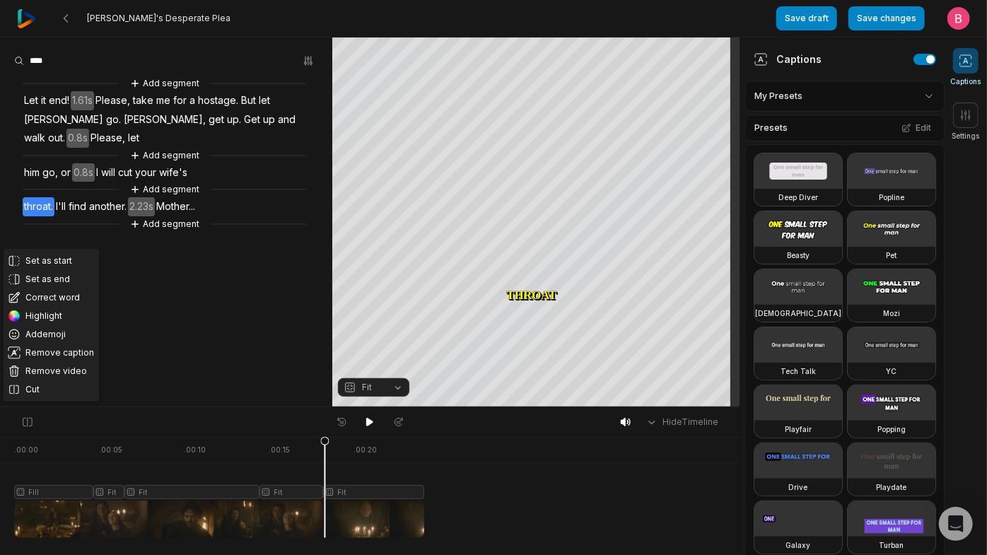
click at [388, 387] on button "Fit" at bounding box center [373, 387] width 71 height 18
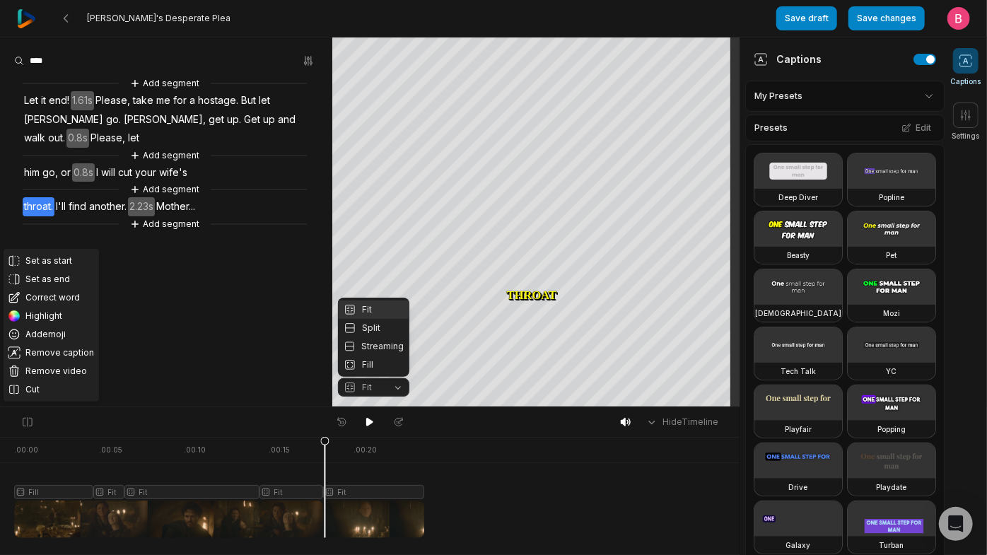
click at [550, 177] on div "Your browser does not support mp4 format. Your browser does not support mp4 for…" at bounding box center [370, 222] width 740 height 370
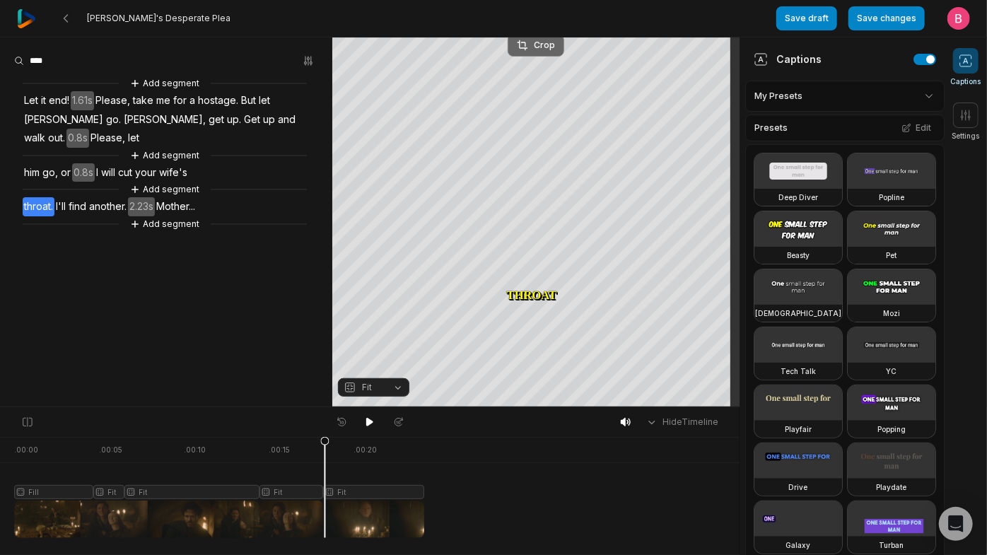
click at [534, 51] on button "Crop" at bounding box center [536, 45] width 57 height 23
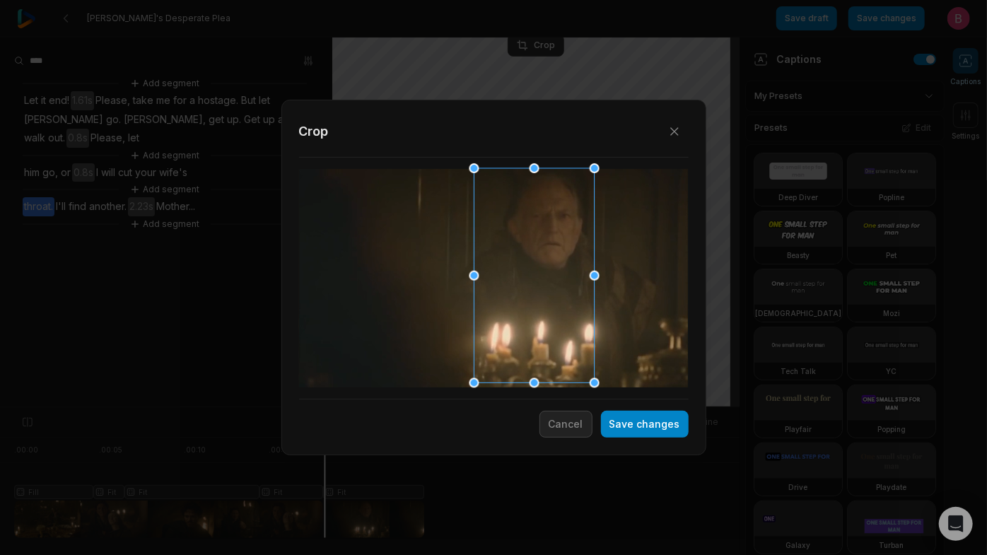
drag, startPoint x: 479, startPoint y: 257, endPoint x: 567, endPoint y: 252, distance: 87.8
click at [567, 252] on div at bounding box center [529, 276] width 120 height 215
click at [611, 422] on button "Save changes" at bounding box center [645, 424] width 88 height 27
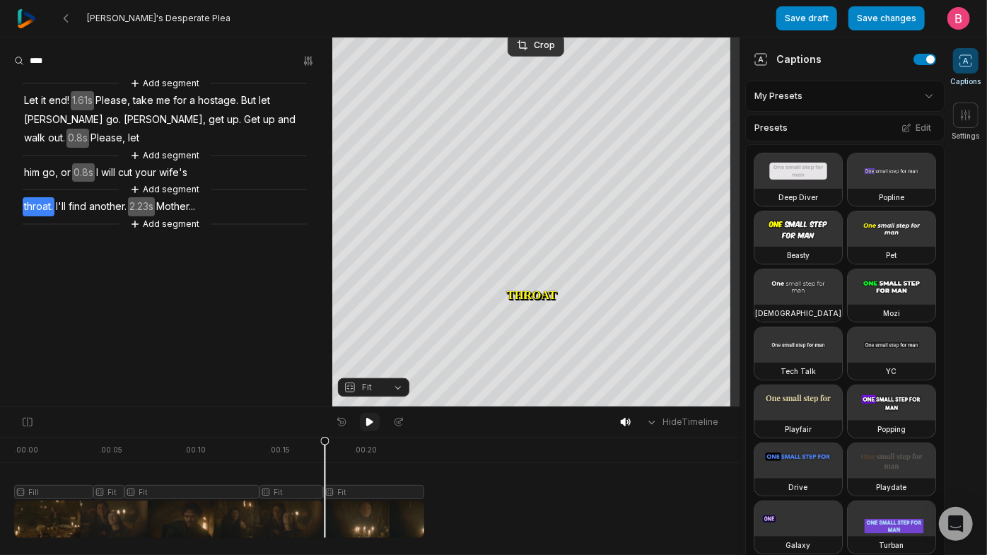
click at [366, 424] on icon at bounding box center [369, 422] width 7 height 8
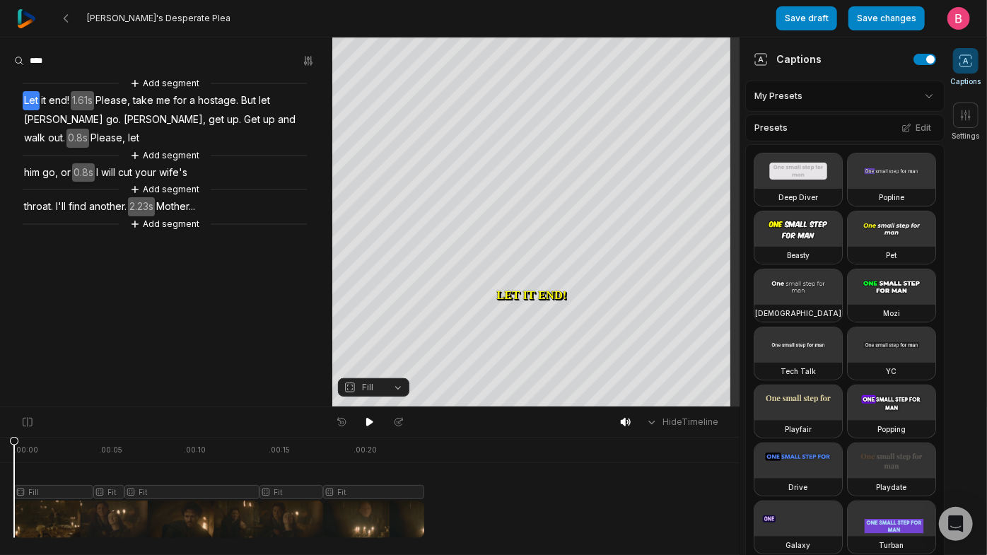
click at [373, 516] on div at bounding box center [219, 487] width 410 height 101
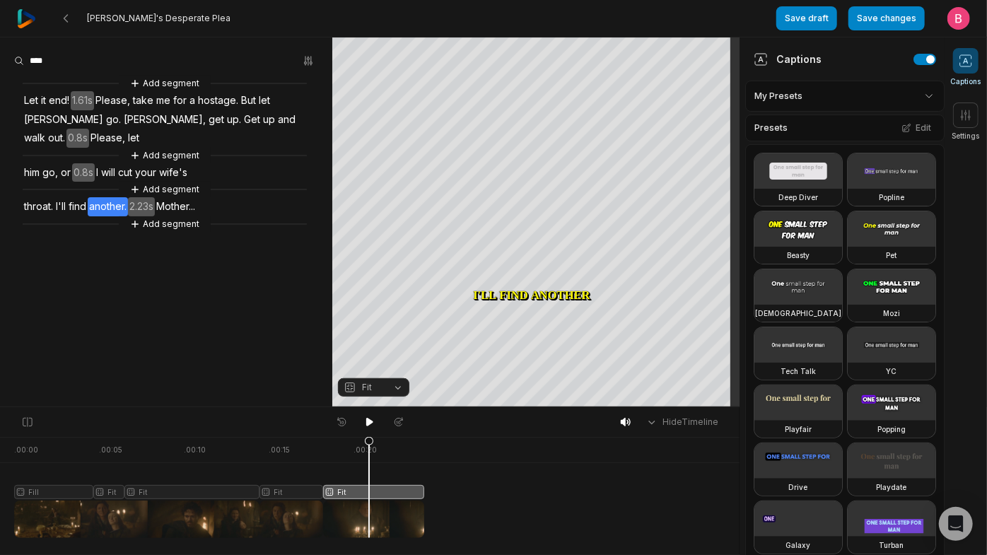
click at [398, 391] on button "Fit" at bounding box center [373, 387] width 71 height 18
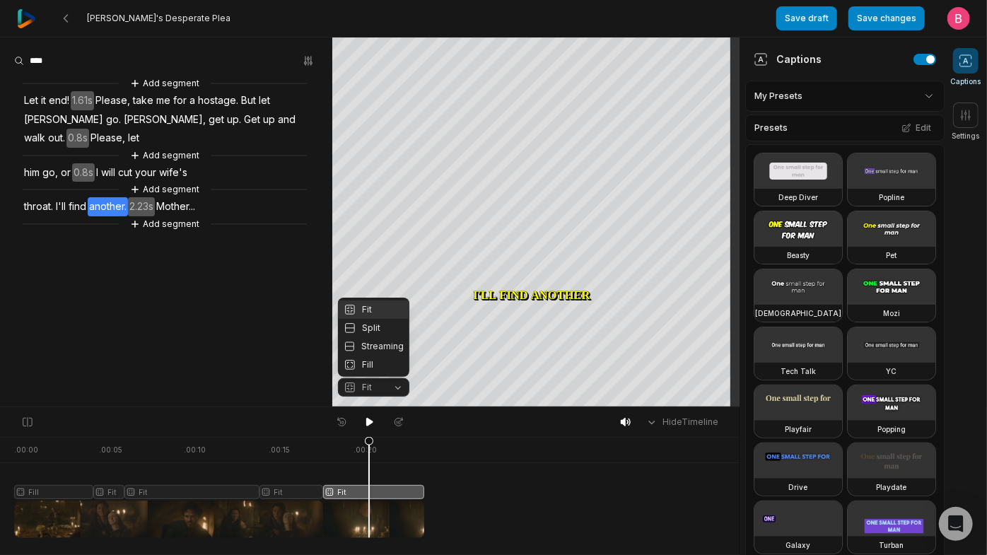
click at [232, 245] on div "Your browser does not support mp4 format. Your browser does not support mp4 for…" at bounding box center [370, 222] width 740 height 370
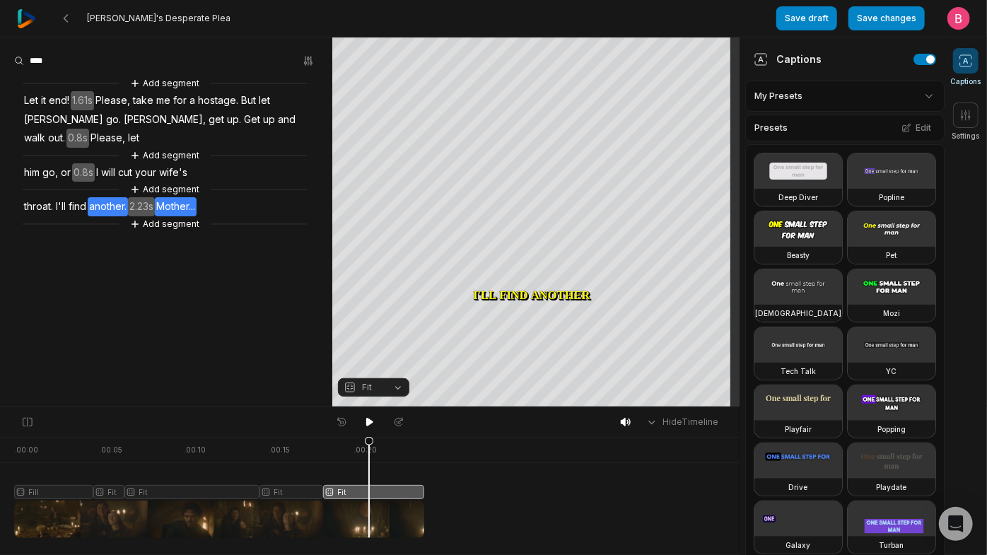
click at [197, 216] on span "Mother..." at bounding box center [176, 206] width 42 height 19
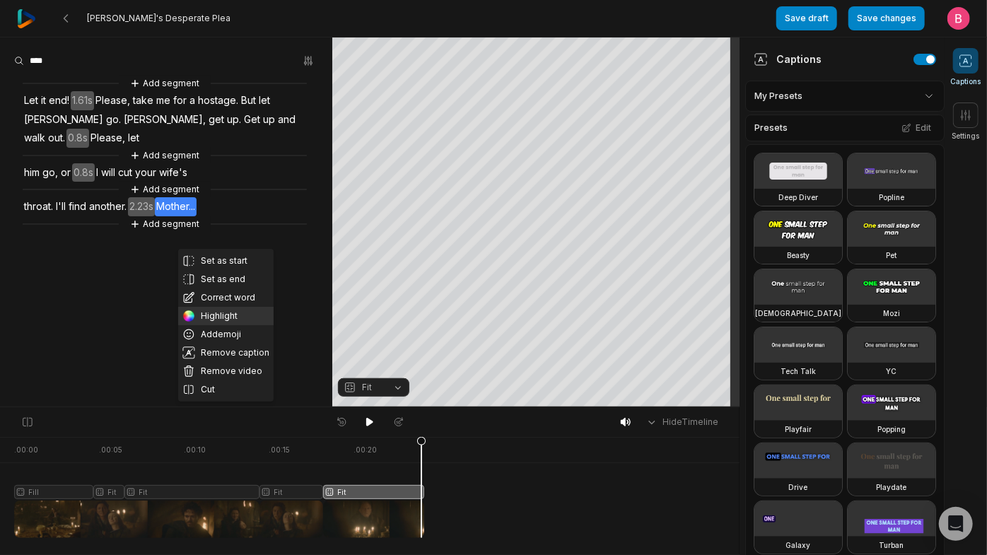
scroll to position [39, 0]
click at [218, 387] on button "Cut" at bounding box center [225, 389] width 95 height 18
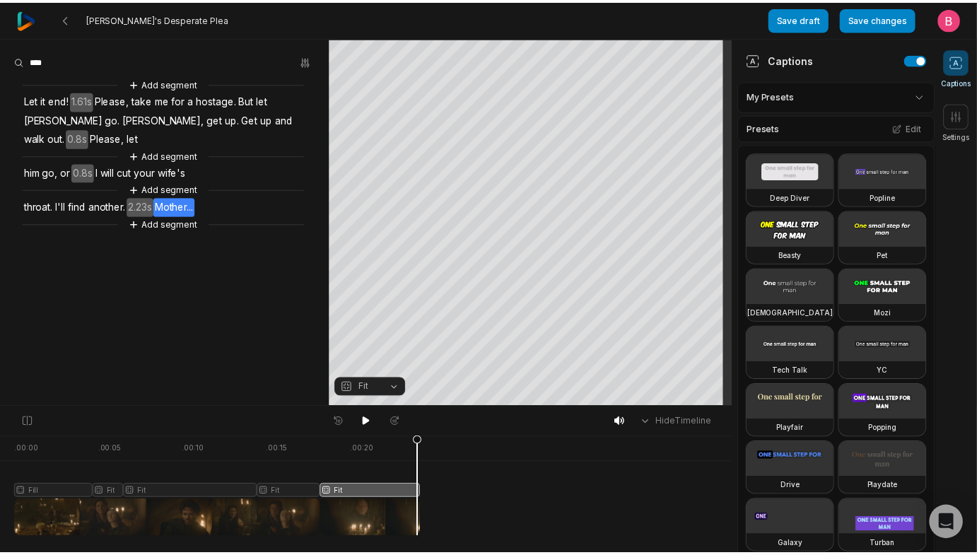
scroll to position [0, 0]
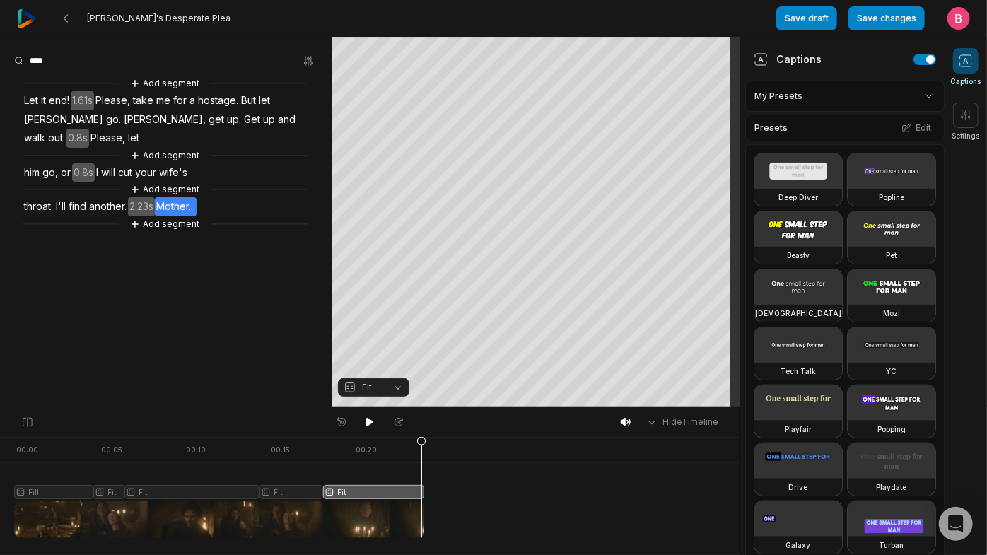
click at [393, 394] on button "Fit" at bounding box center [373, 387] width 71 height 18
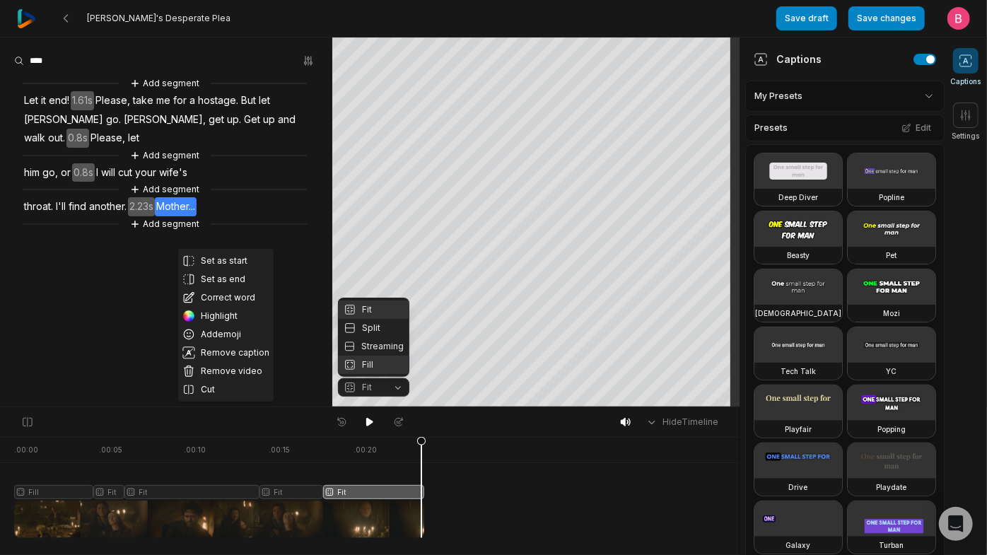
click at [381, 367] on div "Fill" at bounding box center [373, 365] width 71 height 18
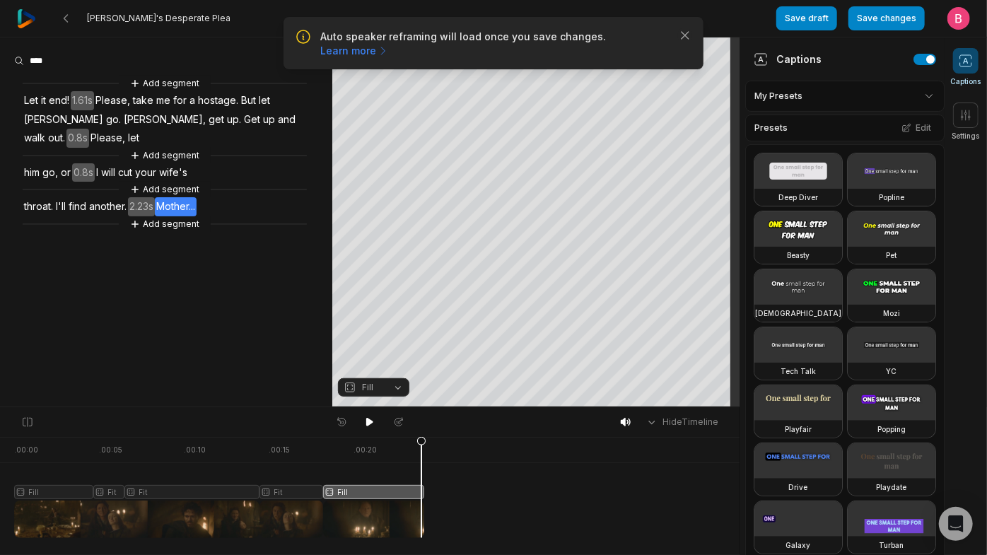
click at [909, 107] on html "Auto speaker reframing will load once you save changes. Learn more Close [PERSO…" at bounding box center [493, 277] width 987 height 555
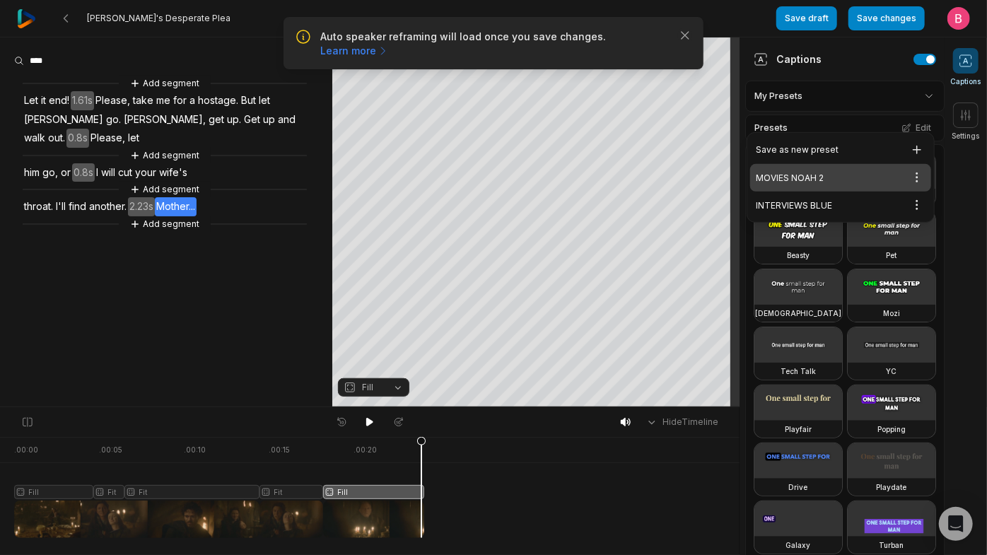
click at [971, 62] on html "Auto speaker reframing will load once you save changes. Learn more Close [PERSO…" at bounding box center [493, 277] width 987 height 555
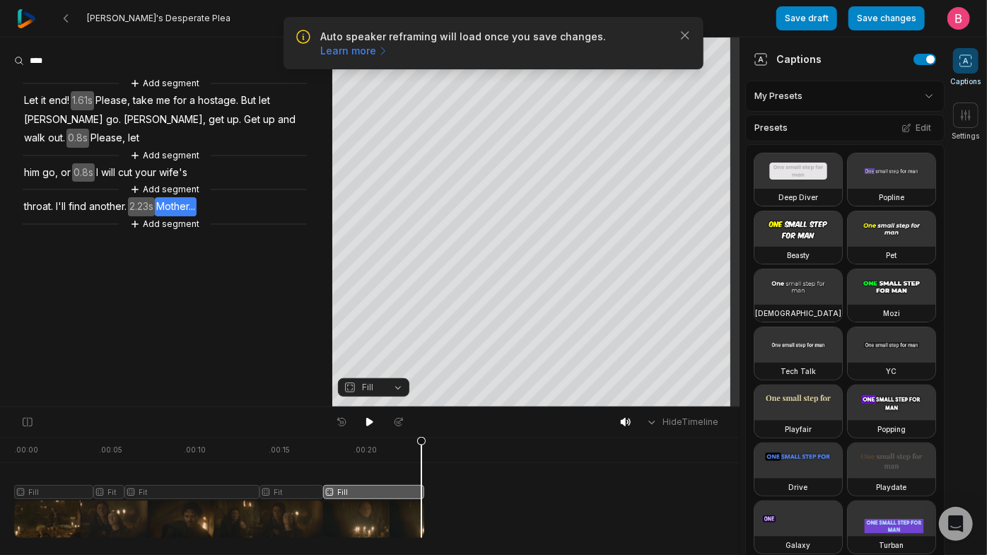
click at [965, 62] on icon at bounding box center [966, 61] width 5 height 6
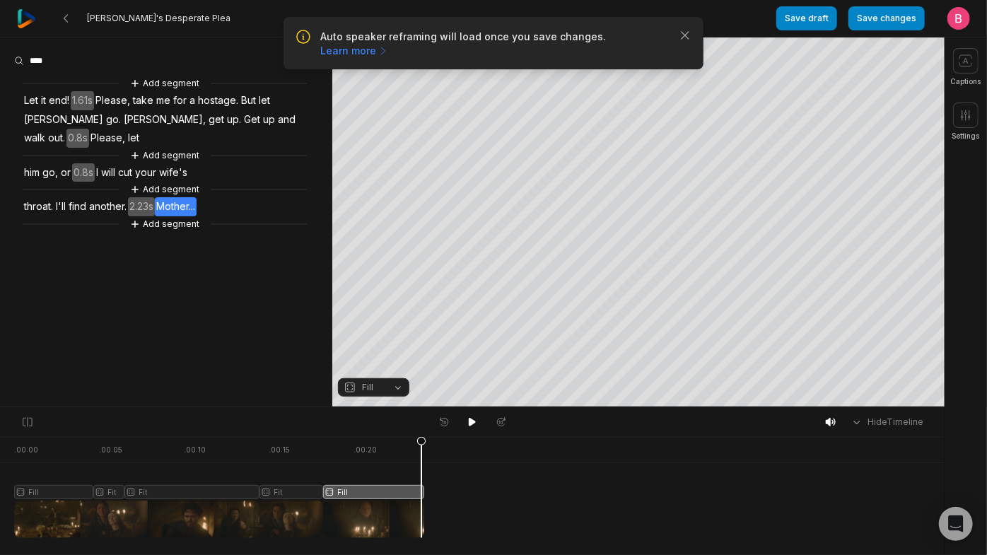
click at [337, 513] on div at bounding box center [219, 487] width 410 height 101
click at [467, 426] on icon at bounding box center [472, 421] width 11 height 11
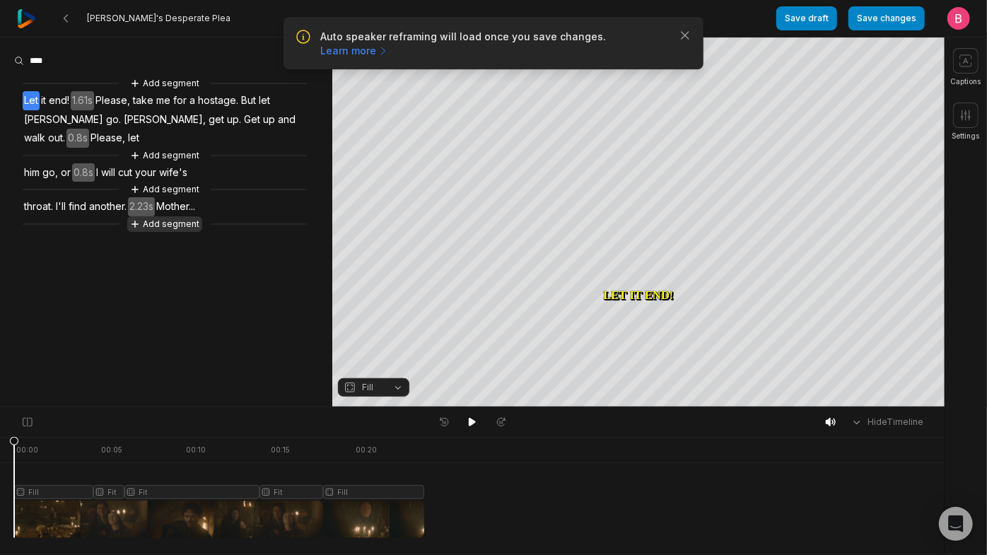
click at [159, 232] on button "Add segment" at bounding box center [164, 224] width 75 height 16
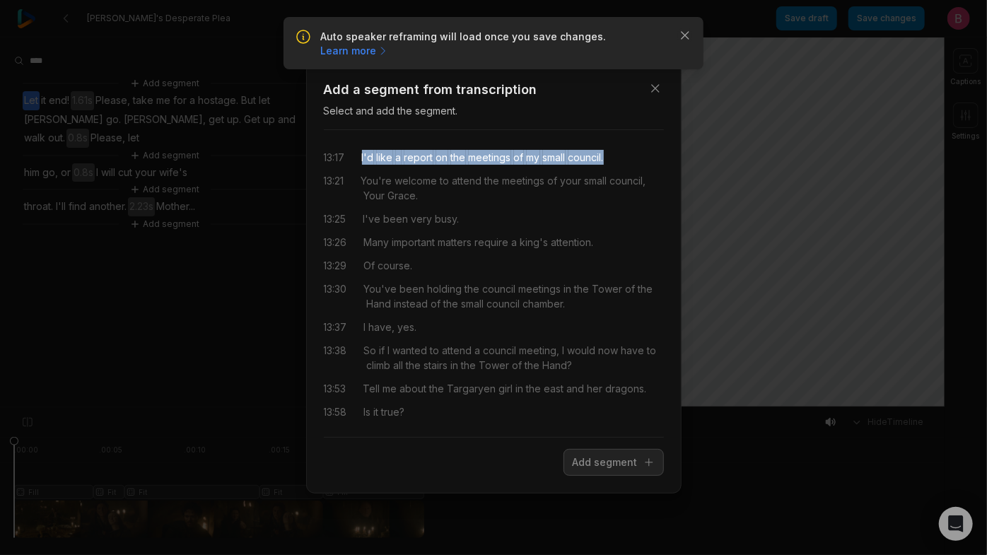
drag, startPoint x: 452, startPoint y: 177, endPoint x: 361, endPoint y: 146, distance: 95.7
click at [361, 146] on div "13:17 I'd like a report on the meetings of my small council. 13:21 You're welco…" at bounding box center [494, 283] width 340 height 284
click at [587, 465] on button "Add segment" at bounding box center [614, 462] width 100 height 27
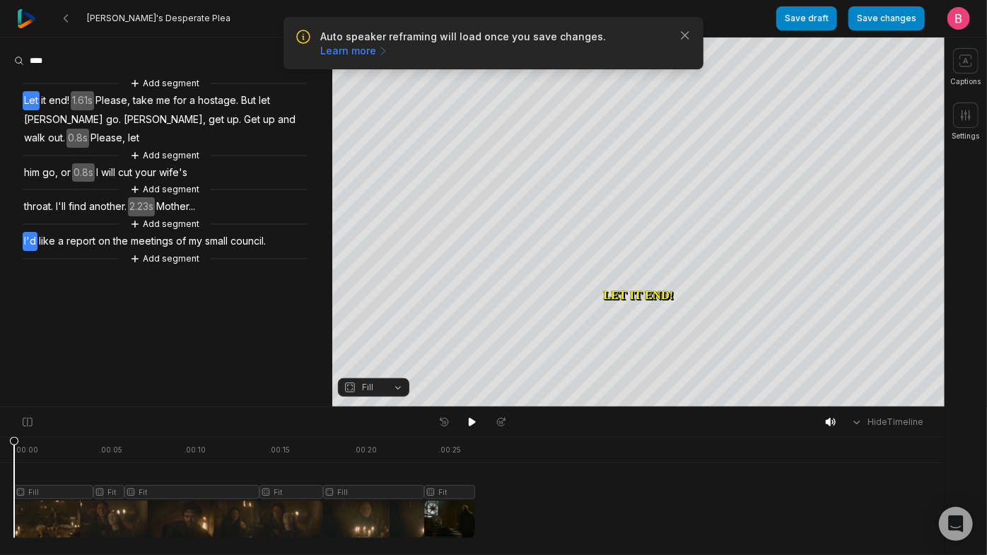
click at [35, 251] on span "I'd" at bounding box center [30, 241] width 15 height 19
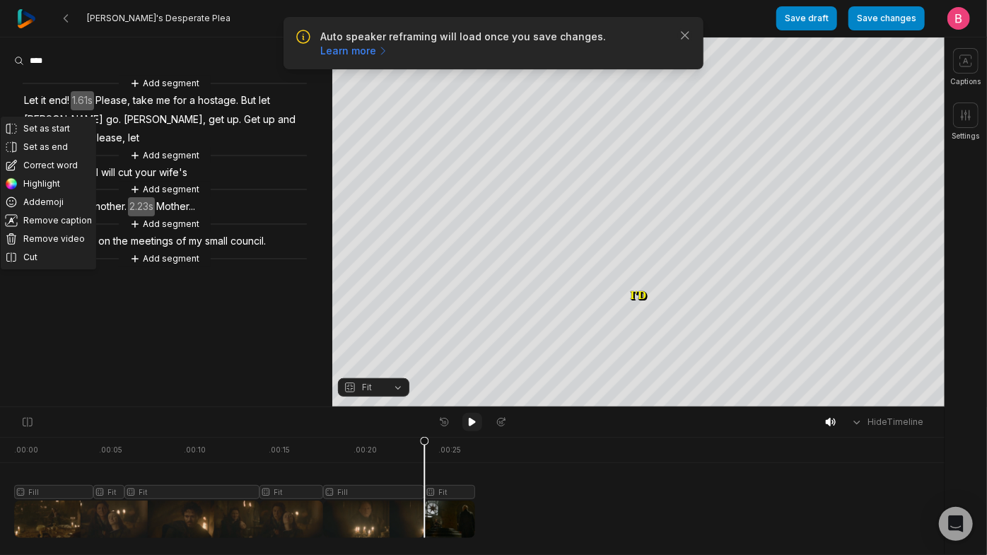
click at [465, 426] on button at bounding box center [472, 422] width 20 height 18
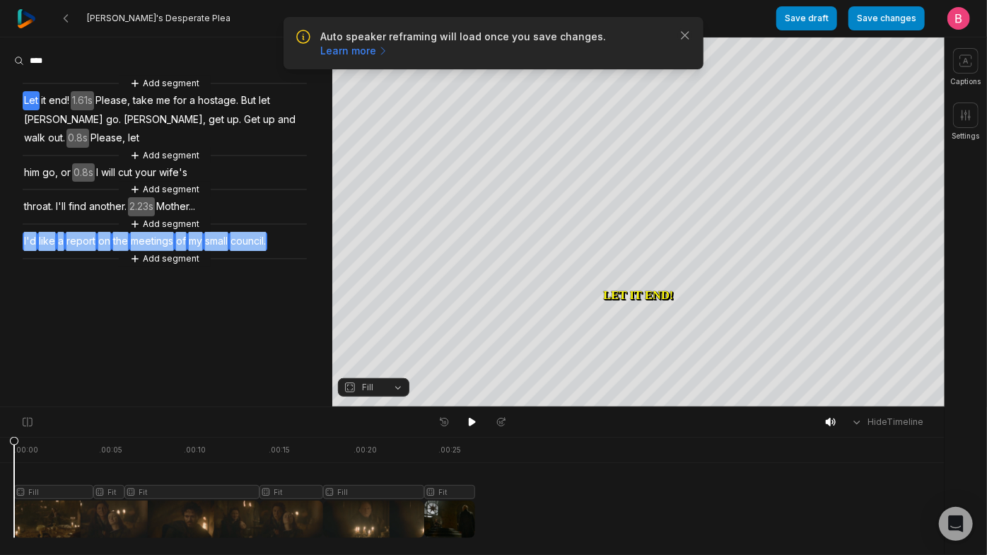
drag, startPoint x: 91, startPoint y: 314, endPoint x: 24, endPoint y: 288, distance: 71.8
click at [24, 267] on div "Add segment Let it end! 1.61s Please, take me for a hostage. But let [PERSON_NA…" at bounding box center [166, 171] width 332 height 191
click at [58, 291] on button "Remove video" at bounding box center [54, 281] width 95 height 18
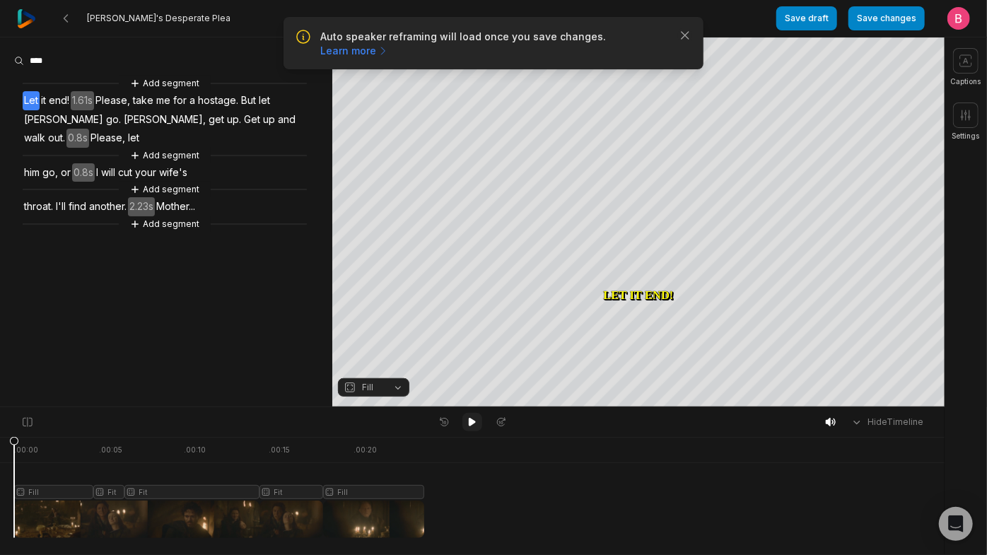
click at [465, 431] on button at bounding box center [472, 422] width 20 height 18
click at [470, 431] on button at bounding box center [472, 422] width 20 height 18
click at [469, 426] on icon at bounding box center [472, 422] width 7 height 8
click at [469, 427] on icon at bounding box center [472, 421] width 11 height 11
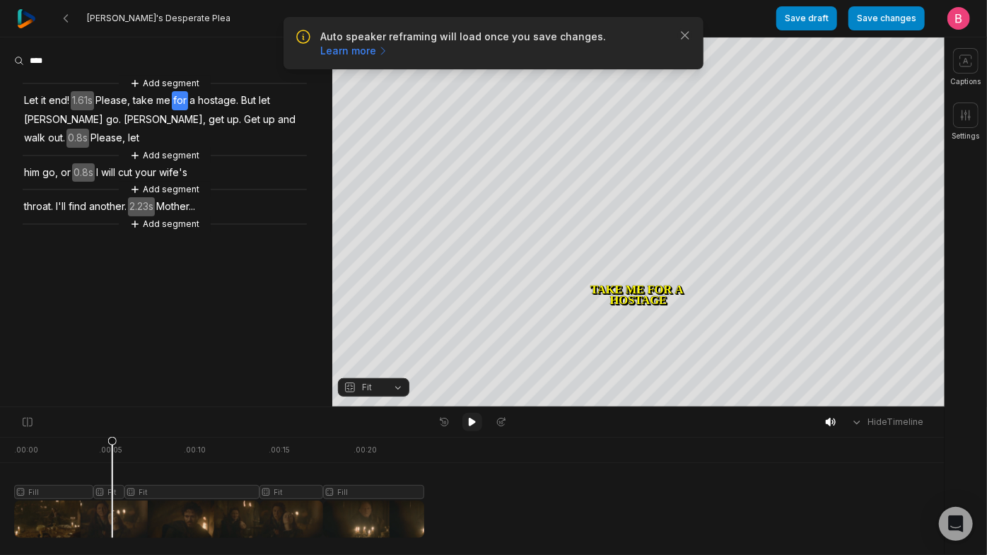
click at [469, 426] on icon at bounding box center [472, 422] width 7 height 8
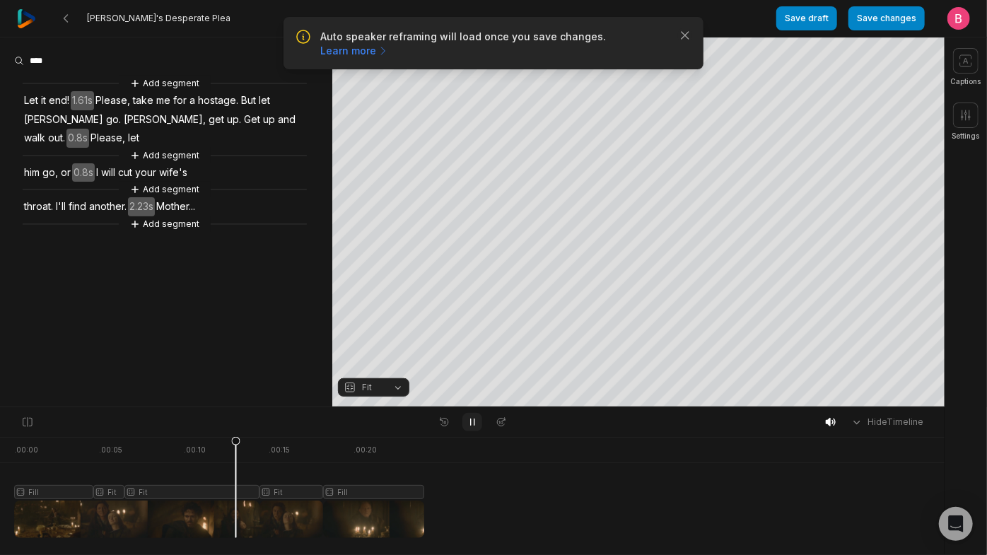
click at [469, 427] on icon at bounding box center [472, 421] width 11 height 11
click at [679, 42] on icon "button" at bounding box center [685, 35] width 14 height 14
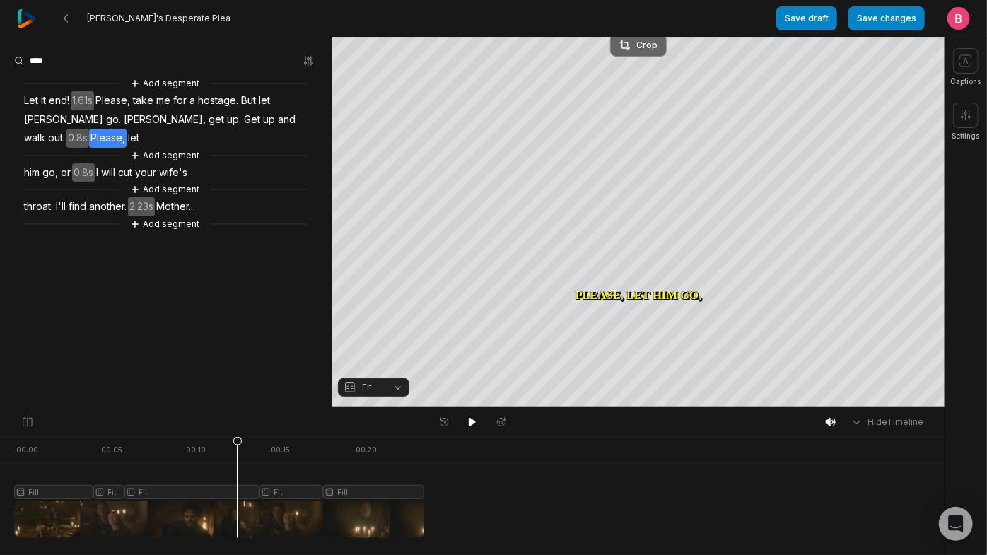
click at [636, 40] on div "Crop" at bounding box center [638, 45] width 38 height 13
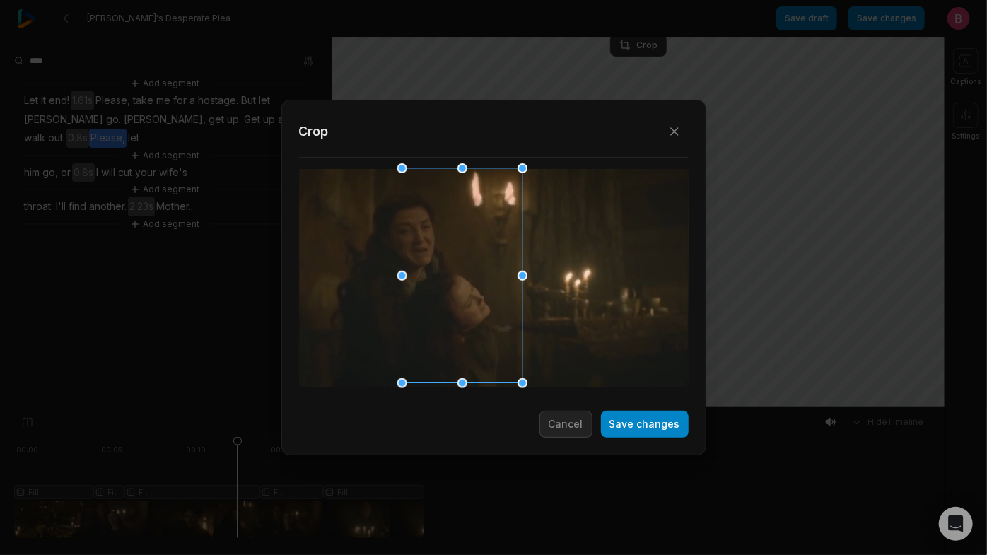
drag, startPoint x: 535, startPoint y: 275, endPoint x: 453, endPoint y: 279, distance: 82.1
click at [453, 279] on div at bounding box center [457, 276] width 120 height 215
drag, startPoint x: 616, startPoint y: 425, endPoint x: 638, endPoint y: 139, distance: 287.2
click at [614, 426] on button "Save changes" at bounding box center [645, 424] width 88 height 27
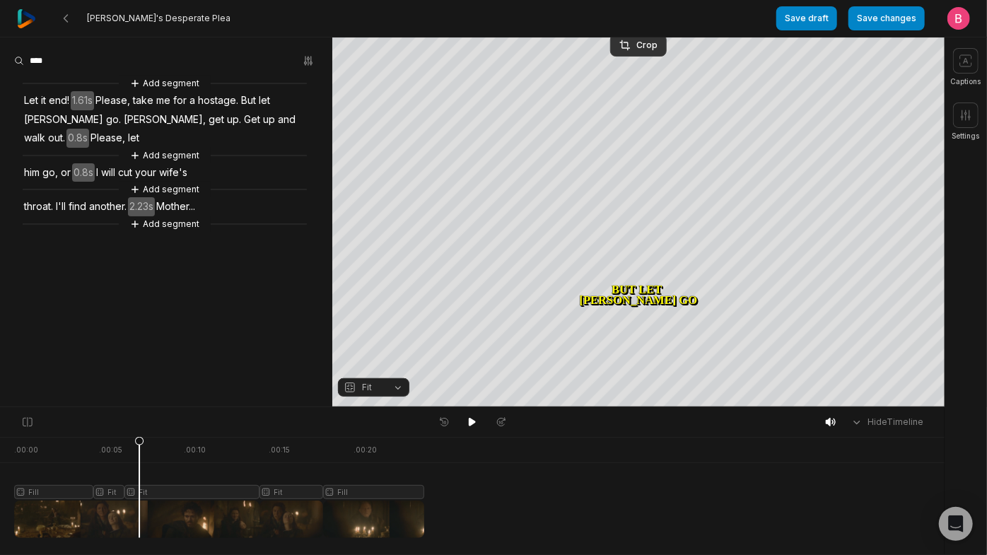
click at [143, 518] on div at bounding box center [219, 487] width 410 height 101
click at [469, 420] on icon at bounding box center [472, 421] width 11 height 11
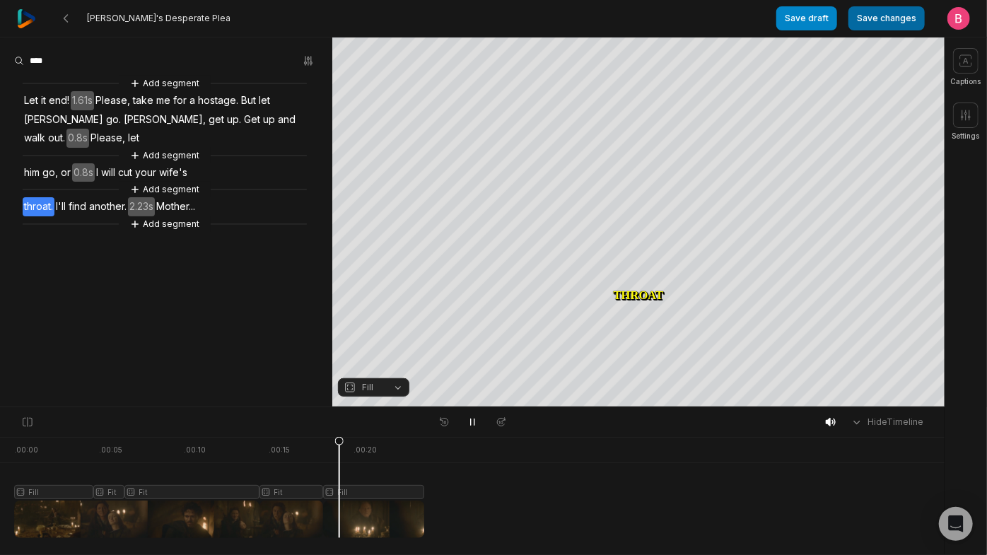
click at [881, 17] on button "Save changes" at bounding box center [886, 18] width 76 height 24
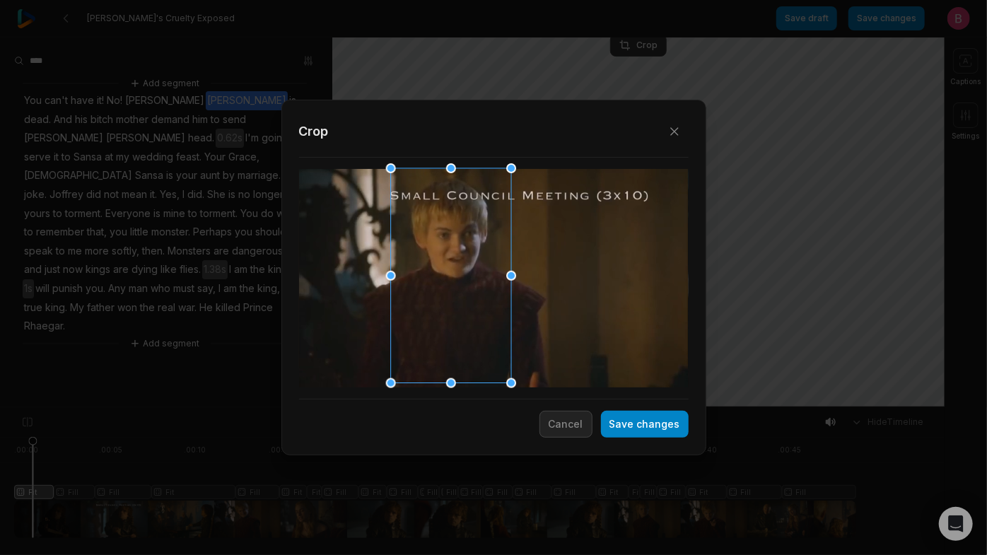
drag, startPoint x: 513, startPoint y: 262, endPoint x: 469, endPoint y: 262, distance: 43.1
click at [469, 262] on div at bounding box center [446, 276] width 120 height 215
click at [631, 428] on button "Save changes" at bounding box center [645, 424] width 88 height 27
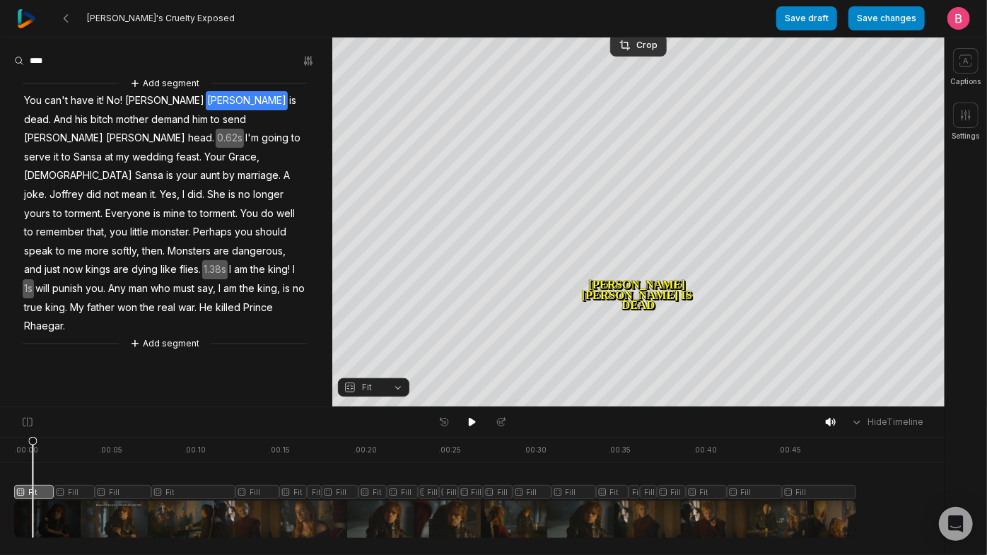
click at [462, 426] on div at bounding box center [472, 422] width 78 height 18
click at [467, 428] on icon at bounding box center [472, 421] width 11 height 11
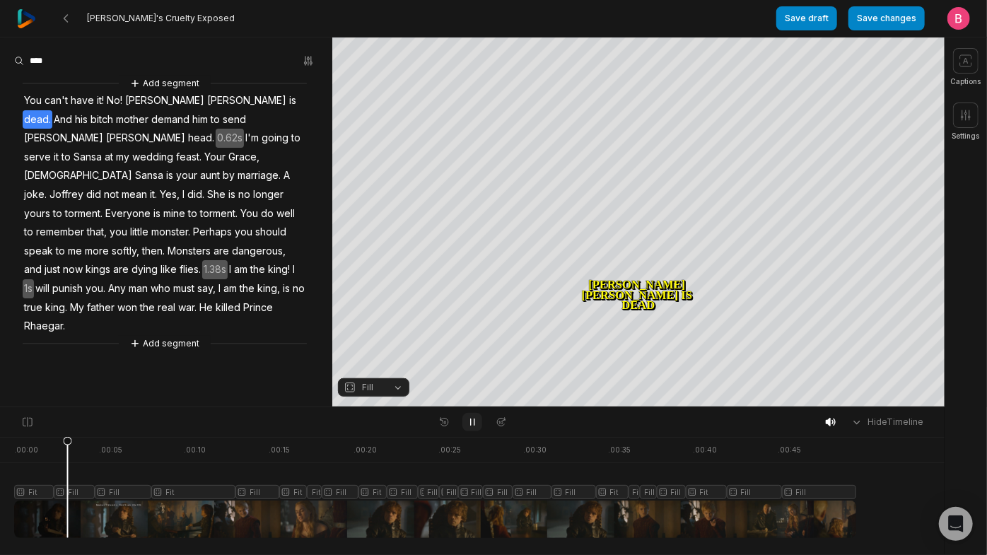
click at [472, 424] on icon at bounding box center [472, 421] width 11 height 11
click at [397, 383] on button "Fill" at bounding box center [373, 387] width 71 height 18
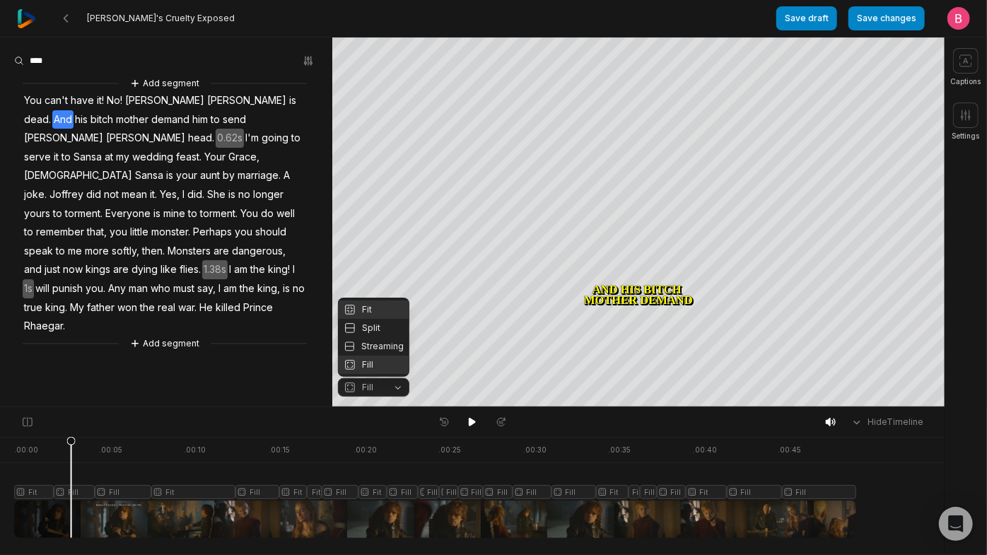
click at [370, 300] on div "Fit" at bounding box center [373, 309] width 71 height 18
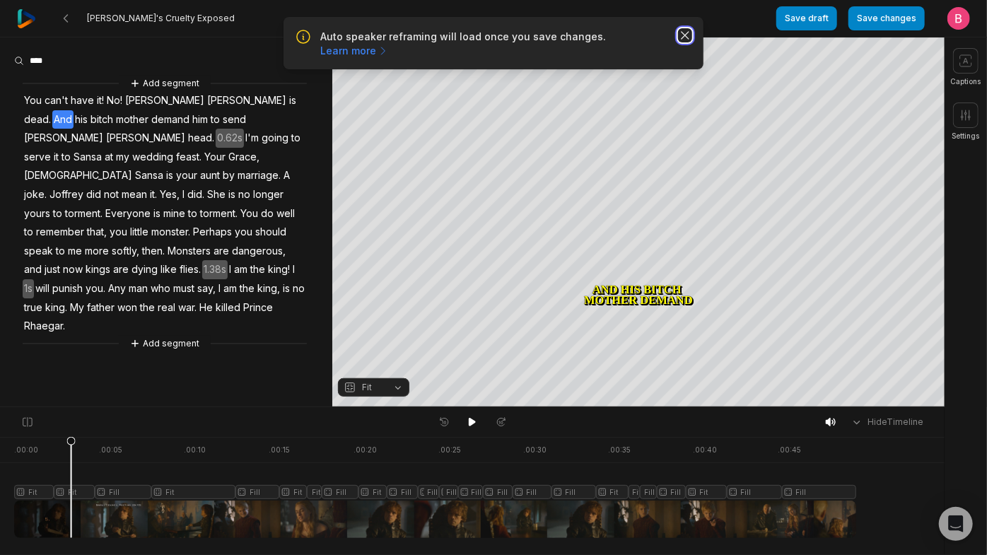
click at [678, 37] on icon "button" at bounding box center [685, 35] width 14 height 14
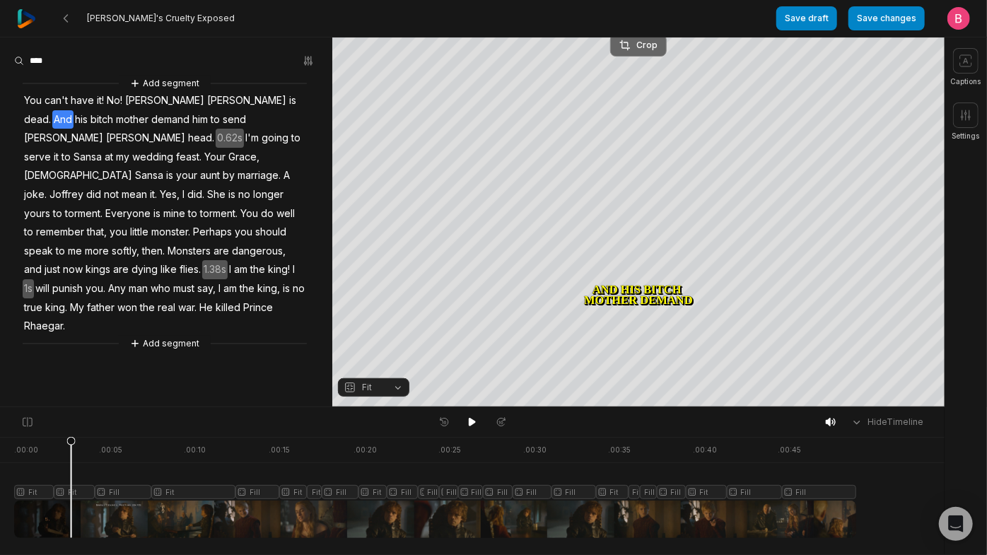
click at [637, 45] on div "Crop" at bounding box center [638, 45] width 38 height 13
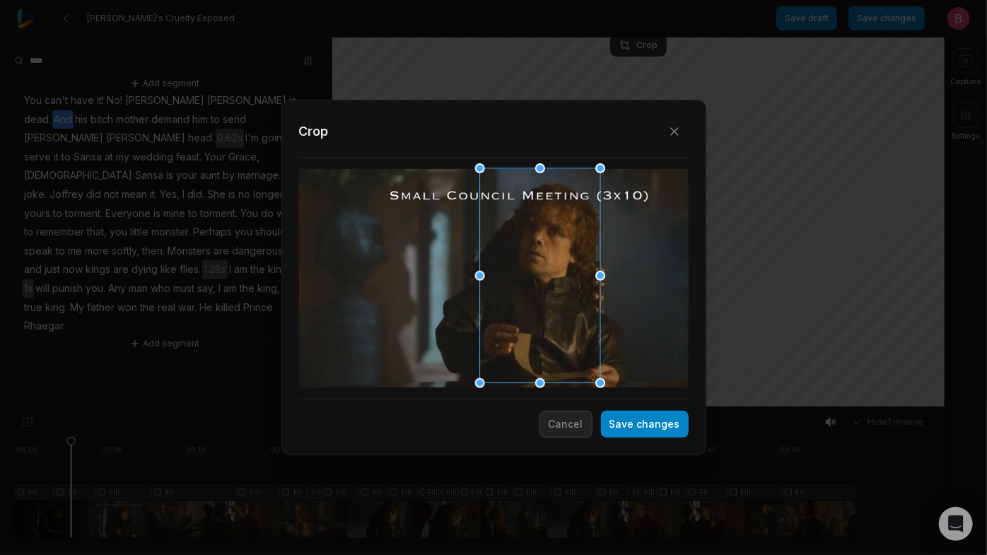
drag, startPoint x: 518, startPoint y: 287, endPoint x: 549, endPoint y: 283, distance: 31.4
click at [549, 283] on div at bounding box center [535, 276] width 120 height 215
click at [554, 339] on div at bounding box center [530, 276] width 120 height 215
click at [607, 434] on button "Save changes" at bounding box center [645, 424] width 88 height 27
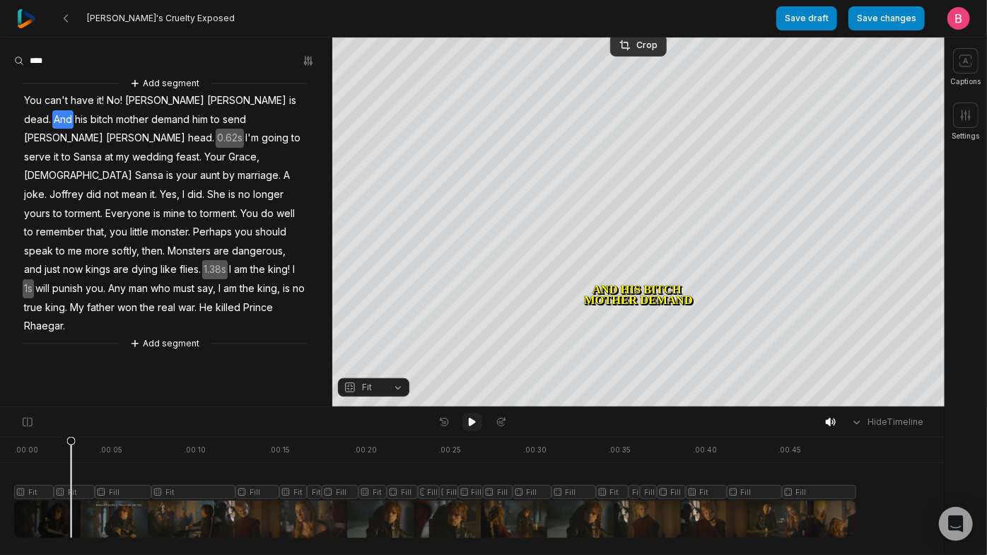
click at [472, 426] on icon at bounding box center [472, 422] width 7 height 8
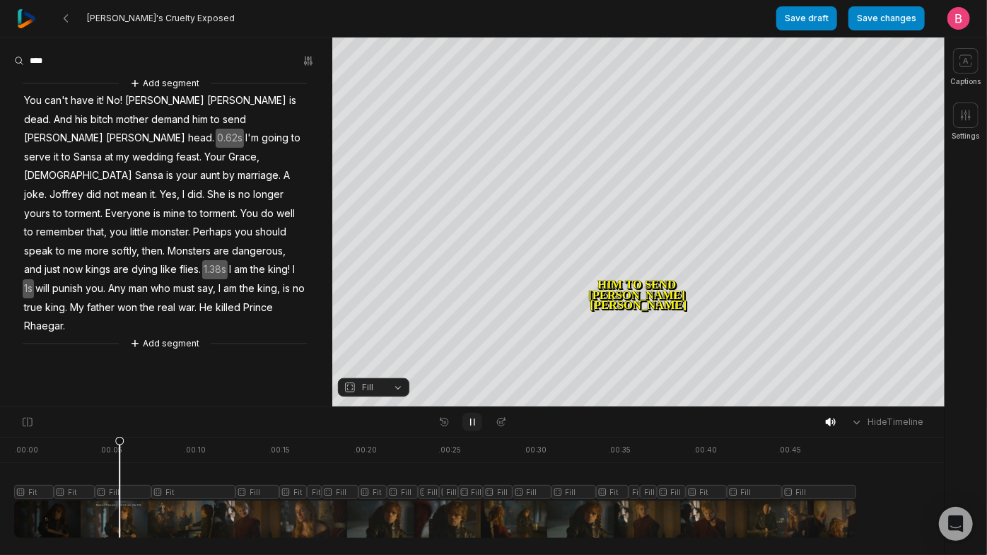
click at [473, 426] on icon at bounding box center [472, 421] width 11 height 11
click at [469, 424] on icon at bounding box center [472, 422] width 7 height 8
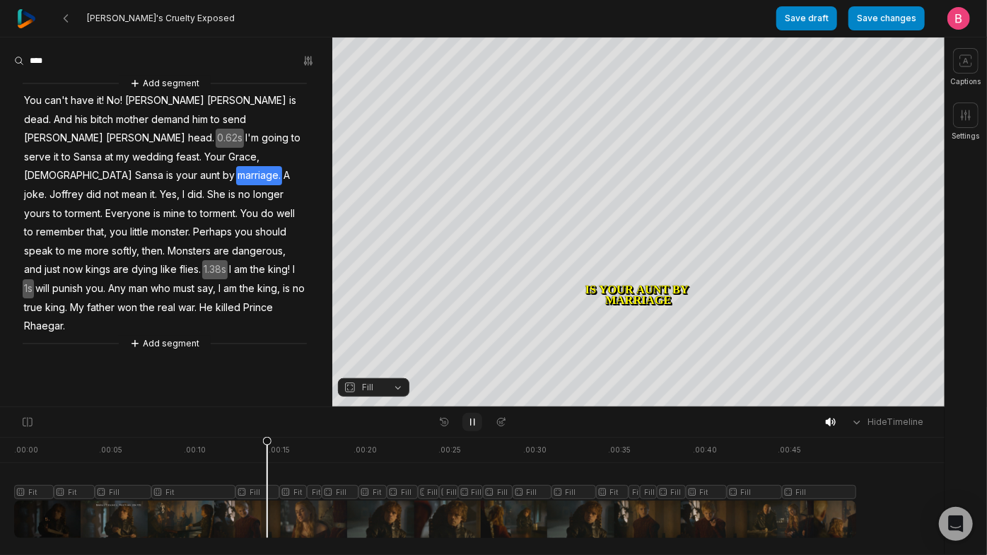
click at [469, 424] on icon at bounding box center [472, 421] width 11 height 11
click at [388, 392] on button "Fill" at bounding box center [373, 387] width 71 height 18
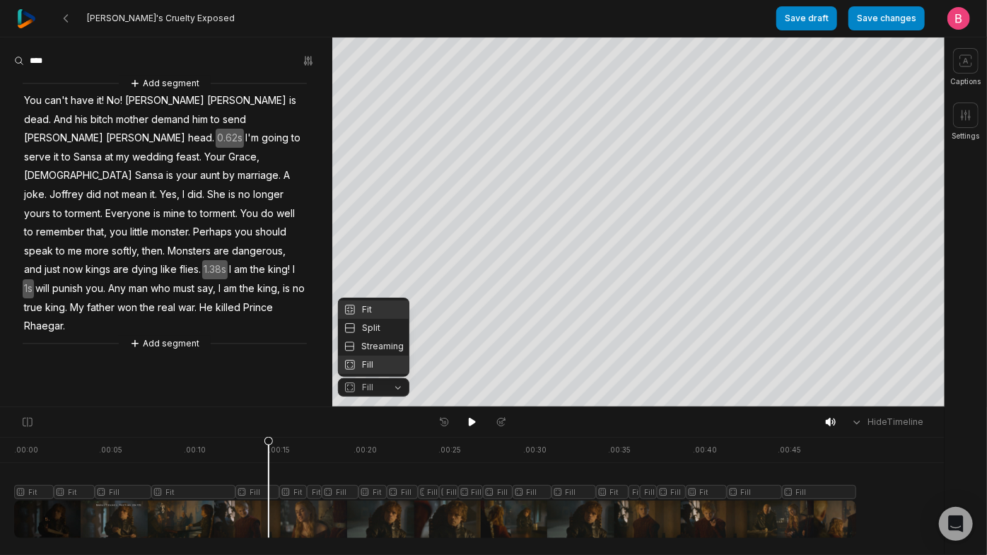
drag, startPoint x: 397, startPoint y: 380, endPoint x: 380, endPoint y: 304, distance: 78.1
click at [380, 304] on div "Fit" at bounding box center [373, 309] width 71 height 18
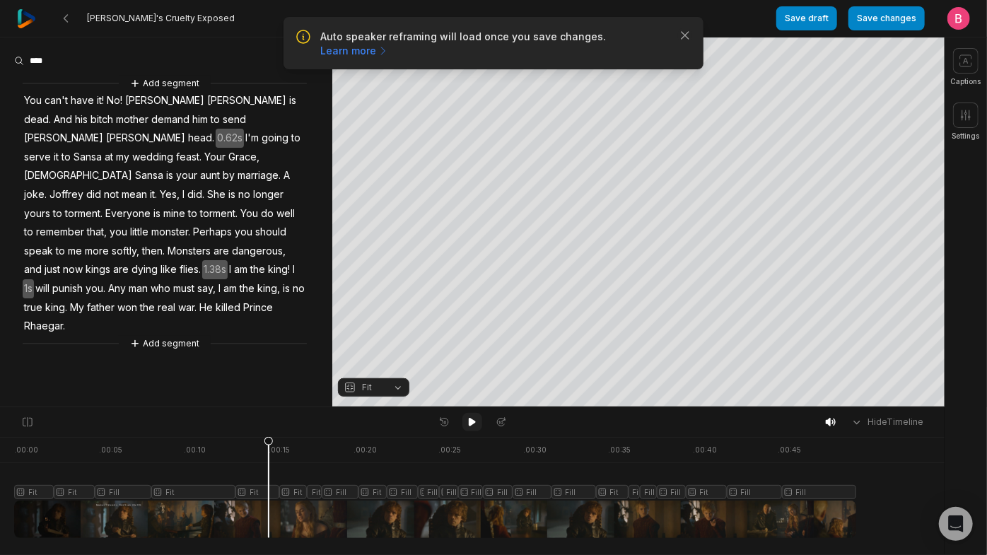
click at [478, 424] on button at bounding box center [472, 422] width 20 height 18
click at [476, 424] on icon at bounding box center [472, 421] width 11 height 11
click at [473, 425] on icon at bounding box center [472, 422] width 7 height 8
click at [473, 425] on icon at bounding box center [472, 421] width 11 height 11
click at [387, 392] on button "Fill" at bounding box center [373, 387] width 71 height 18
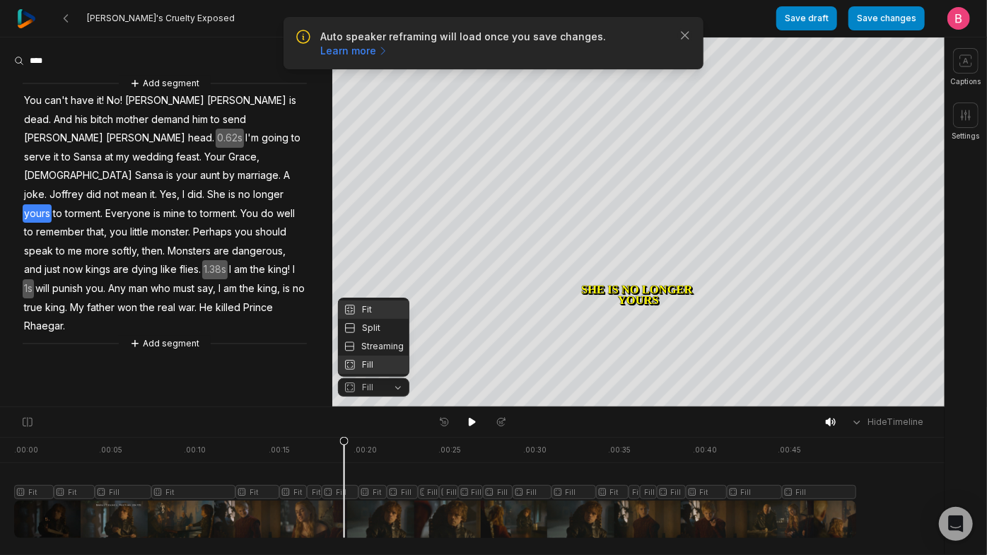
click at [363, 300] on div "Fit" at bounding box center [373, 309] width 71 height 18
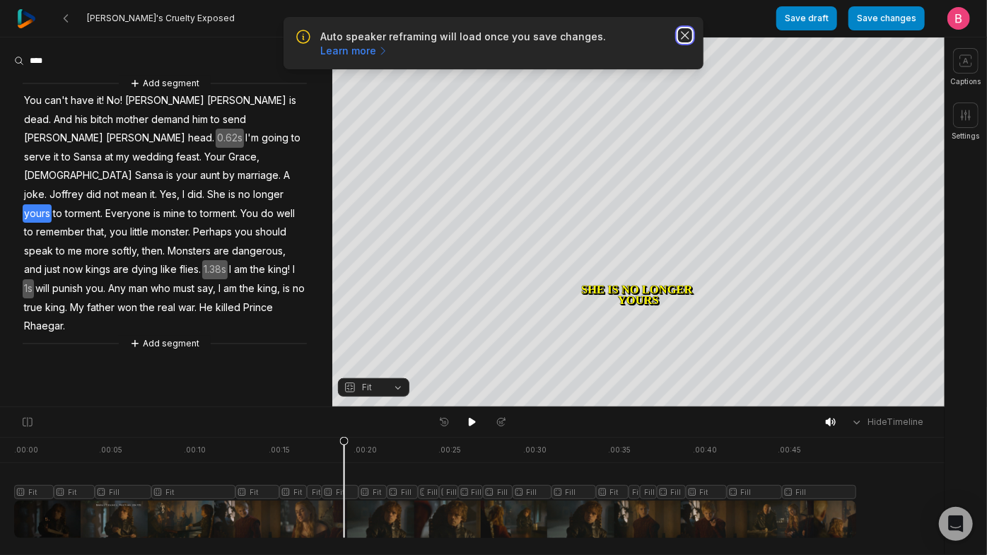
click at [682, 42] on icon "button" at bounding box center [685, 35] width 14 height 14
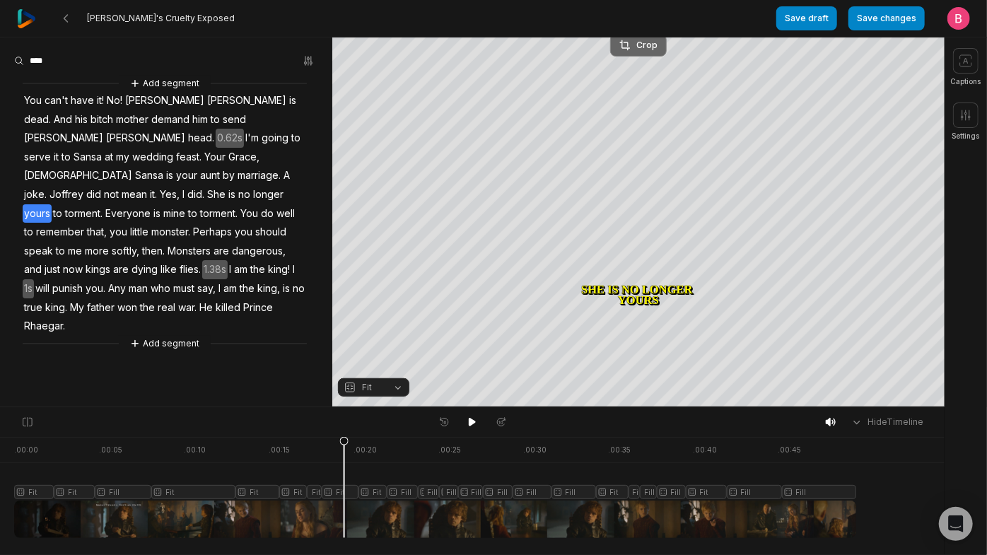
click at [644, 45] on div "Crop" at bounding box center [638, 45] width 38 height 13
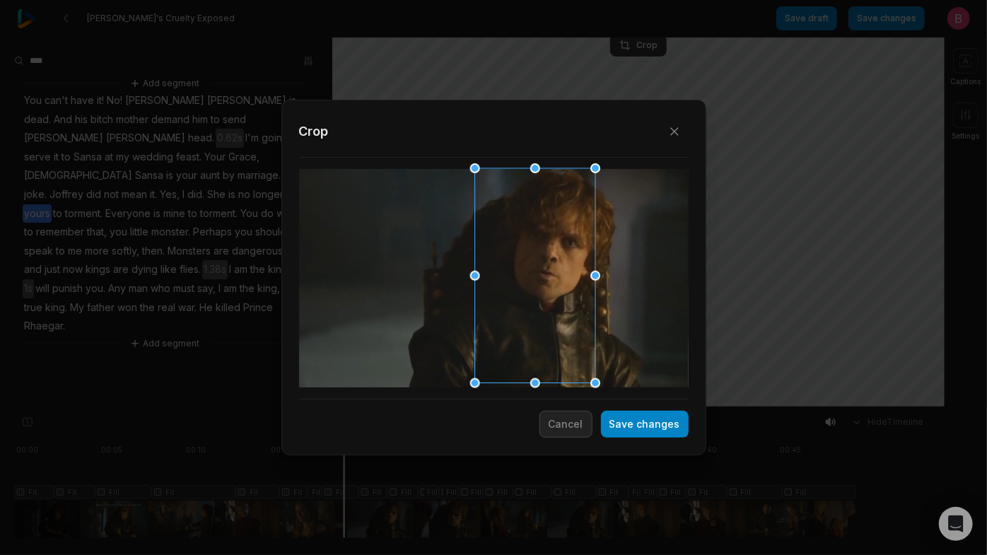
drag, startPoint x: 529, startPoint y: 291, endPoint x: 570, endPoint y: 292, distance: 41.0
click at [570, 292] on div at bounding box center [530, 276] width 120 height 215
click at [628, 433] on button "Save changes" at bounding box center [645, 424] width 88 height 27
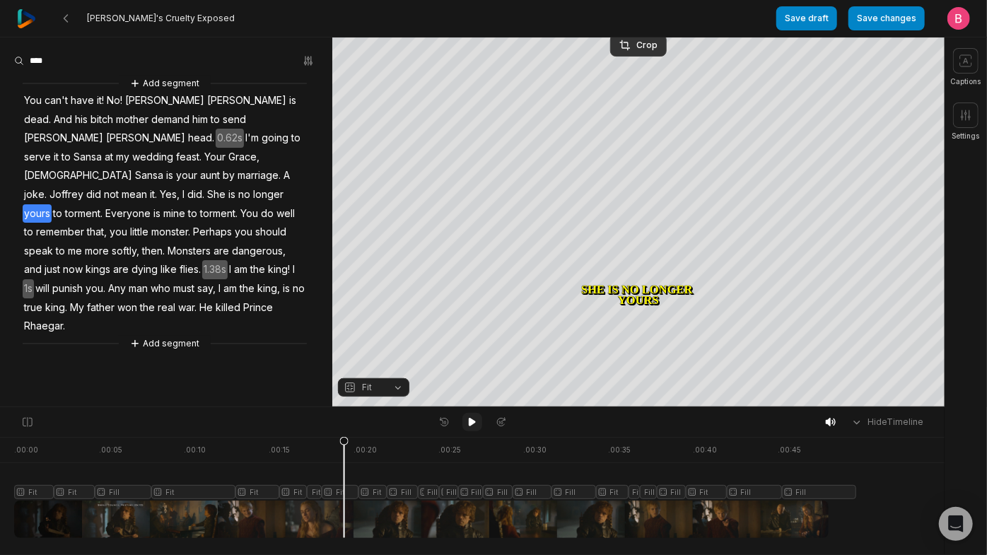
click at [469, 424] on icon at bounding box center [472, 422] width 7 height 8
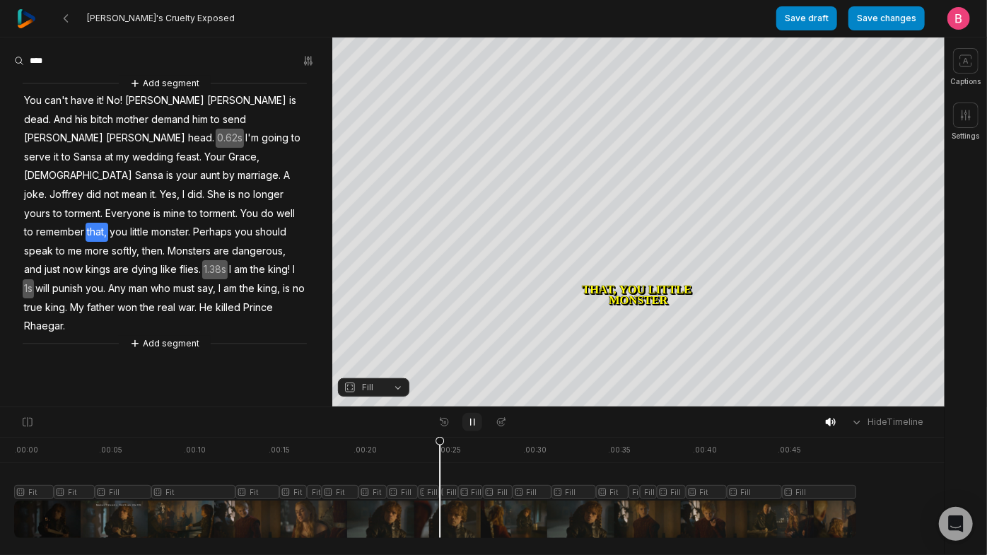
click at [469, 424] on icon at bounding box center [472, 421] width 11 height 11
click at [469, 424] on icon at bounding box center [472, 422] width 7 height 8
click at [469, 424] on icon at bounding box center [472, 421] width 11 height 11
click at [403, 388] on button "Fill" at bounding box center [373, 387] width 71 height 18
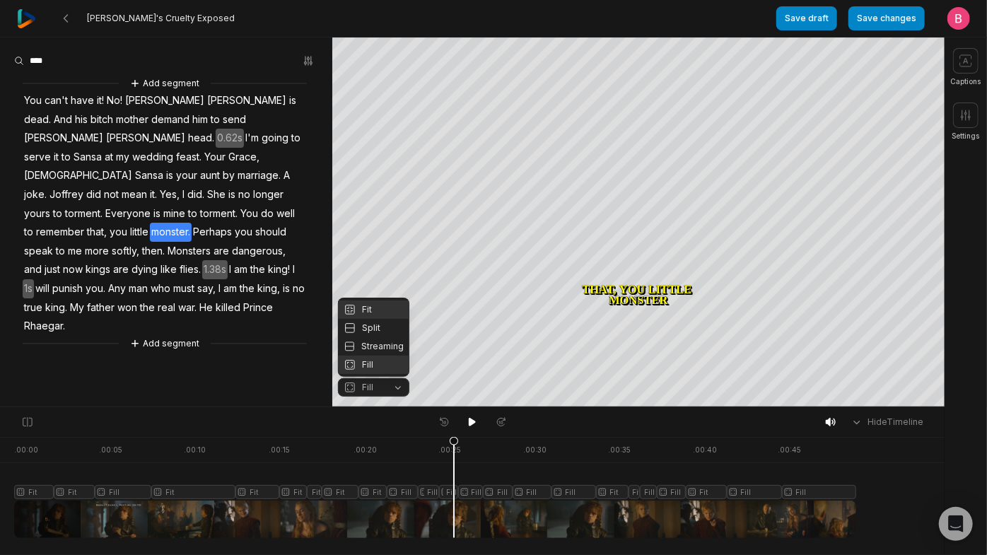
click at [366, 300] on div "Fit" at bounding box center [373, 309] width 71 height 18
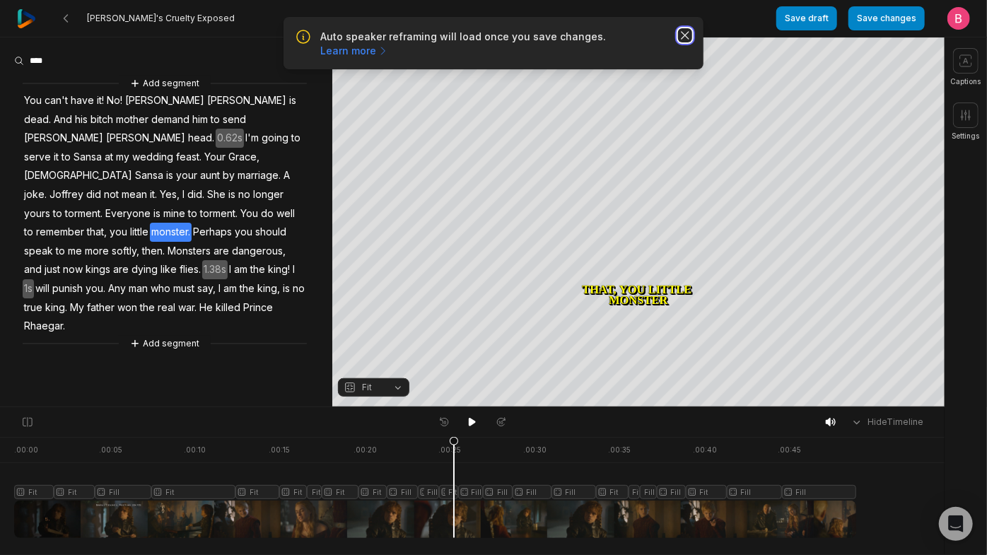
click at [685, 42] on icon "button" at bounding box center [685, 35] width 14 height 14
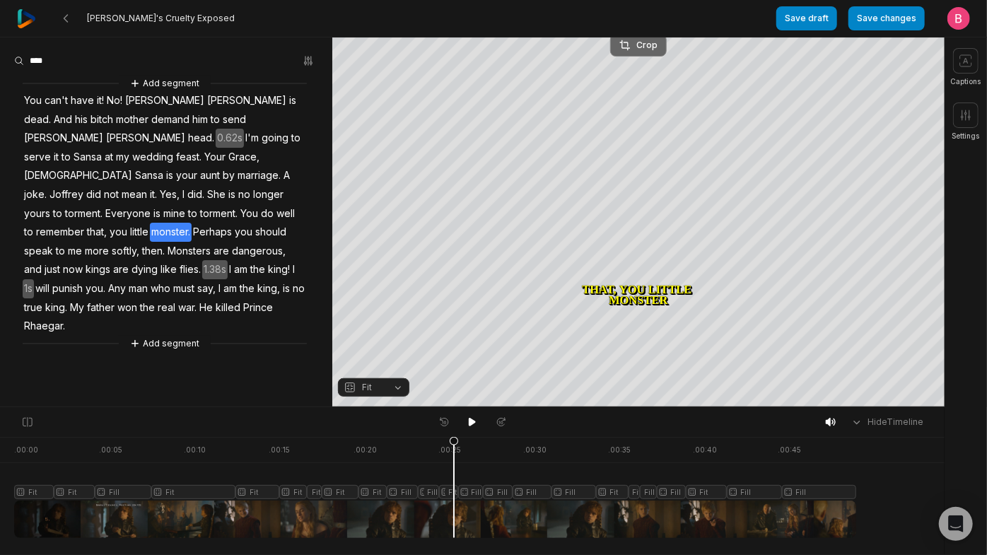
click at [639, 49] on div "Crop" at bounding box center [638, 45] width 38 height 13
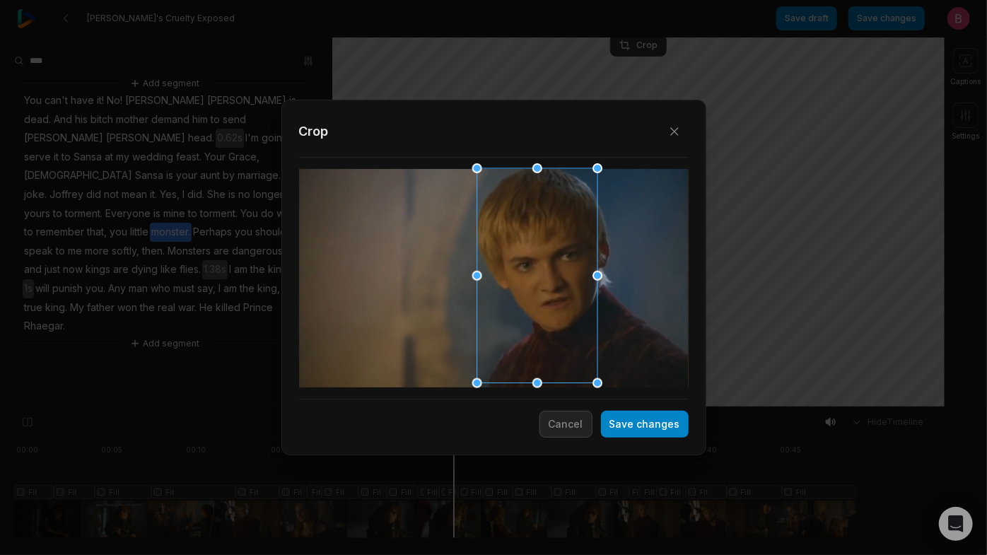
drag, startPoint x: 526, startPoint y: 274, endPoint x: 569, endPoint y: 279, distance: 43.4
click at [569, 279] on div at bounding box center [532, 276] width 120 height 215
click at [614, 427] on button "Save changes" at bounding box center [645, 424] width 88 height 27
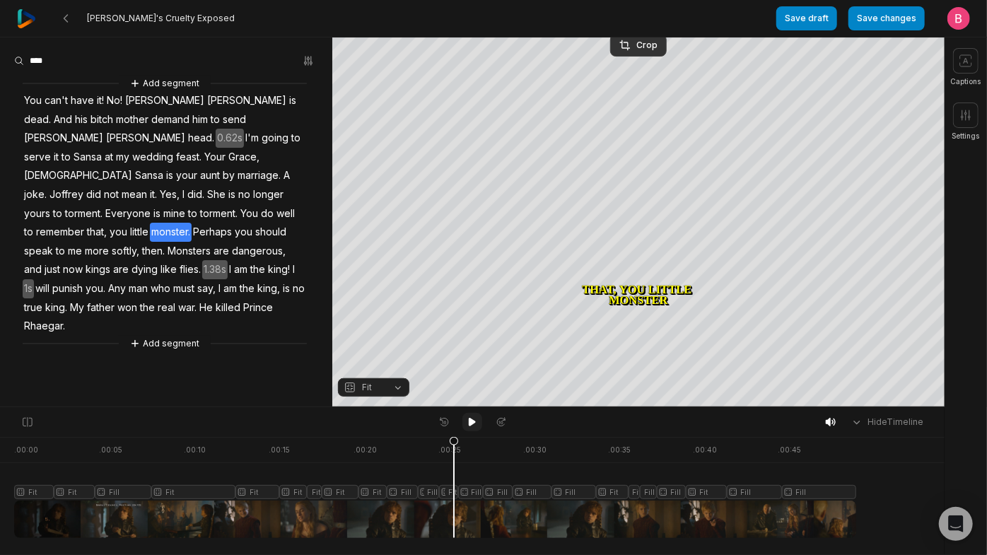
click at [469, 426] on icon at bounding box center [472, 422] width 7 height 8
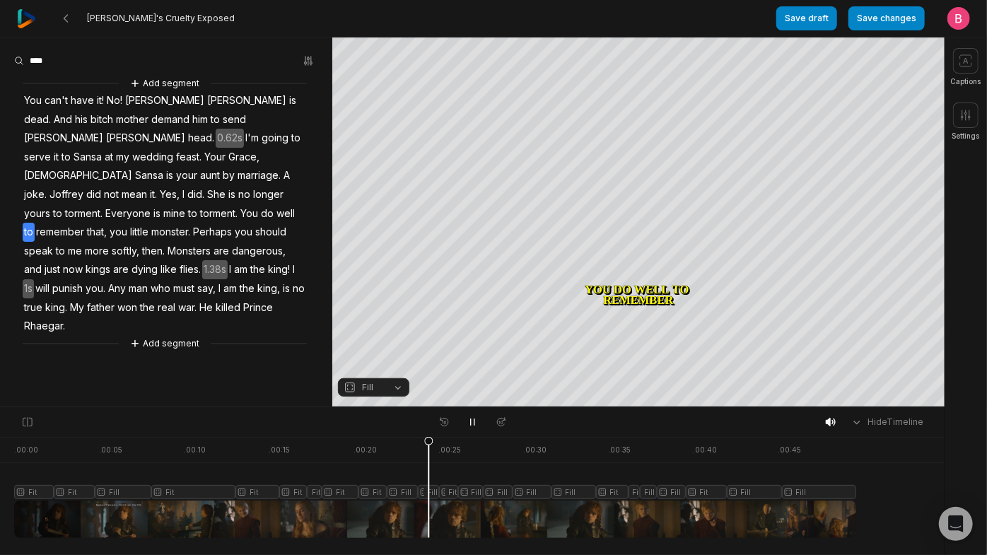
click at [432, 513] on div at bounding box center [435, 487] width 842 height 101
click at [407, 512] on div at bounding box center [435, 487] width 842 height 101
click at [468, 427] on icon at bounding box center [472, 421] width 11 height 11
click at [469, 426] on icon at bounding box center [472, 421] width 11 height 11
click at [433, 515] on div at bounding box center [435, 487] width 842 height 101
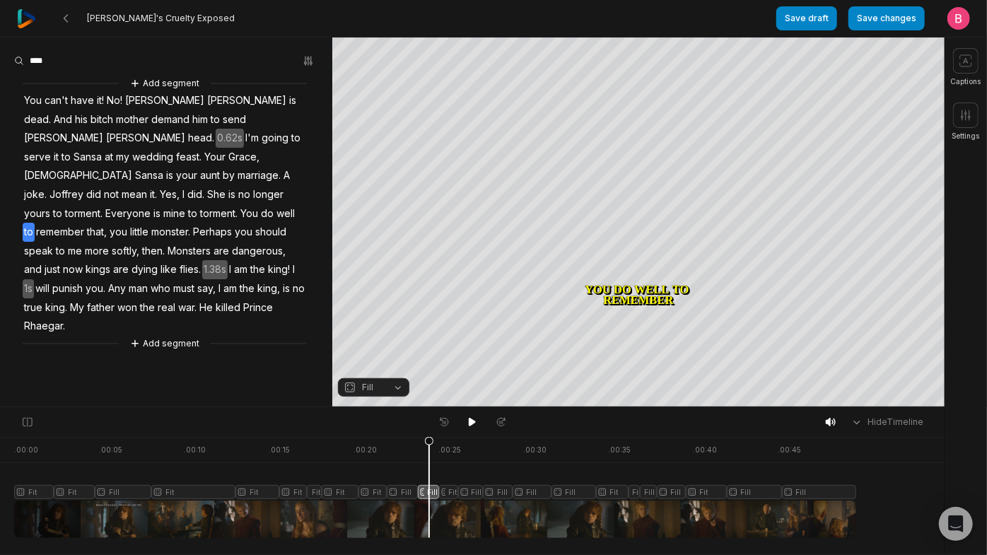
click at [398, 389] on button "Fill" at bounding box center [373, 387] width 71 height 18
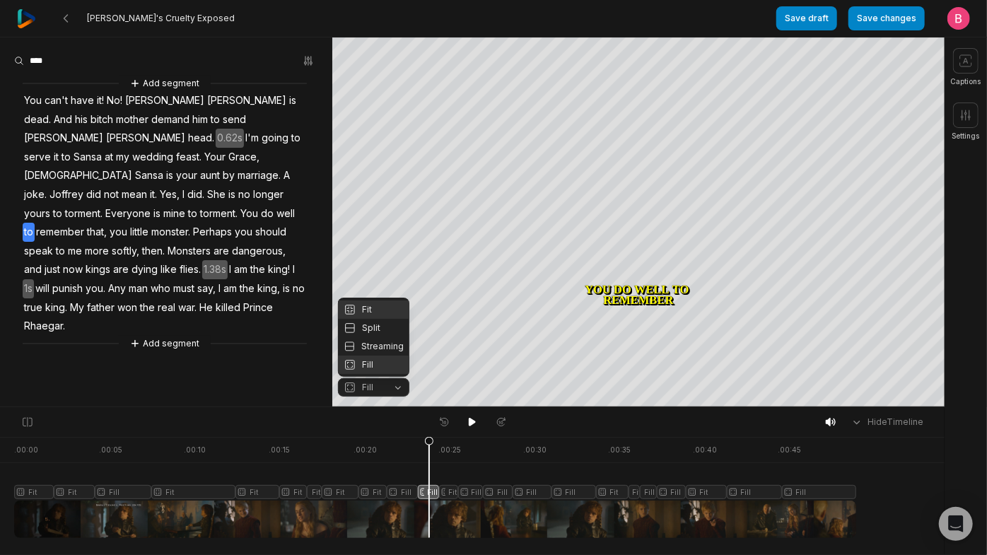
click at [378, 300] on div "Fit" at bounding box center [373, 309] width 71 height 18
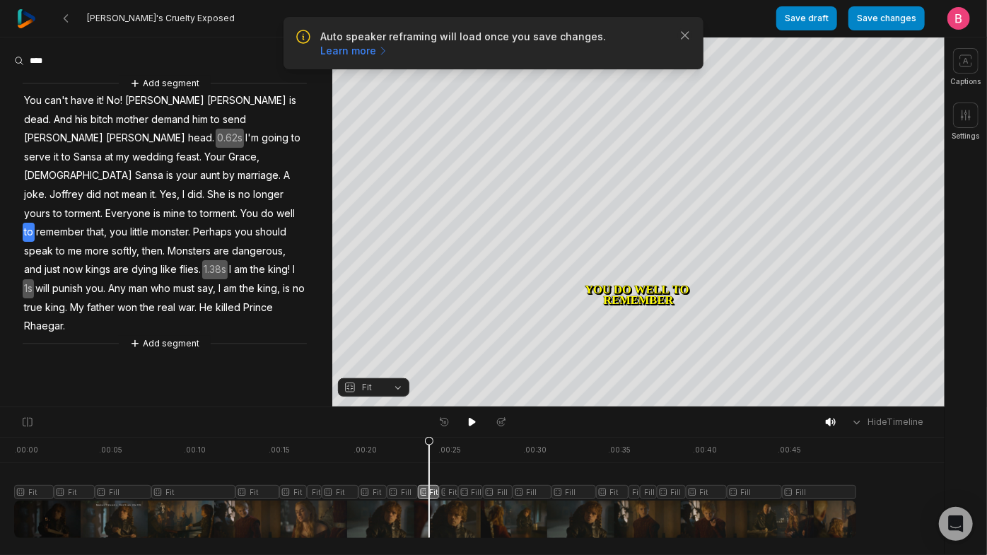
click at [680, 33] on div "Auto speaker reframing will load once you save changes. Learn more Close" at bounding box center [494, 43] width 420 height 52
click at [679, 41] on icon "button" at bounding box center [685, 35] width 14 height 14
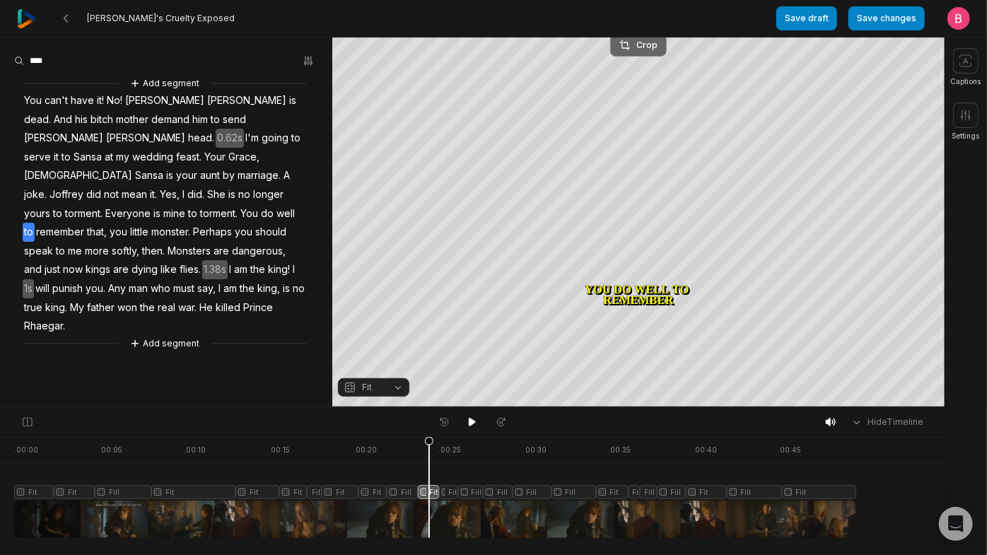
click at [639, 46] on div "Crop" at bounding box center [638, 45] width 38 height 13
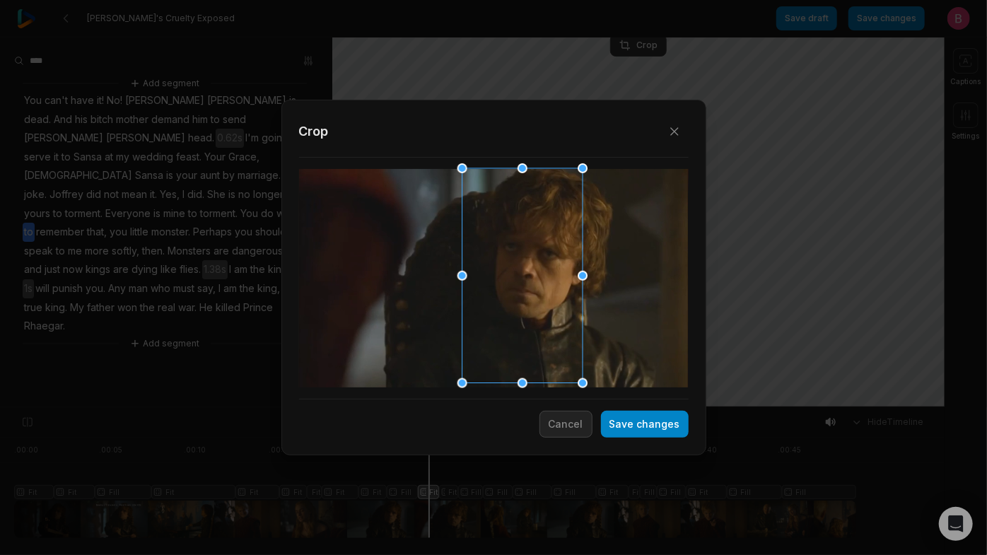
drag, startPoint x: 517, startPoint y: 269, endPoint x: 545, endPoint y: 266, distance: 28.4
click at [545, 266] on div at bounding box center [517, 276] width 120 height 215
click at [636, 426] on button "Save changes" at bounding box center [645, 424] width 88 height 27
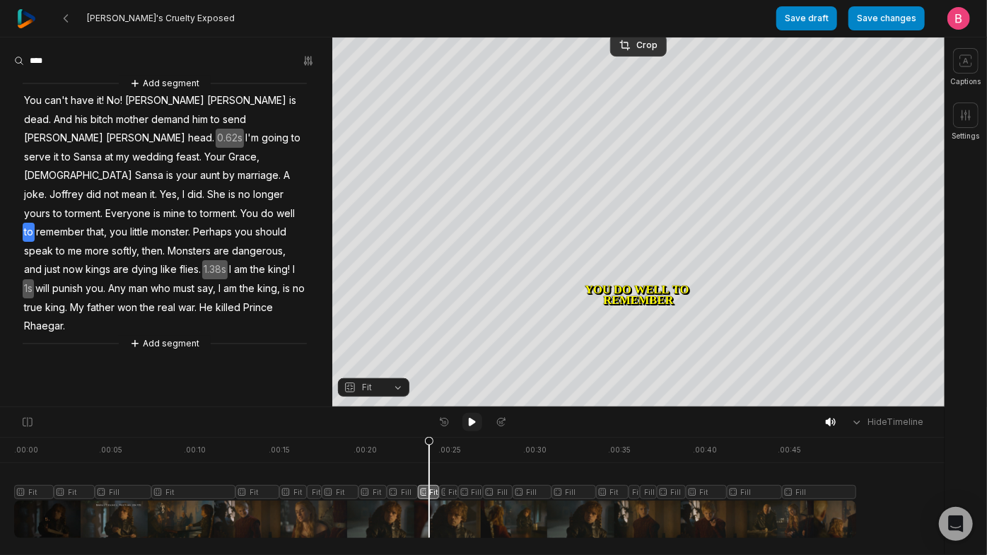
click at [468, 428] on icon at bounding box center [472, 421] width 11 height 11
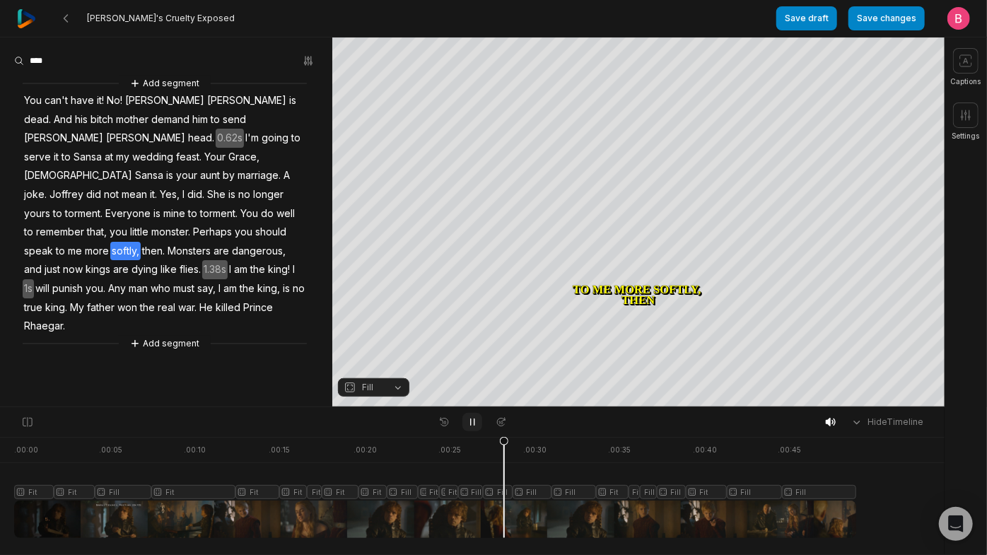
click at [468, 428] on icon at bounding box center [472, 421] width 11 height 11
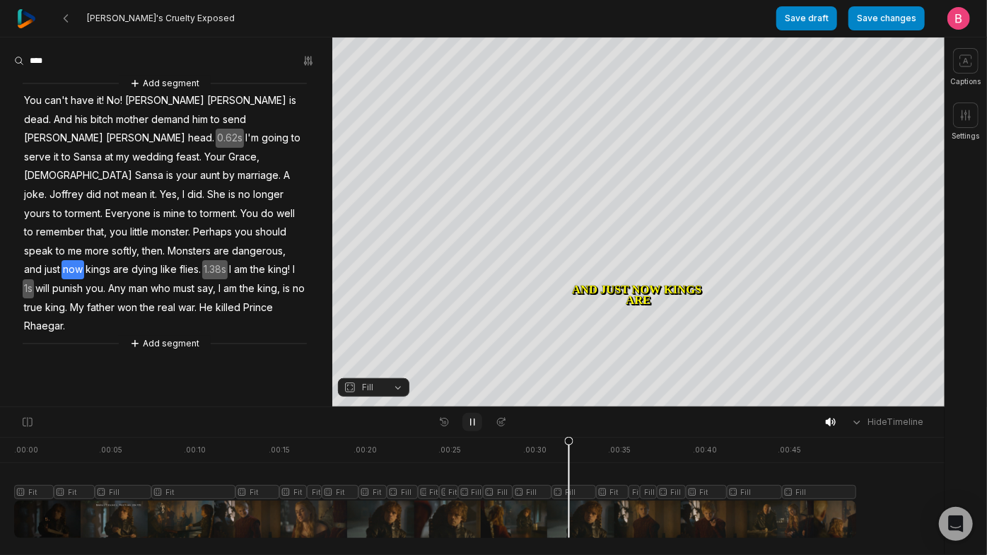
click at [467, 428] on icon at bounding box center [472, 421] width 11 height 11
click at [397, 389] on button "Fill" at bounding box center [373, 387] width 71 height 18
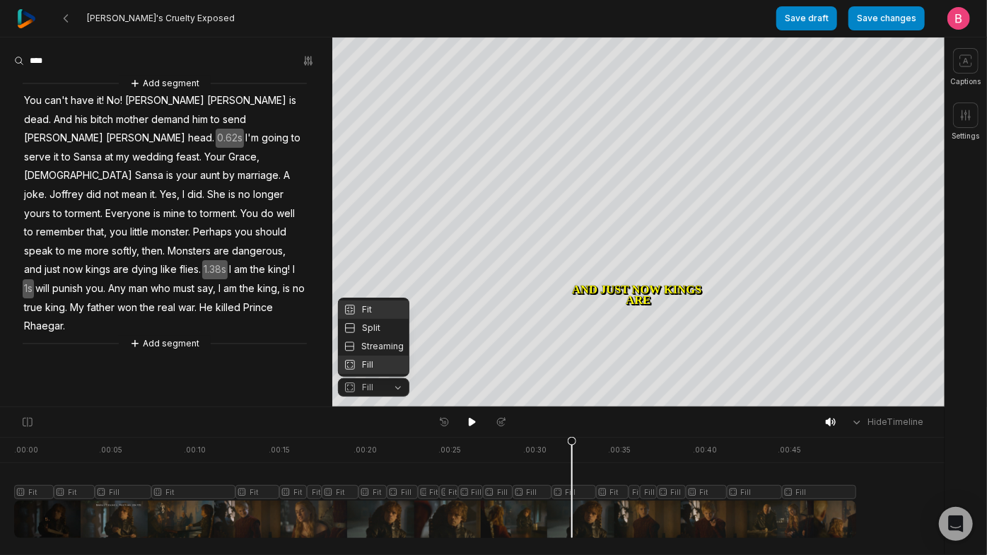
click at [376, 300] on div "Fit" at bounding box center [373, 309] width 71 height 18
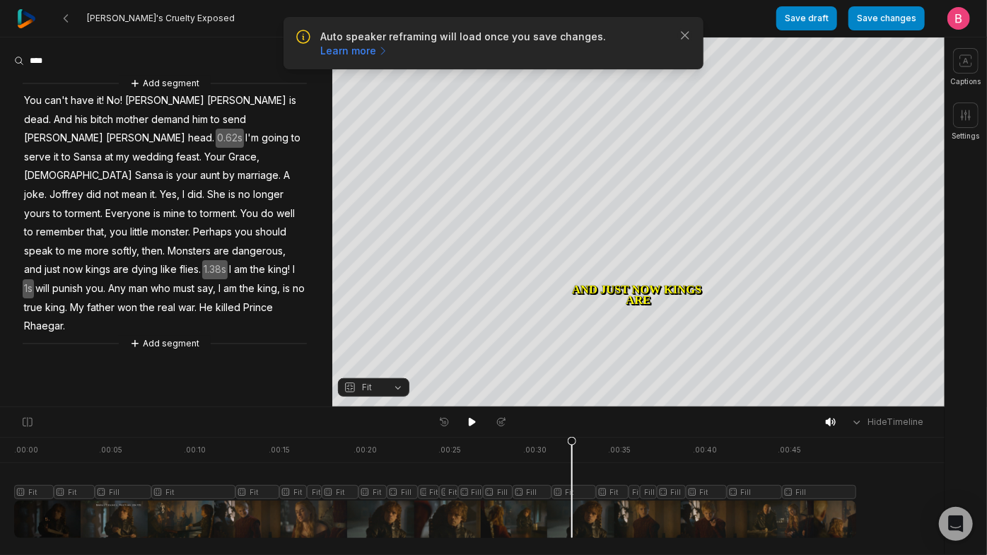
click at [680, 34] on div "Auto speaker reframing will load once you save changes. Learn more Close" at bounding box center [494, 43] width 420 height 52
click at [680, 42] on icon "button" at bounding box center [685, 35] width 14 height 14
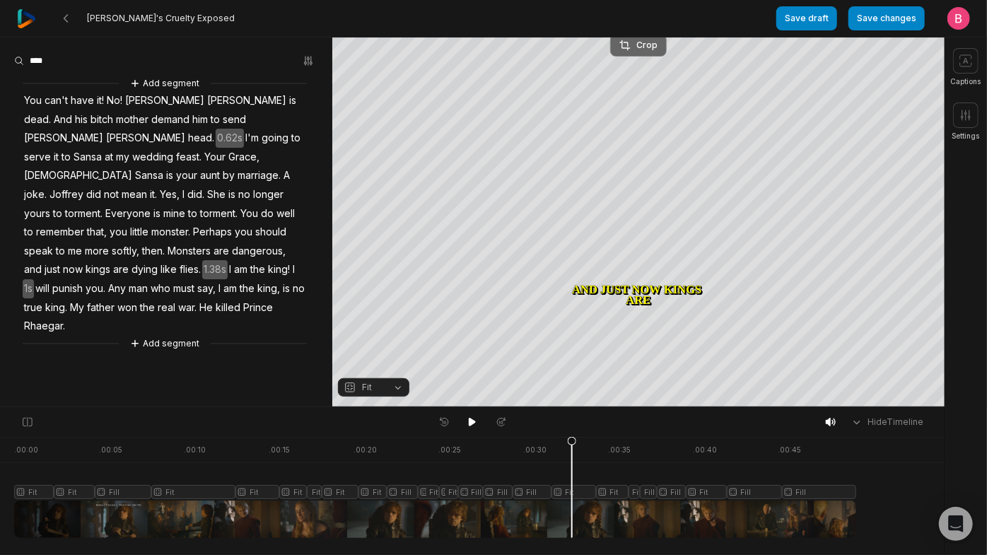
click at [631, 47] on div "Crop" at bounding box center [638, 45] width 38 height 13
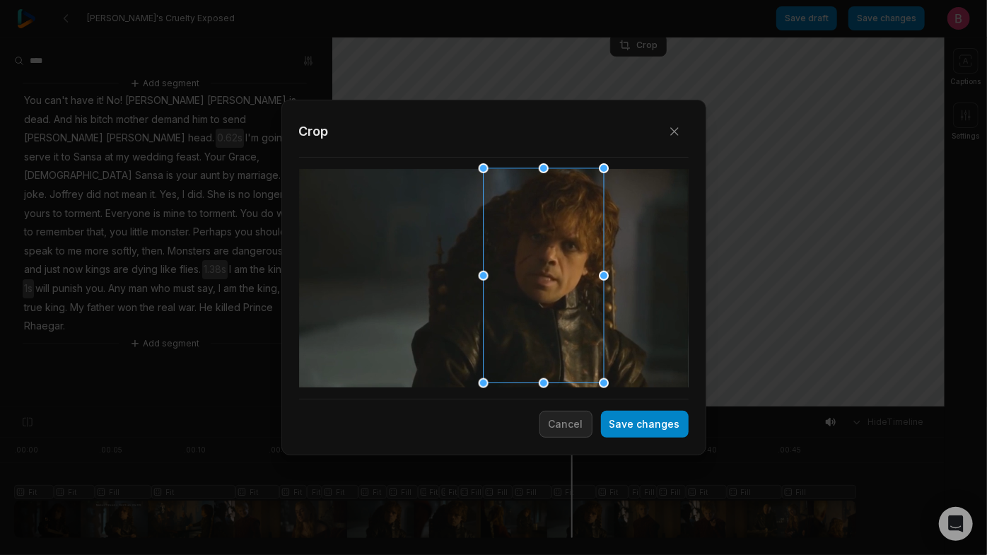
drag, startPoint x: 525, startPoint y: 271, endPoint x: 575, endPoint y: 260, distance: 50.6
click at [575, 260] on div at bounding box center [539, 276] width 120 height 215
click at [638, 438] on button "Save changes" at bounding box center [645, 424] width 88 height 27
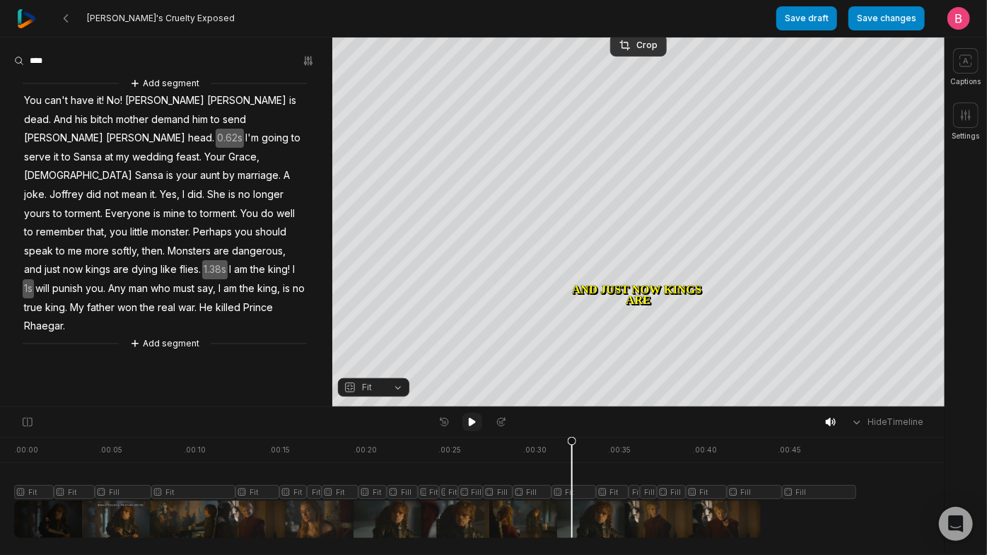
click at [471, 431] on button at bounding box center [472, 422] width 20 height 18
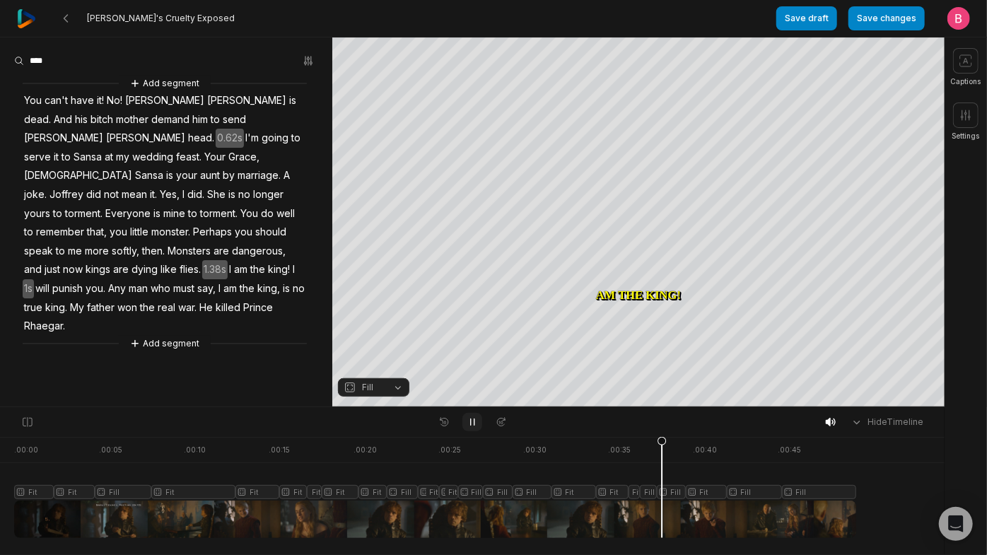
click at [471, 431] on button at bounding box center [472, 422] width 20 height 18
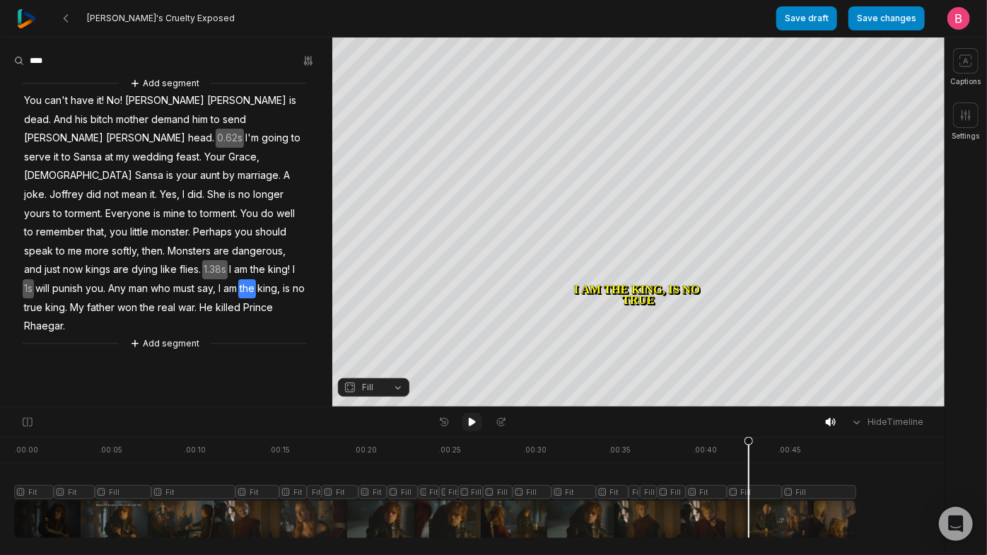
click at [471, 431] on button at bounding box center [472, 422] width 20 height 18
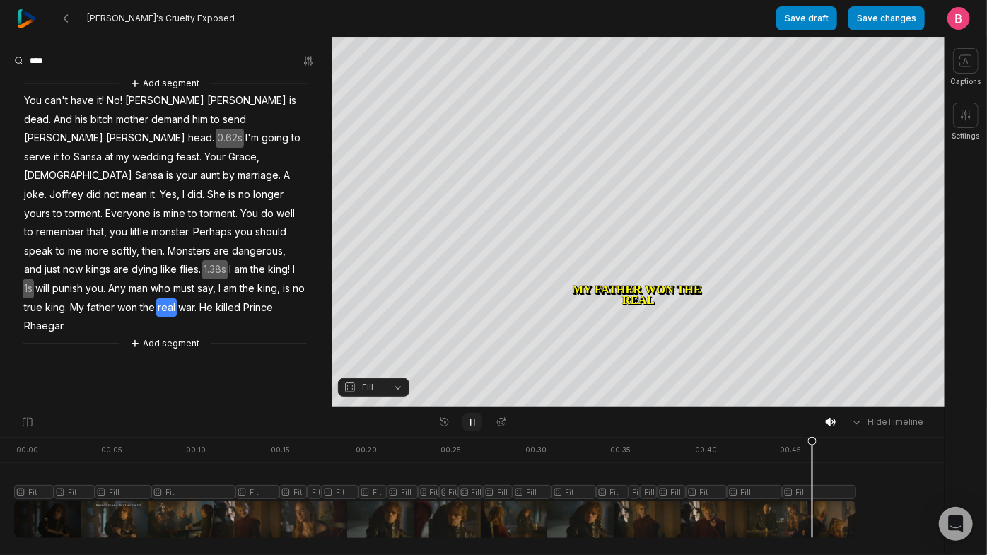
click at [471, 431] on button at bounding box center [472, 422] width 20 height 18
click at [398, 386] on button "Fill" at bounding box center [373, 387] width 71 height 18
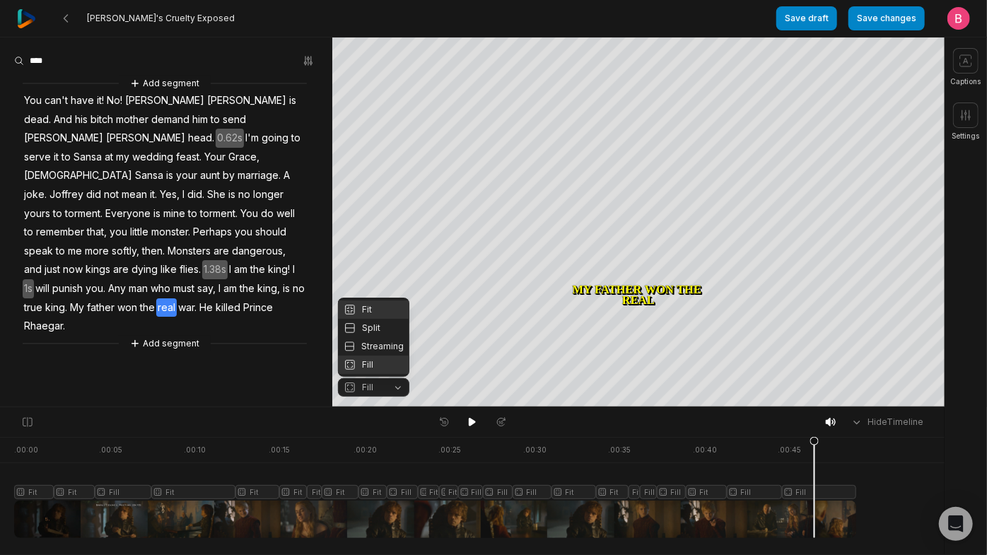
click at [371, 300] on div "Fit" at bounding box center [373, 309] width 71 height 18
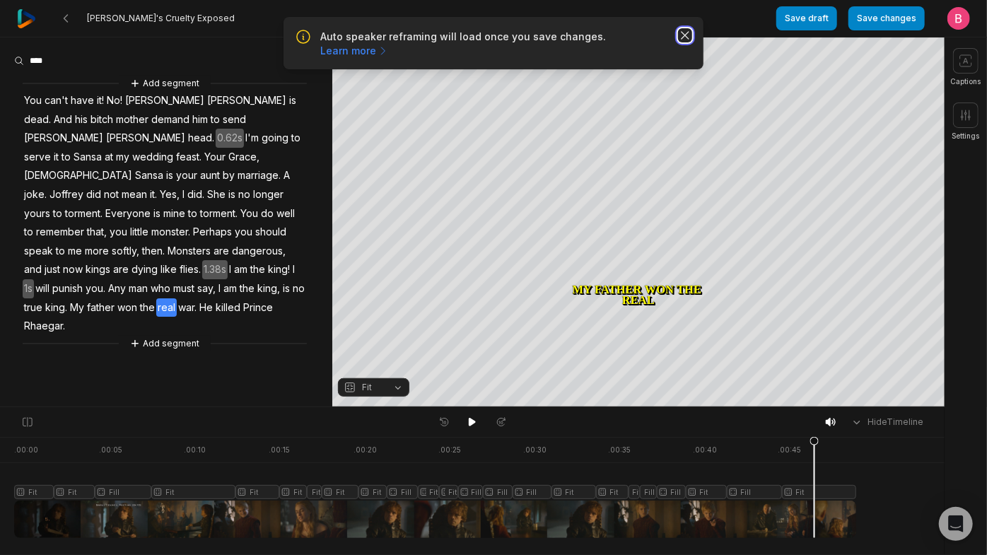
click at [678, 42] on icon "button" at bounding box center [685, 35] width 14 height 14
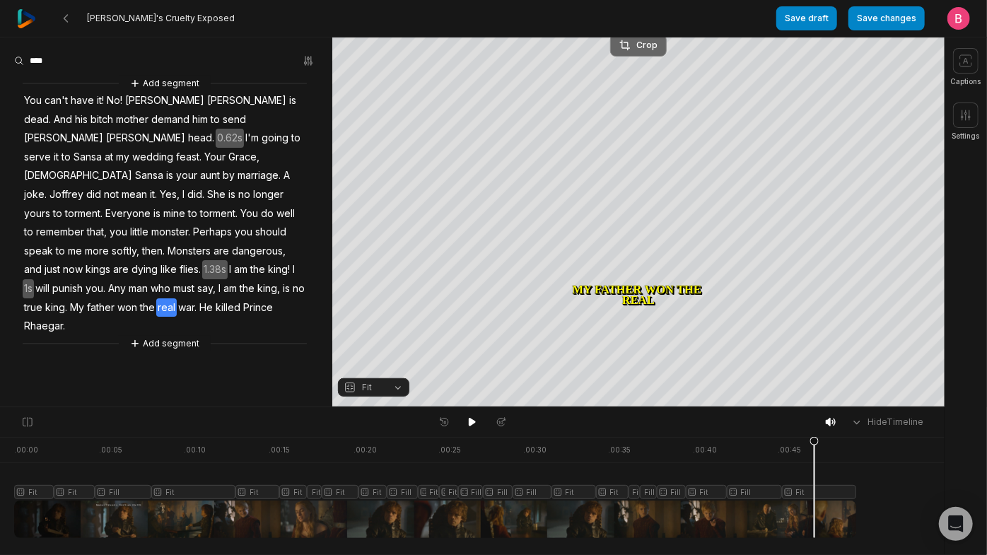
click at [645, 43] on div "Crop" at bounding box center [638, 45] width 38 height 13
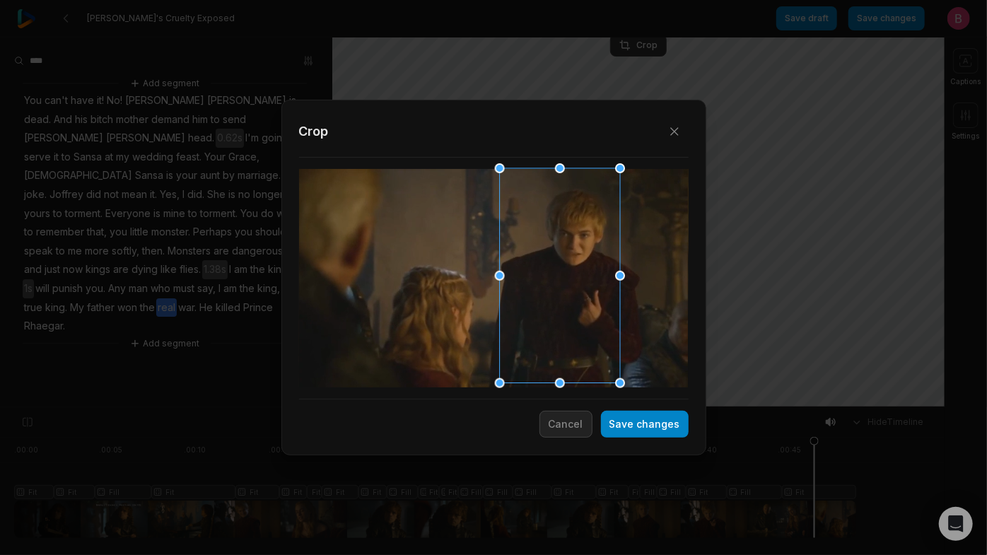
drag, startPoint x: 522, startPoint y: 271, endPoint x: 586, endPoint y: 269, distance: 63.6
click at [586, 269] on div at bounding box center [555, 276] width 120 height 215
click at [631, 426] on button "Save changes" at bounding box center [645, 424] width 88 height 27
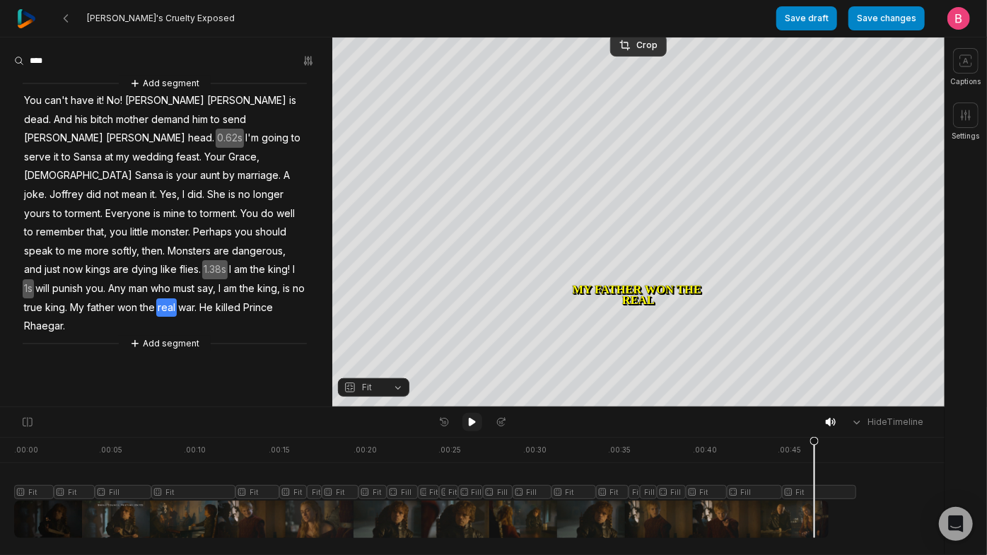
click at [467, 428] on icon at bounding box center [472, 421] width 11 height 11
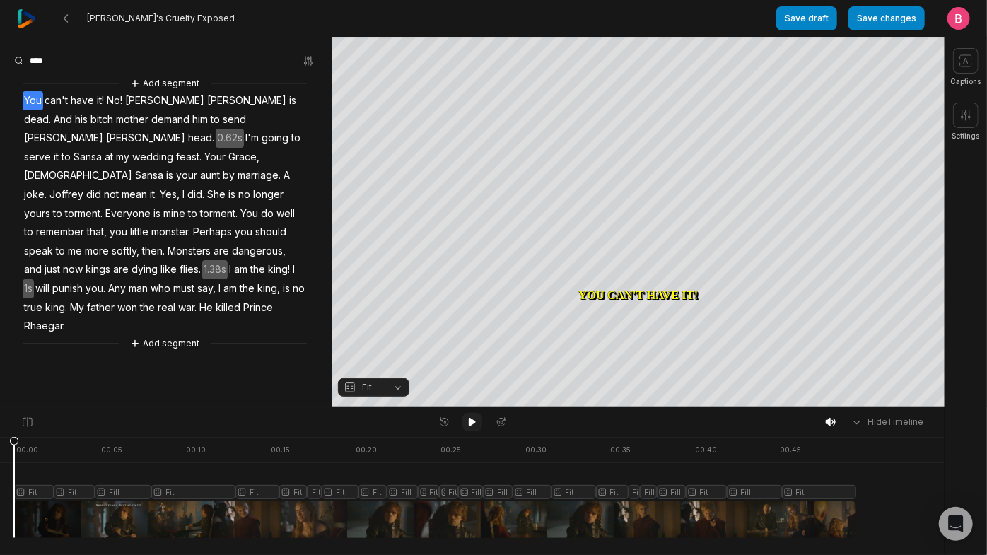
click at [477, 425] on icon at bounding box center [472, 421] width 11 height 11
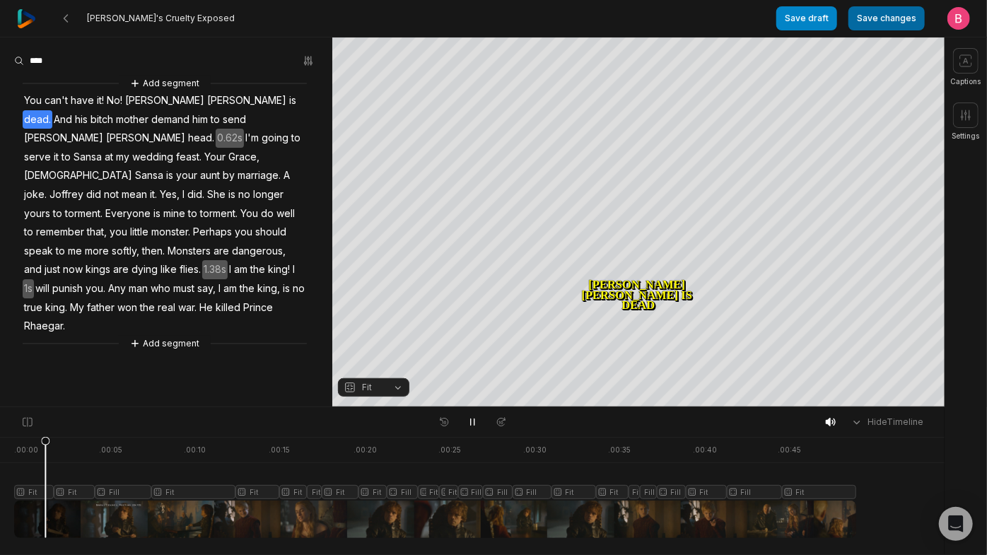
click at [856, 18] on button "Save changes" at bounding box center [886, 18] width 76 height 24
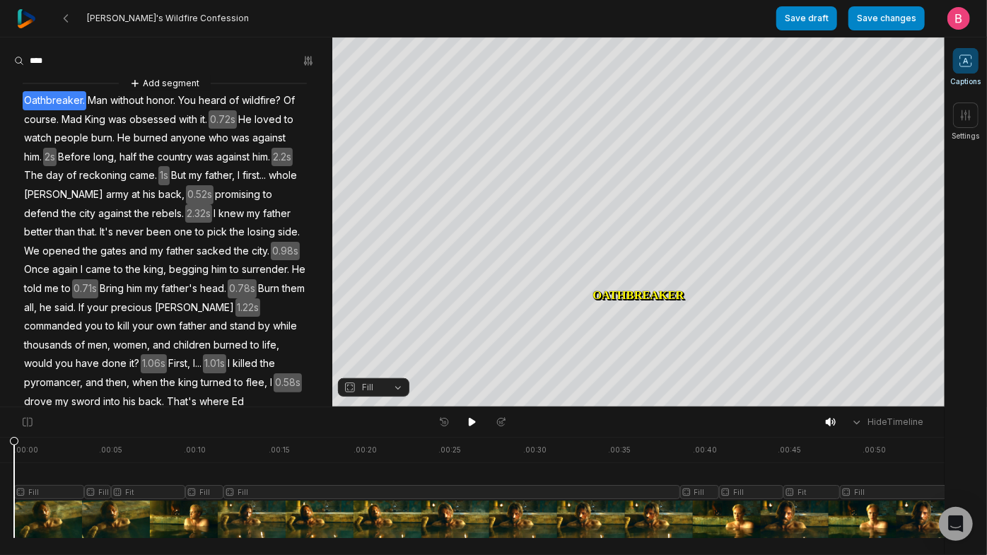
click at [961, 68] on icon at bounding box center [966, 61] width 14 height 14
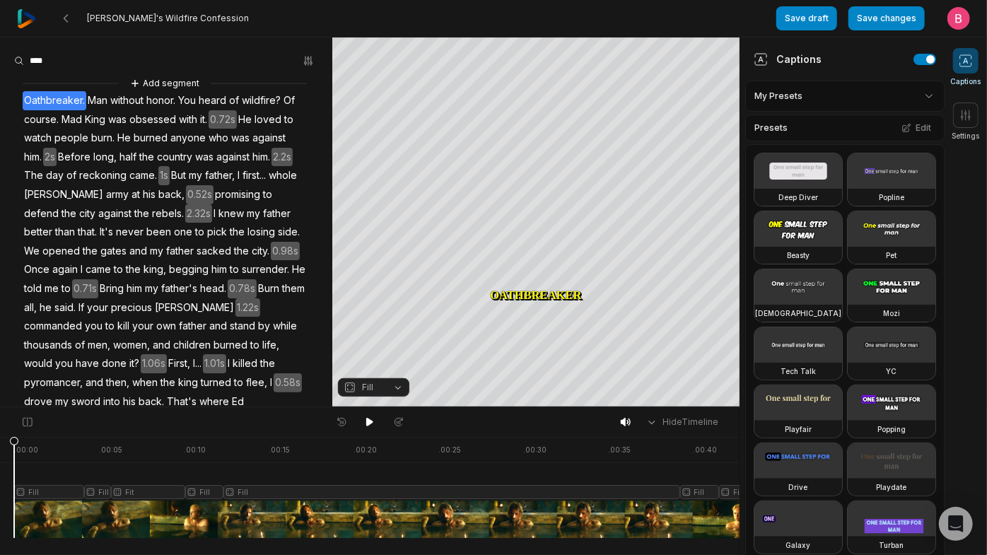
click at [856, 113] on html "[PERSON_NAME]'s Wildfire Confession Save draft Save changes Open user menu Capt…" at bounding box center [493, 277] width 987 height 555
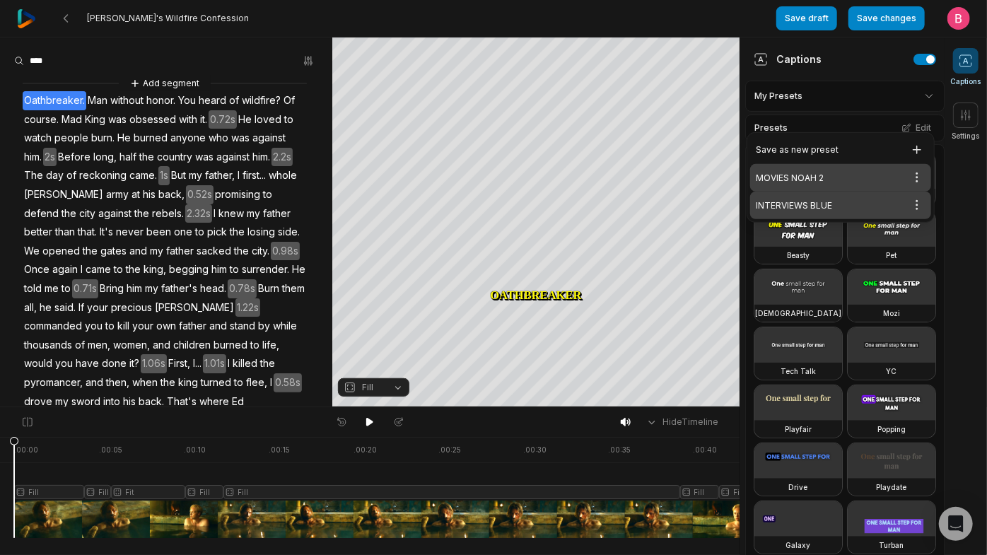
click at [832, 213] on div "INTERVIEWS BLUE Open options" at bounding box center [840, 206] width 181 height 28
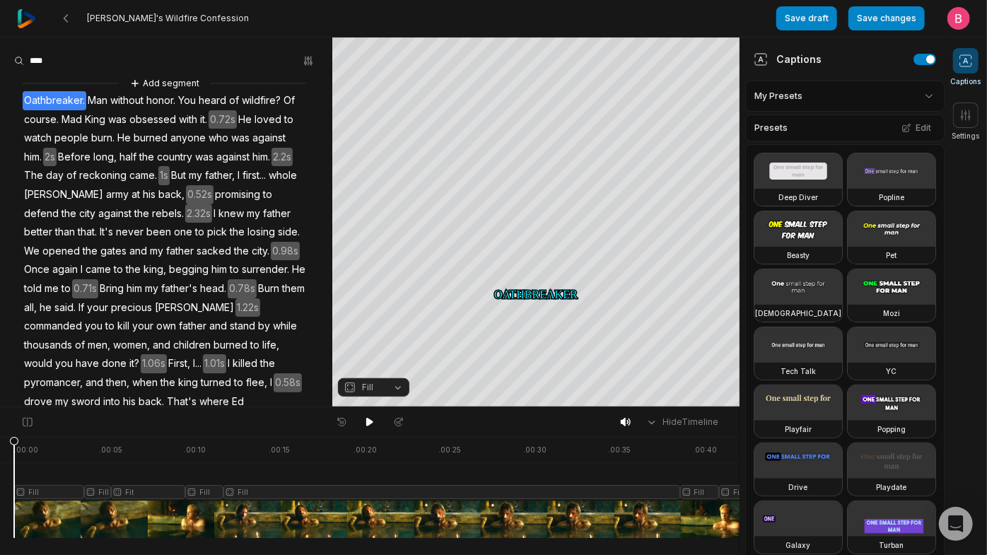
click at [913, 107] on html "Jaime's Wildfire Confession Save draft Save changes Open user menu Captions Set…" at bounding box center [493, 277] width 987 height 555
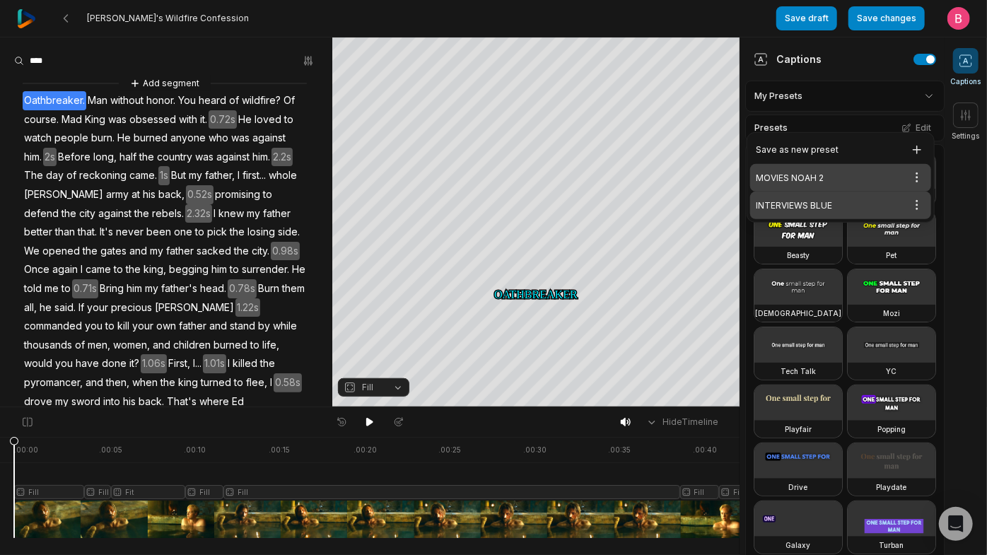
click at [818, 182] on div "MOVIES NOAH 2 Open options" at bounding box center [840, 178] width 181 height 28
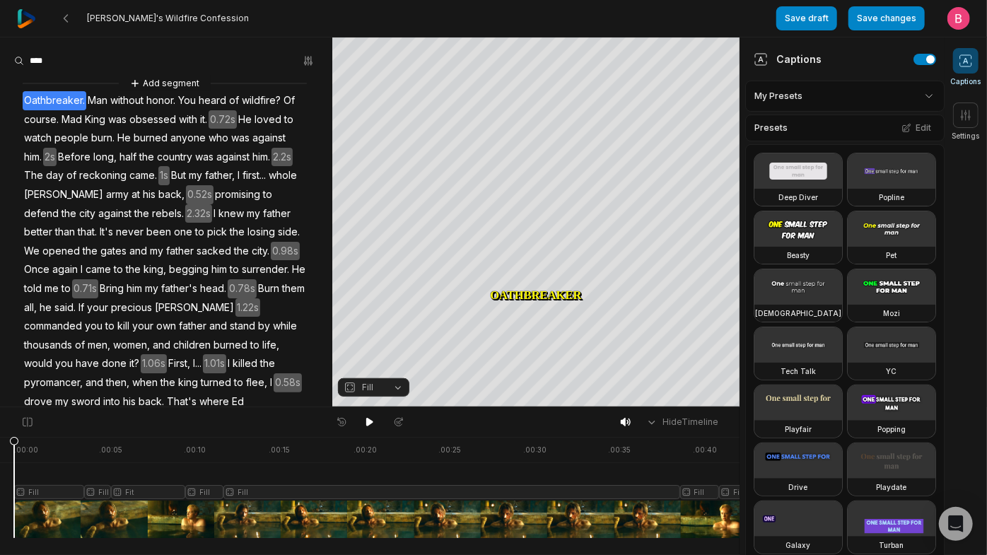
click at [977, 74] on span at bounding box center [965, 60] width 25 height 25
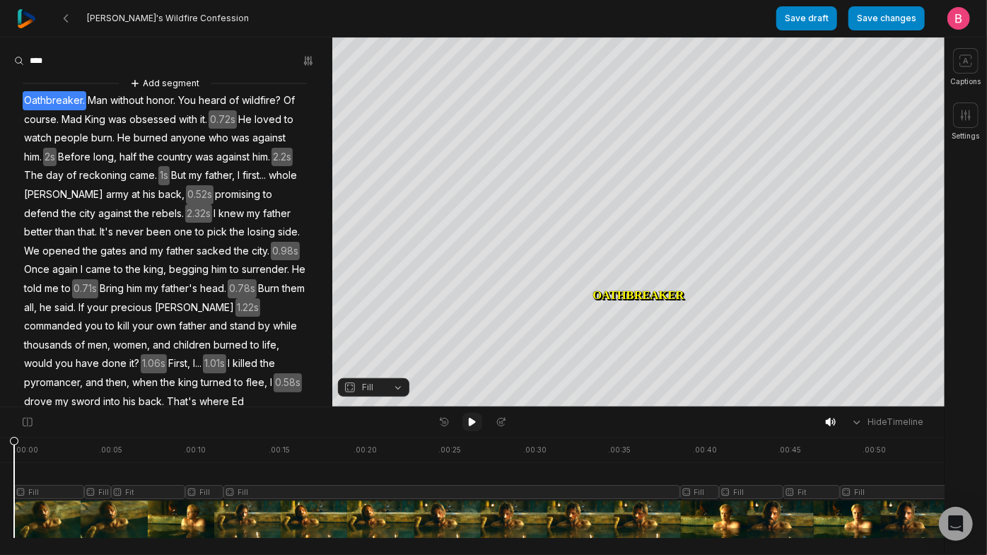
click at [471, 426] on icon at bounding box center [472, 422] width 7 height 8
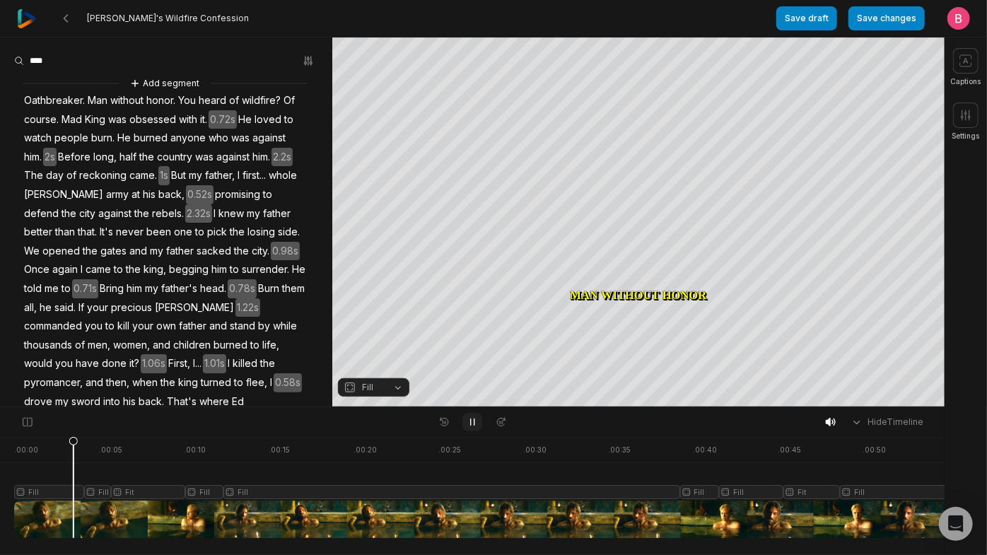
click at [471, 424] on icon at bounding box center [472, 421] width 11 height 11
click at [385, 386] on button "Fill" at bounding box center [373, 387] width 71 height 18
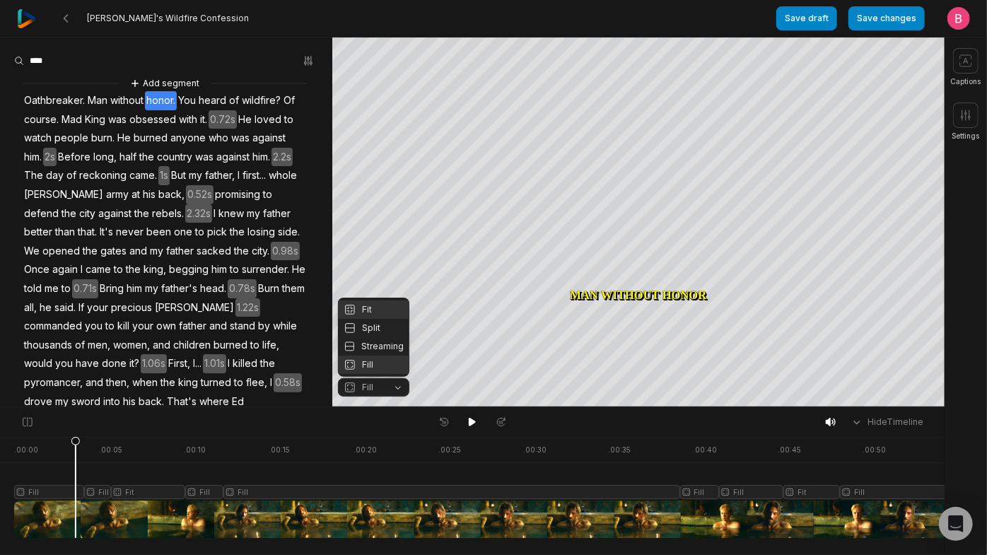
click at [374, 302] on div "Fit" at bounding box center [373, 309] width 71 height 18
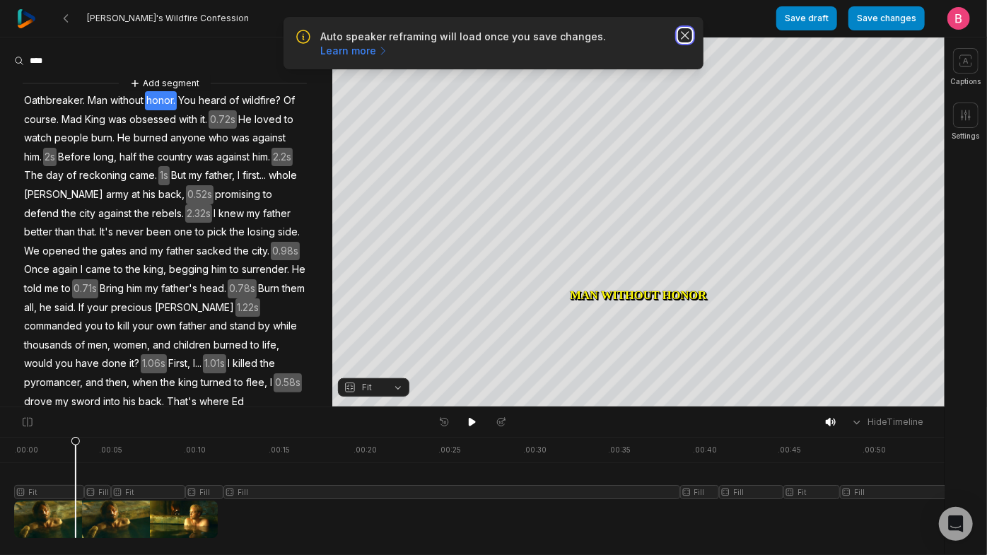
click at [678, 42] on icon "button" at bounding box center [685, 35] width 14 height 14
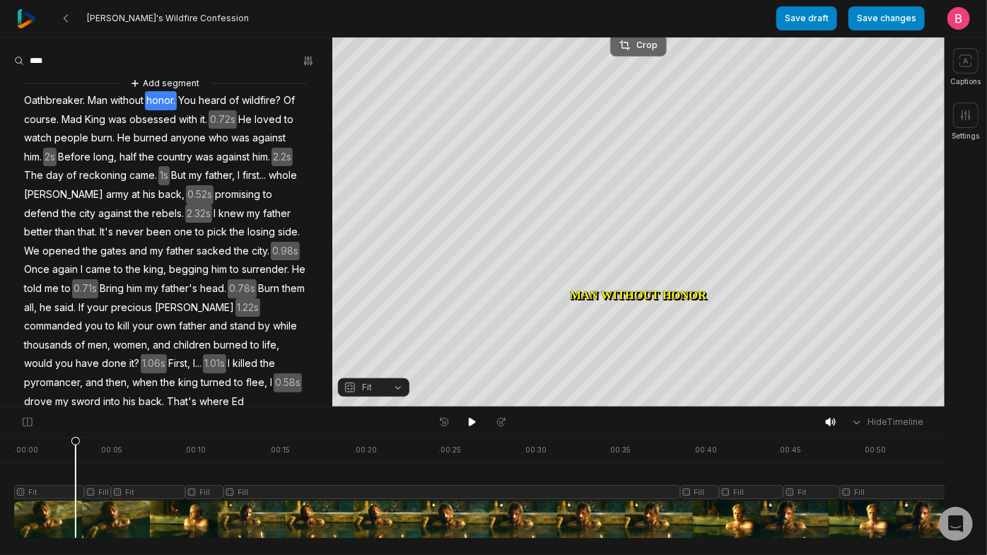
click at [627, 48] on div "Crop" at bounding box center [638, 45] width 38 height 13
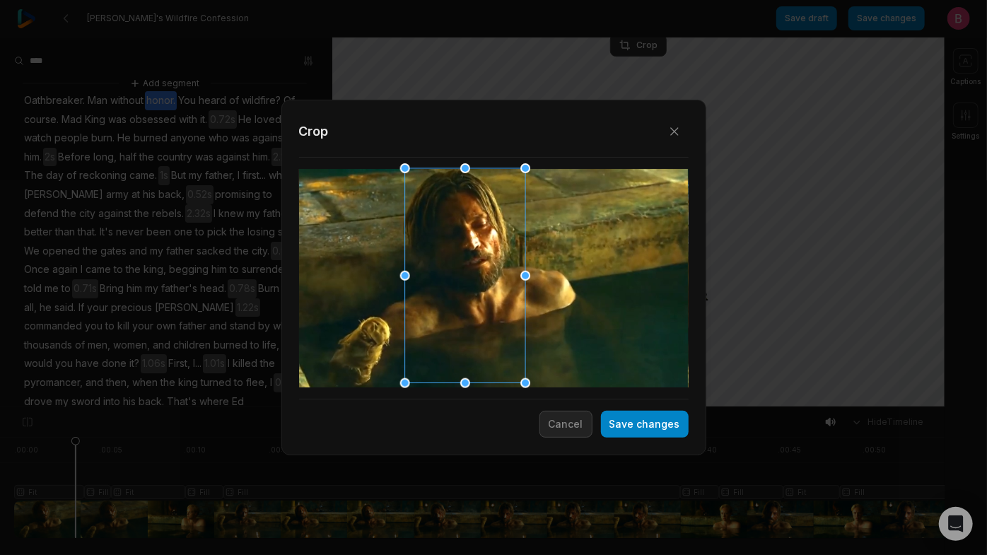
drag, startPoint x: 489, startPoint y: 249, endPoint x: 465, endPoint y: 252, distance: 25.0
click at [465, 252] on div at bounding box center [460, 276] width 120 height 215
click at [610, 431] on button "Save changes" at bounding box center [645, 424] width 88 height 27
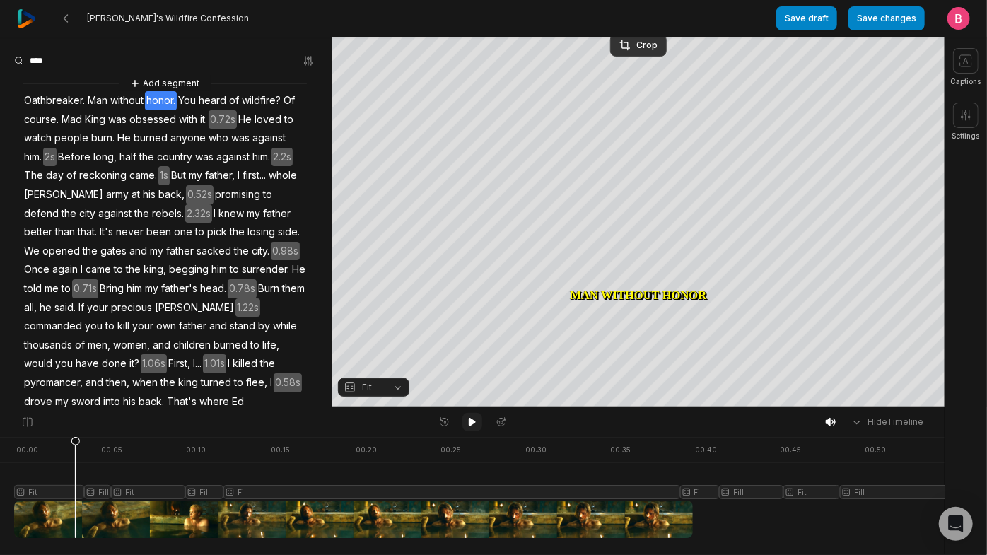
click at [472, 428] on icon at bounding box center [472, 421] width 11 height 11
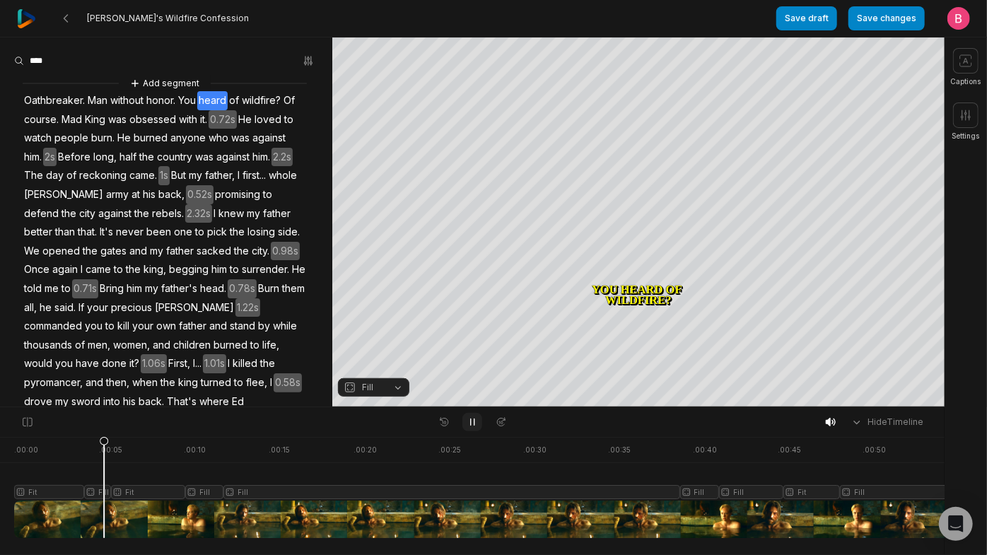
click at [472, 428] on icon at bounding box center [472, 421] width 11 height 11
click at [387, 389] on button "Fill" at bounding box center [373, 387] width 71 height 18
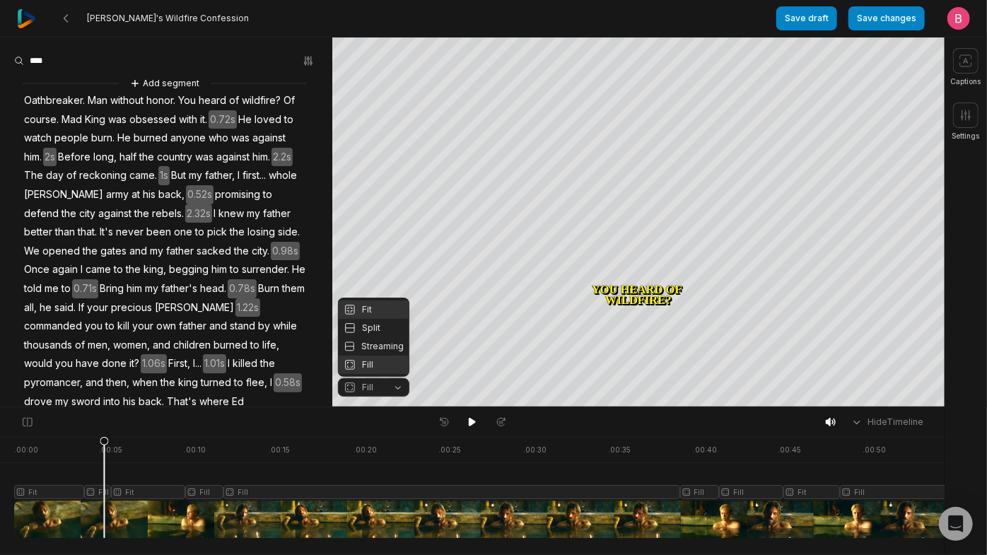
click at [369, 300] on div "Fit" at bounding box center [373, 309] width 71 height 18
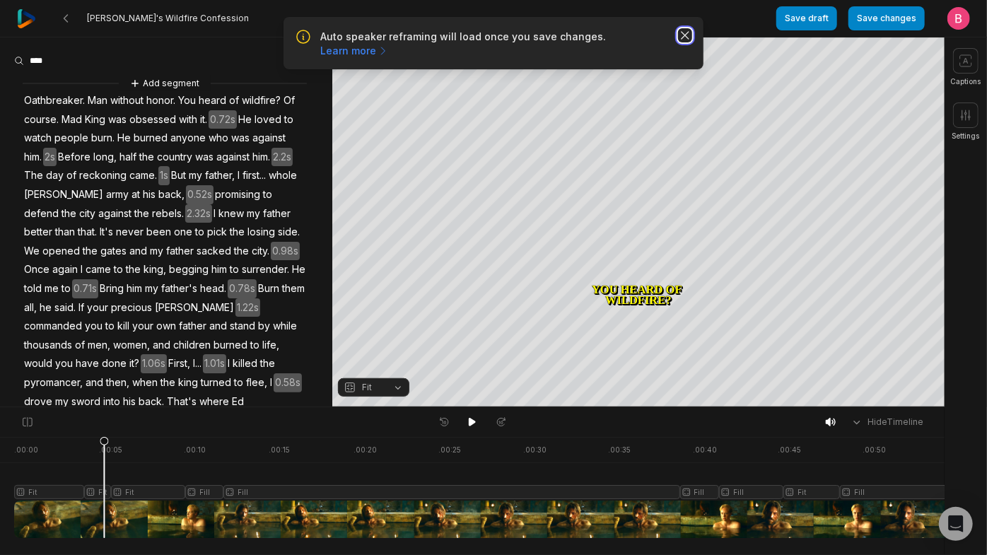
click at [682, 42] on icon "button" at bounding box center [685, 35] width 14 height 14
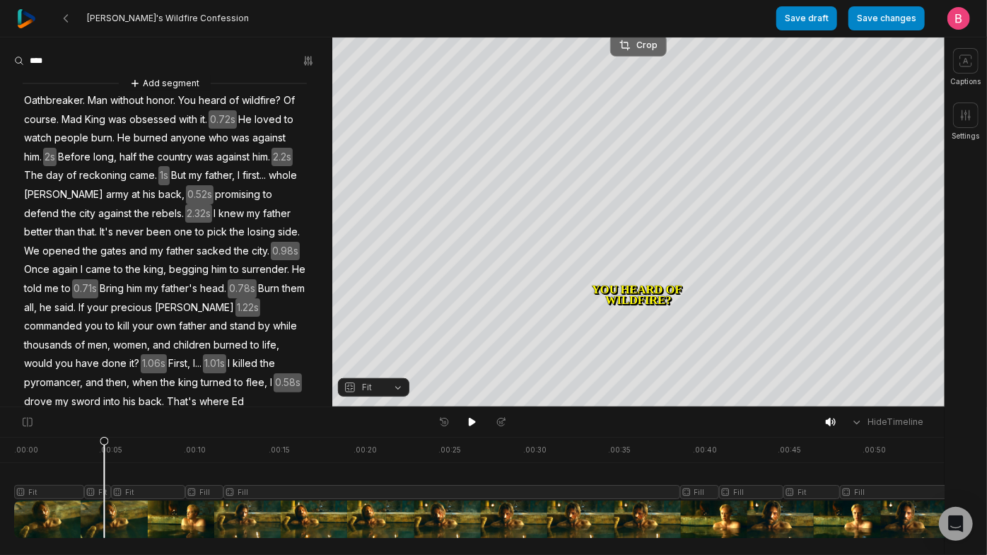
click at [638, 47] on div "Crop" at bounding box center [638, 45] width 38 height 13
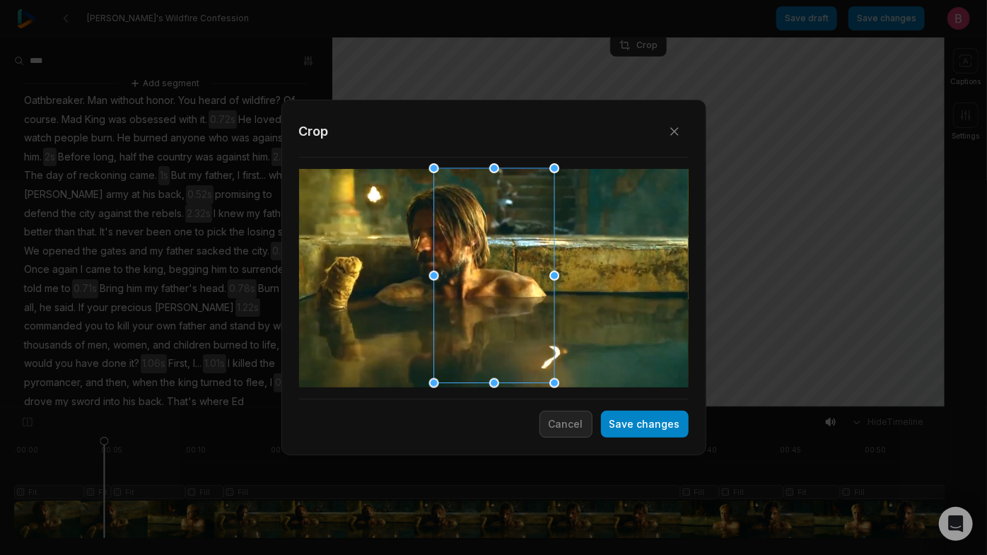
click at [486, 284] on div at bounding box center [489, 276] width 120 height 215
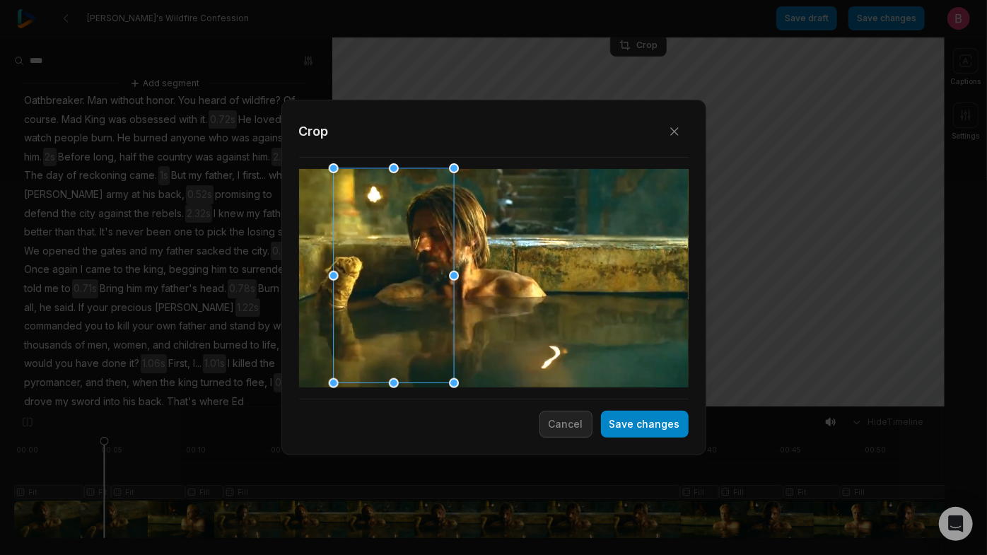
drag, startPoint x: 486, startPoint y: 284, endPoint x: 386, endPoint y: 284, distance: 100.4
click at [386, 284] on div at bounding box center [389, 276] width 120 height 215
click at [626, 436] on button "Save changes" at bounding box center [645, 424] width 88 height 27
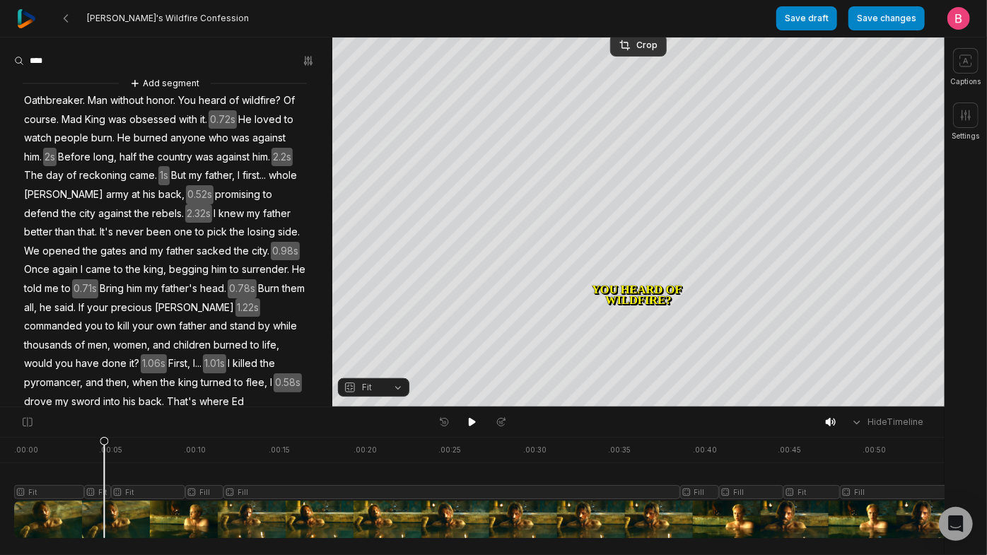
click at [470, 436] on div "Hide Timeline" at bounding box center [472, 422] width 945 height 30
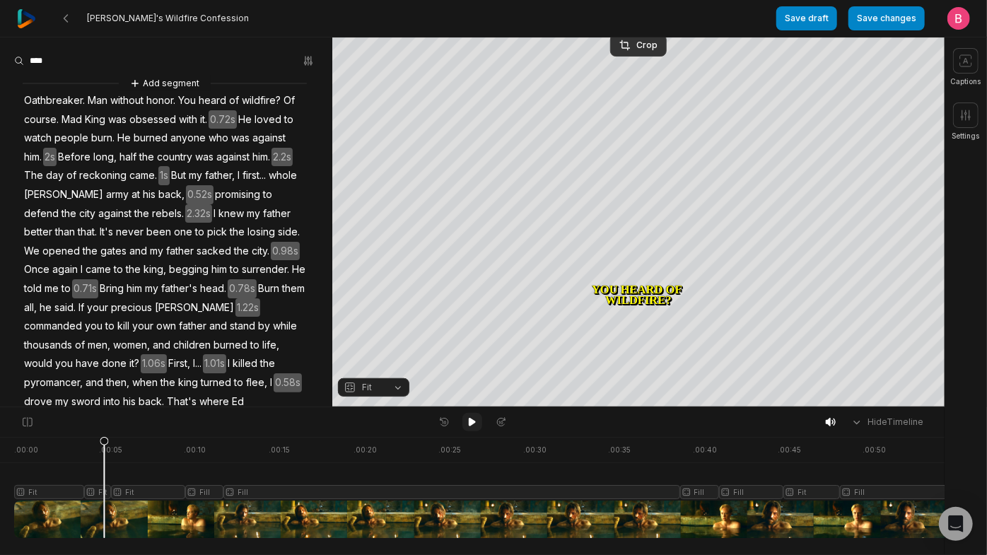
click at [465, 419] on button at bounding box center [472, 422] width 20 height 18
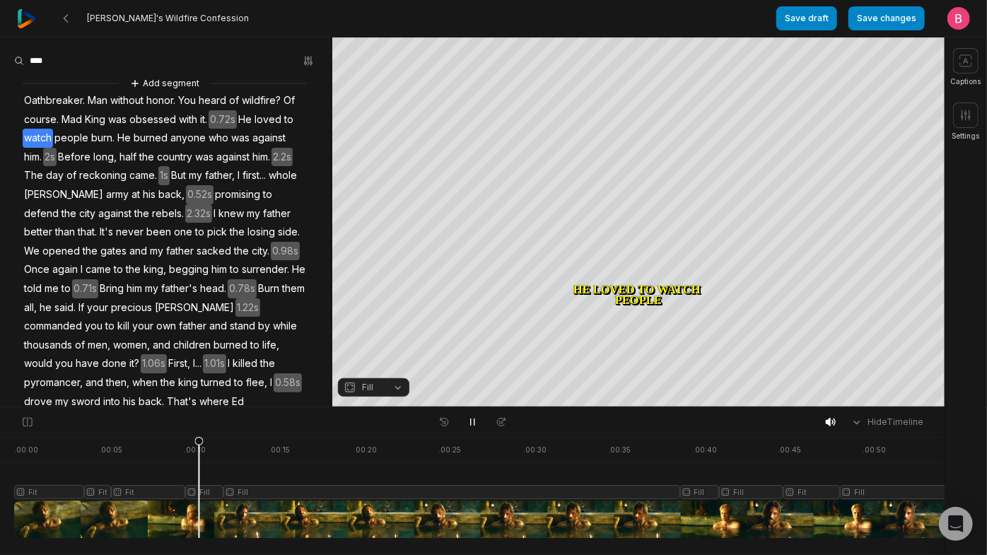
click at [202, 513] on div at bounding box center [846, 487] width 1665 height 101
click at [393, 386] on button "Fill" at bounding box center [373, 387] width 71 height 18
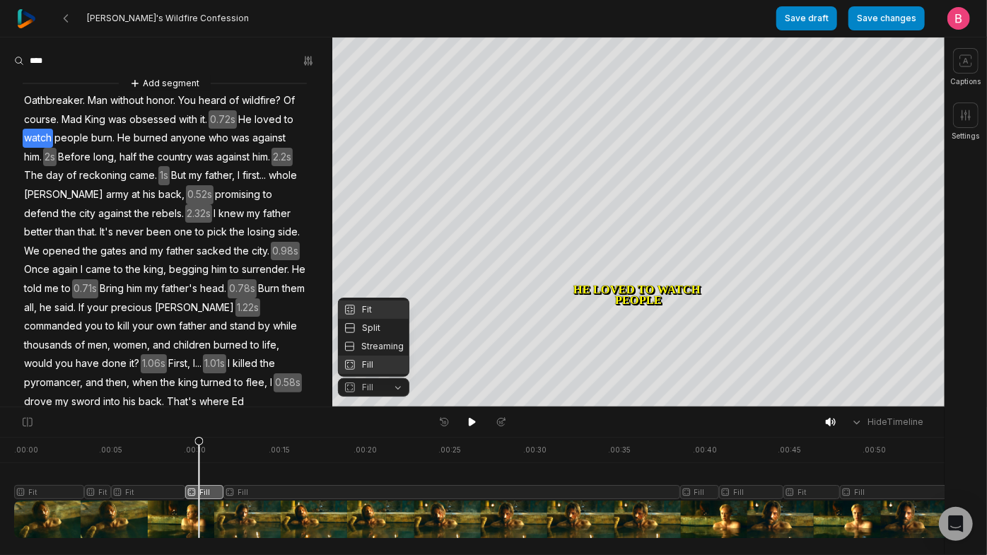
click at [373, 300] on div "Fit" at bounding box center [373, 309] width 71 height 18
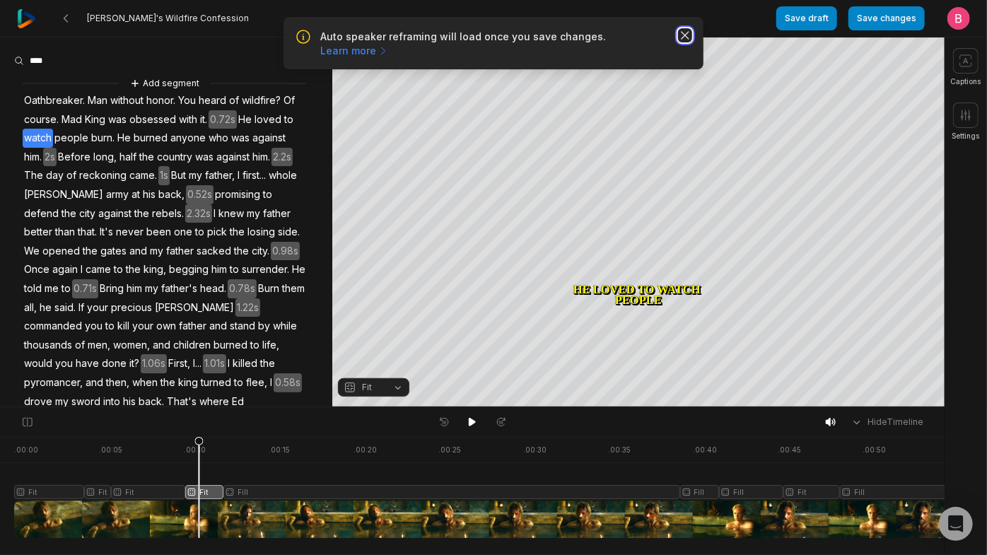
click at [682, 39] on icon "button" at bounding box center [685, 35] width 7 height 7
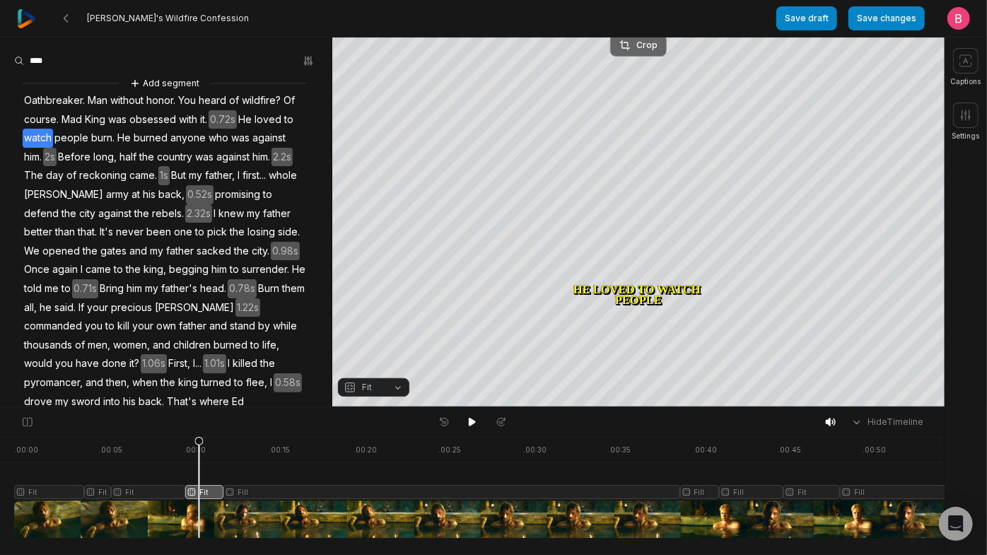
click at [635, 47] on div "Crop" at bounding box center [638, 45] width 38 height 13
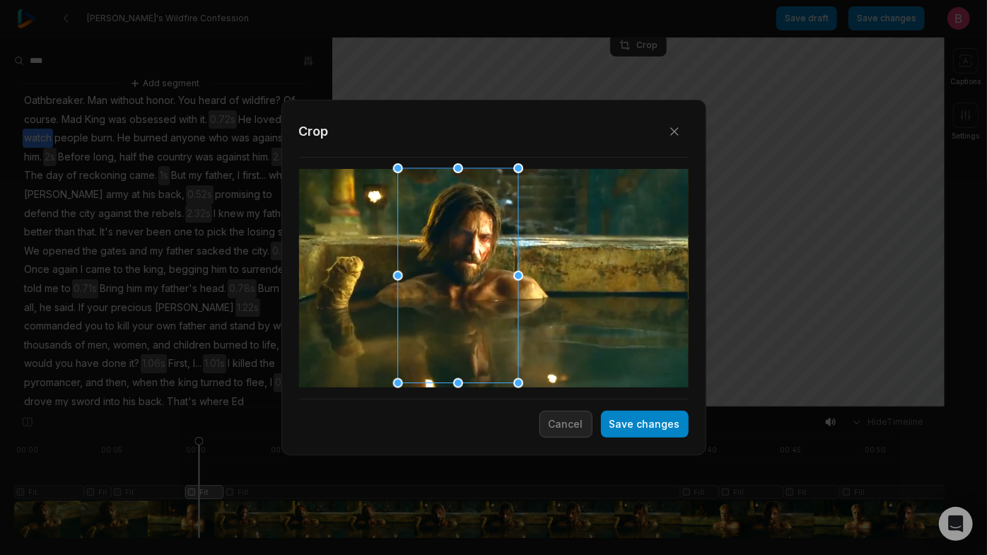
drag, startPoint x: 458, startPoint y: 277, endPoint x: 438, endPoint y: 281, distance: 20.8
click at [438, 281] on div at bounding box center [453, 276] width 120 height 215
click at [627, 435] on button "Save changes" at bounding box center [645, 424] width 88 height 27
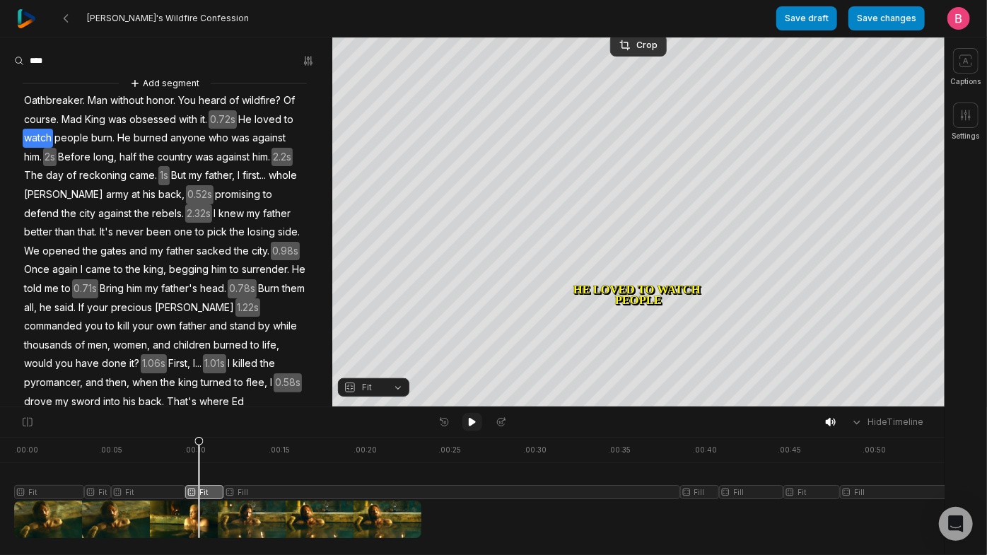
click at [472, 425] on icon at bounding box center [472, 422] width 7 height 8
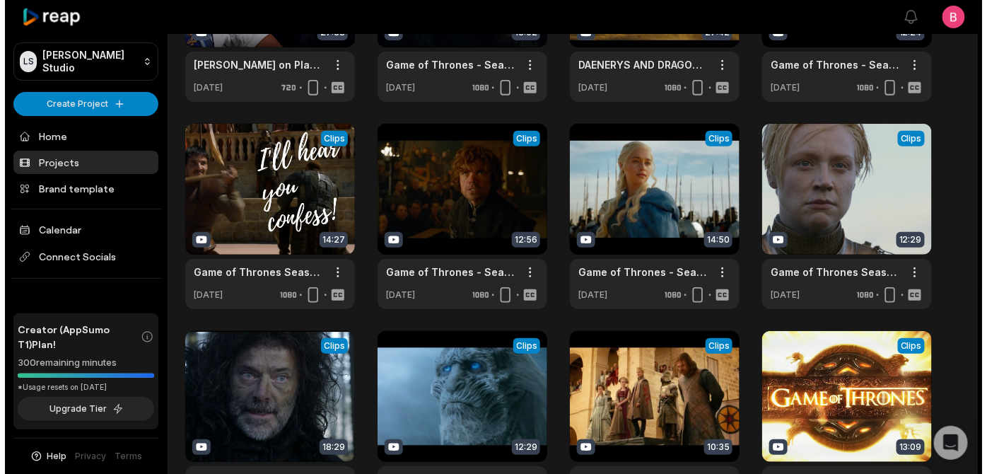
scroll to position [413, 0]
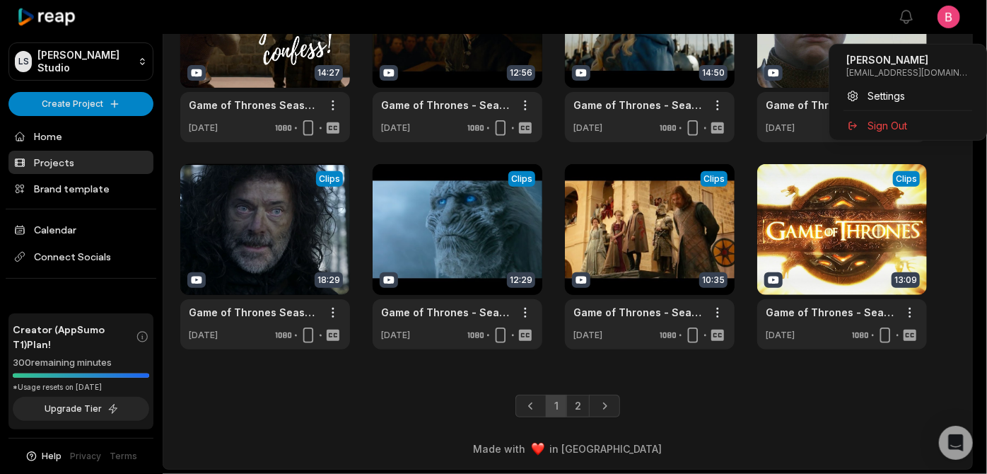
click at [896, 103] on span "Settings" at bounding box center [886, 95] width 37 height 15
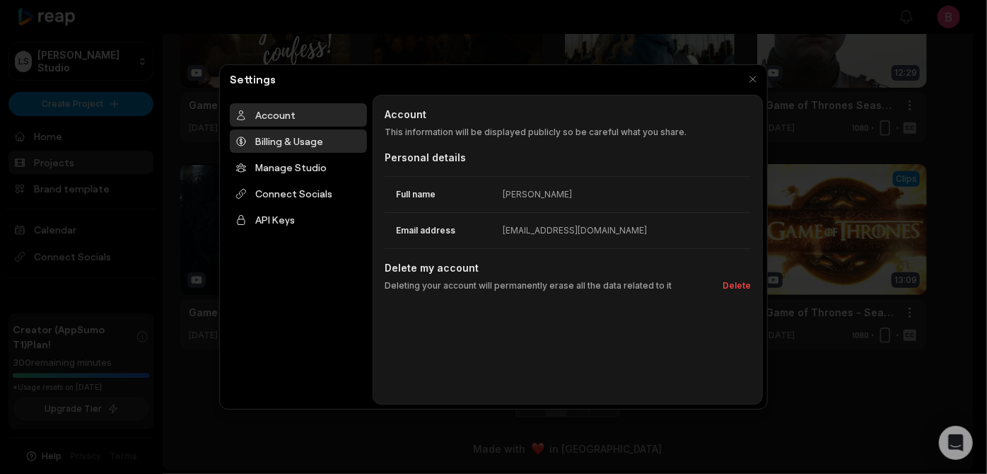
click at [277, 153] on div "Billing & Usage" at bounding box center [298, 140] width 137 height 23
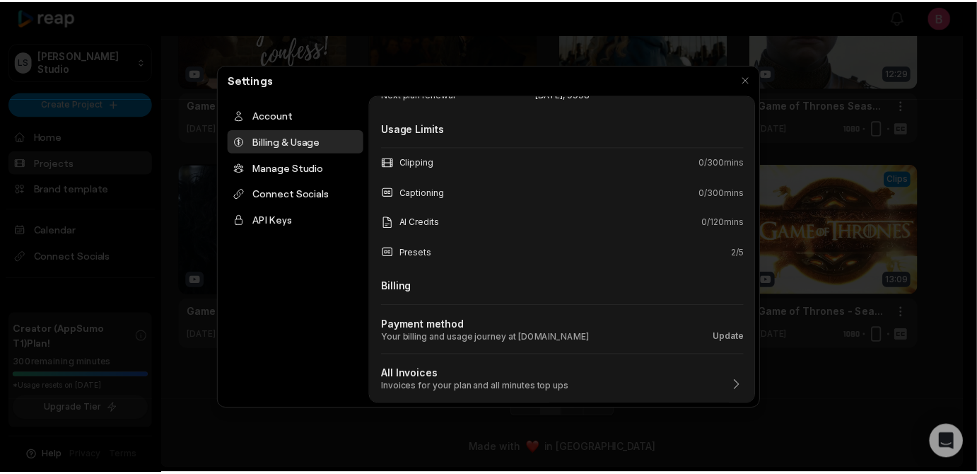
scroll to position [0, 0]
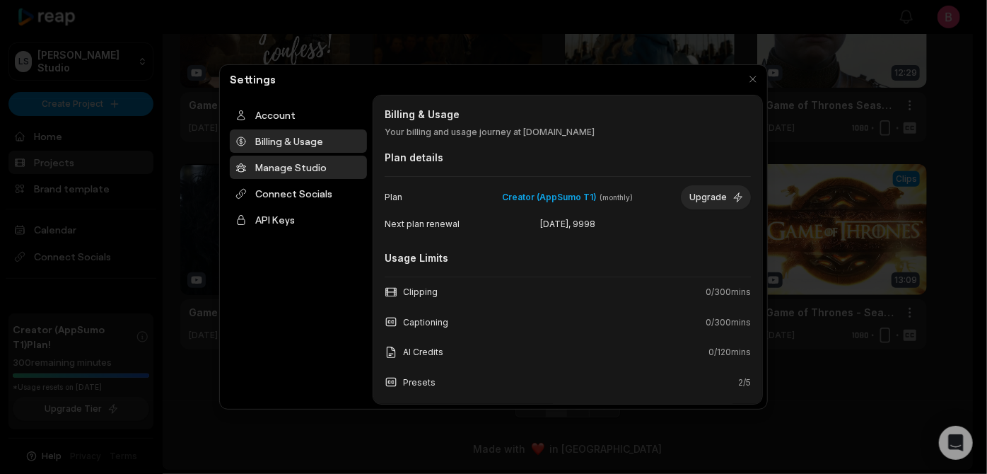
click at [304, 179] on div "Manage Studio" at bounding box center [298, 167] width 137 height 23
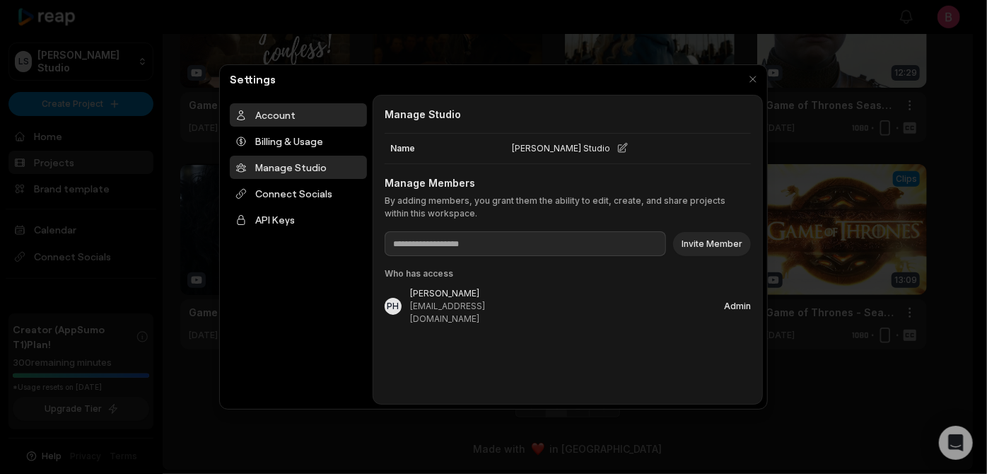
click at [293, 123] on div "Account" at bounding box center [298, 114] width 137 height 23
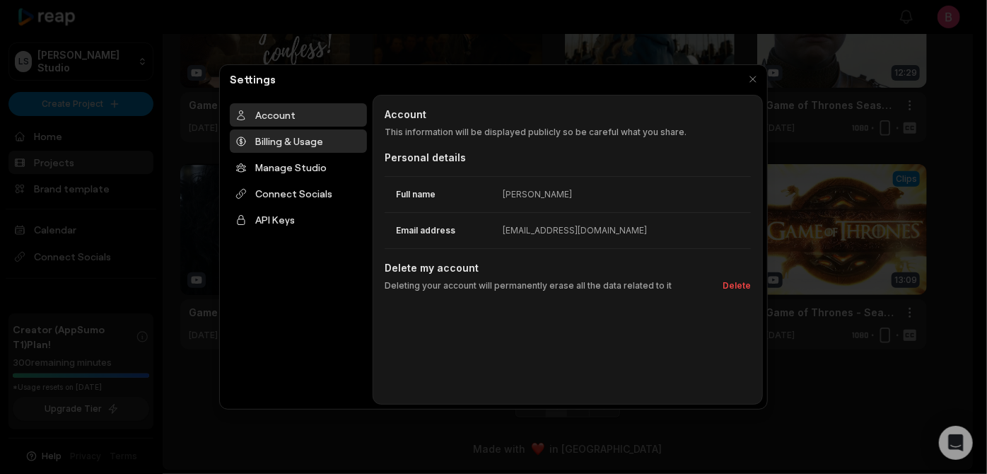
click at [301, 153] on div "Billing & Usage" at bounding box center [298, 140] width 137 height 23
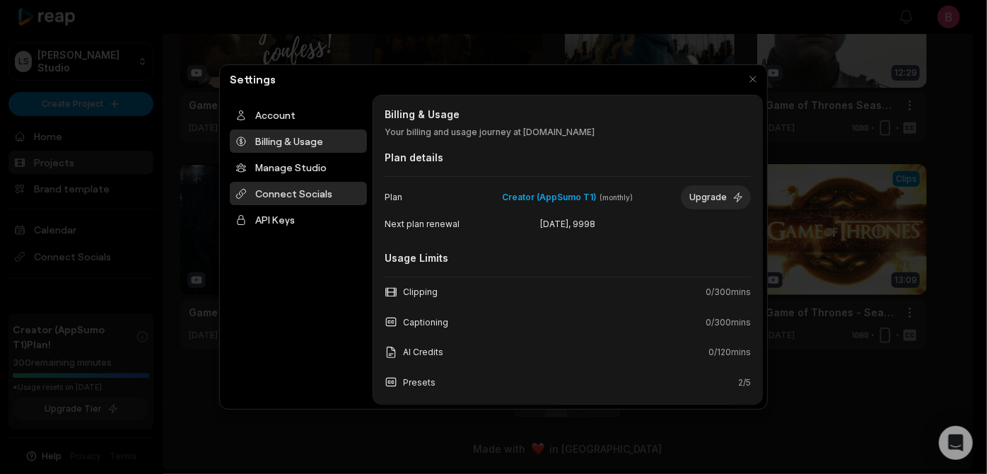
click at [303, 205] on div "Connect Socials" at bounding box center [298, 193] width 137 height 23
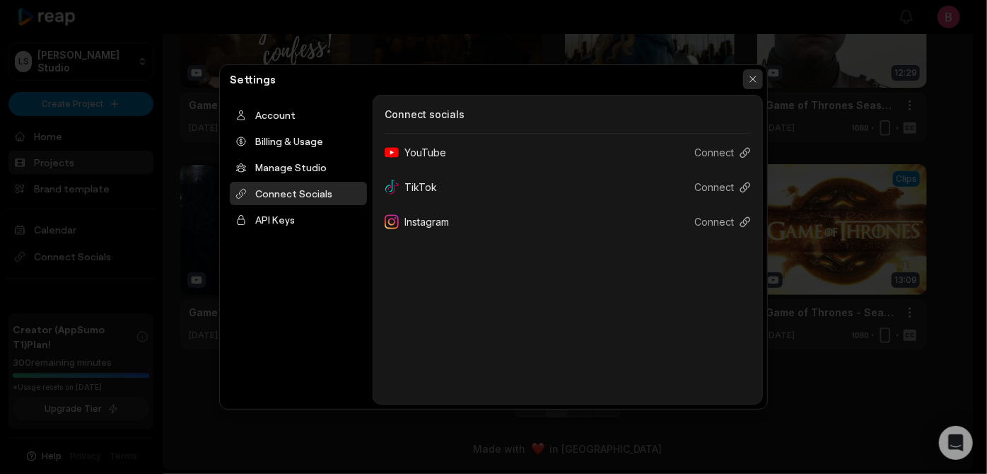
click at [752, 81] on button "button" at bounding box center [753, 79] width 20 height 20
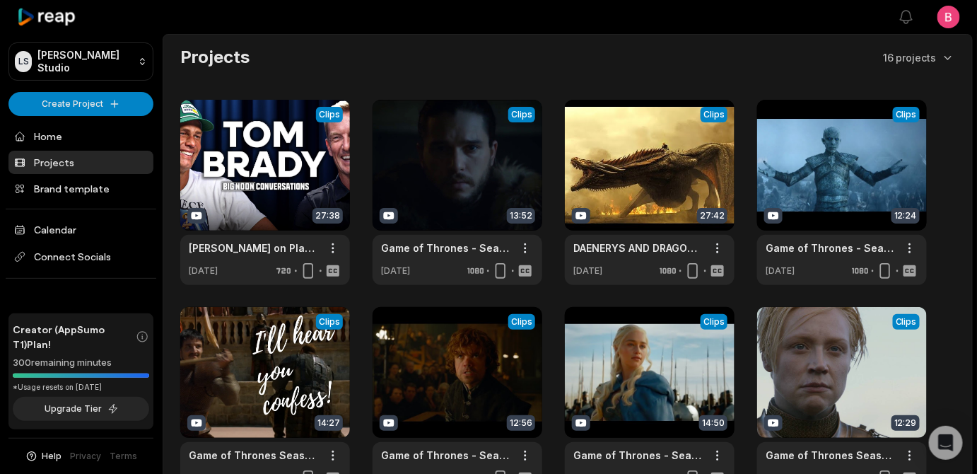
click at [519, 65] on div "Projects 16 projects" at bounding box center [567, 57] width 775 height 23
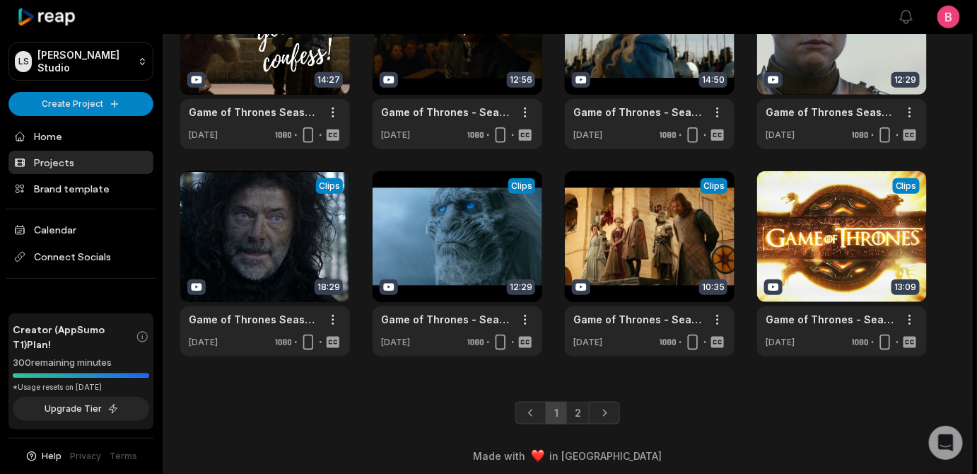
scroll to position [242, 0]
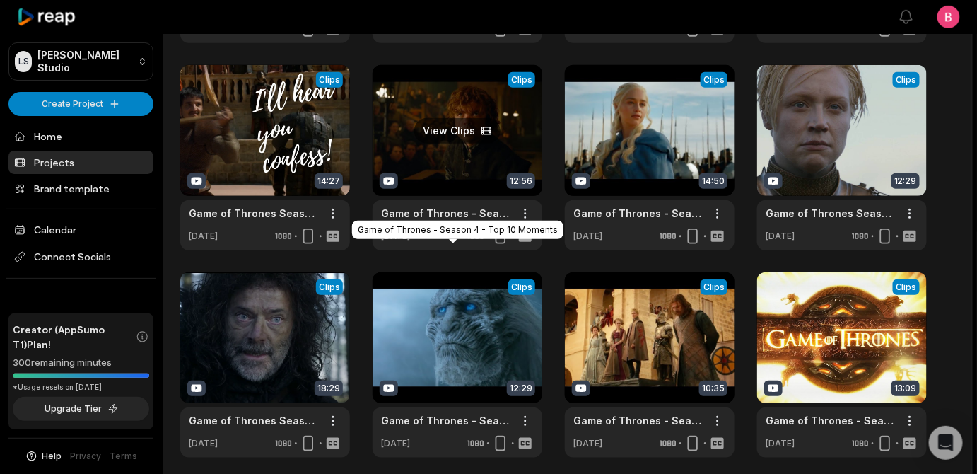
click at [448, 221] on link "Game of Thrones - Season 4 - Top 10 Moments" at bounding box center [446, 213] width 130 height 15
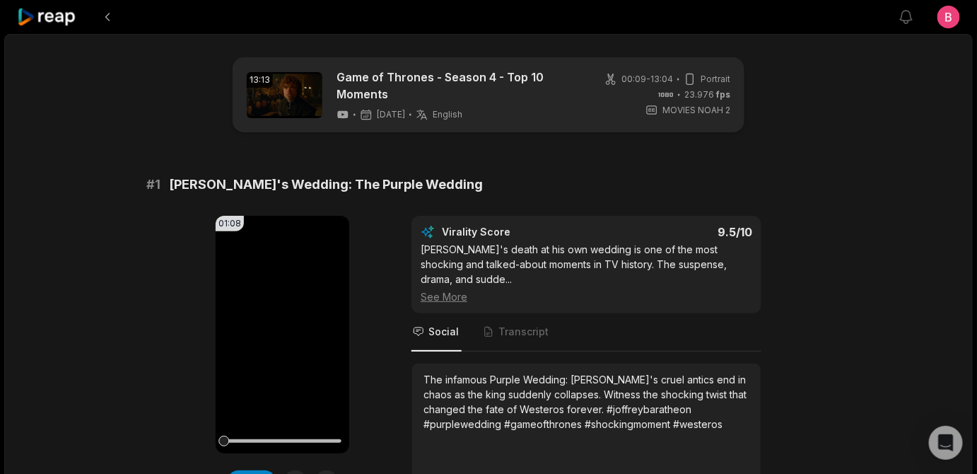
click at [160, 247] on div "# 1 [PERSON_NAME]'s Wedding: The Purple Wedding 01:08 Your browser does not sup…" at bounding box center [488, 344] width 684 height 339
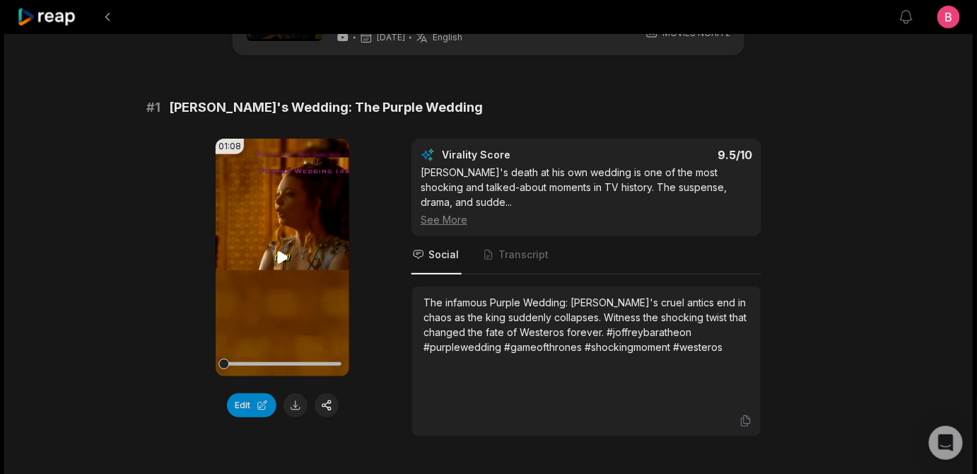
scroll to position [103, 0]
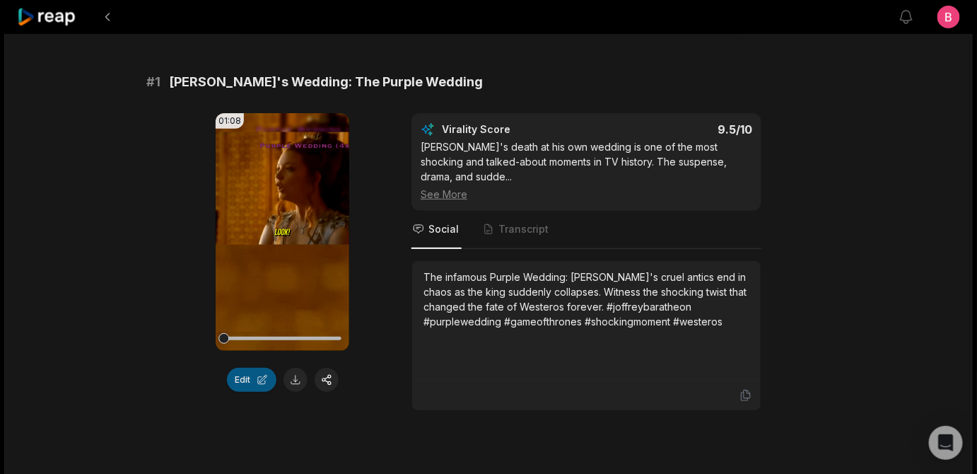
click at [242, 392] on button "Edit" at bounding box center [251, 380] width 49 height 24
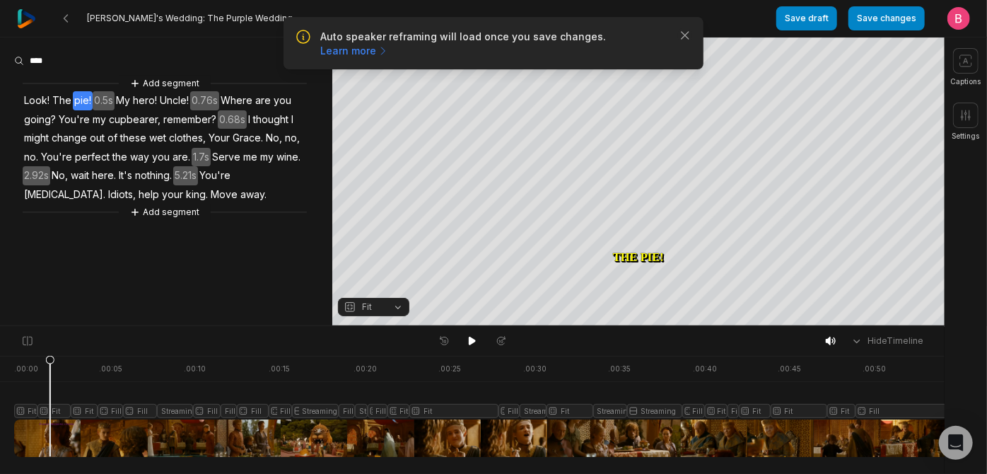
click at [389, 58] on link "Learn more" at bounding box center [354, 51] width 69 height 14
click at [682, 39] on icon "button" at bounding box center [685, 35] width 7 height 7
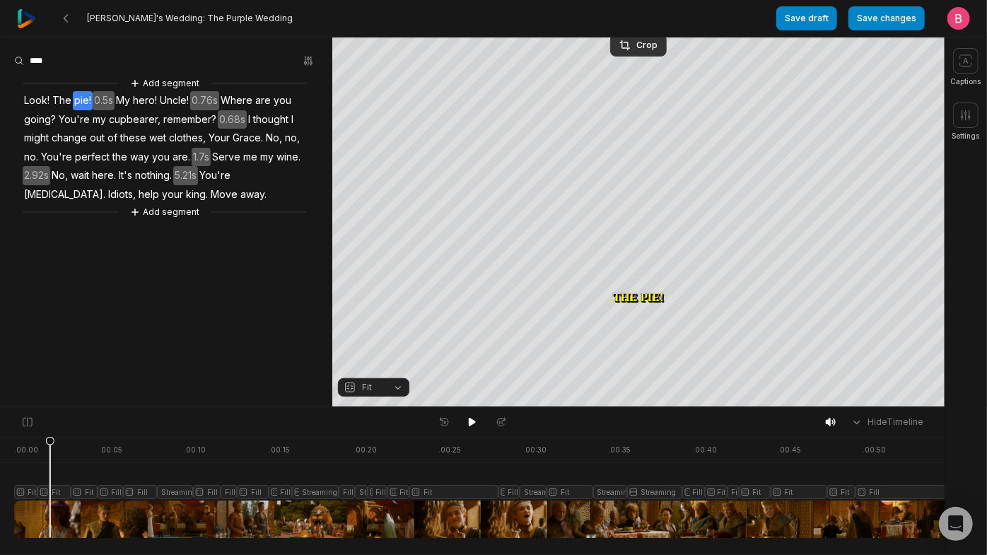
click at [648, 37] on nav "Joffrey's Wedding: The Purple Wedding Save draft Save changes Open user menu" at bounding box center [493, 18] width 987 height 37
click at [647, 42] on div "Crop" at bounding box center [638, 45] width 38 height 13
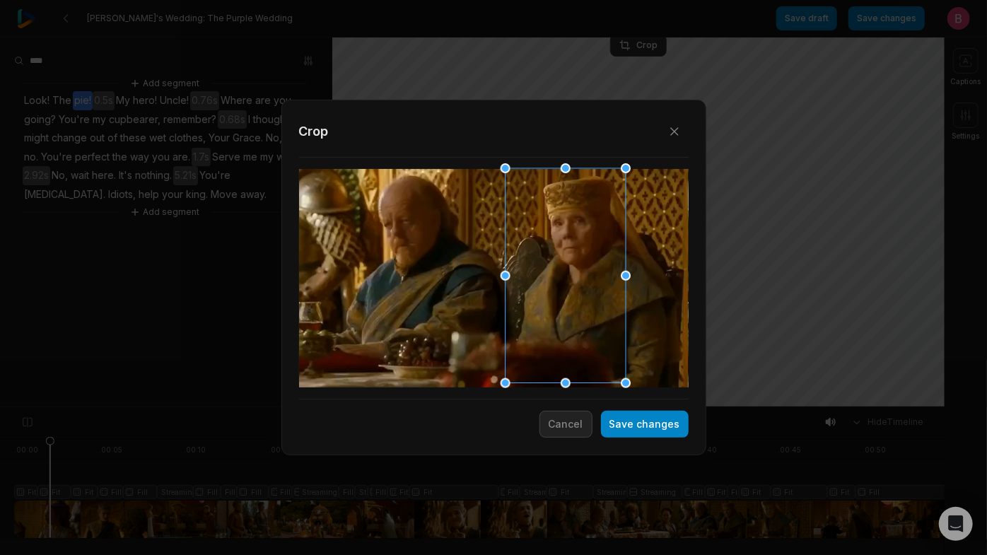
drag, startPoint x: 492, startPoint y: 272, endPoint x: 564, endPoint y: 279, distance: 71.8
click at [564, 279] on div at bounding box center [561, 276] width 120 height 215
click at [614, 426] on button "Save changes" at bounding box center [645, 424] width 88 height 27
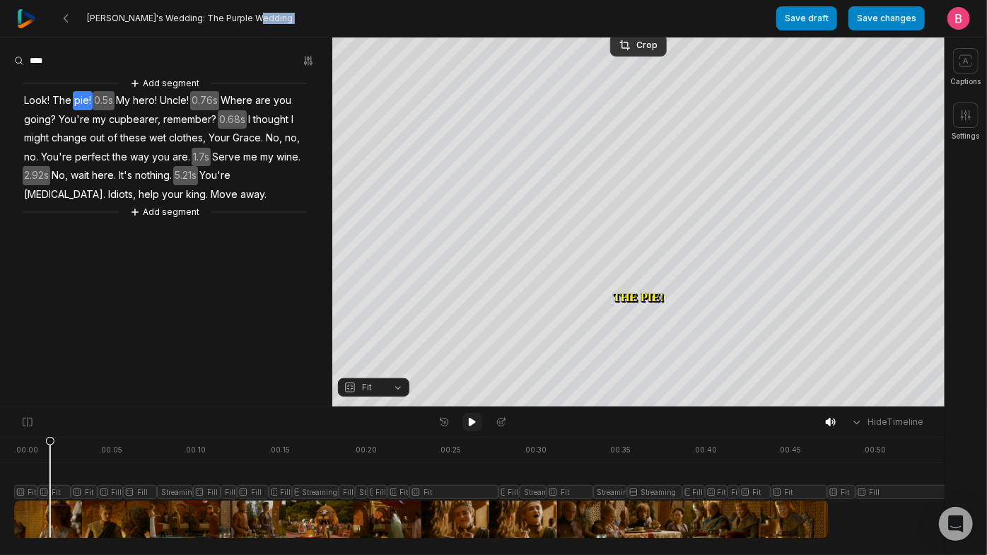
click at [467, 428] on icon at bounding box center [472, 421] width 11 height 11
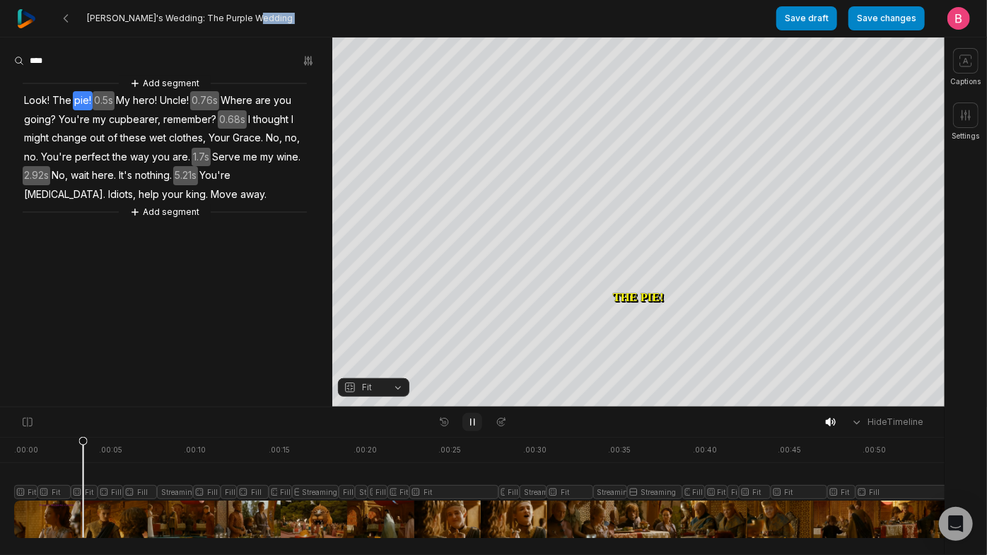
click at [467, 428] on icon at bounding box center [472, 421] width 11 height 11
click at [468, 426] on icon at bounding box center [472, 421] width 11 height 11
click at [469, 426] on icon at bounding box center [472, 422] width 7 height 8
click at [468, 428] on icon at bounding box center [472, 421] width 11 height 11
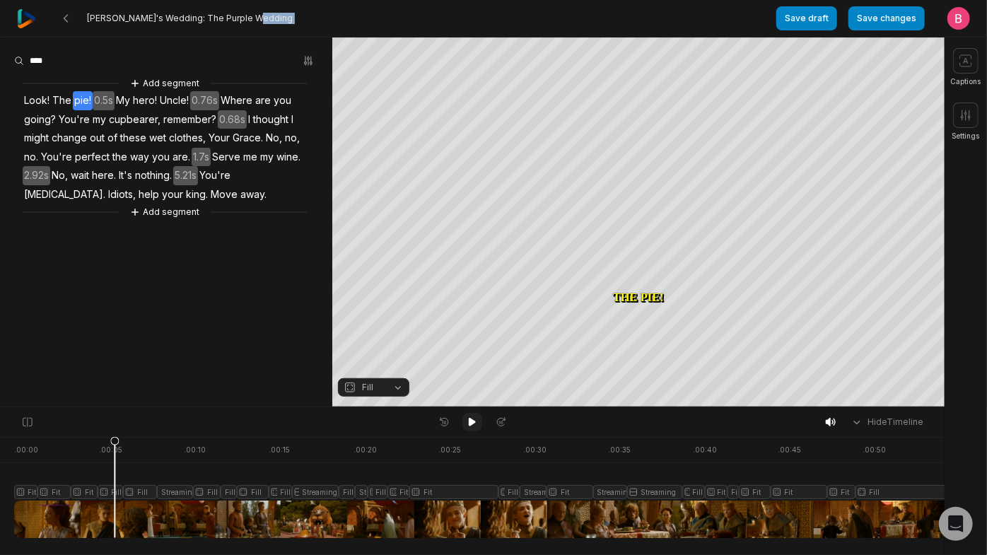
click at [468, 428] on icon at bounding box center [472, 421] width 11 height 11
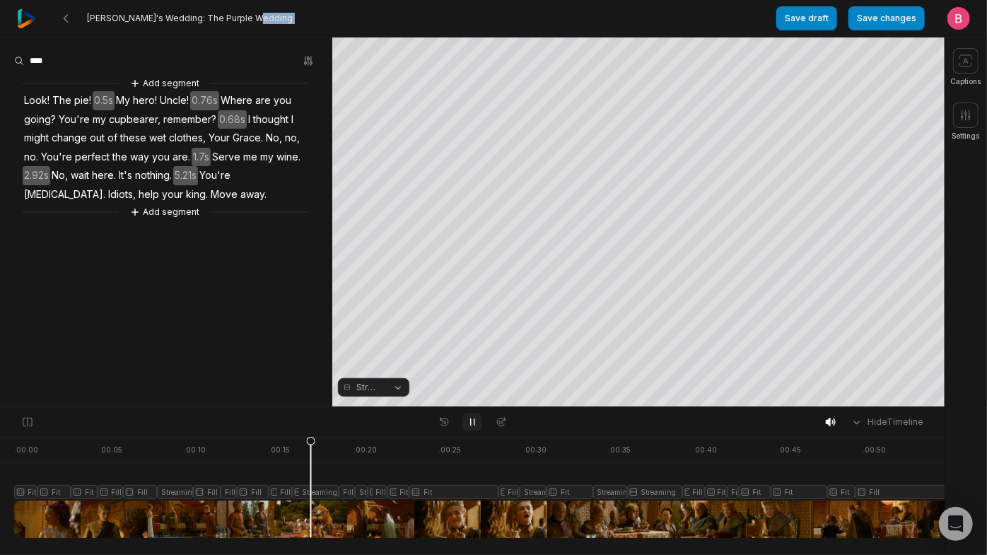
click at [468, 428] on icon at bounding box center [472, 421] width 11 height 11
click at [232, 473] on div at bounding box center [598, 487] width 1169 height 101
click at [250, 473] on div at bounding box center [598, 487] width 1169 height 101
click at [469, 426] on icon at bounding box center [472, 422] width 7 height 8
click at [216, 473] on div at bounding box center [598, 487] width 1169 height 101
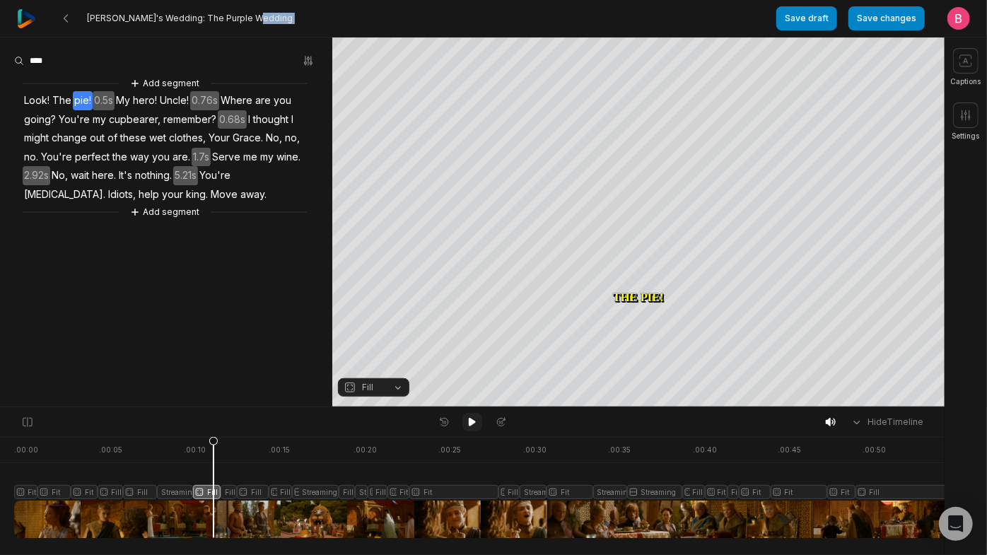
click at [465, 424] on button at bounding box center [472, 422] width 20 height 18
click at [165, 473] on div at bounding box center [598, 487] width 1169 height 101
click at [394, 388] on button "Streaming" at bounding box center [373, 387] width 71 height 18
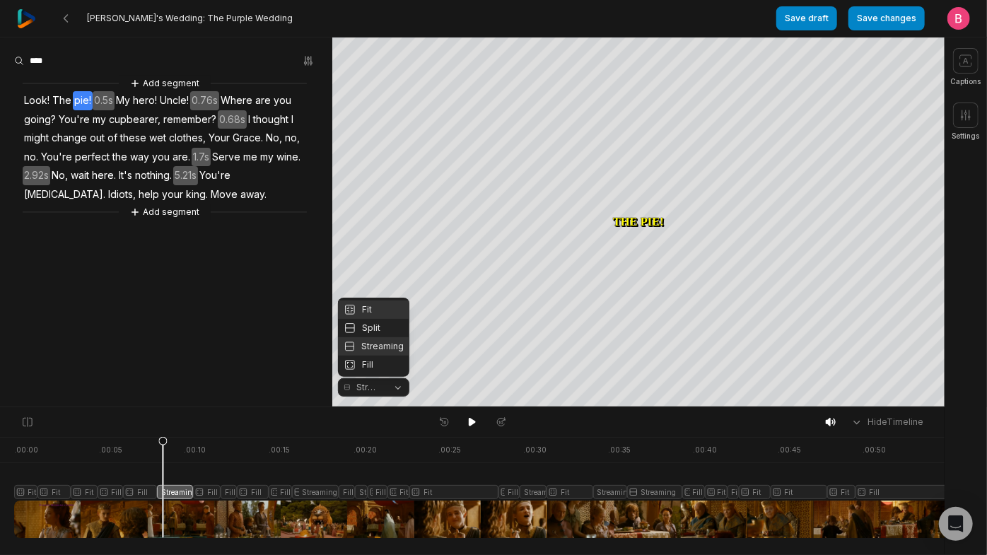
click at [378, 300] on div "Fit" at bounding box center [373, 309] width 71 height 18
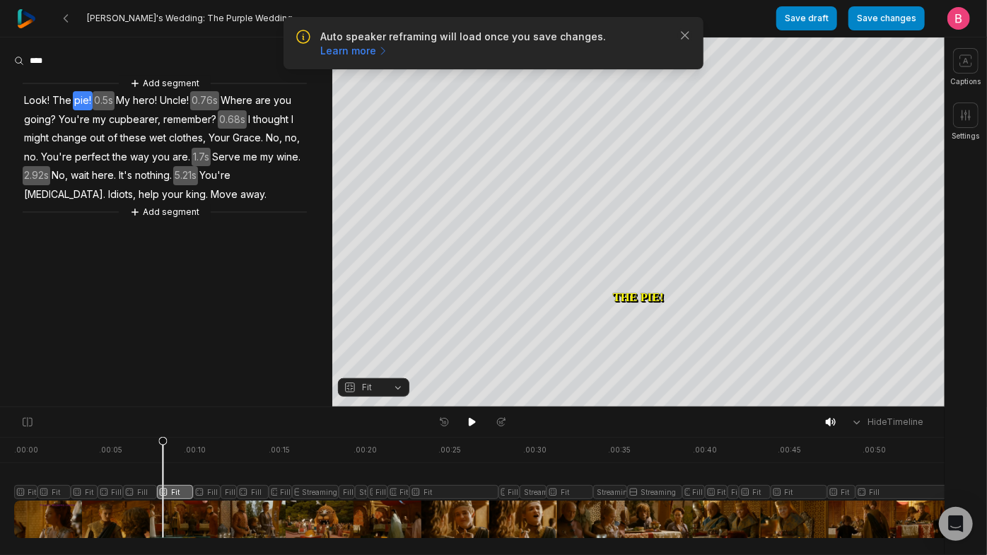
click at [464, 417] on div at bounding box center [472, 422] width 78 height 18
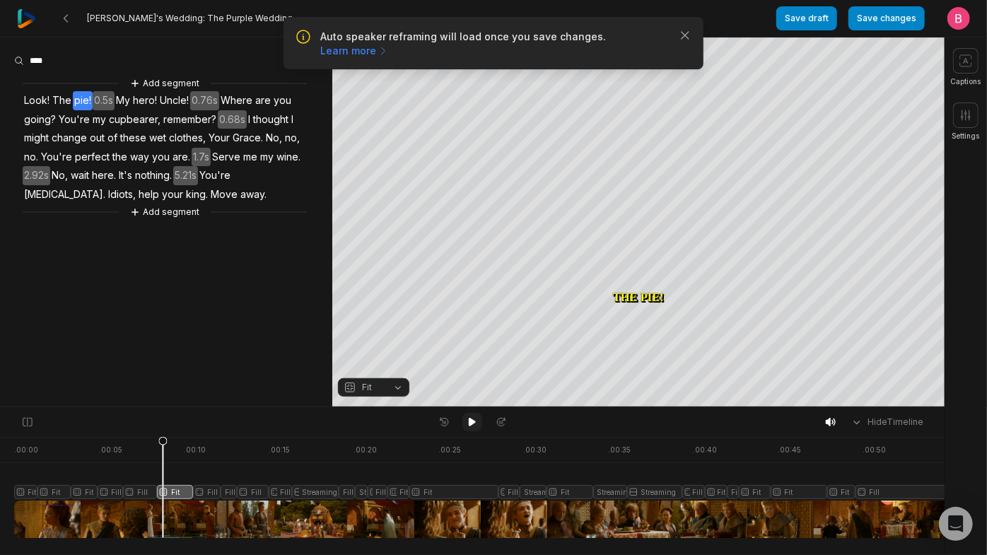
click at [472, 425] on icon at bounding box center [472, 422] width 7 height 8
click at [678, 42] on icon "button" at bounding box center [685, 35] width 14 height 14
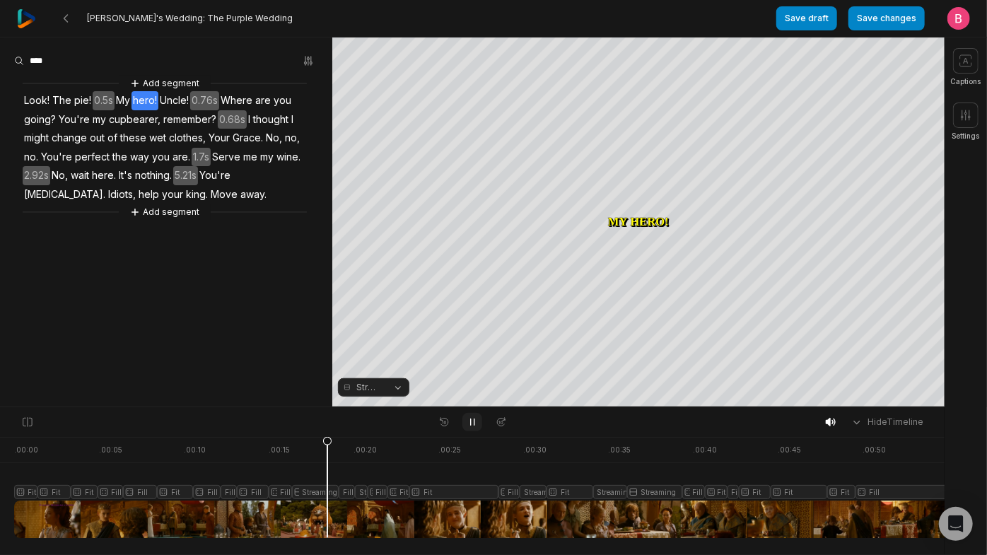
click at [467, 421] on icon at bounding box center [472, 421] width 11 height 11
click at [402, 385] on button "Streaming" at bounding box center [373, 387] width 71 height 18
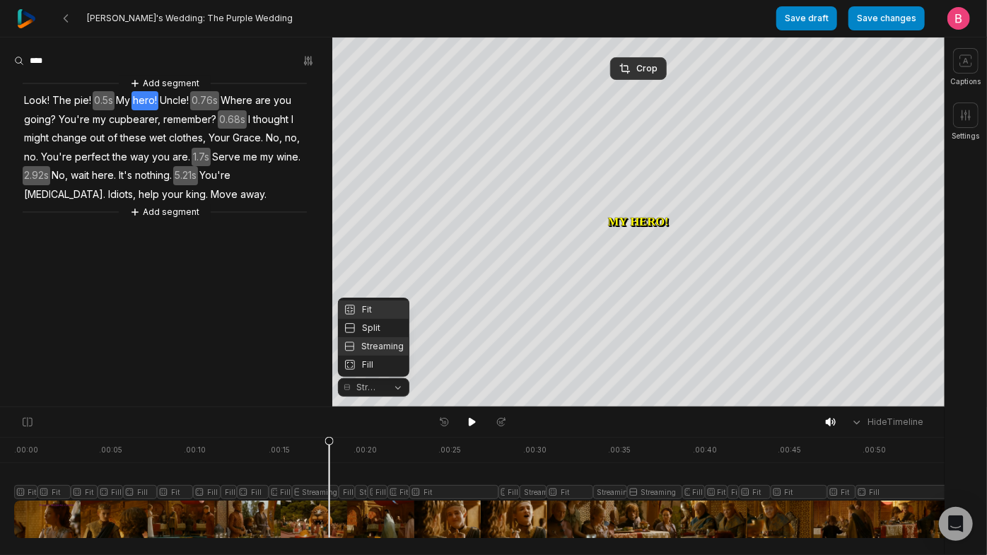
click at [360, 300] on div "Fit" at bounding box center [373, 309] width 71 height 18
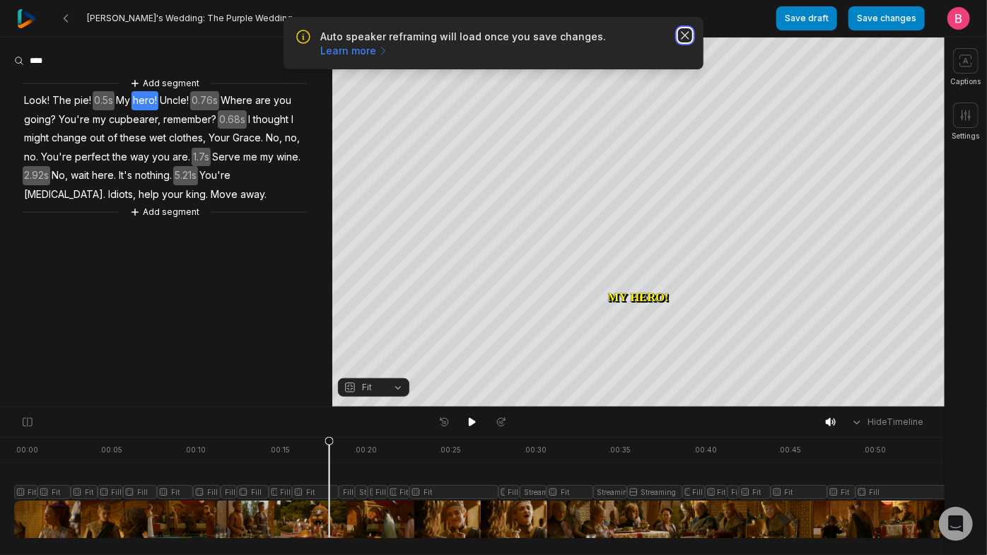
click at [678, 42] on icon "button" at bounding box center [685, 35] width 14 height 14
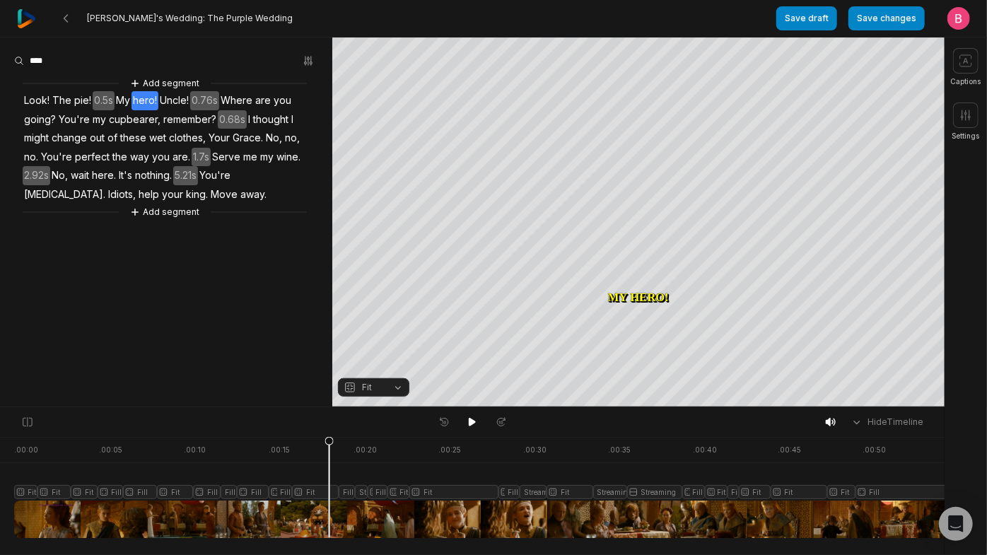
click at [387, 397] on button "Fit" at bounding box center [373, 387] width 71 height 18
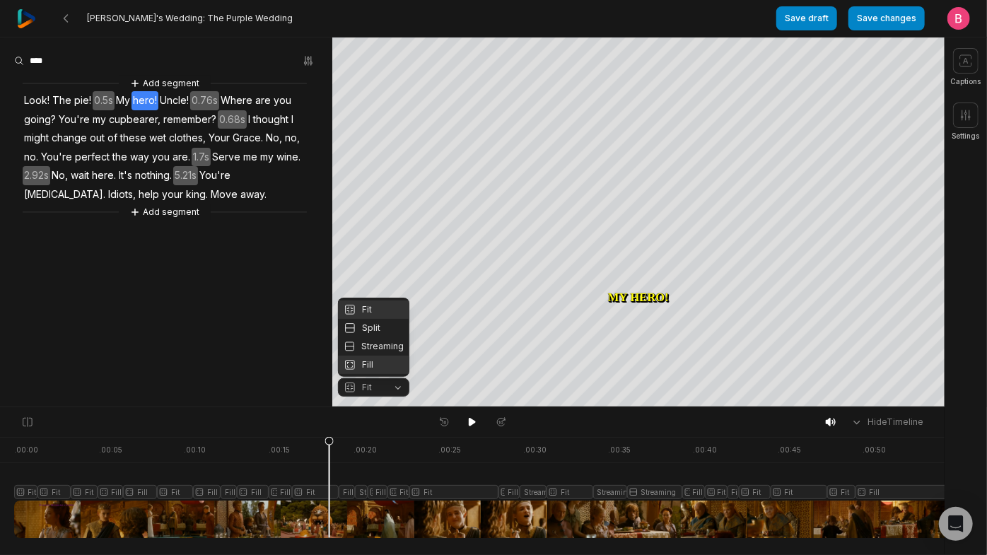
click at [380, 366] on div "Fill" at bounding box center [373, 365] width 71 height 18
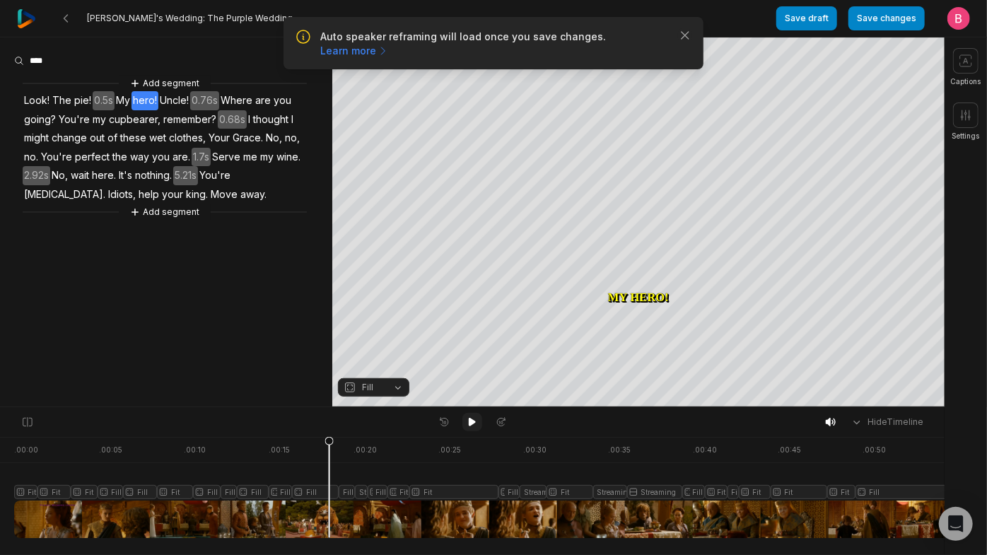
click at [473, 428] on icon at bounding box center [472, 421] width 11 height 11
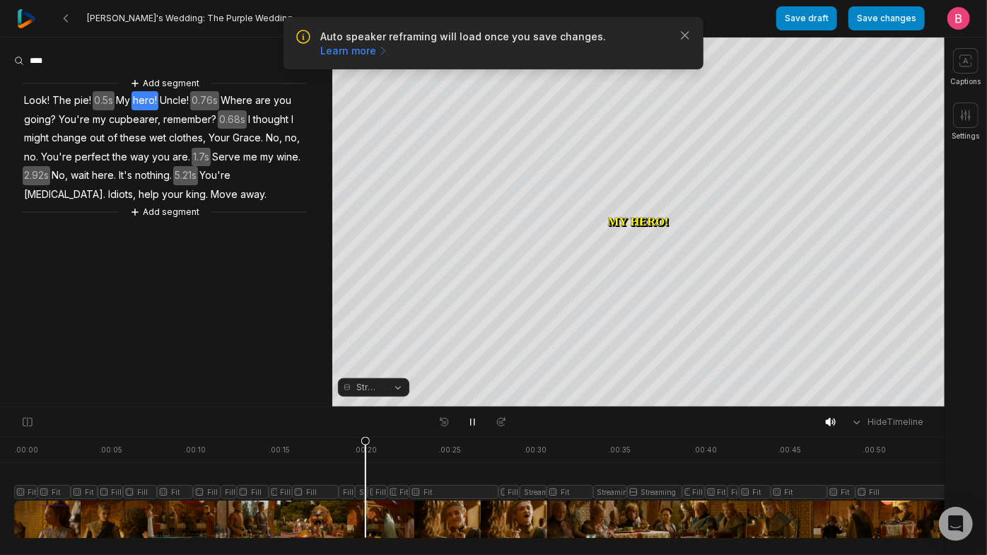
click at [348, 473] on div at bounding box center [598, 487] width 1169 height 101
click at [473, 428] on icon at bounding box center [472, 421] width 11 height 11
click at [351, 473] on div at bounding box center [598, 487] width 1169 height 101
click at [469, 423] on icon at bounding box center [472, 422] width 7 height 8
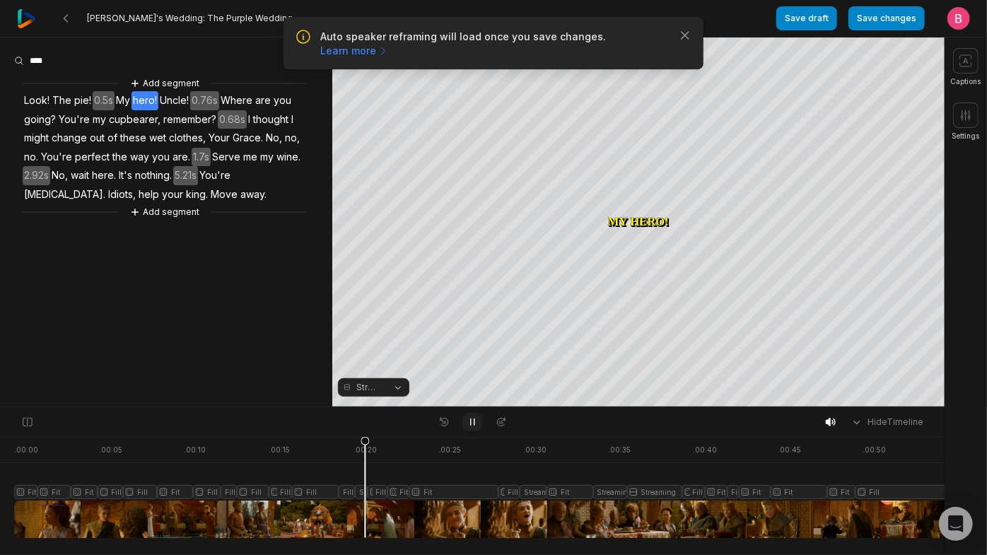
click at [469, 423] on icon at bounding box center [472, 421] width 11 height 11
click at [366, 473] on div at bounding box center [598, 487] width 1169 height 101
click at [686, 41] on icon "button" at bounding box center [685, 35] width 14 height 14
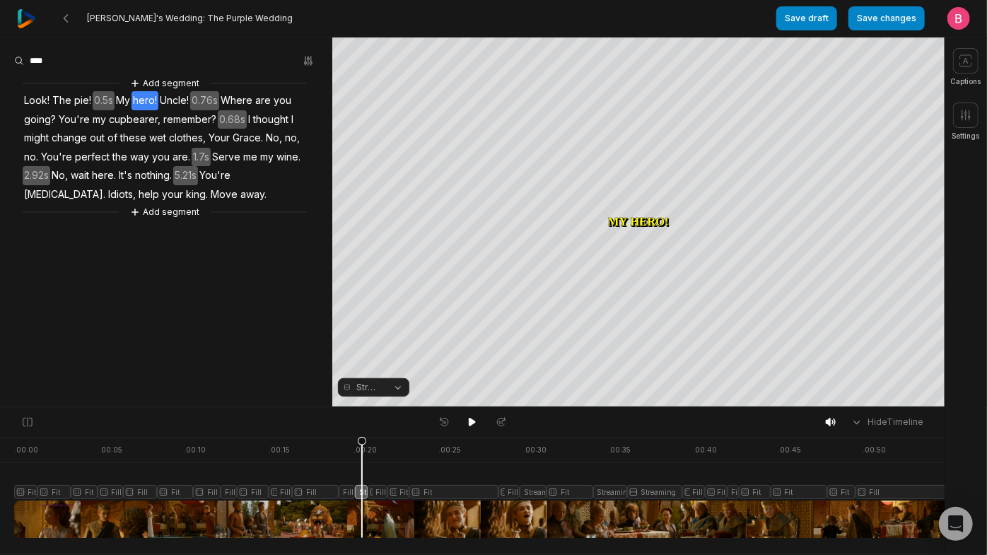
click at [397, 385] on button "Streaming" at bounding box center [373, 387] width 71 height 18
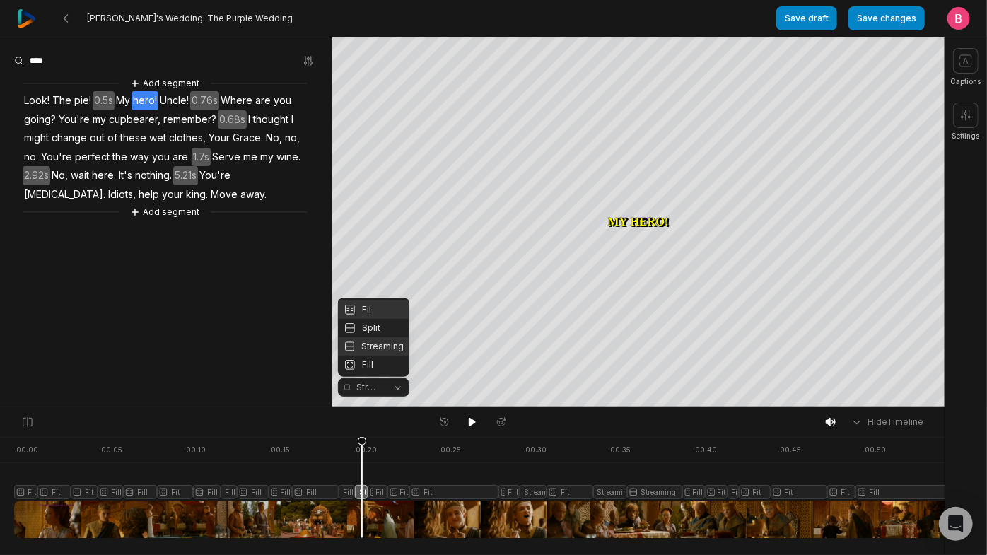
click at [366, 300] on div "Fit" at bounding box center [373, 309] width 71 height 18
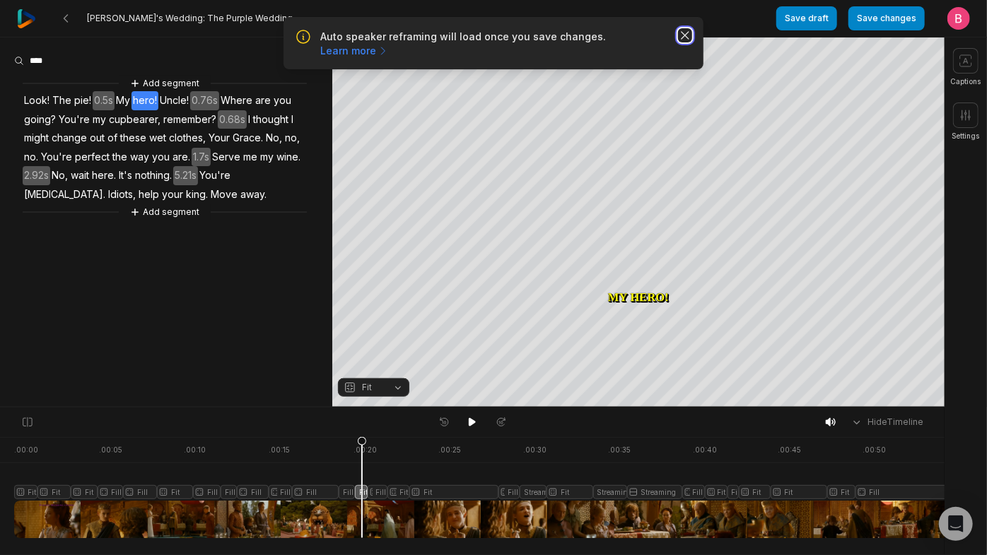
click at [682, 42] on icon "button" at bounding box center [685, 35] width 14 height 14
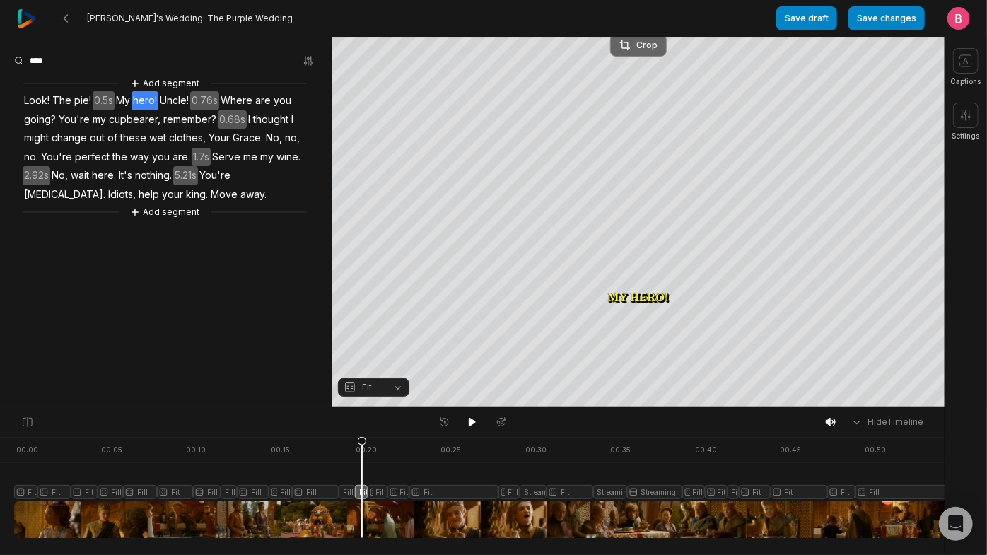
click at [635, 45] on div "Crop" at bounding box center [638, 45] width 38 height 13
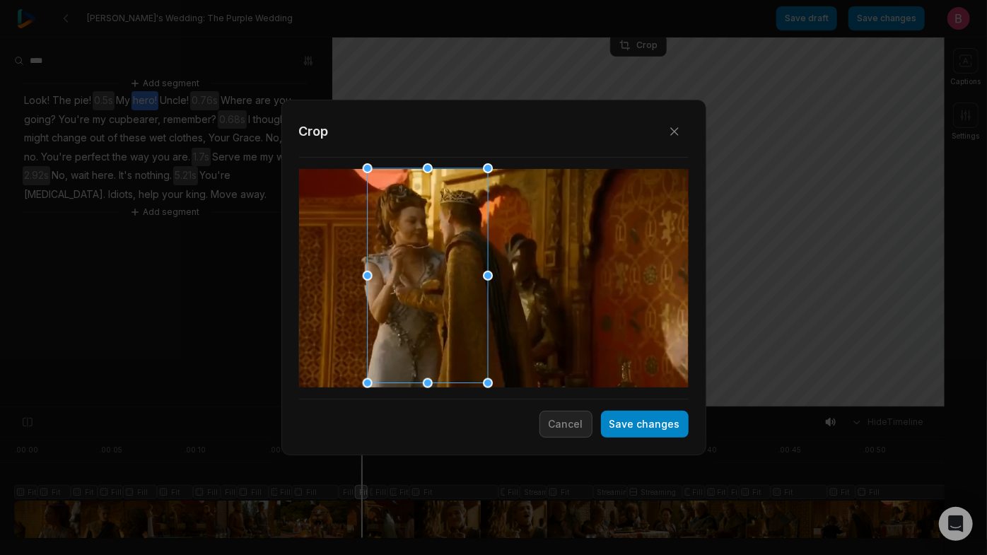
drag, startPoint x: 462, startPoint y: 262, endPoint x: 396, endPoint y: 257, distance: 66.6
click at [396, 257] on div at bounding box center [423, 276] width 120 height 215
click at [602, 427] on button "Save changes" at bounding box center [645, 424] width 88 height 27
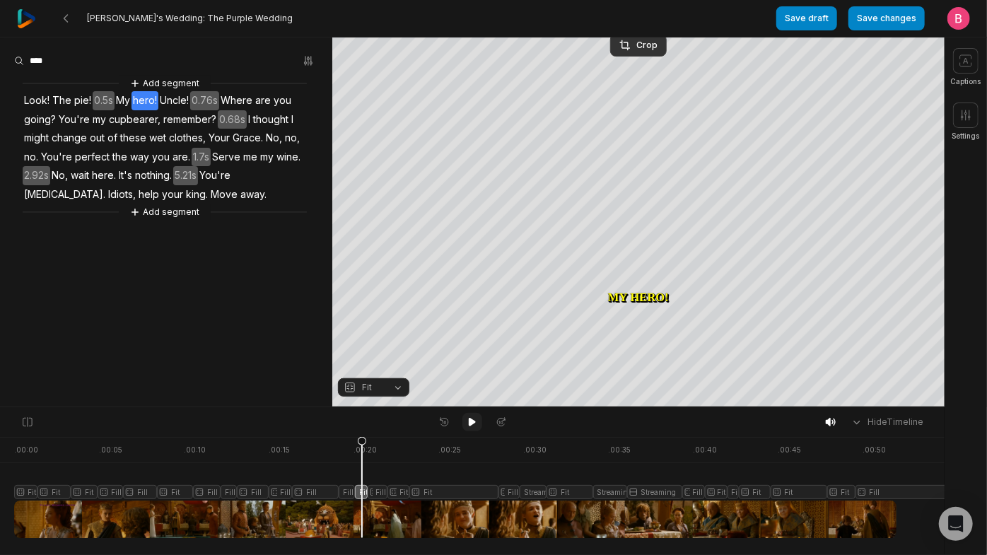
click at [477, 420] on icon at bounding box center [472, 421] width 11 height 11
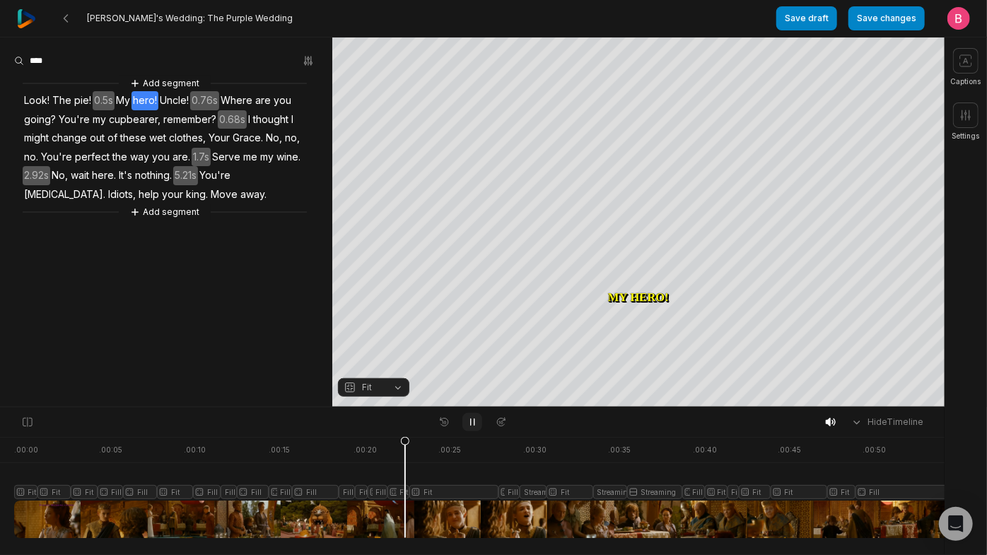
click at [474, 422] on icon at bounding box center [473, 422] width 4 height 6
click at [474, 422] on icon at bounding box center [472, 421] width 11 height 11
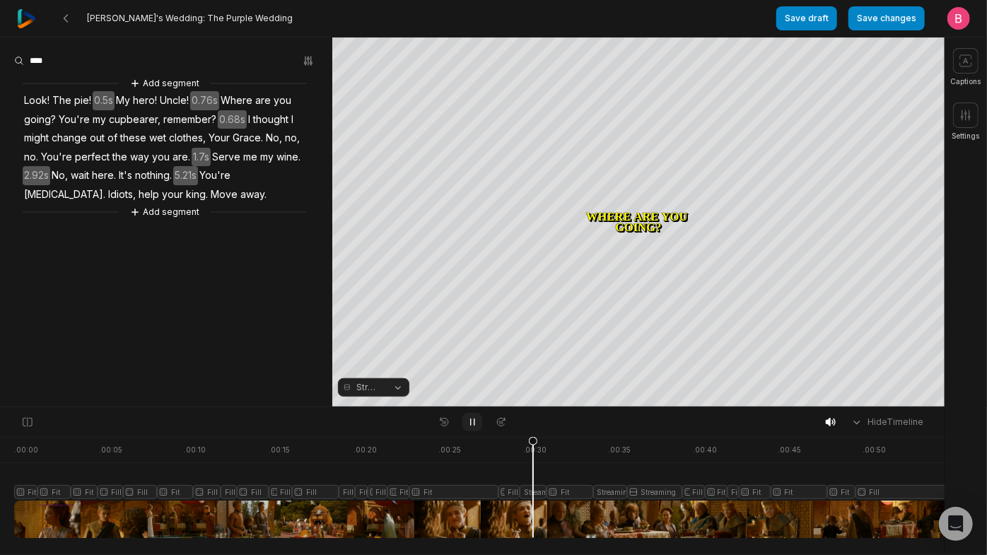
click at [474, 422] on icon at bounding box center [473, 422] width 4 height 6
click at [624, 60] on icon at bounding box center [624, 60] width 11 height 11
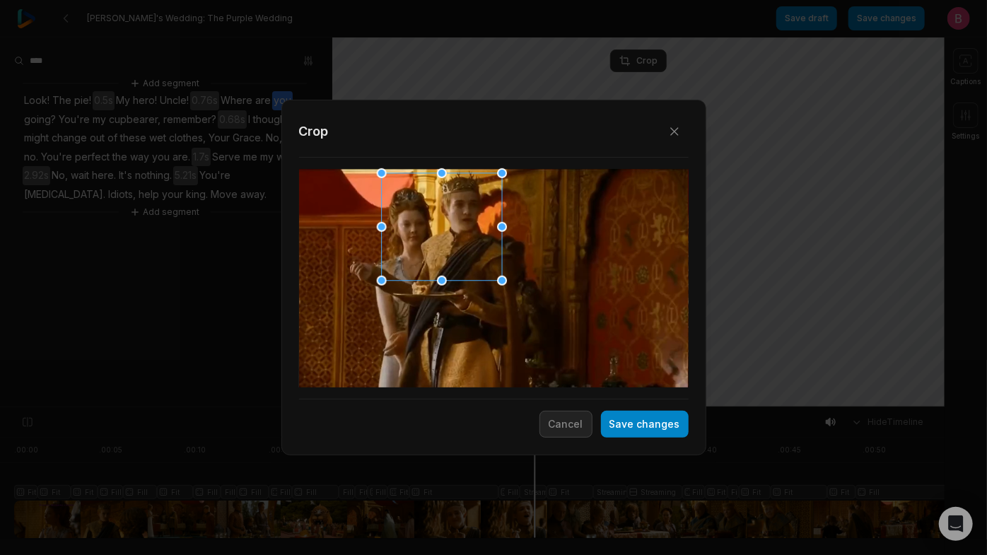
click at [433, 218] on div at bounding box center [437, 227] width 120 height 107
click at [637, 431] on button "Save changes" at bounding box center [645, 424] width 88 height 27
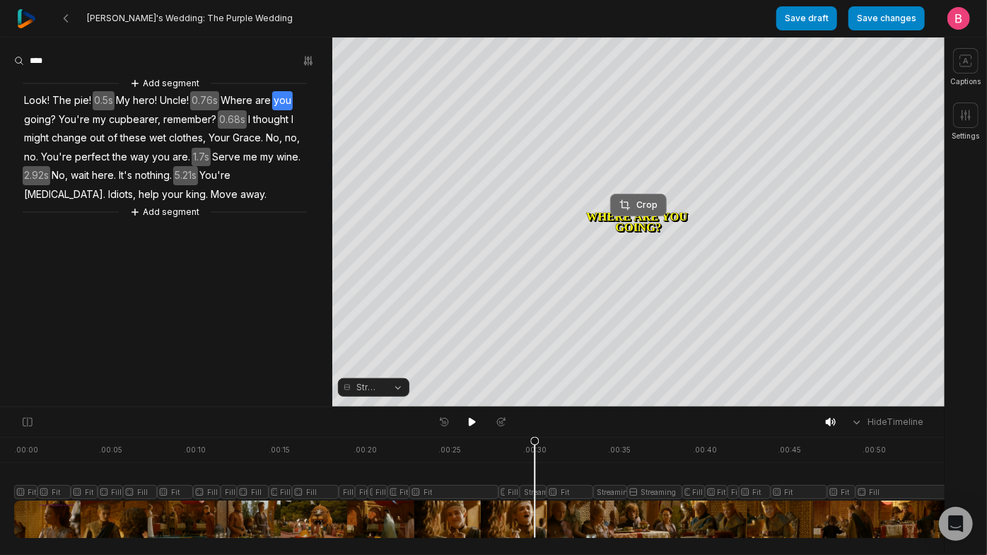
click at [638, 199] on div "Crop" at bounding box center [638, 205] width 38 height 13
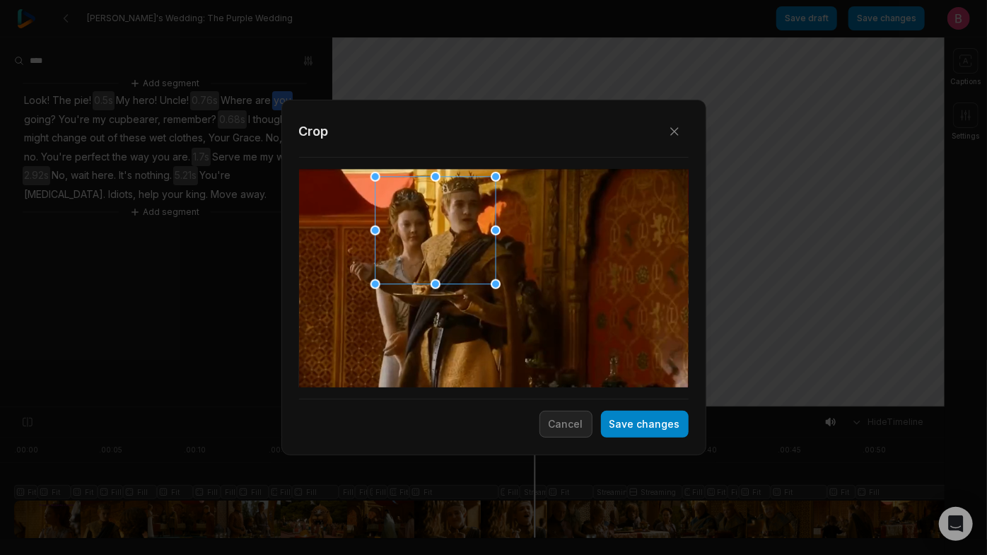
drag, startPoint x: 516, startPoint y: 280, endPoint x: 457, endPoint y: 235, distance: 74.1
click at [457, 235] on div at bounding box center [430, 230] width 120 height 107
drag, startPoint x: 626, startPoint y: 433, endPoint x: 613, endPoint y: 421, distance: 17.5
click at [626, 433] on button "Save changes" at bounding box center [645, 424] width 88 height 27
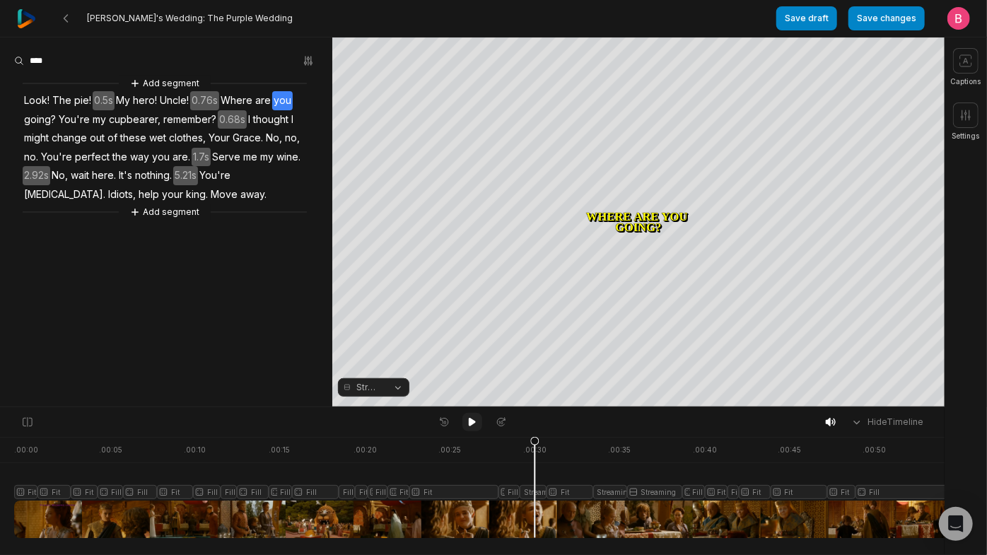
click at [477, 422] on icon at bounding box center [472, 421] width 11 height 11
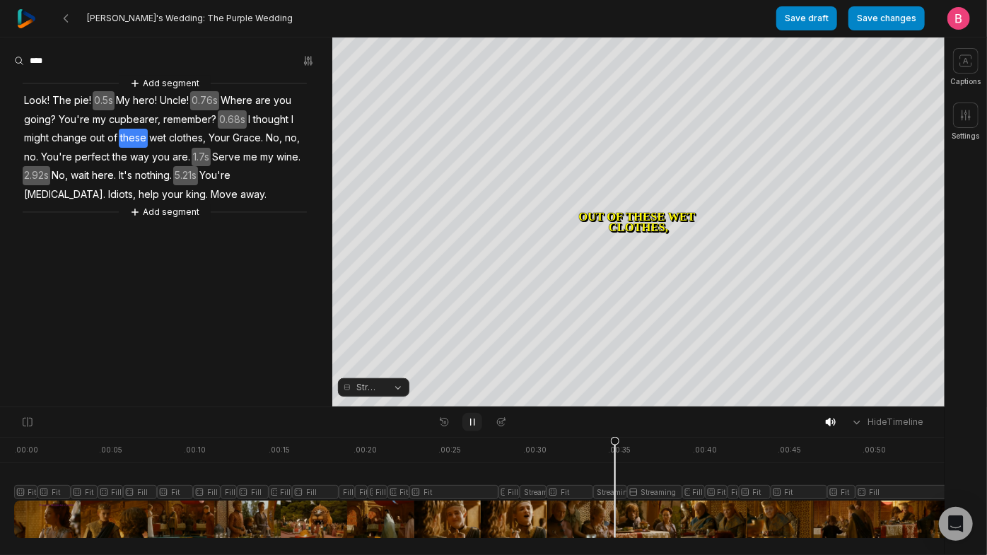
click at [477, 422] on icon at bounding box center [472, 421] width 11 height 11
click at [396, 390] on button "Streaming" at bounding box center [373, 387] width 71 height 18
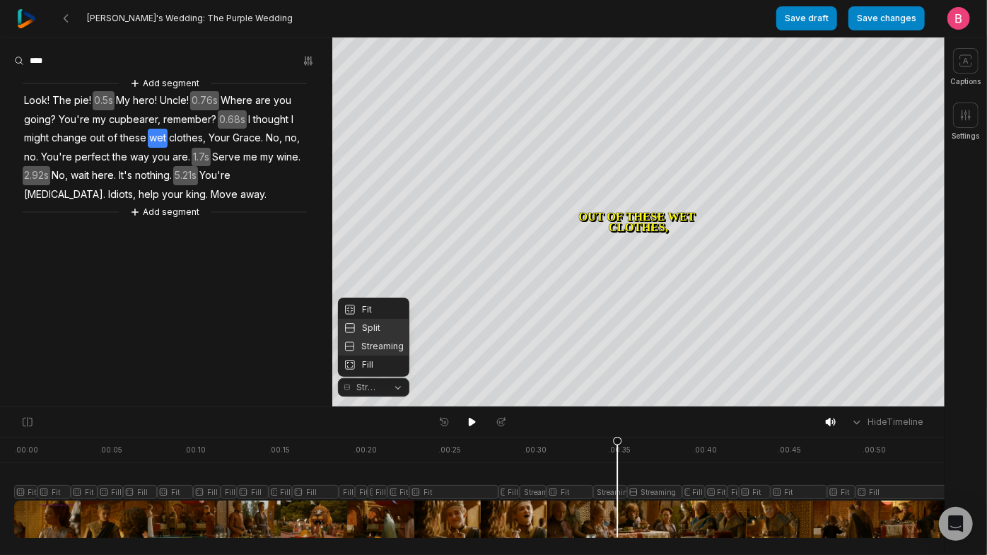
click at [385, 319] on div "Split" at bounding box center [373, 328] width 71 height 18
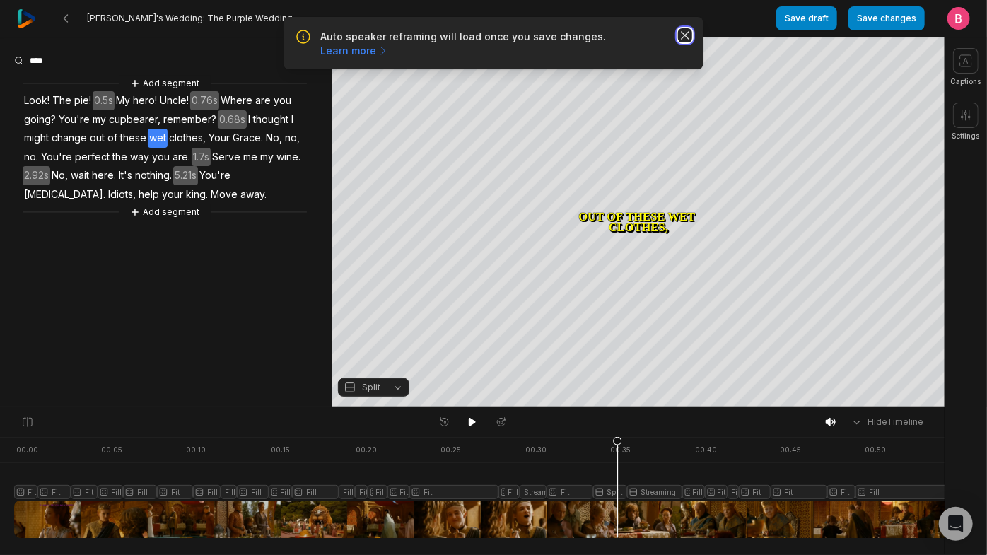
click at [685, 42] on icon "button" at bounding box center [685, 35] width 14 height 14
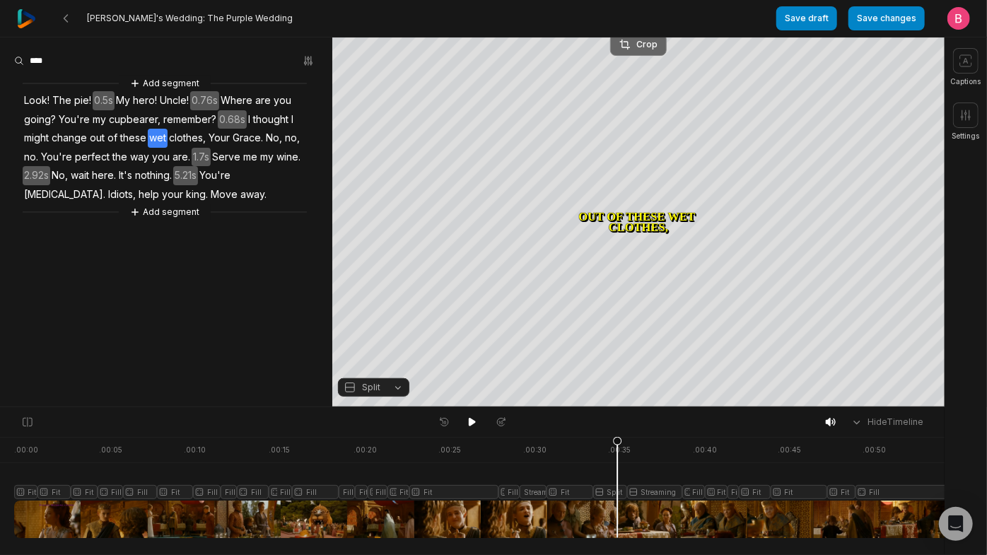
click at [637, 45] on div "Crop" at bounding box center [638, 44] width 38 height 13
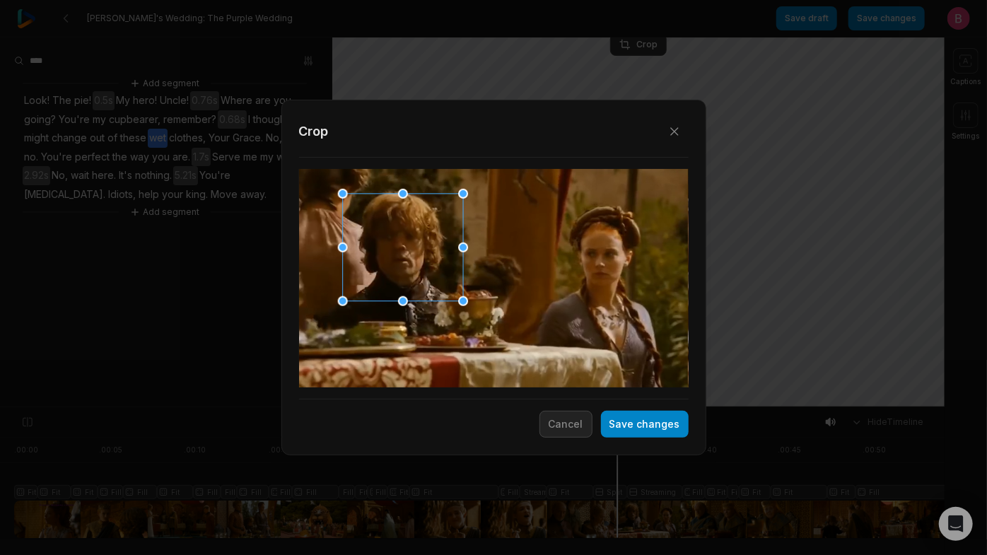
drag, startPoint x: 474, startPoint y: 254, endPoint x: 383, endPoint y: 226, distance: 95.5
click at [383, 226] on div at bounding box center [398, 247] width 120 height 107
click at [639, 428] on button "Save changes" at bounding box center [645, 424] width 88 height 27
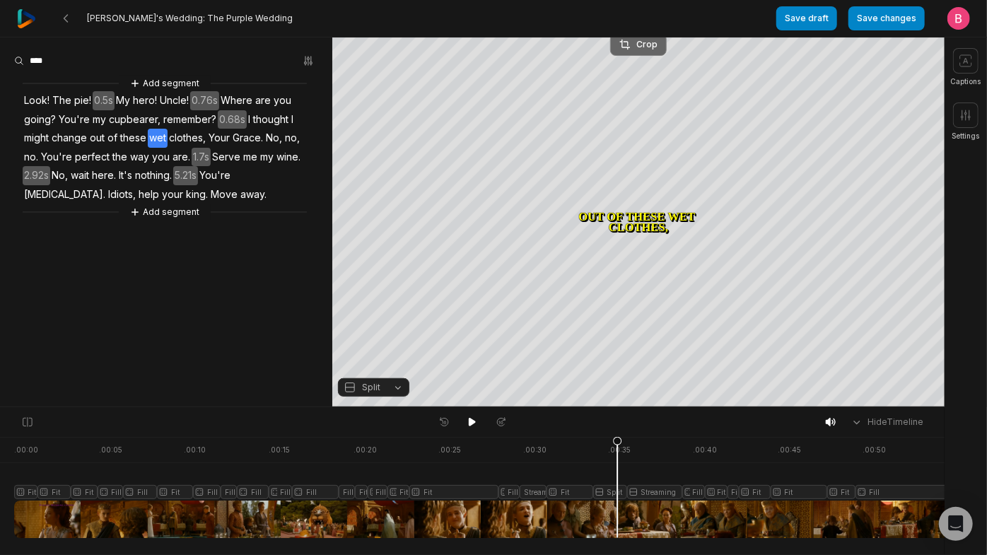
click at [640, 39] on div "Crop" at bounding box center [638, 44] width 38 height 13
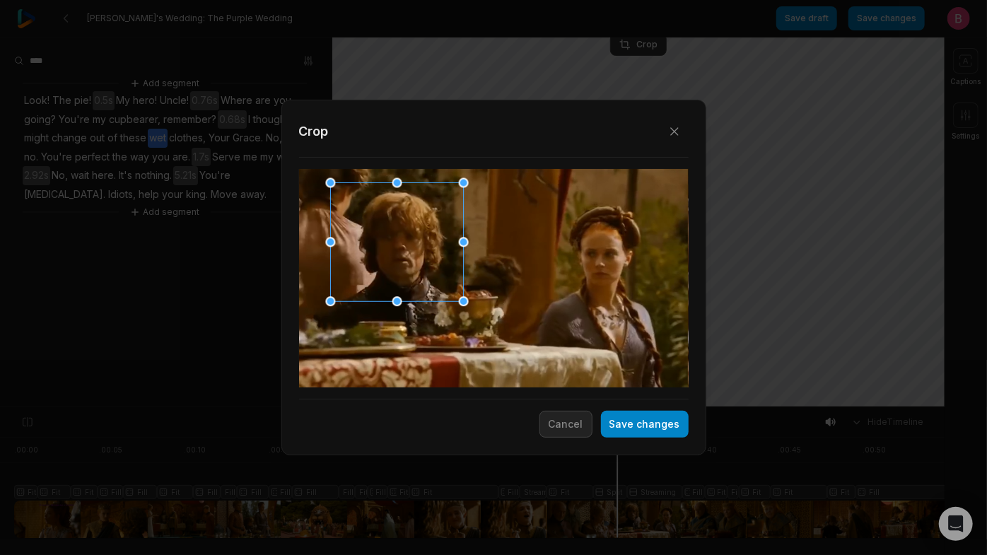
drag, startPoint x: 343, startPoint y: 195, endPoint x: 337, endPoint y: 177, distance: 19.2
click at [337, 407] on div "Close Crop Save changes Cancel" at bounding box center [493, 407] width 987 height 0
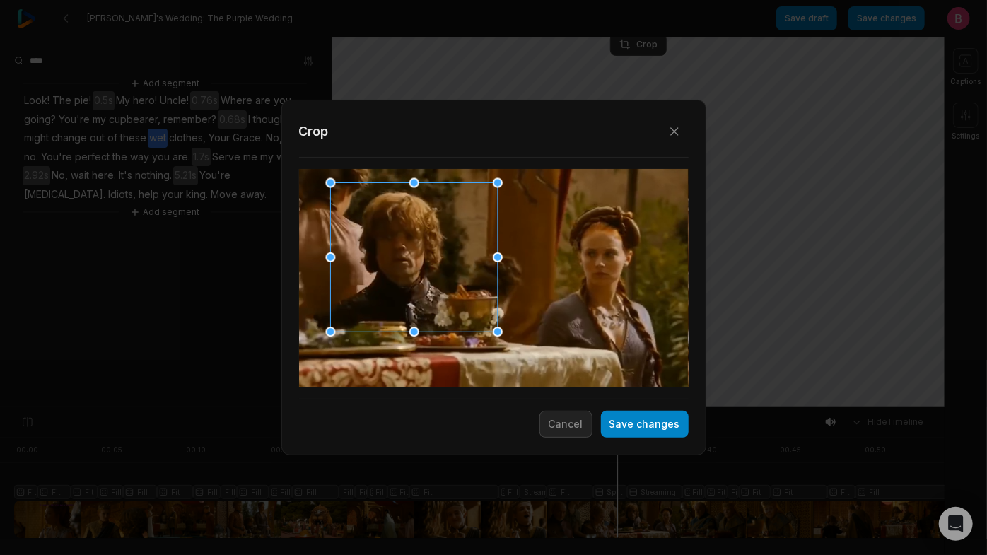
drag, startPoint x: 461, startPoint y: 300, endPoint x: 456, endPoint y: 374, distance: 74.4
click at [456, 407] on div "Close Crop Save changes Cancel" at bounding box center [493, 407] width 987 height 0
click at [650, 425] on button "Save changes" at bounding box center [645, 424] width 88 height 27
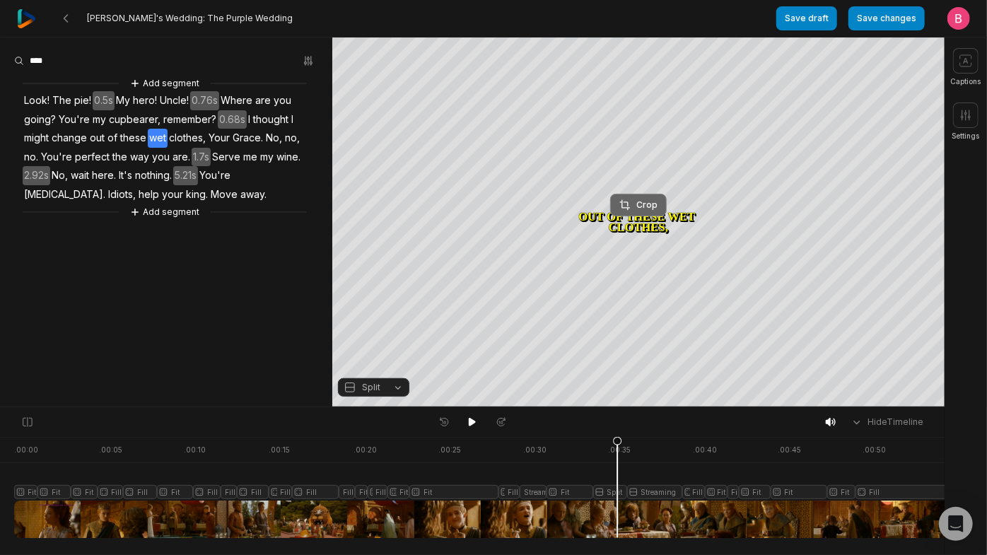
click at [633, 204] on div "Crop" at bounding box center [638, 205] width 38 height 13
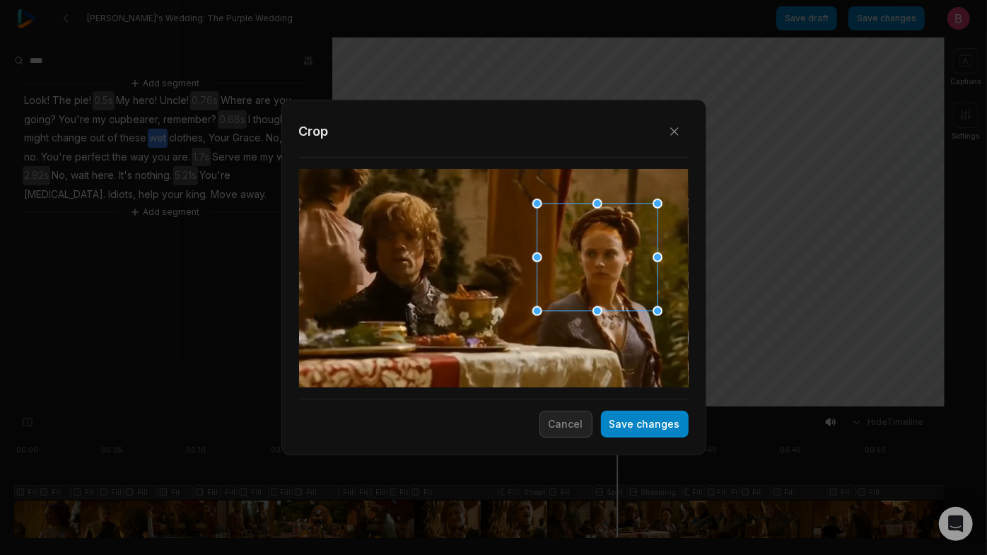
drag, startPoint x: 521, startPoint y: 285, endPoint x: 622, endPoint y: 267, distance: 102.8
click at [622, 267] on div at bounding box center [592, 257] width 120 height 107
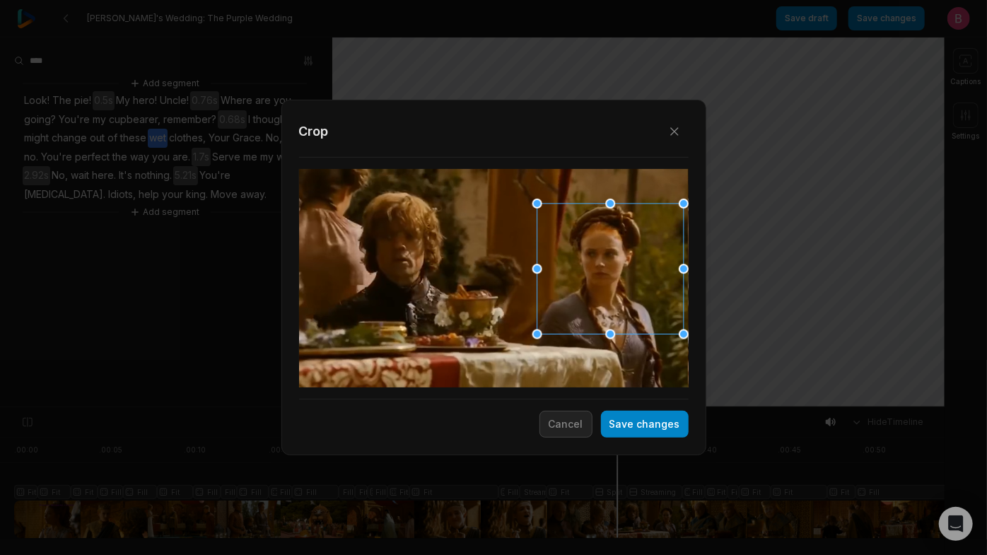
drag, startPoint x: 656, startPoint y: 307, endPoint x: 668, endPoint y: 367, distance: 61.3
click at [668, 407] on div "Close Crop Save changes Cancel" at bounding box center [493, 407] width 987 height 0
drag, startPoint x: 535, startPoint y: 332, endPoint x: 520, endPoint y: 337, distance: 15.4
click at [520, 407] on div "Close Crop Save changes Cancel" at bounding box center [493, 407] width 987 height 0
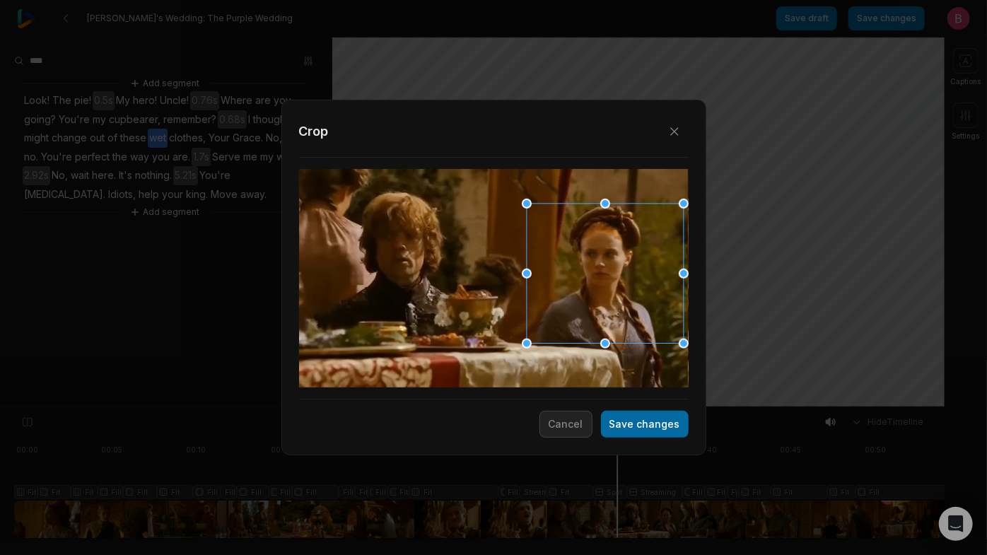
click at [601, 438] on button "Save changes" at bounding box center [645, 424] width 88 height 27
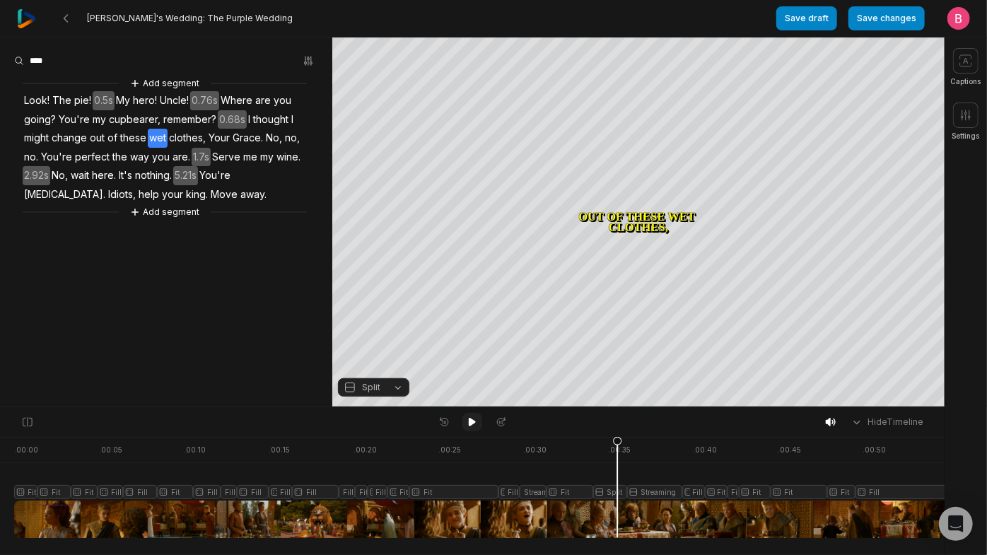
click at [476, 424] on icon at bounding box center [472, 421] width 11 height 11
click at [471, 431] on button at bounding box center [472, 422] width 20 height 18
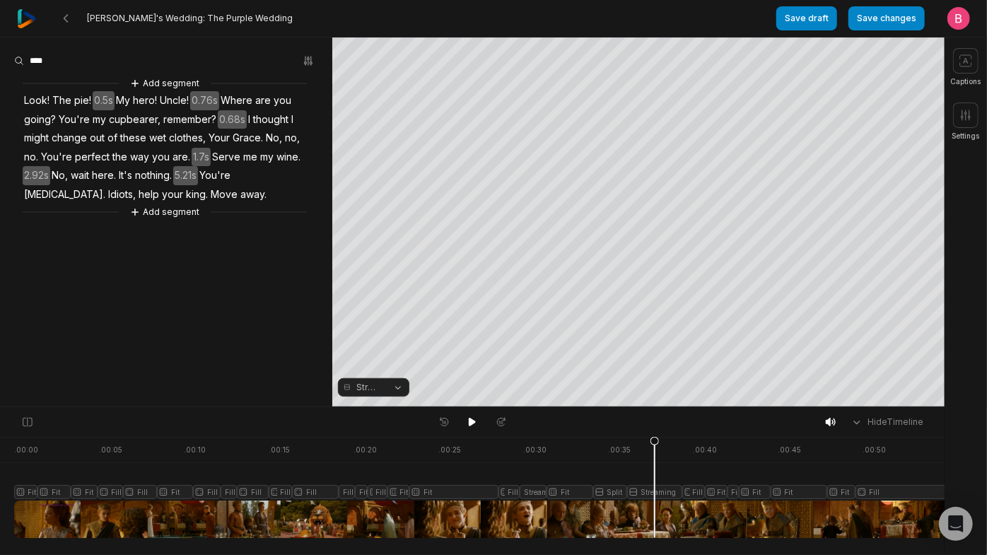
click at [397, 388] on button "Streaming" at bounding box center [373, 387] width 71 height 18
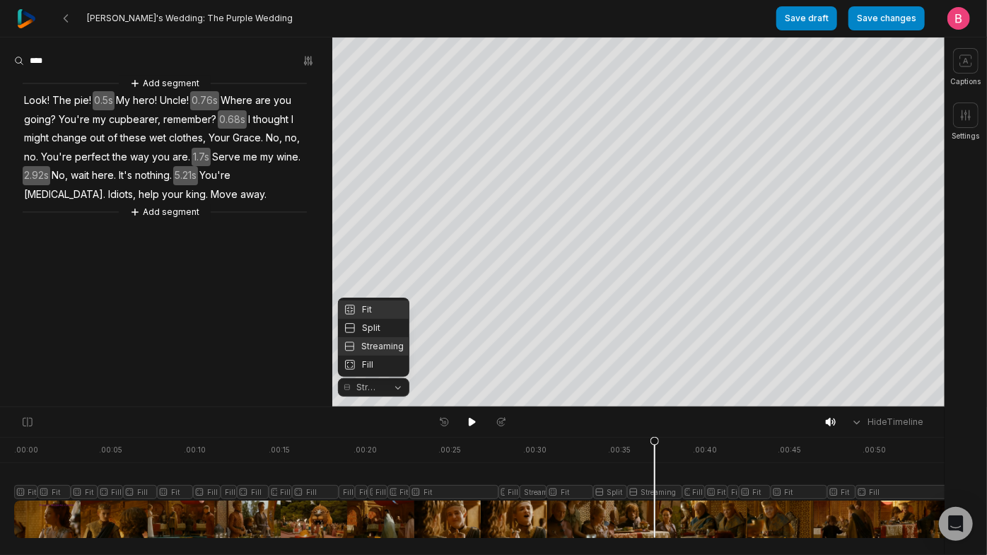
click at [375, 300] on div "Fit" at bounding box center [373, 309] width 71 height 18
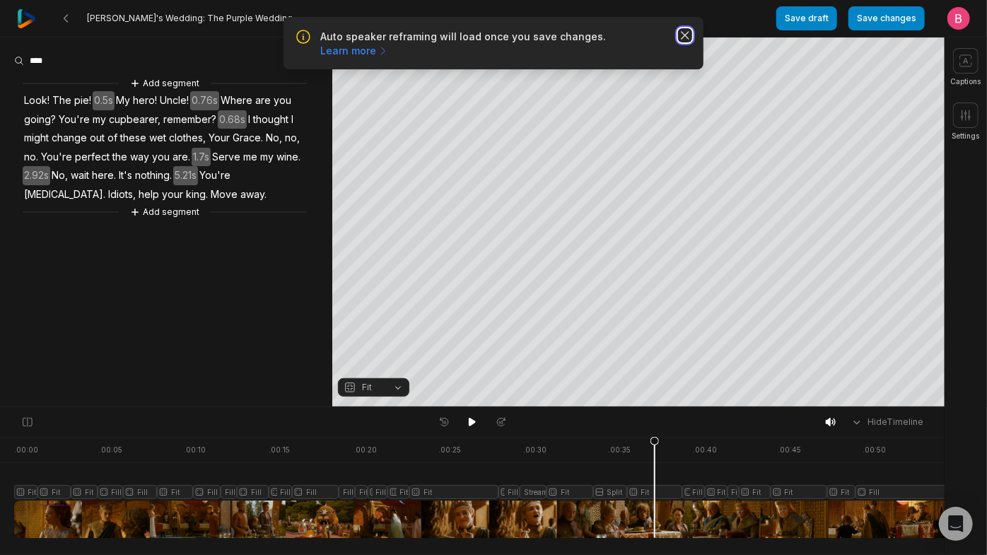
click at [678, 42] on icon "button" at bounding box center [685, 35] width 14 height 14
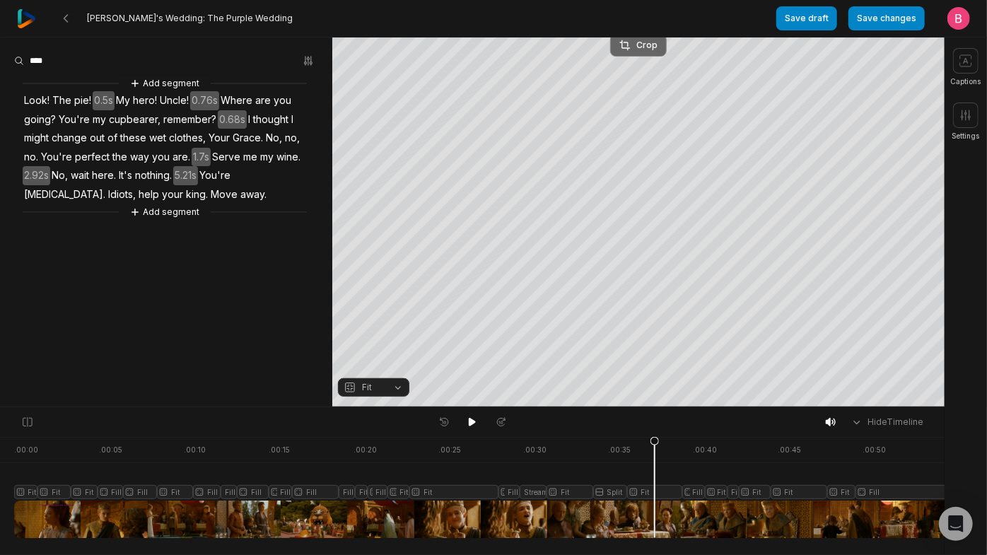
click at [632, 43] on div "Crop" at bounding box center [638, 45] width 38 height 13
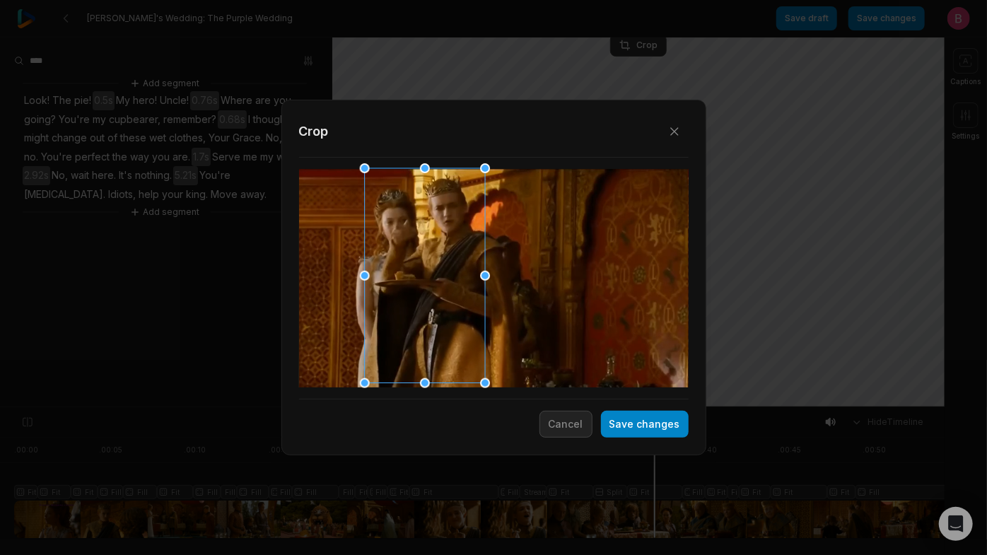
drag, startPoint x: 470, startPoint y: 241, endPoint x: 401, endPoint y: 240, distance: 69.3
click at [401, 240] on div at bounding box center [420, 276] width 120 height 215
click at [622, 416] on button "Save changes" at bounding box center [645, 424] width 88 height 27
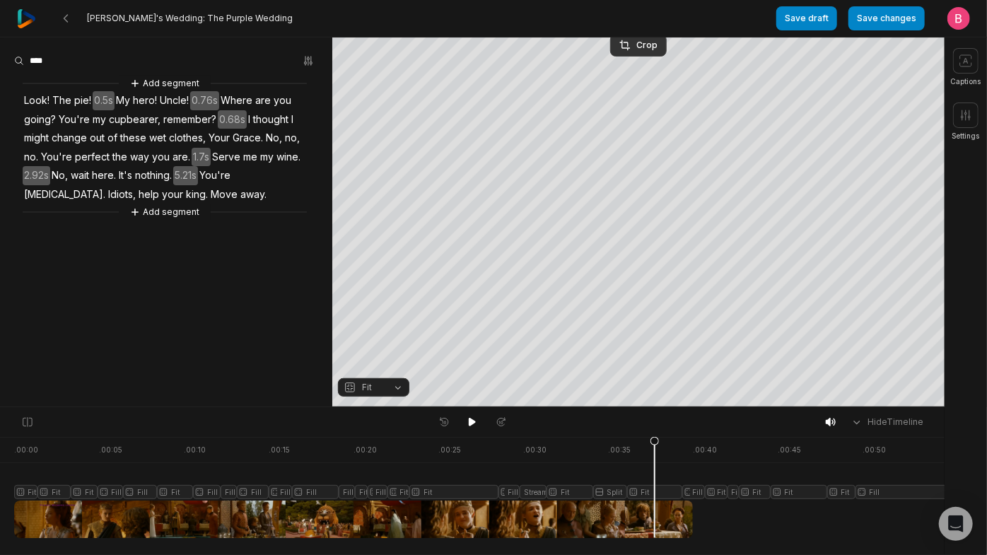
click at [472, 436] on div "Hide Timeline" at bounding box center [472, 422] width 945 height 30
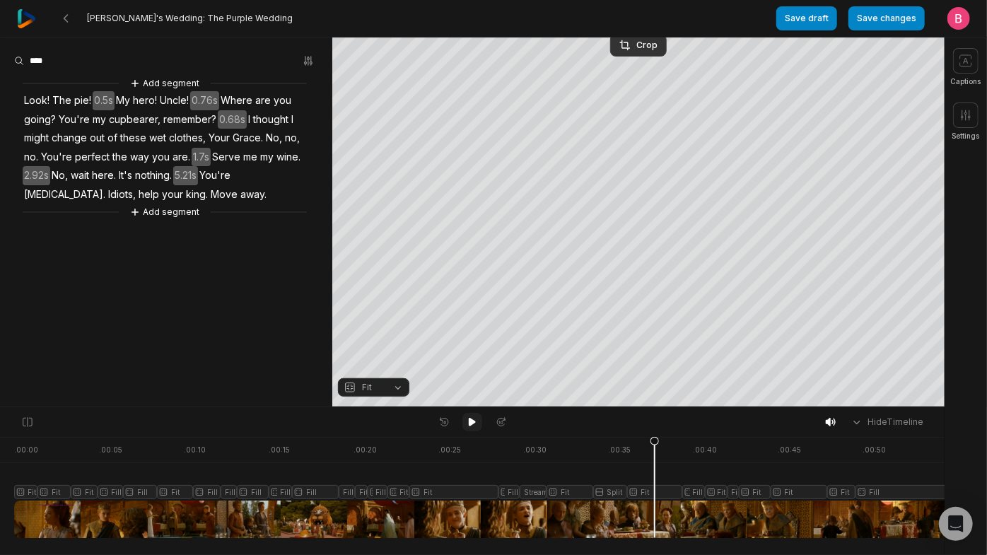
click at [469, 426] on icon at bounding box center [472, 422] width 7 height 8
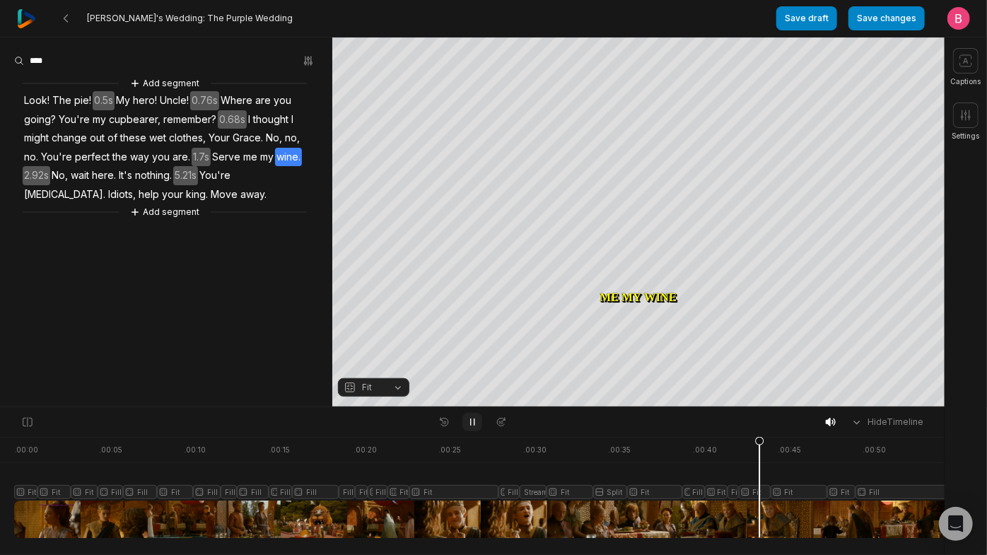
click at [469, 426] on icon at bounding box center [472, 421] width 11 height 11
click at [730, 513] on div at bounding box center [598, 487] width 1169 height 101
click at [696, 515] on div at bounding box center [598, 487] width 1169 height 101
click at [477, 426] on icon at bounding box center [472, 421] width 11 height 11
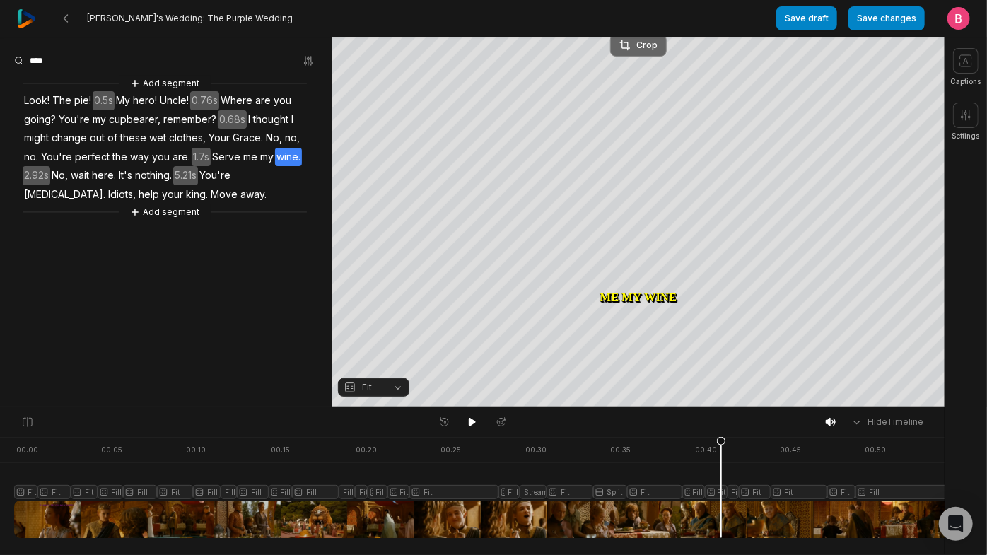
click at [641, 47] on div "Crop" at bounding box center [638, 45] width 38 height 13
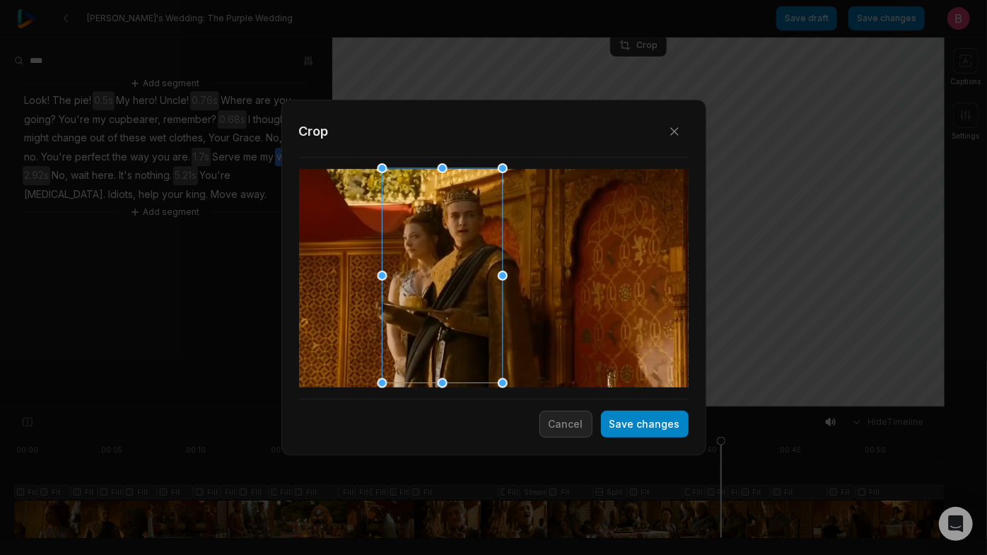
drag, startPoint x: 496, startPoint y: 277, endPoint x: 462, endPoint y: 281, distance: 34.2
click at [462, 281] on div at bounding box center [438, 276] width 120 height 215
click at [621, 421] on button "Save changes" at bounding box center [645, 424] width 88 height 27
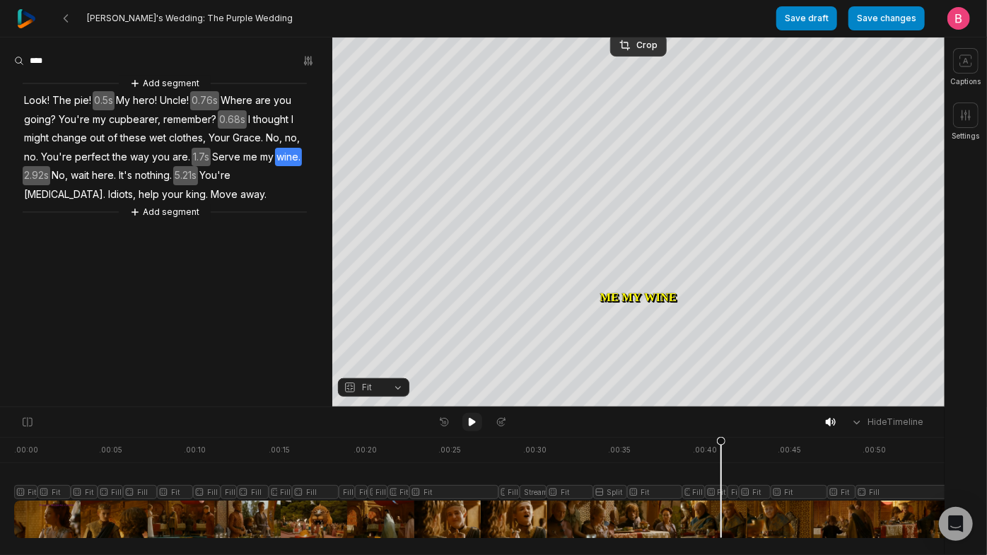
click at [471, 426] on icon at bounding box center [472, 422] width 7 height 8
click at [472, 426] on icon at bounding box center [472, 421] width 11 height 11
click at [392, 390] on button "Fit" at bounding box center [373, 387] width 71 height 18
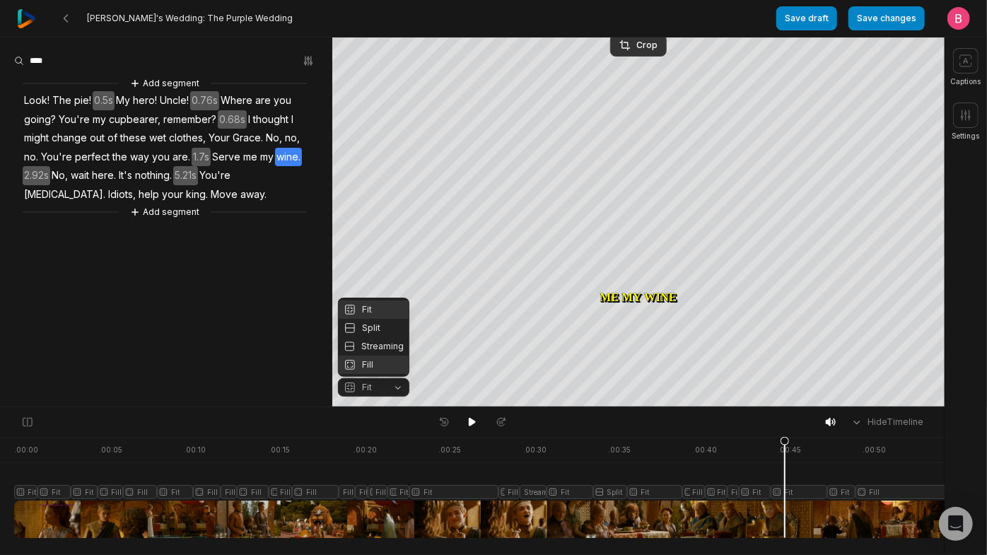
click at [383, 360] on div "Fill" at bounding box center [373, 365] width 71 height 18
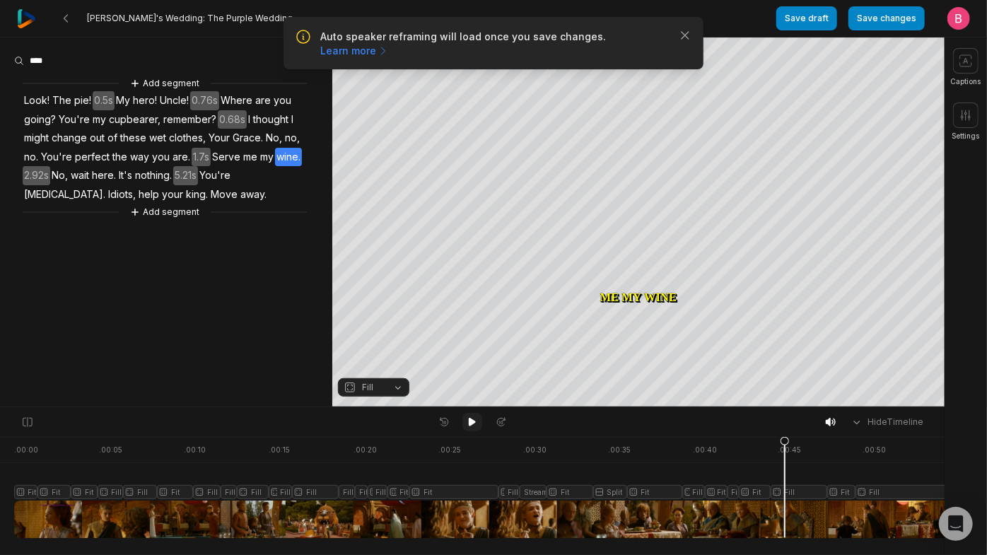
click at [469, 425] on icon at bounding box center [472, 422] width 7 height 8
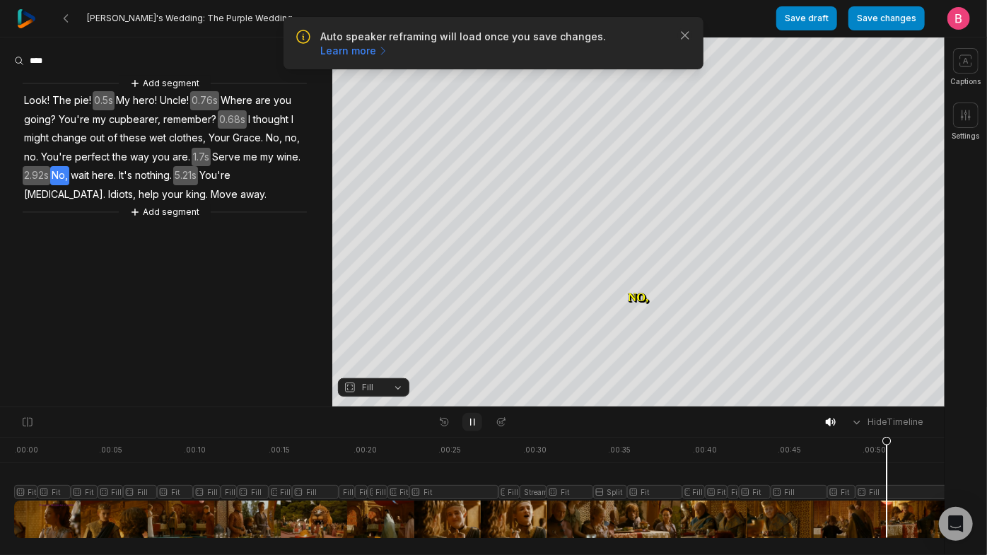
click at [469, 425] on icon at bounding box center [472, 421] width 11 height 11
click at [469, 425] on icon at bounding box center [472, 422] width 7 height 8
click at [469, 425] on icon at bounding box center [472, 421] width 11 height 11
click at [688, 42] on icon "button" at bounding box center [685, 35] width 14 height 14
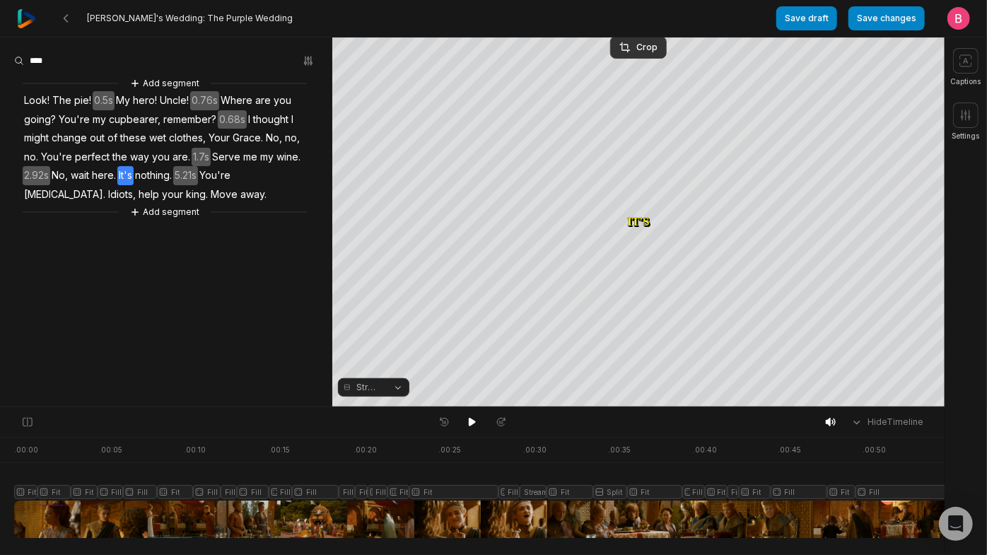
click at [397, 383] on button "Streaming" at bounding box center [373, 387] width 71 height 18
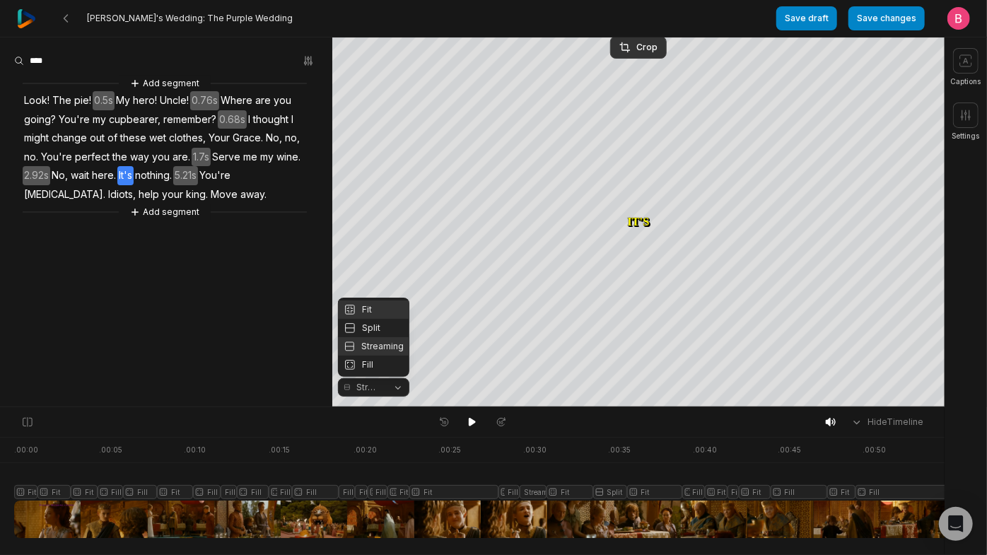
click at [386, 300] on div "Fit" at bounding box center [373, 309] width 71 height 18
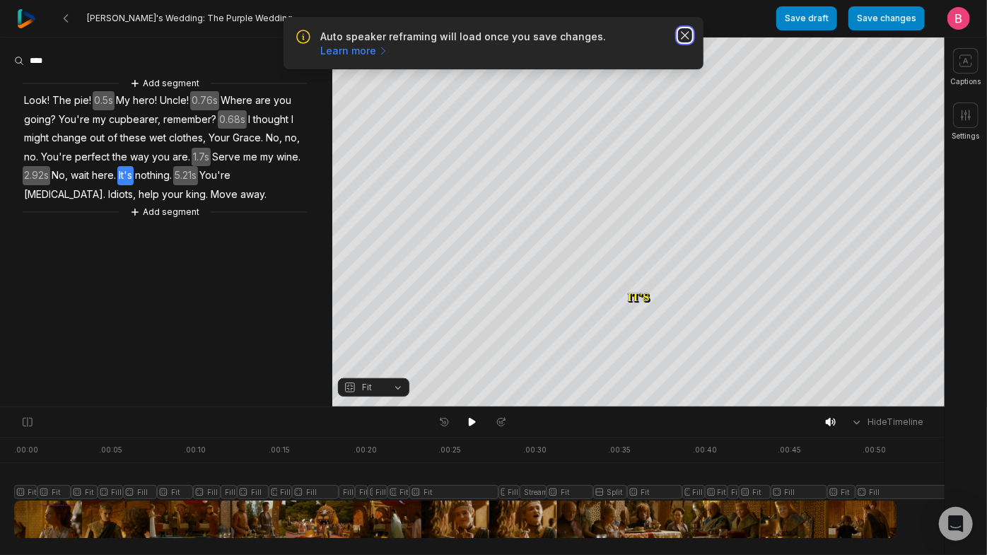
click at [678, 42] on icon "button" at bounding box center [685, 35] width 14 height 14
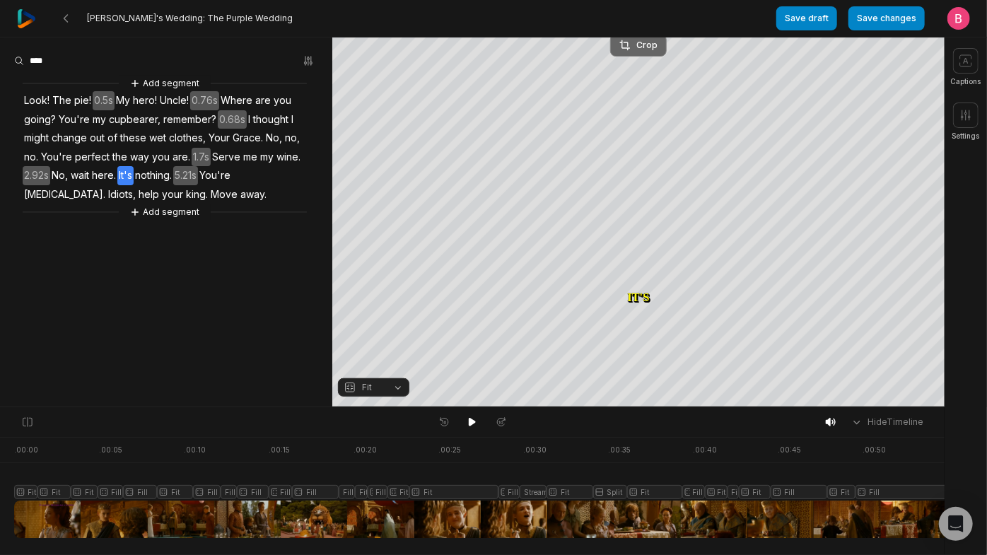
click at [650, 40] on div "Crop" at bounding box center [638, 45] width 38 height 13
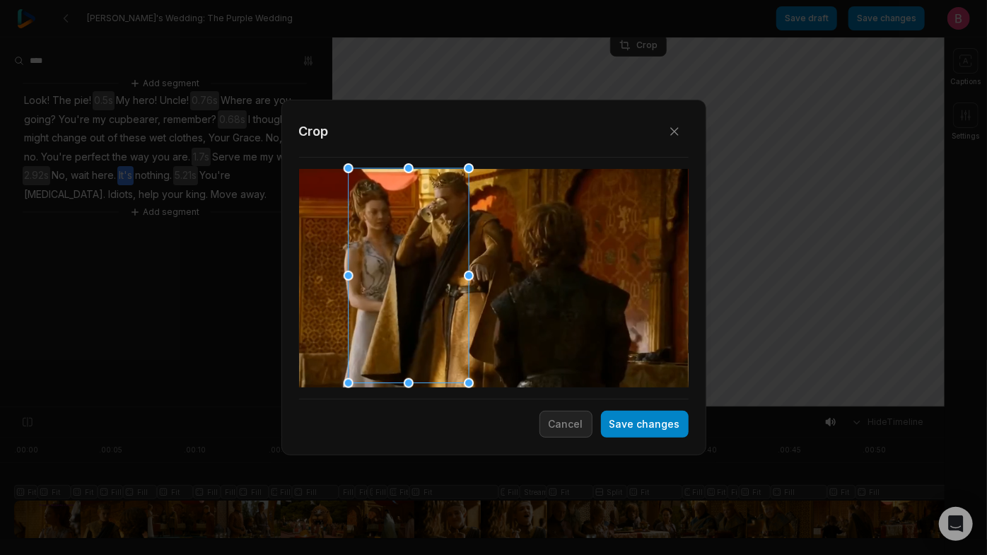
drag, startPoint x: 543, startPoint y: 274, endPoint x: 460, endPoint y: 276, distance: 83.5
click at [460, 276] on div at bounding box center [404, 276] width 120 height 215
click at [608, 425] on button "Save changes" at bounding box center [645, 424] width 88 height 27
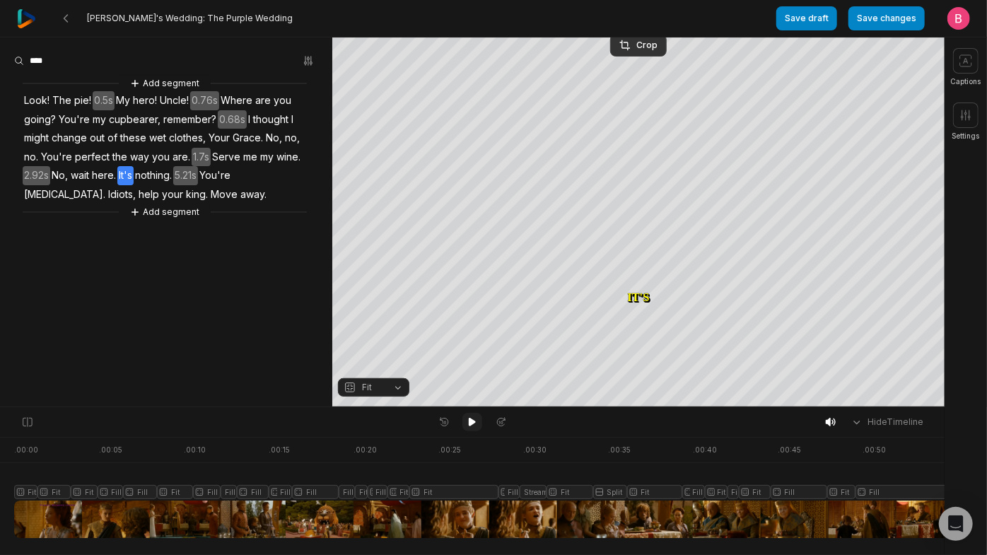
click at [472, 426] on icon at bounding box center [472, 422] width 7 height 8
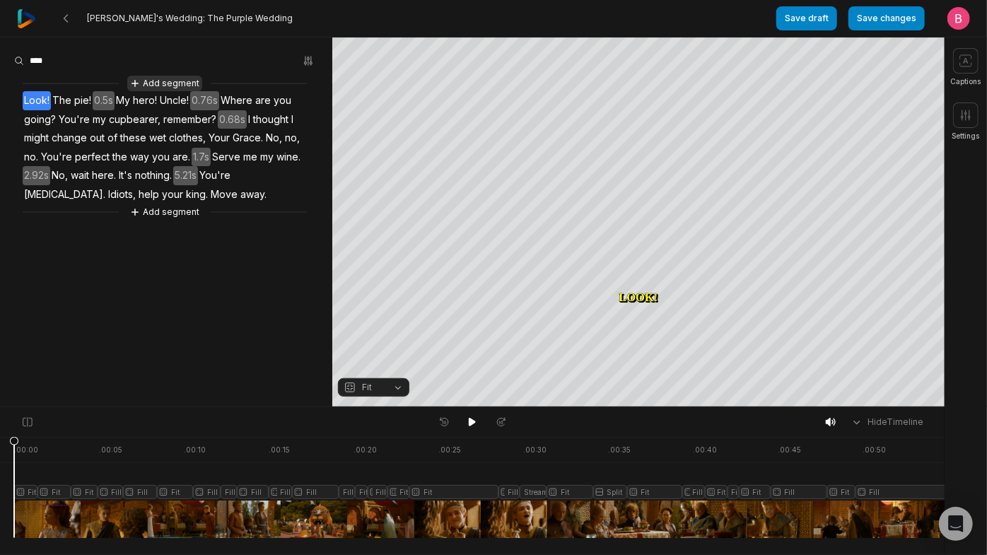
click at [177, 91] on button "Add segment" at bounding box center [164, 84] width 75 height 16
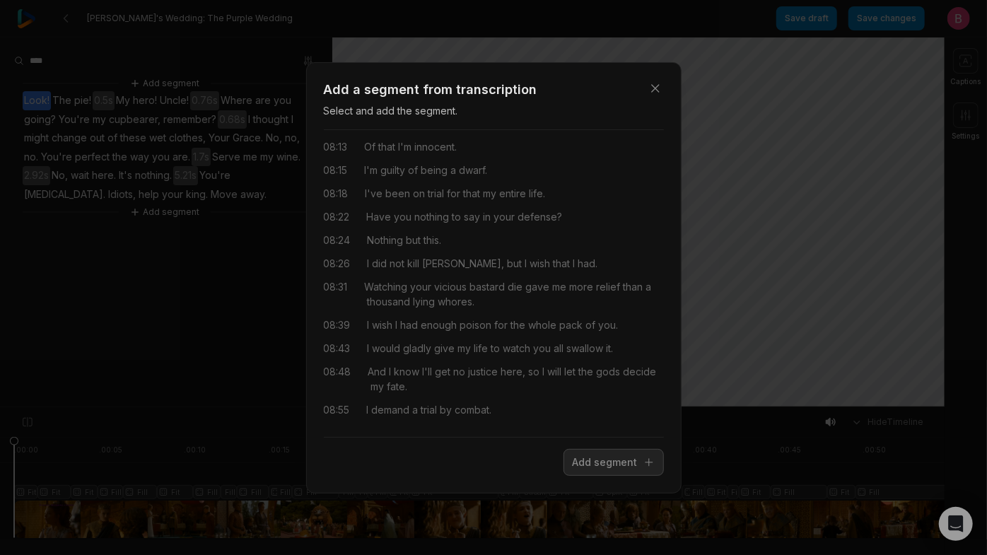
scroll to position [3677, 0]
drag, startPoint x: 565, startPoint y: 411, endPoint x: 368, endPoint y: 393, distance: 198.1
click at [368, 393] on div "00:03 The halfhand ordered me to join your army and bring back whatever informa…" at bounding box center [494, 283] width 340 height 284
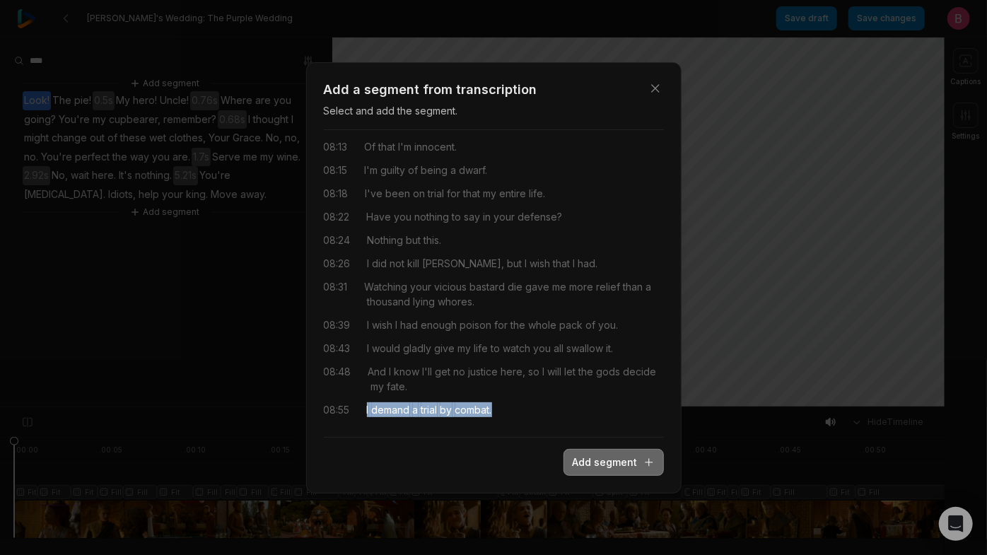
click at [564, 476] on button "Add segment" at bounding box center [614, 462] width 100 height 27
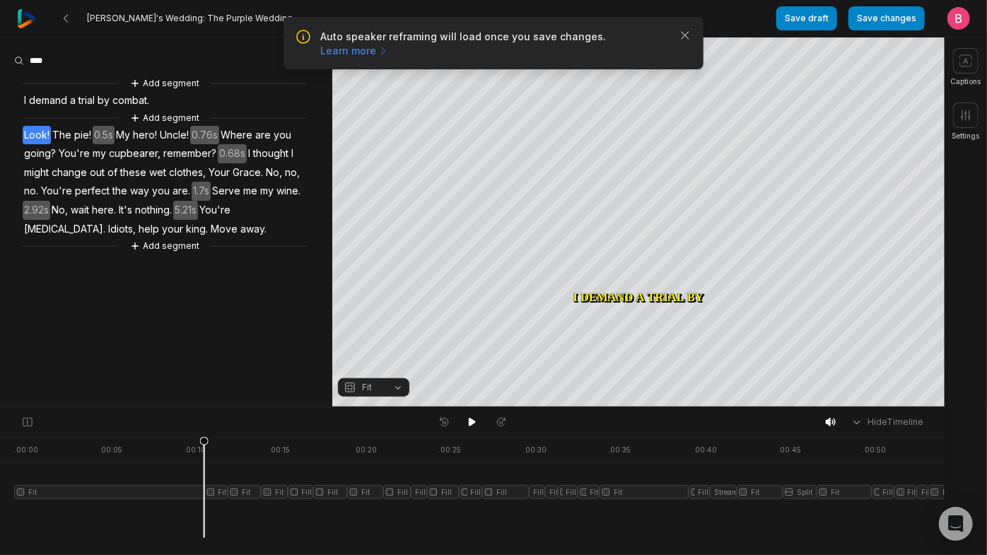
scroll to position [0, 0]
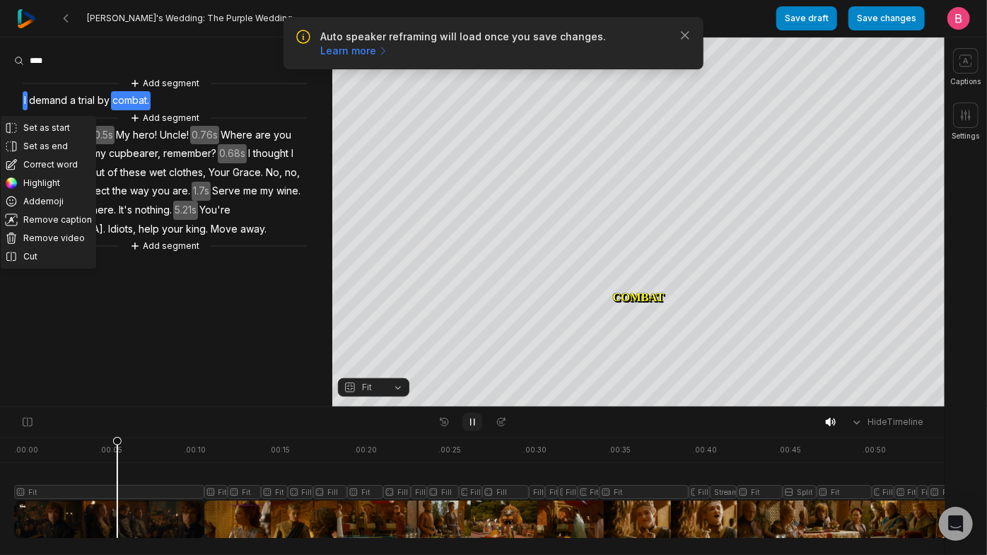
click at [473, 431] on button at bounding box center [472, 422] width 20 height 18
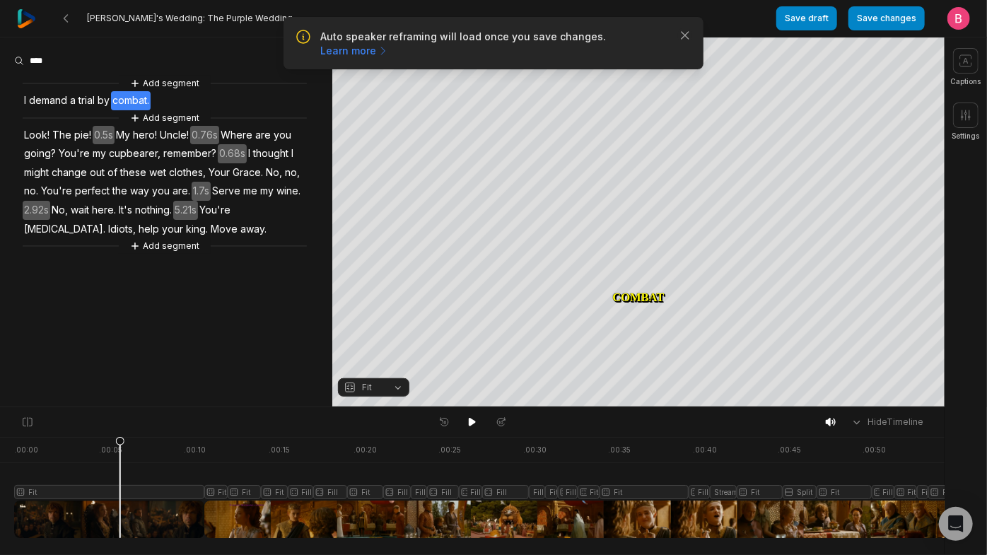
click at [226, 105] on div "Add segment I demand a trial by combat. Add segment Look! The pie! 0.5s My hero…" at bounding box center [166, 165] width 332 height 178
drag, startPoint x: 238, startPoint y: 123, endPoint x: 26, endPoint y: 105, distance: 212.9
click at [26, 105] on div "Add segment I demand a trial by combat. Add segment Look! The pie! 0.5s My hero…" at bounding box center [166, 165] width 332 height 178
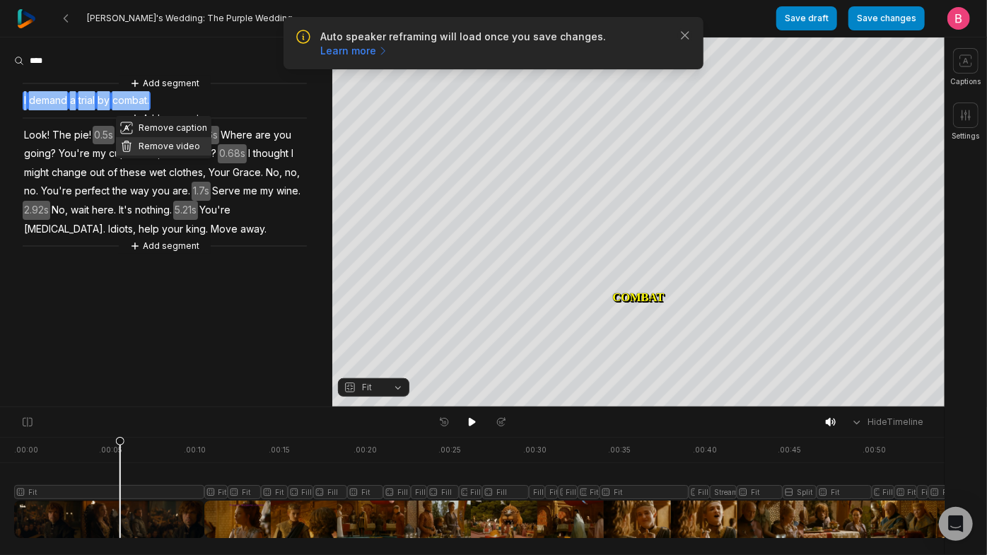
click at [179, 156] on button "Remove video" at bounding box center [163, 146] width 95 height 18
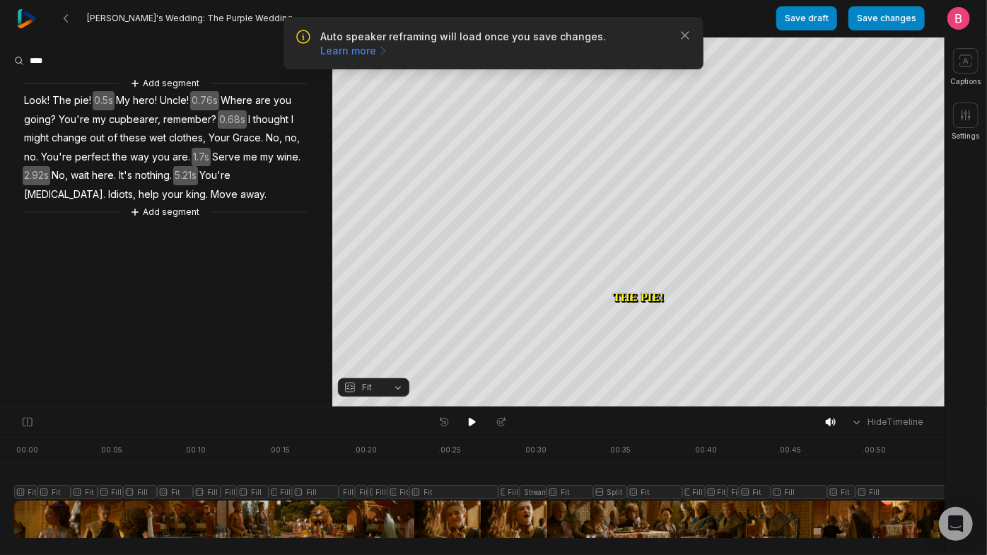
click at [239, 204] on span "away." at bounding box center [253, 194] width 29 height 19
click at [193, 220] on button "Add segment" at bounding box center [164, 212] width 75 height 16
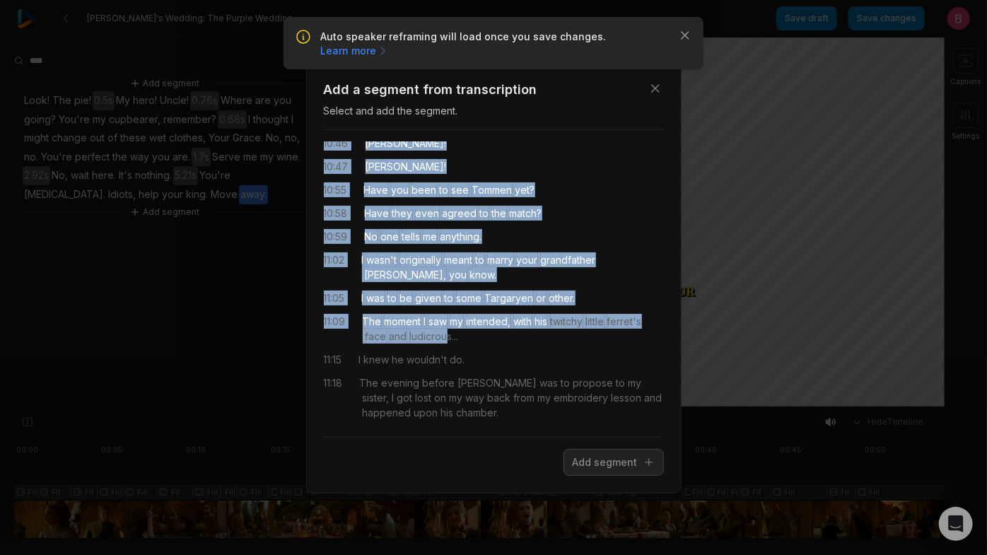
scroll to position [165, 0]
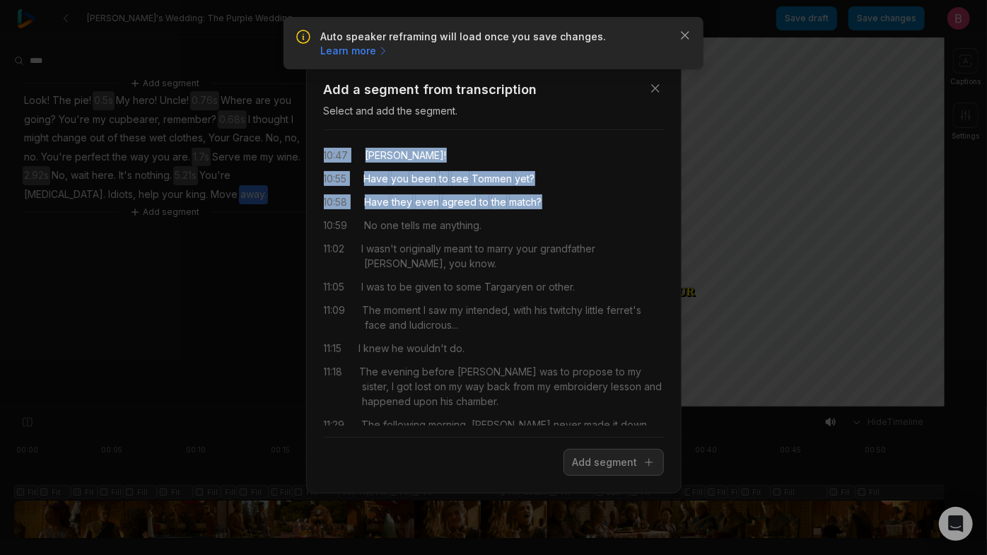
drag, startPoint x: 377, startPoint y: 157, endPoint x: 619, endPoint y: 257, distance: 261.8
click at [619, 257] on div "10:45 [PERSON_NAME]! 10:45 [PERSON_NAME]! 10:46 Come with me now. 10:46 [PERSON…" at bounding box center [494, 283] width 340 height 284
click at [590, 465] on button "Add segment" at bounding box center [614, 462] width 100 height 27
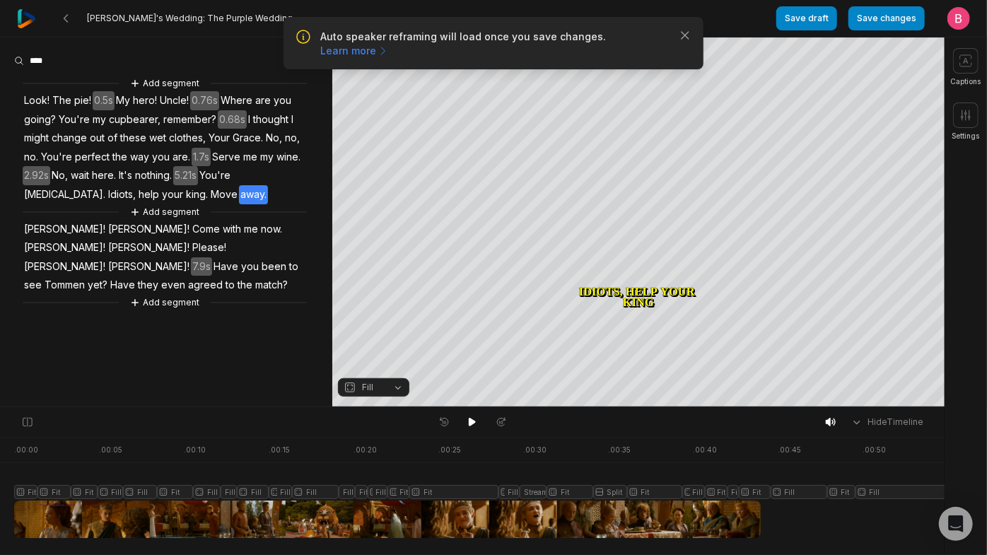
click at [51, 239] on span "[PERSON_NAME]!" at bounding box center [65, 229] width 84 height 19
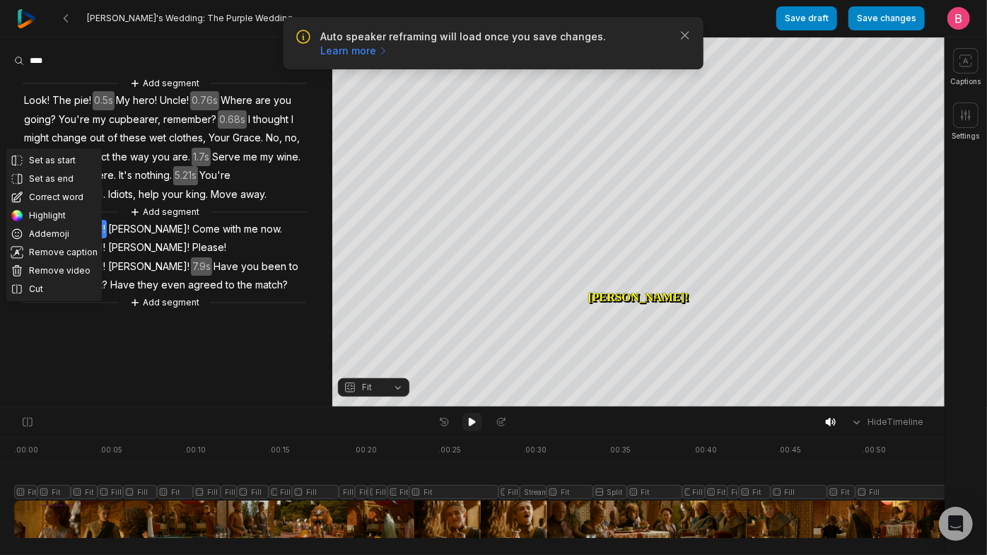
click at [471, 426] on icon at bounding box center [472, 422] width 7 height 8
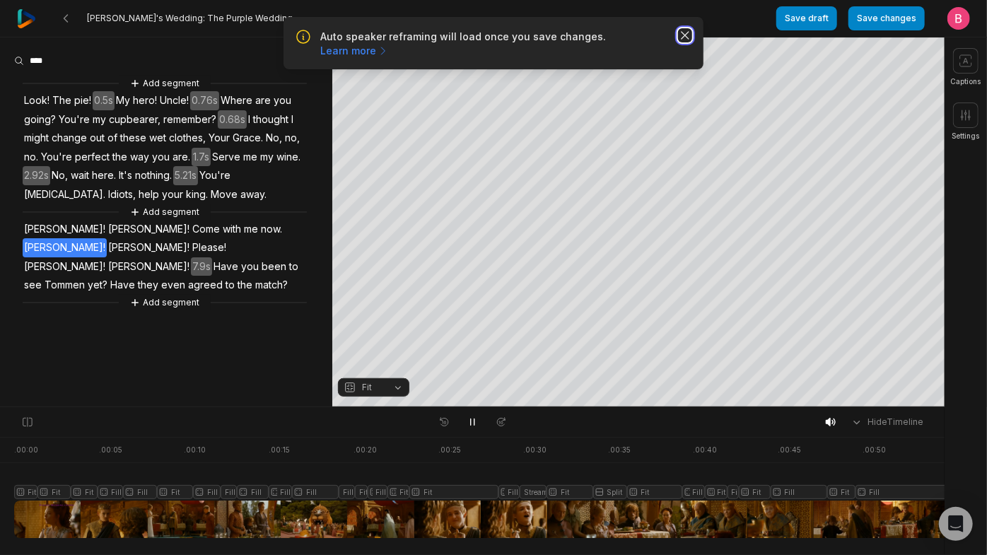
click at [679, 42] on icon "button" at bounding box center [685, 35] width 14 height 14
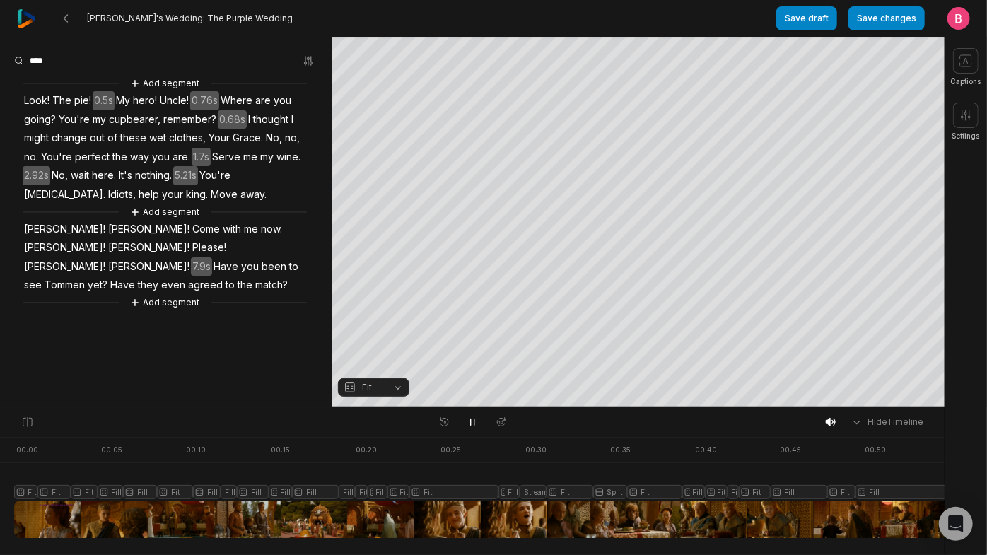
click at [51, 239] on span "[PERSON_NAME]!" at bounding box center [65, 229] width 84 height 19
click at [477, 428] on icon at bounding box center [472, 421] width 11 height 11
click at [392, 385] on button "Fit" at bounding box center [373, 387] width 71 height 18
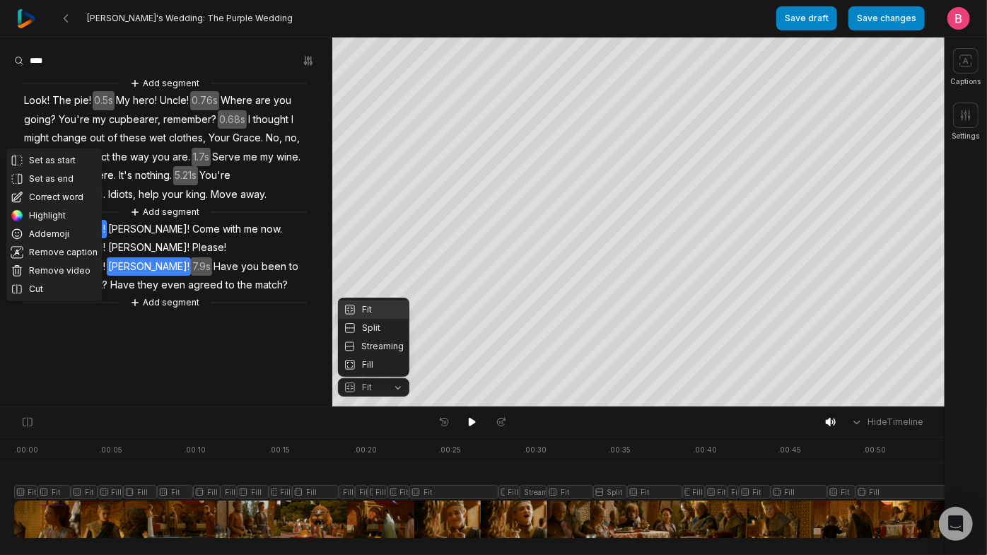
click at [383, 300] on div "Fit" at bounding box center [373, 309] width 71 height 18
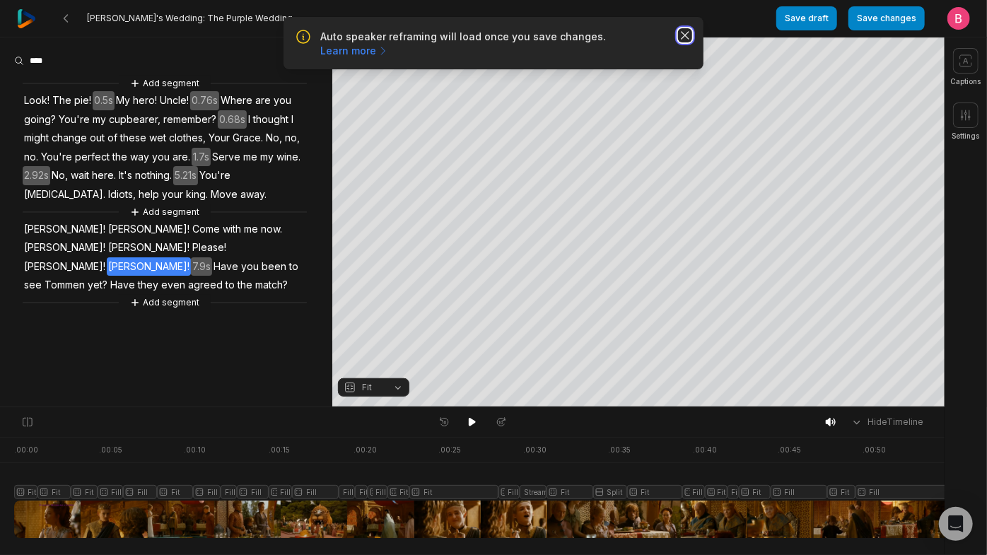
click at [687, 42] on icon "button" at bounding box center [685, 35] width 14 height 14
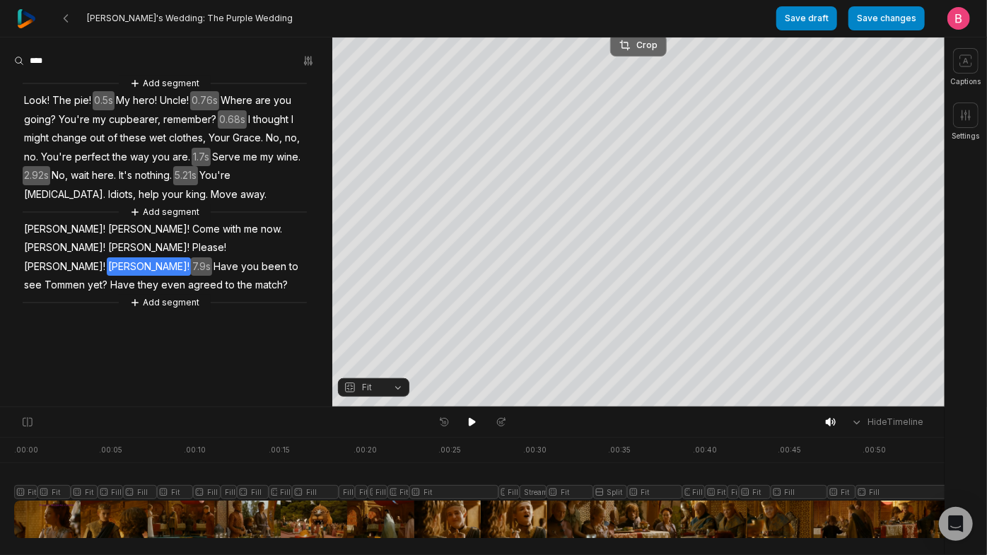
click at [644, 45] on div "Crop" at bounding box center [638, 45] width 38 height 13
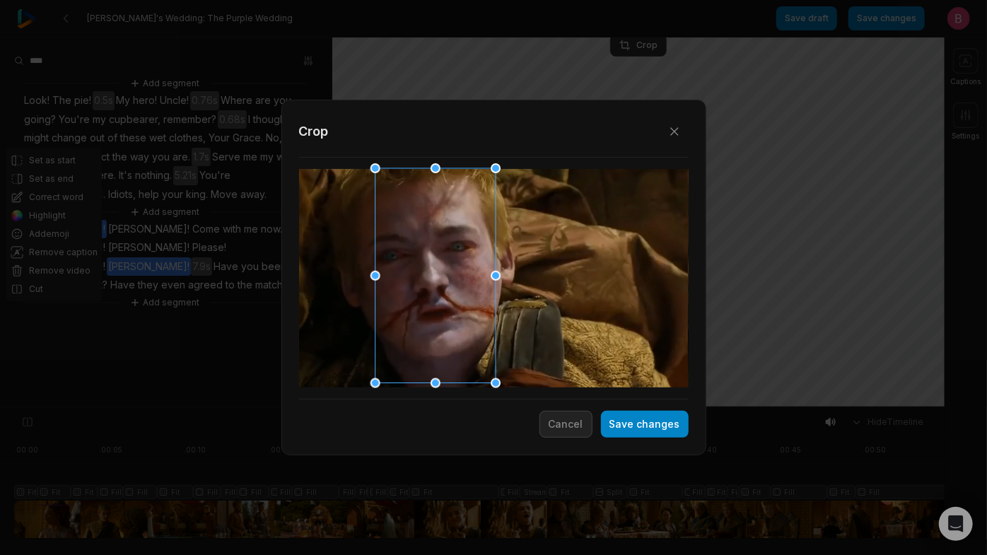
drag, startPoint x: 507, startPoint y: 266, endPoint x: 448, endPoint y: 267, distance: 58.7
click at [448, 267] on div at bounding box center [430, 276] width 120 height 215
drag, startPoint x: 378, startPoint y: 274, endPoint x: 351, endPoint y: 275, distance: 26.2
click at [351, 407] on div "Close Crop Save changes Cancel" at bounding box center [493, 407] width 987 height 0
click at [601, 424] on button "Save changes" at bounding box center [645, 424] width 88 height 27
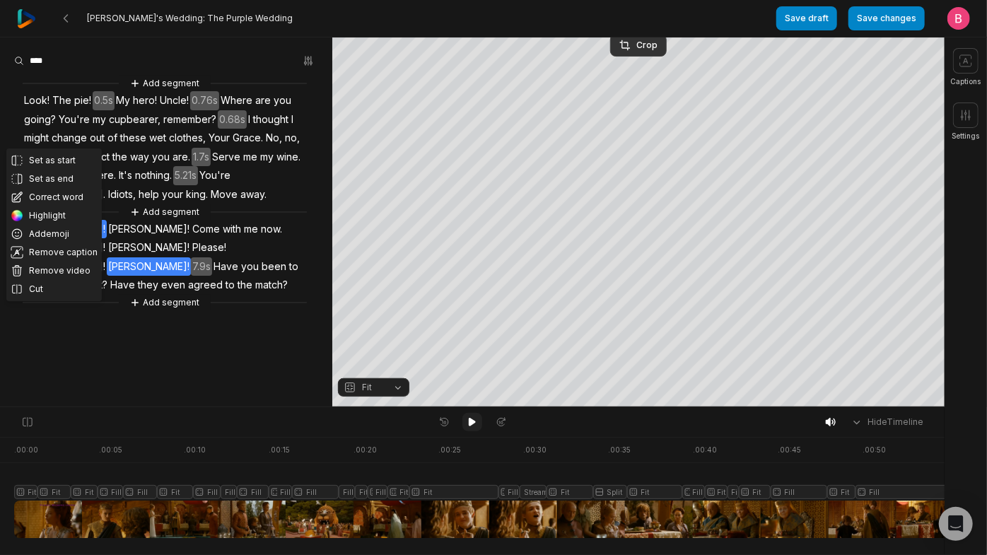
click at [473, 428] on icon at bounding box center [472, 421] width 11 height 11
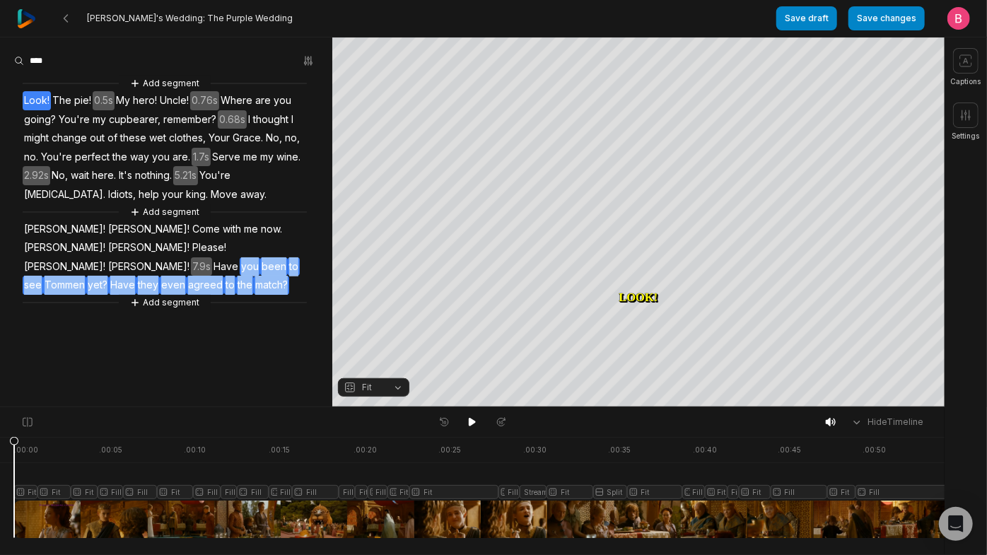
drag, startPoint x: 209, startPoint y: 399, endPoint x: 32, endPoint y: 372, distance: 179.5
click at [32, 310] on div "Add segment Look! The pie! 0.5s My hero! Uncle! 0.76s Where are you going? You'…" at bounding box center [166, 193] width 332 height 235
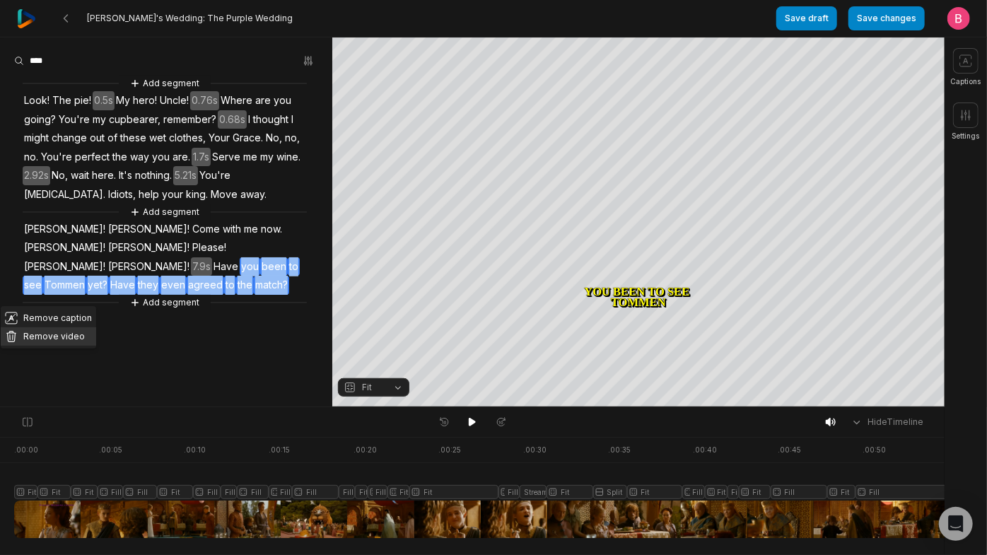
click at [83, 346] on button "Remove video" at bounding box center [48, 336] width 95 height 18
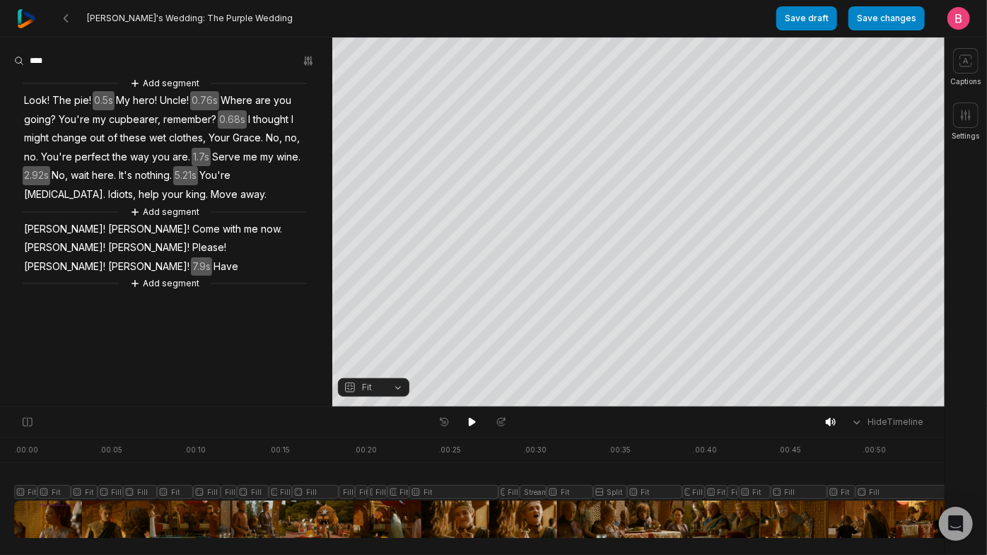
click at [49, 239] on span "[PERSON_NAME]!" at bounding box center [65, 229] width 84 height 19
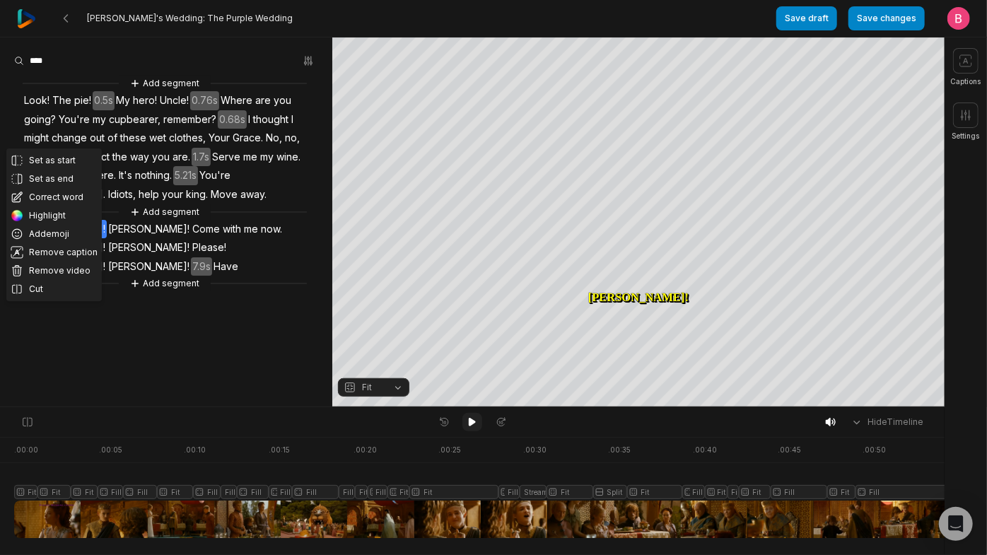
click at [465, 424] on button at bounding box center [472, 422] width 20 height 18
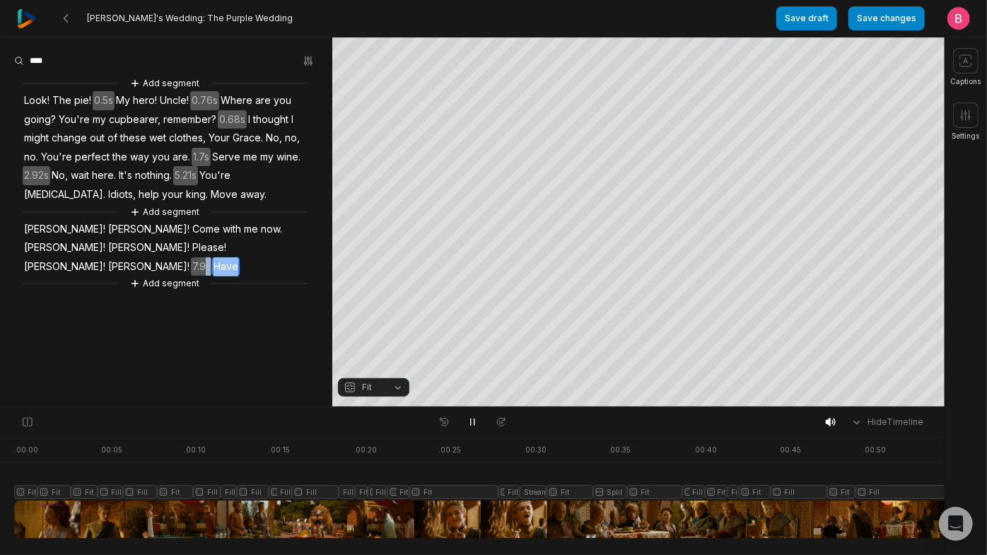
drag, startPoint x: 294, startPoint y: 346, endPoint x: 235, endPoint y: 346, distance: 58.7
click at [235, 291] on div "Add segment Look! The pie! 0.5s My hero! Uncle! 0.76s Where are you going? You'…" at bounding box center [166, 184] width 332 height 216
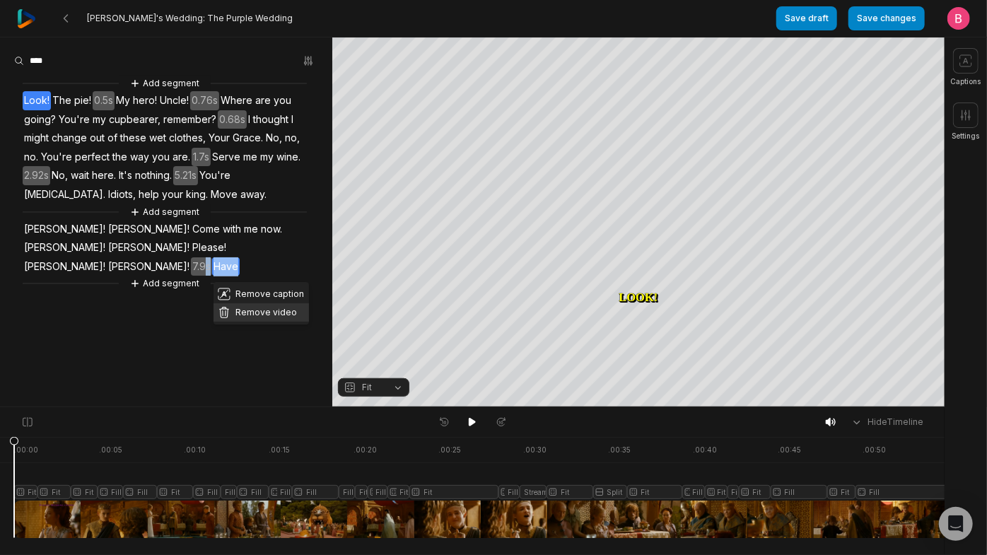
click at [281, 322] on button "Remove video" at bounding box center [261, 312] width 95 height 18
click at [62, 239] on span "[PERSON_NAME]!" at bounding box center [65, 229] width 84 height 19
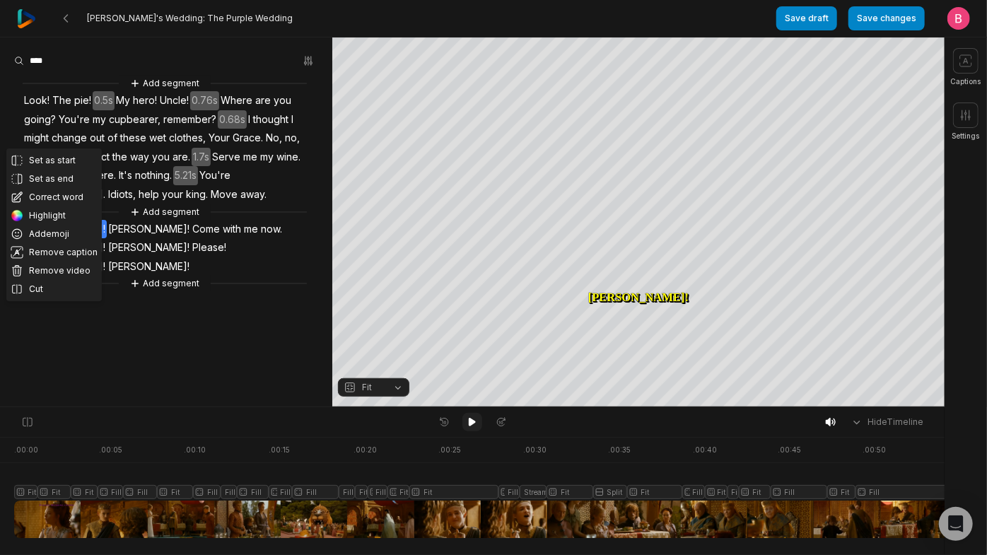
click at [481, 430] on button at bounding box center [472, 422] width 20 height 18
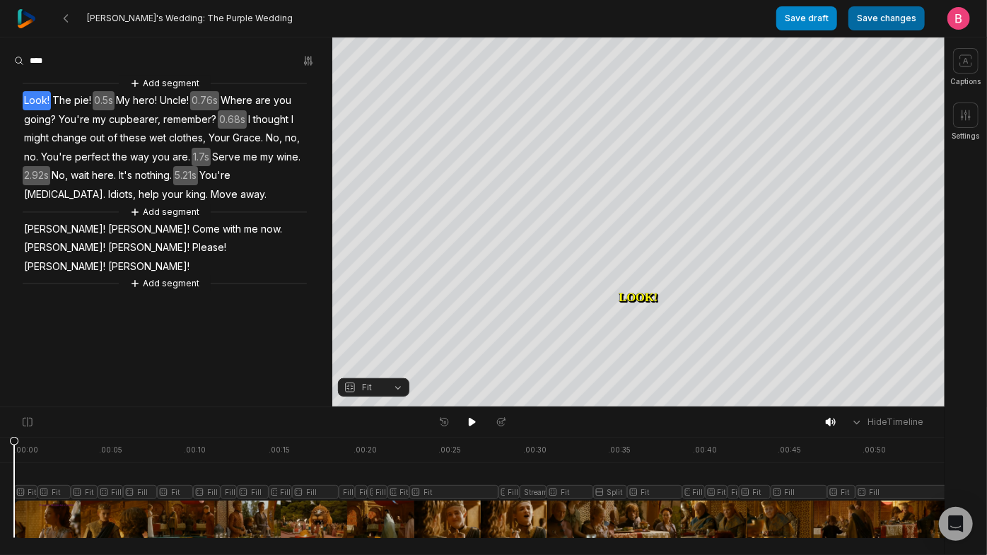
click at [875, 19] on button "Save changes" at bounding box center [886, 18] width 76 height 24
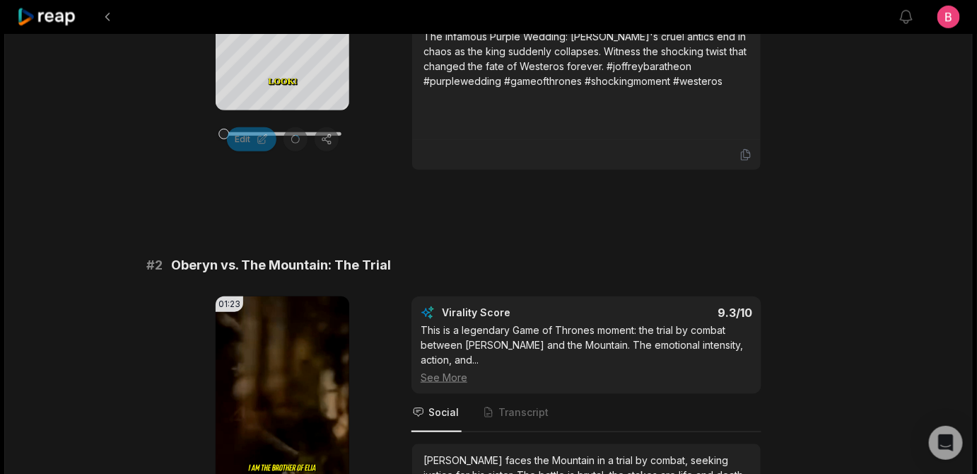
scroll to position [171, 0]
